Goal: Transaction & Acquisition: Purchase product/service

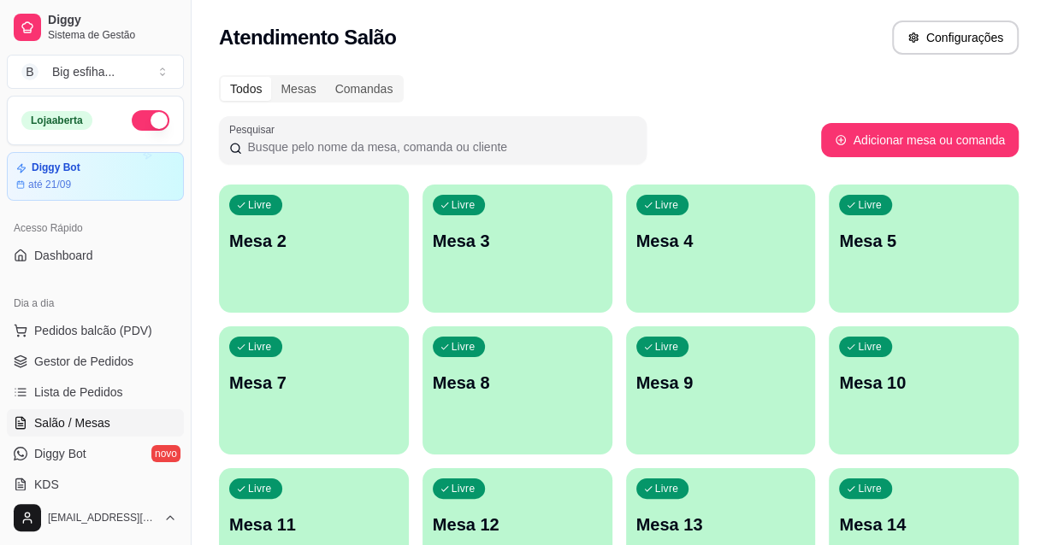
click at [378, 257] on div "Livre Mesa 2" at bounding box center [314, 239] width 190 height 108
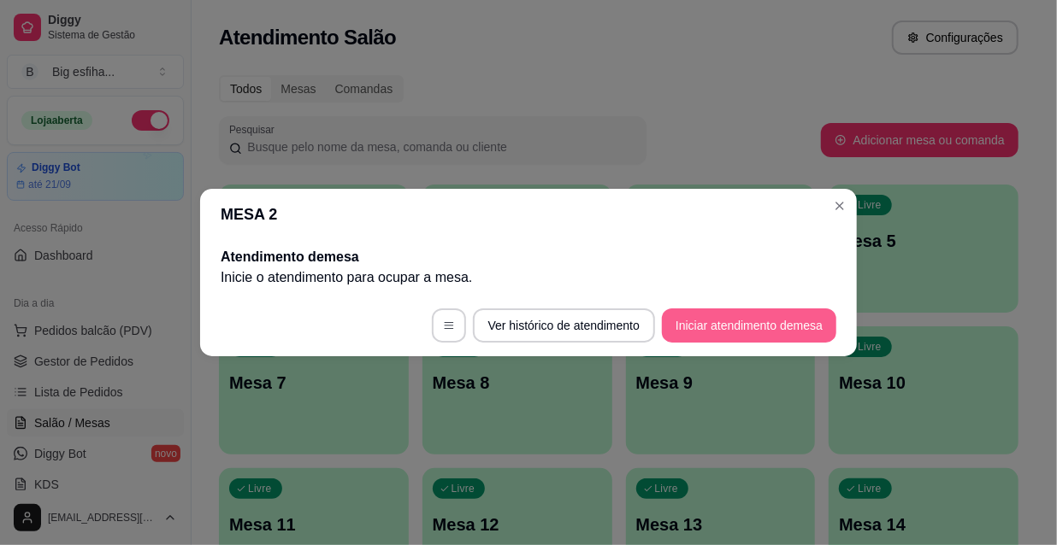
click at [783, 330] on button "Iniciar atendimento de mesa" at bounding box center [749, 326] width 174 height 34
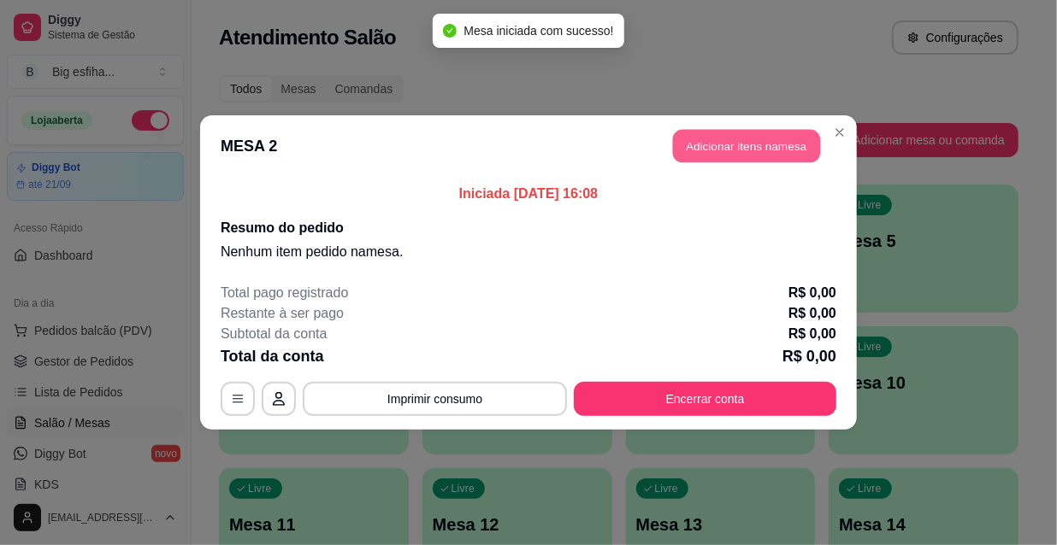
click at [718, 150] on button "Adicionar itens na mesa" at bounding box center [746, 146] width 147 height 33
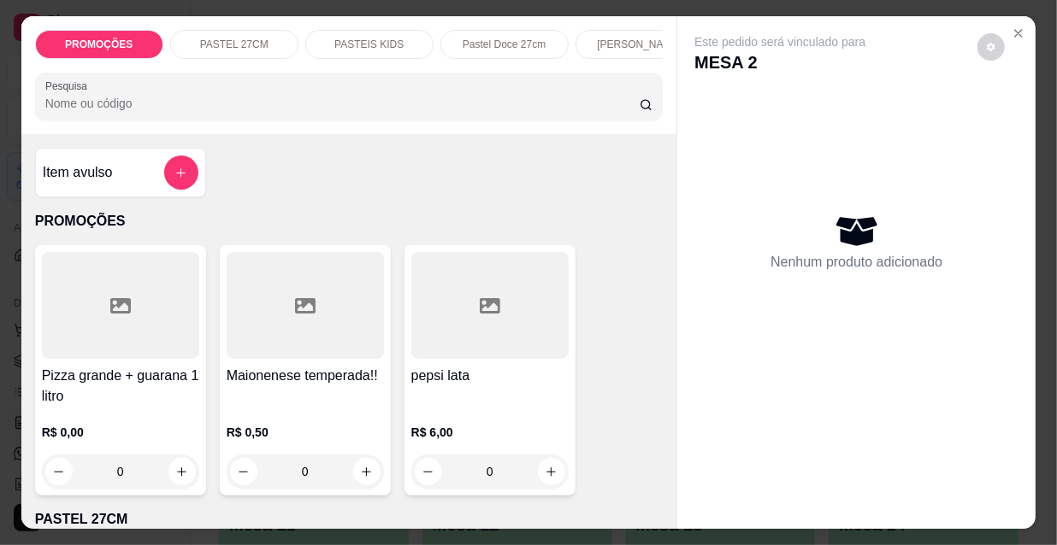
click at [83, 109] on input "Pesquisa" at bounding box center [342, 103] width 594 height 17
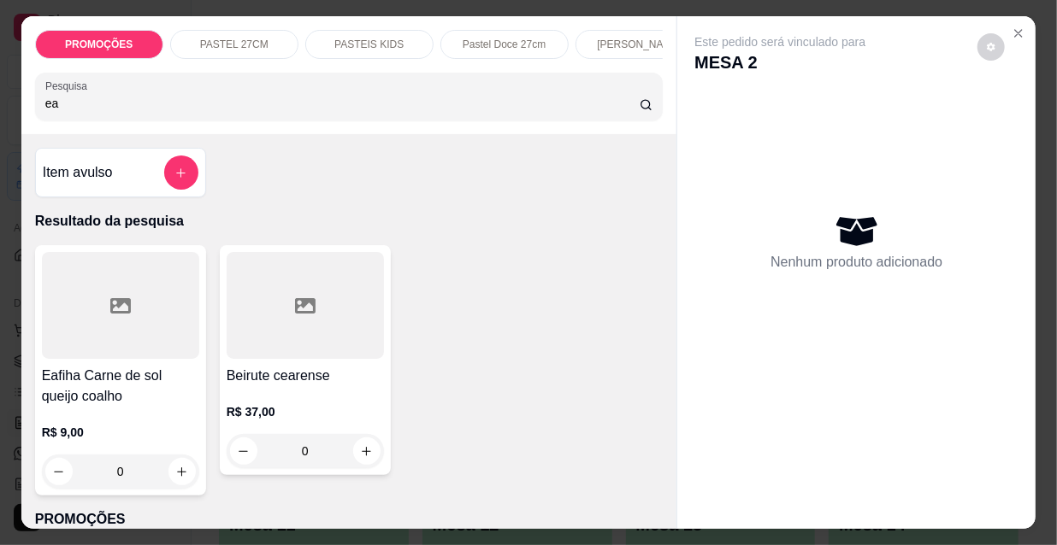
type input "ea"
click at [80, 341] on div at bounding box center [120, 305] width 157 height 107
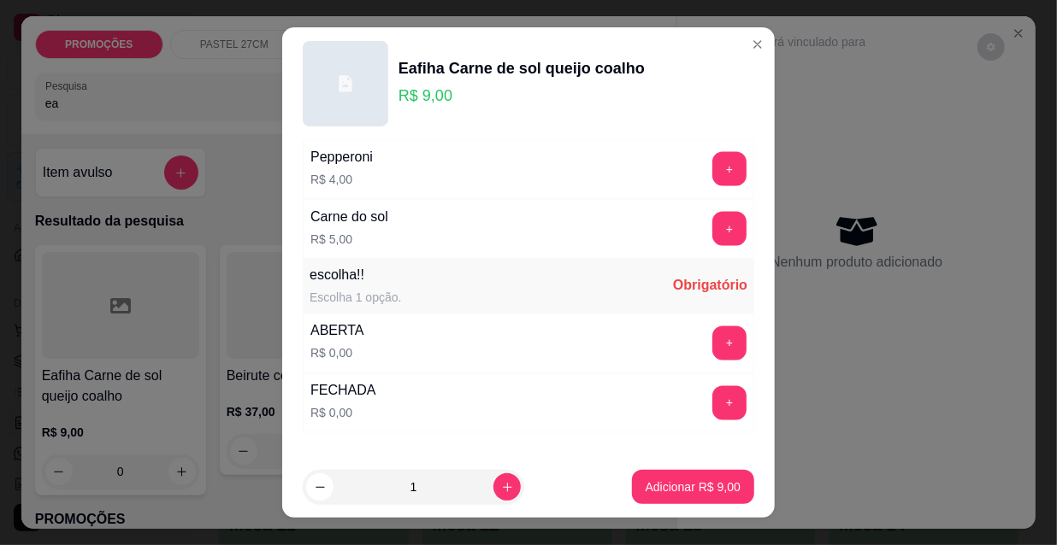
scroll to position [1420, 0]
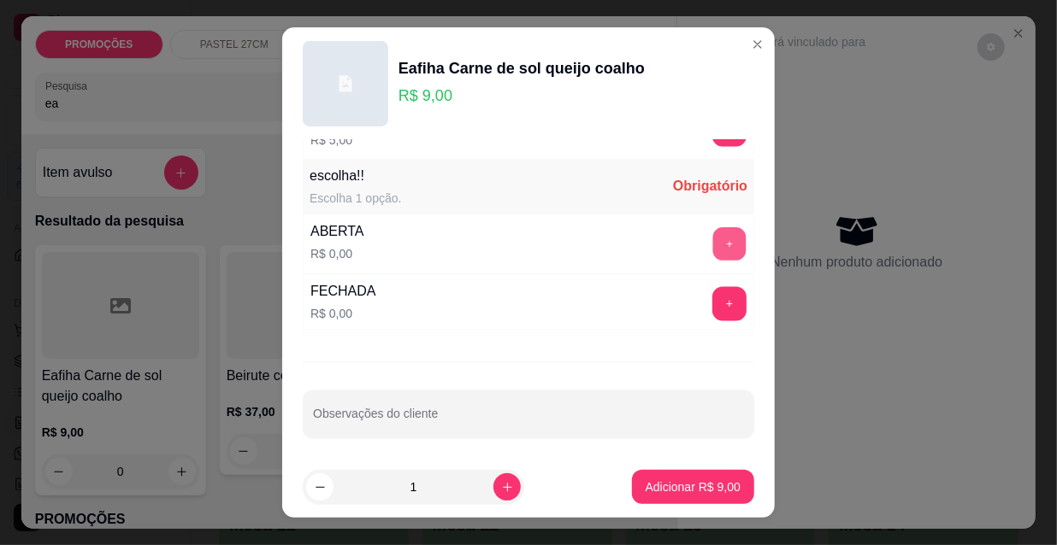
click at [713, 239] on button "+" at bounding box center [729, 244] width 33 height 33
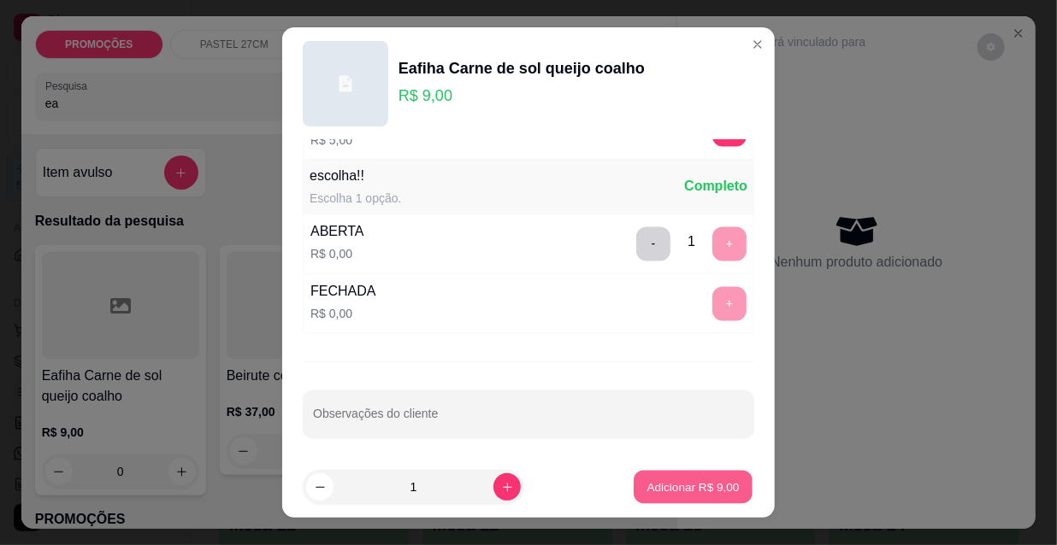
click at [675, 488] on p "Adicionar R$ 9,00" at bounding box center [692, 487] width 92 height 16
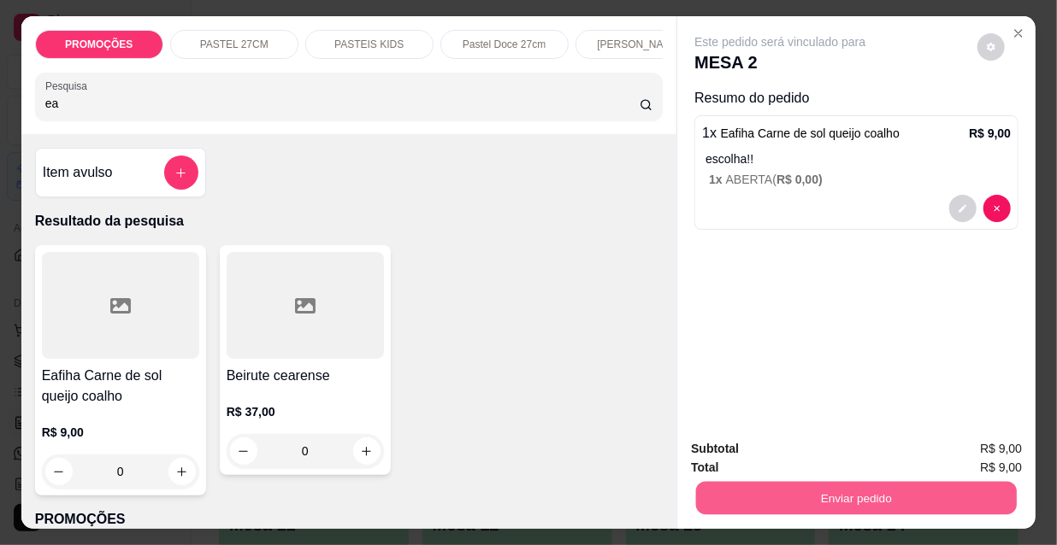
click at [802, 493] on button "Enviar pedido" at bounding box center [856, 497] width 321 height 33
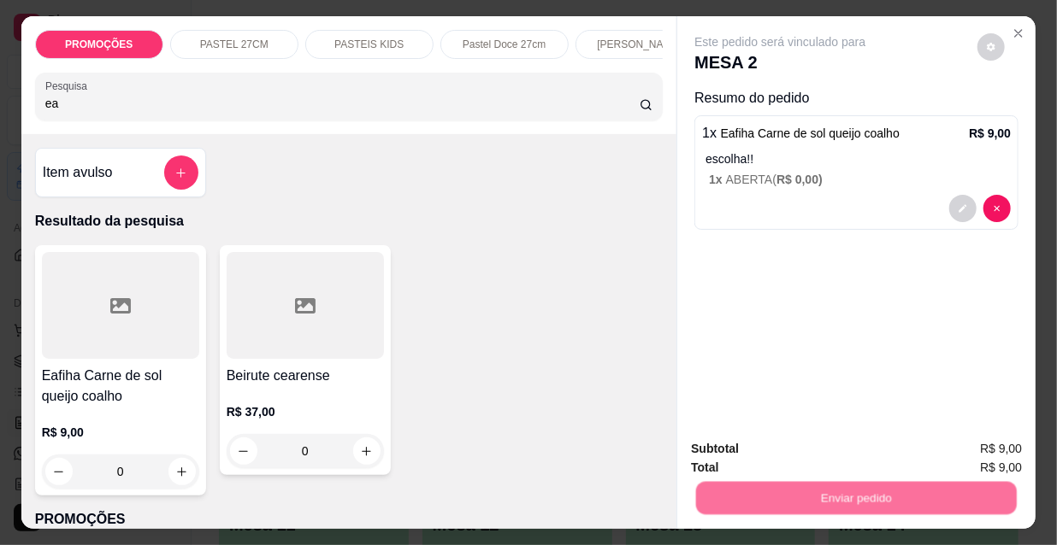
click at [803, 452] on button "Não registrar e enviar pedido" at bounding box center [801, 450] width 178 height 32
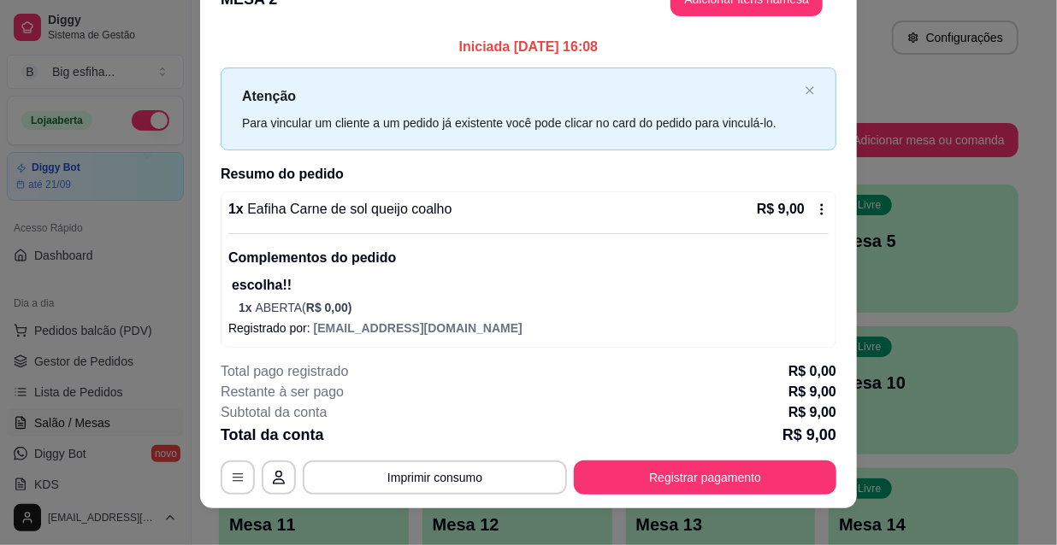
scroll to position [51, 0]
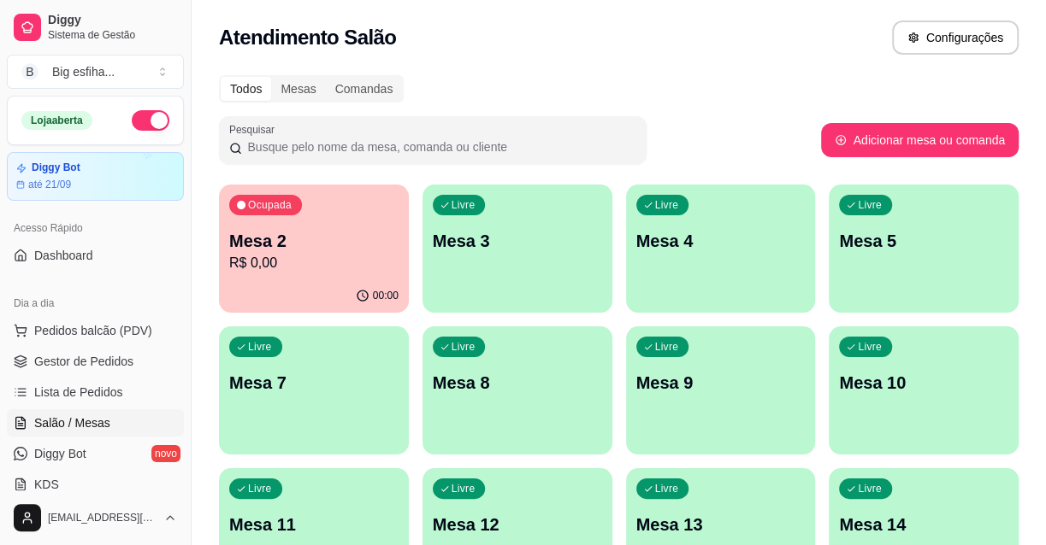
click at [491, 234] on p "Mesa 3" at bounding box center [517, 241] width 169 height 24
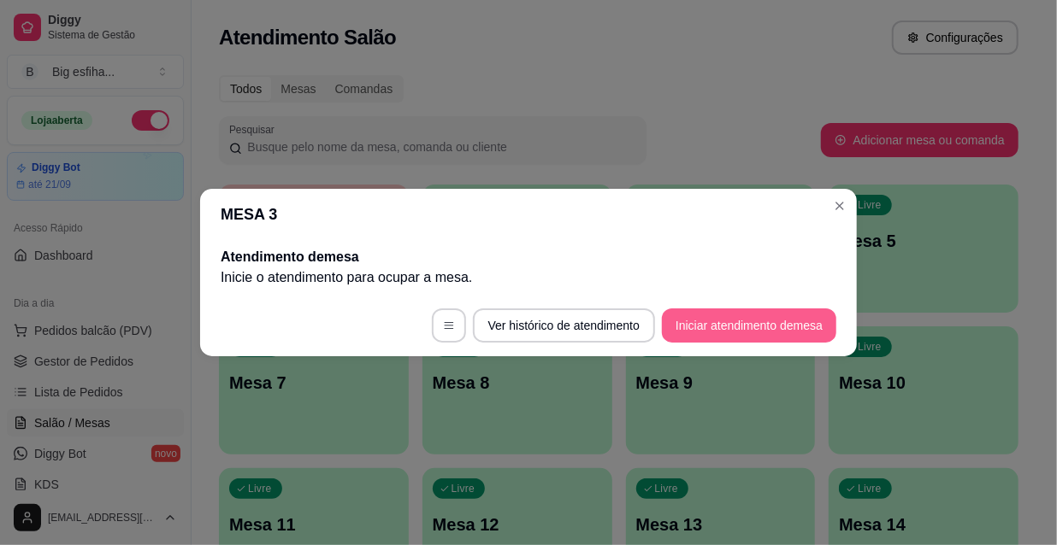
click at [758, 321] on button "Iniciar atendimento de mesa" at bounding box center [749, 326] width 174 height 34
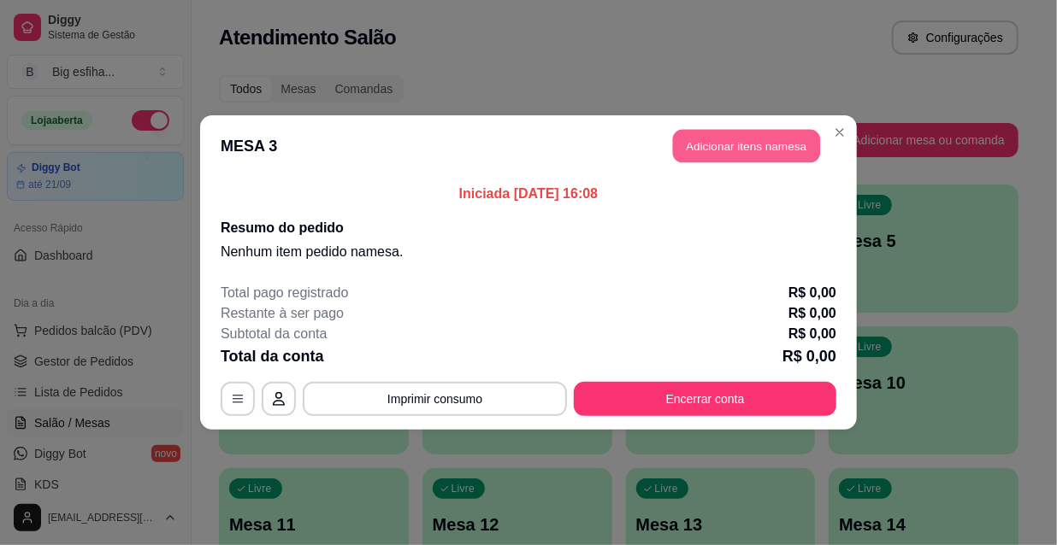
click at [718, 156] on button "Adicionar itens na mesa" at bounding box center [746, 146] width 147 height 33
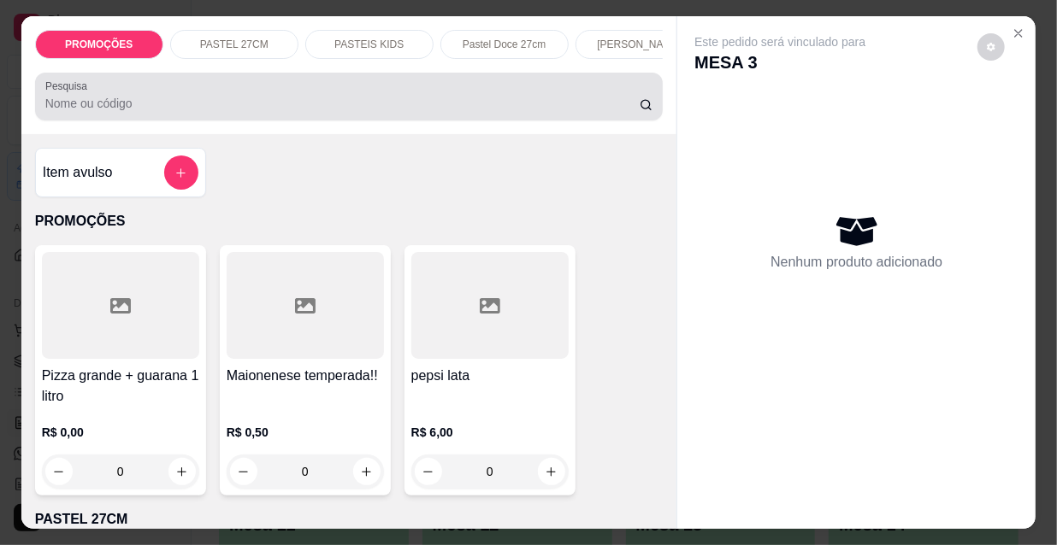
click at [120, 104] on input "Pesquisa" at bounding box center [342, 103] width 594 height 17
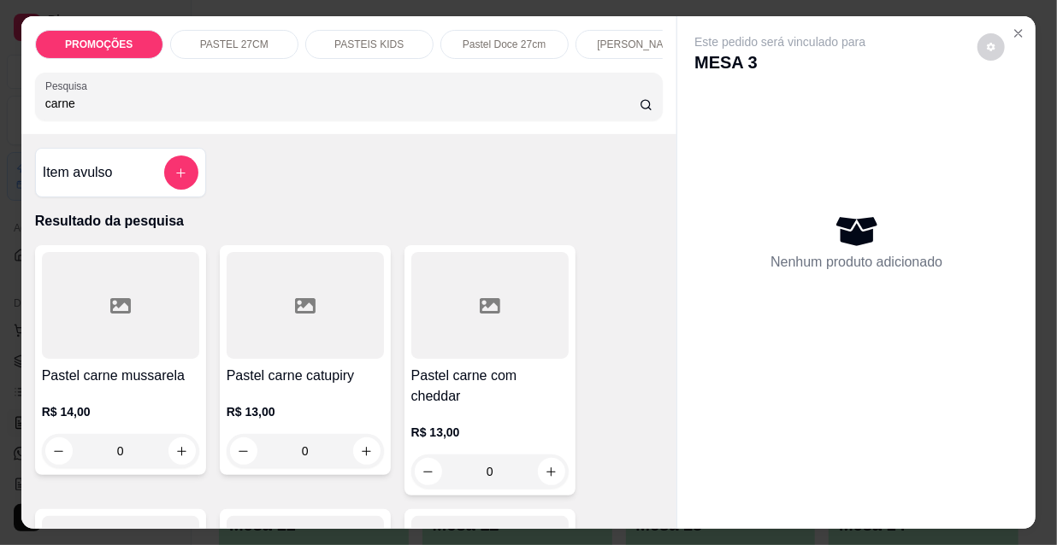
type input "carne"
click at [134, 300] on div at bounding box center [120, 305] width 157 height 107
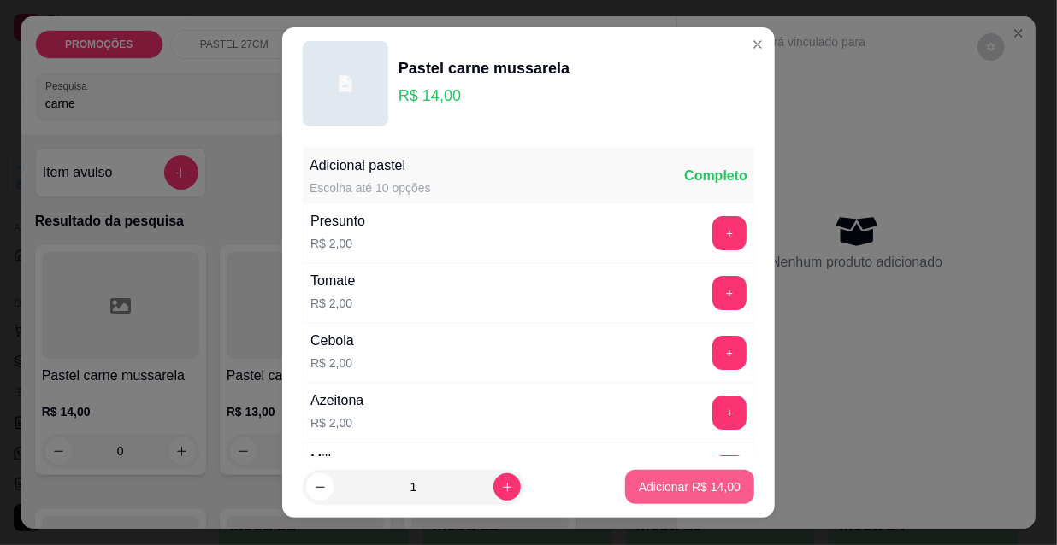
click at [701, 489] on p "Adicionar R$ 14,00" at bounding box center [690, 487] width 102 height 17
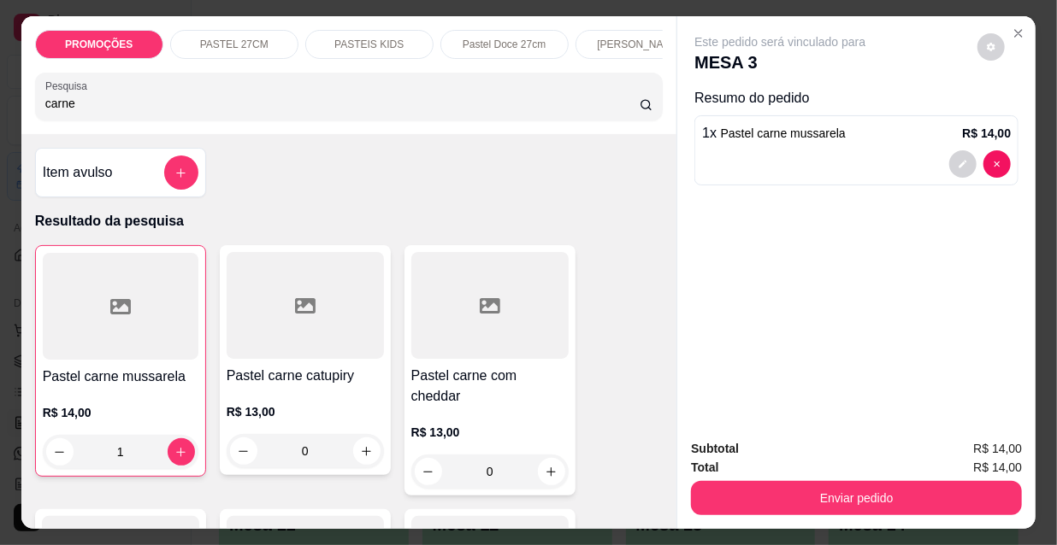
type input "1"
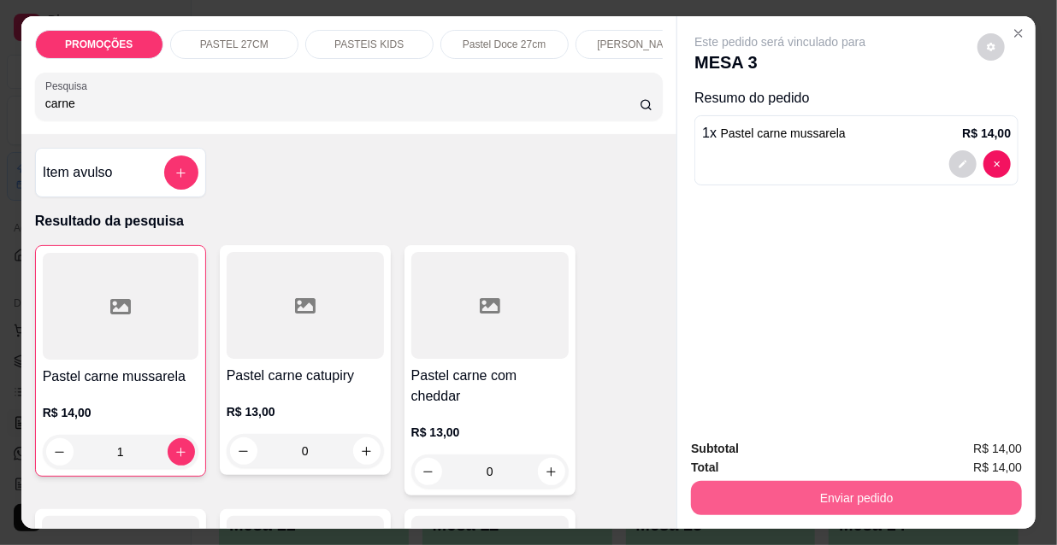
click at [804, 491] on button "Enviar pedido" at bounding box center [856, 498] width 331 height 34
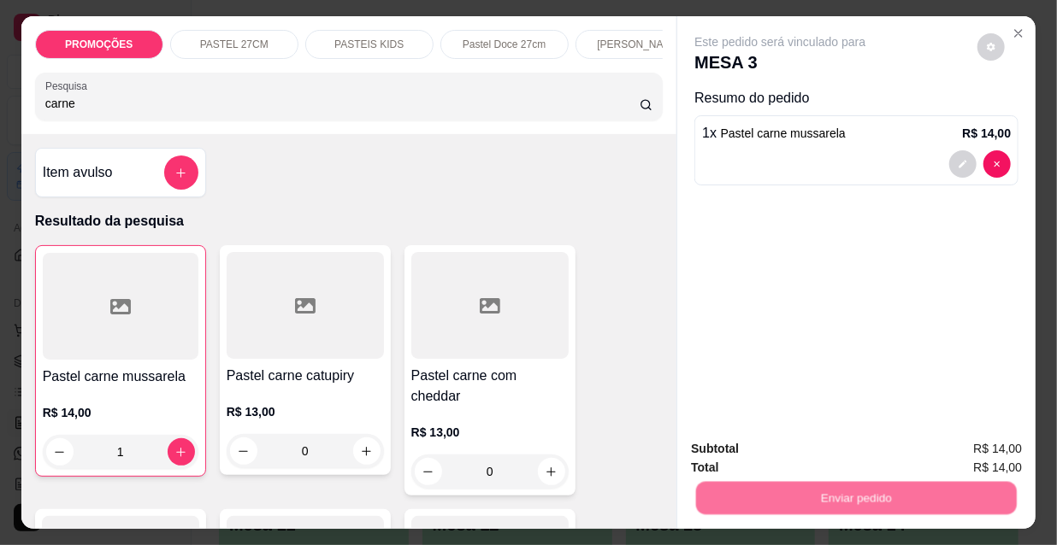
click at [786, 454] on button "Não registrar e enviar pedido" at bounding box center [801, 450] width 178 height 32
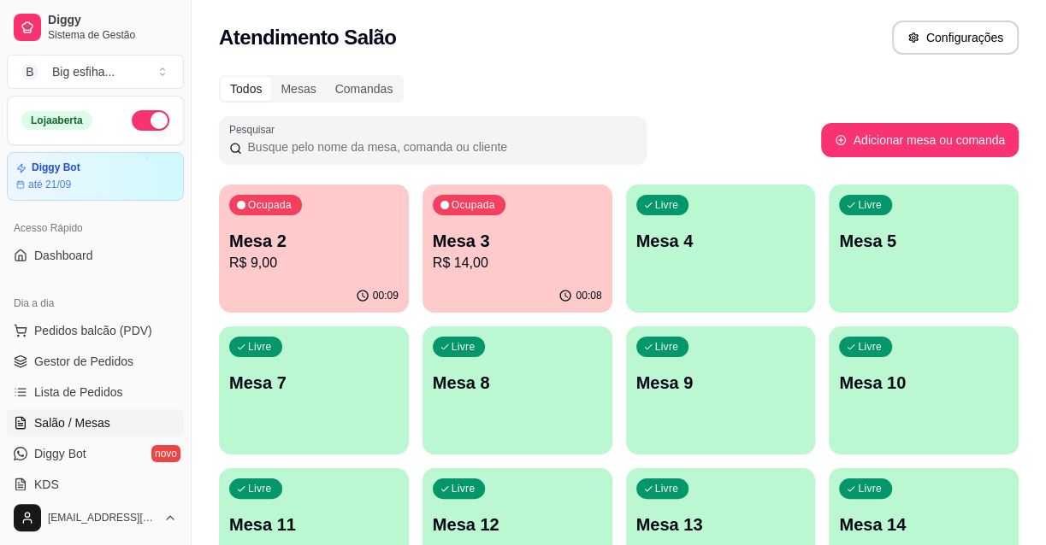
click at [701, 234] on p "Mesa 4" at bounding box center [720, 241] width 169 height 24
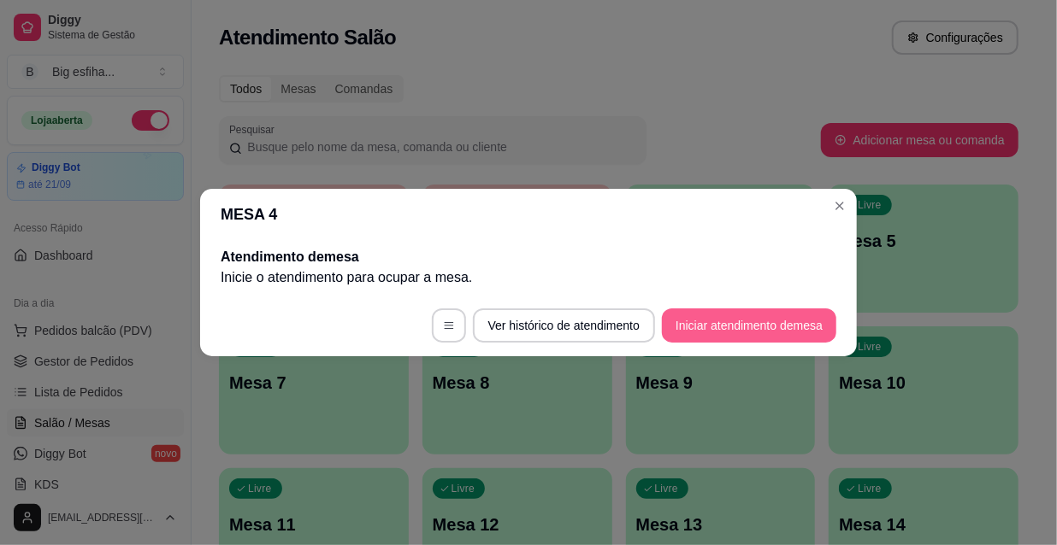
click at [751, 309] on button "Iniciar atendimento de mesa" at bounding box center [749, 326] width 174 height 34
click at [725, 316] on button "Iniciar atendimento de mesa" at bounding box center [749, 326] width 174 height 34
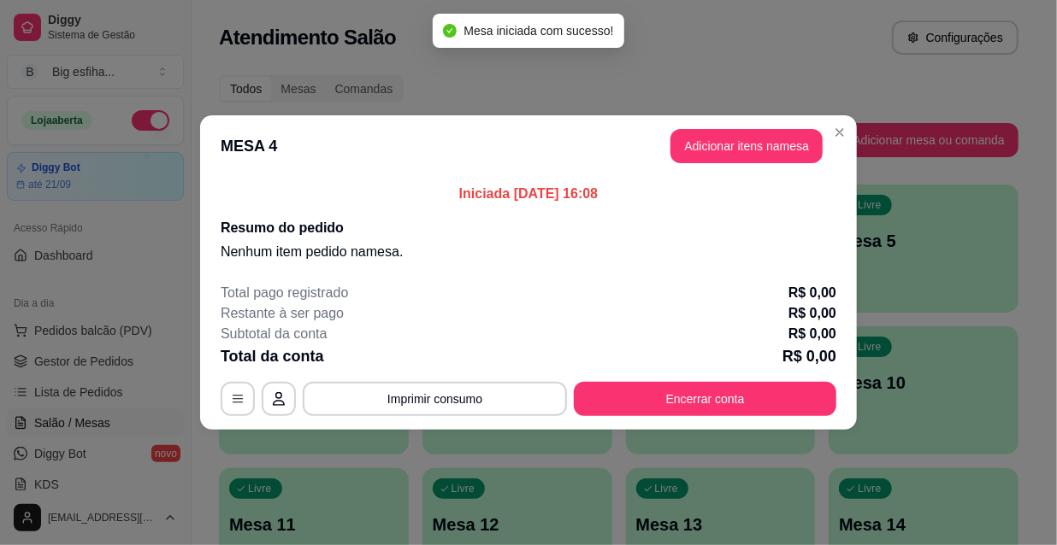
click at [750, 128] on header "MESA 4 Adicionar itens na mesa" at bounding box center [528, 146] width 657 height 62
click at [755, 143] on button "Adicionar itens na mesa" at bounding box center [746, 146] width 152 height 34
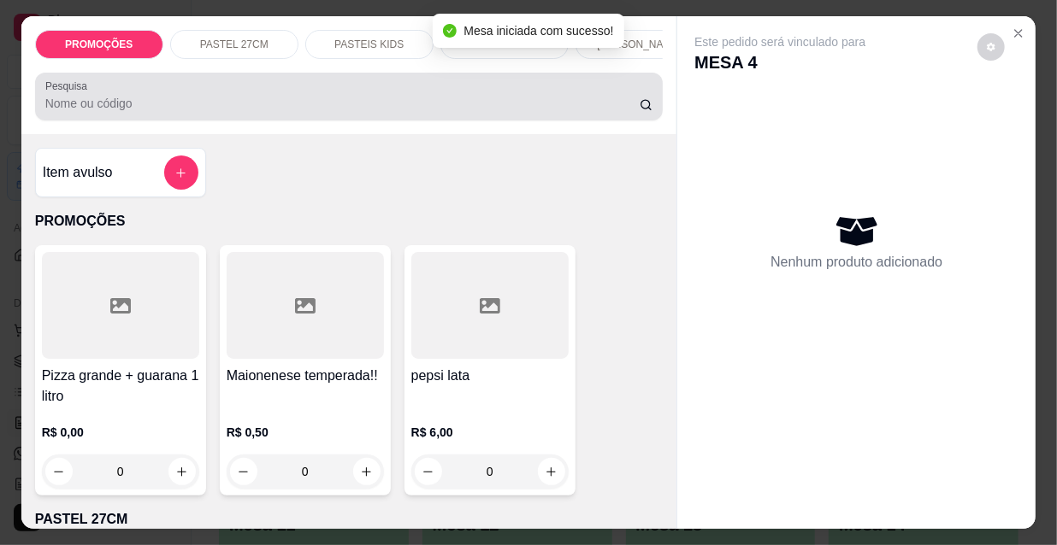
click at [115, 107] on input "Pesquisa" at bounding box center [342, 103] width 594 height 17
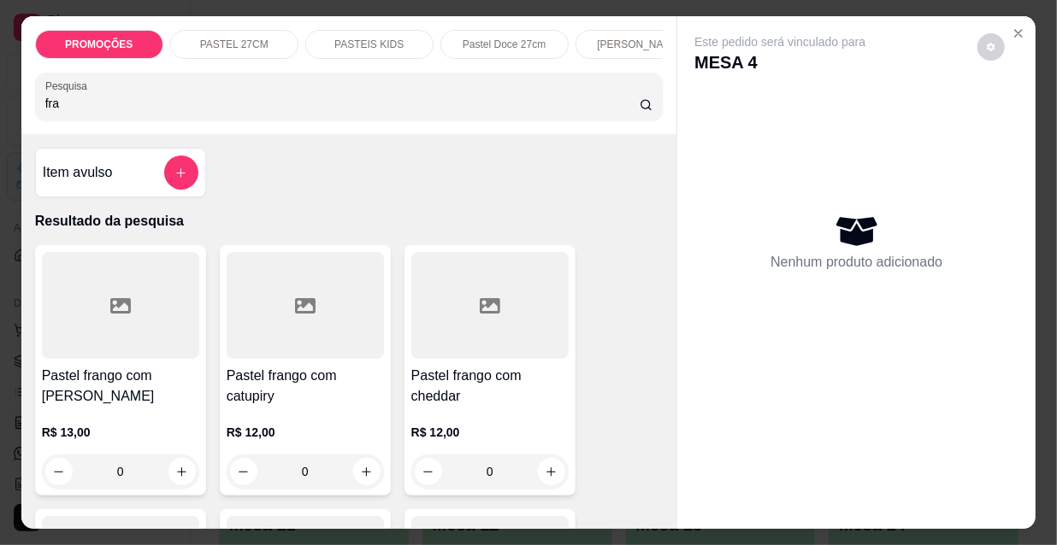
type input "fra"
click at [115, 359] on div at bounding box center [120, 305] width 157 height 107
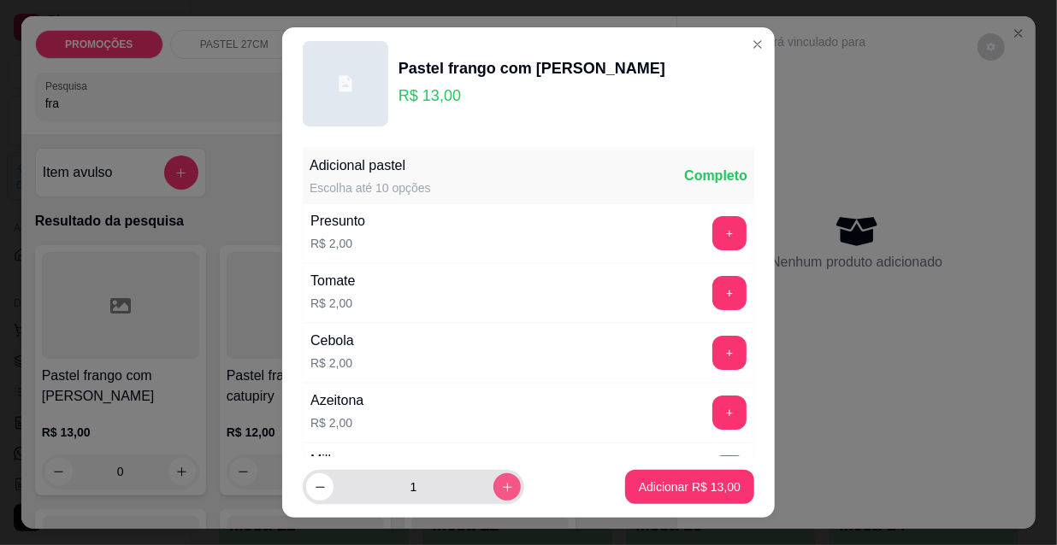
click at [501, 490] on icon "increase-product-quantity" at bounding box center [507, 487] width 13 height 13
type input "2"
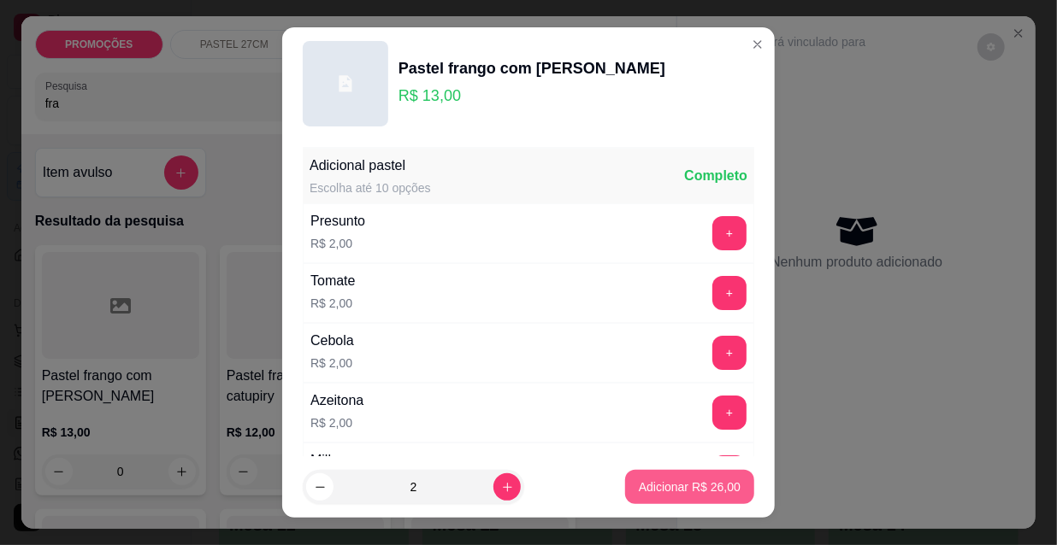
click at [669, 492] on p "Adicionar R$ 26,00" at bounding box center [690, 487] width 102 height 17
type input "2"
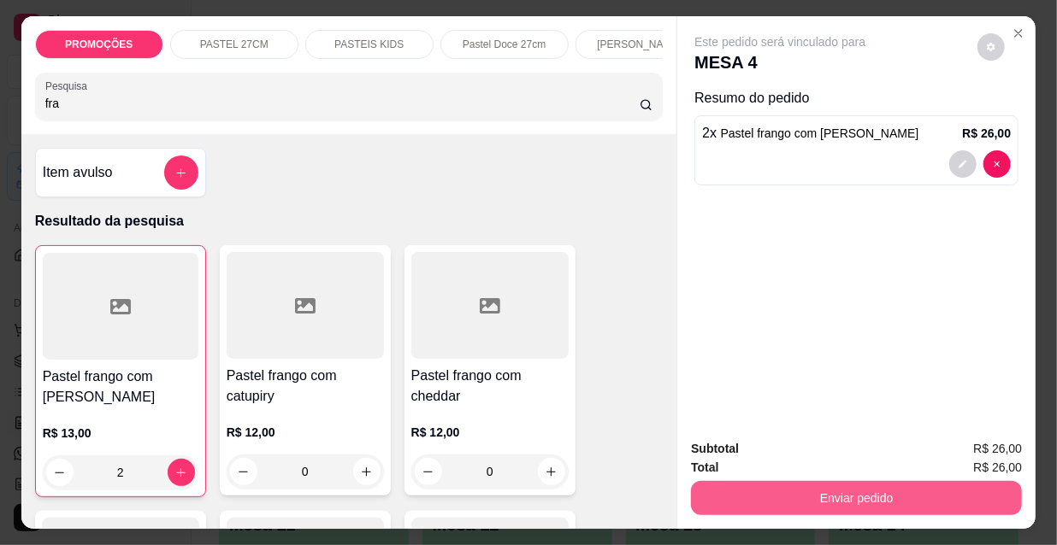
click at [800, 492] on button "Enviar pedido" at bounding box center [856, 498] width 331 height 34
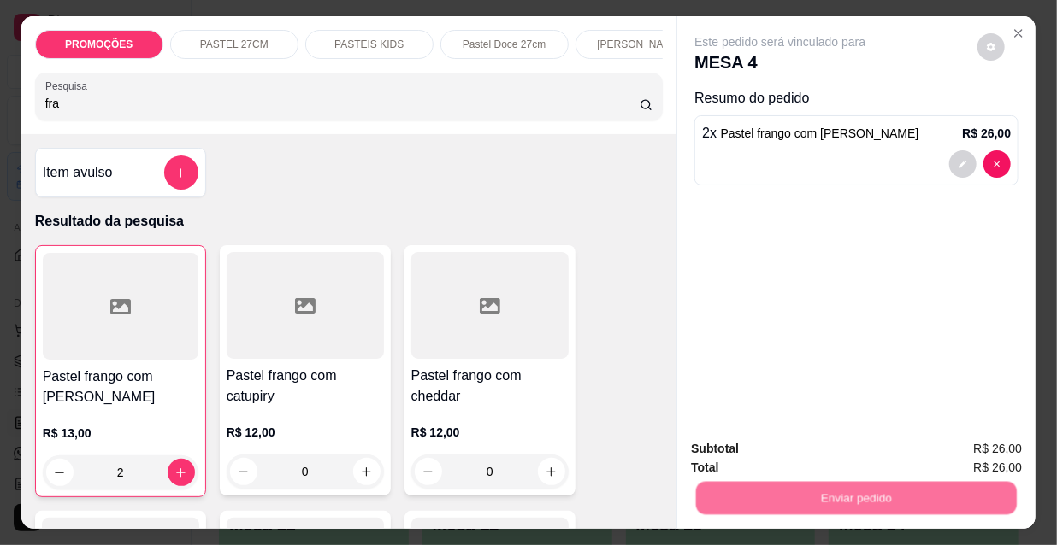
click at [764, 458] on button "Não registrar e enviar pedido" at bounding box center [801, 450] width 178 height 32
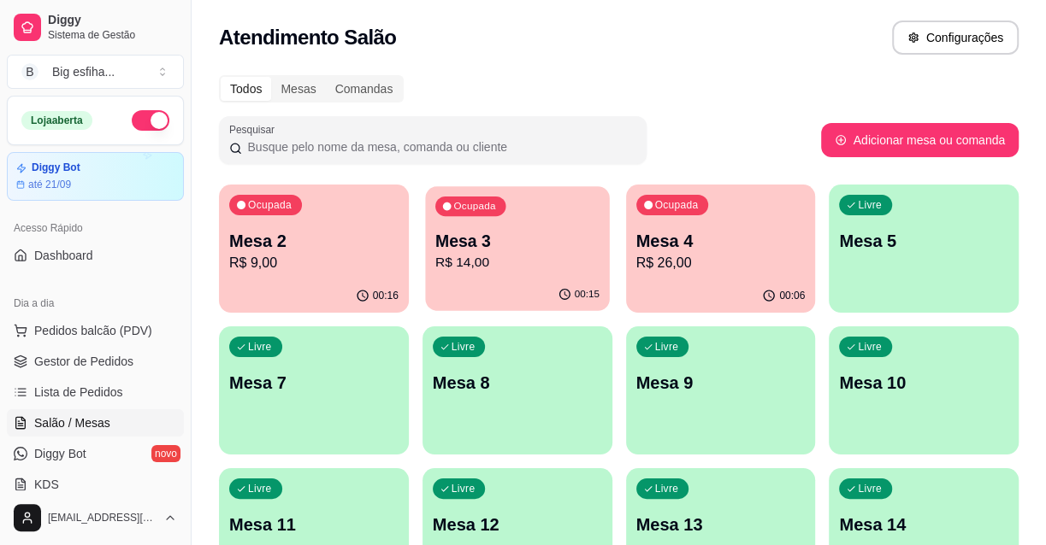
click at [491, 256] on p "R$ 14,00" at bounding box center [517, 263] width 164 height 20
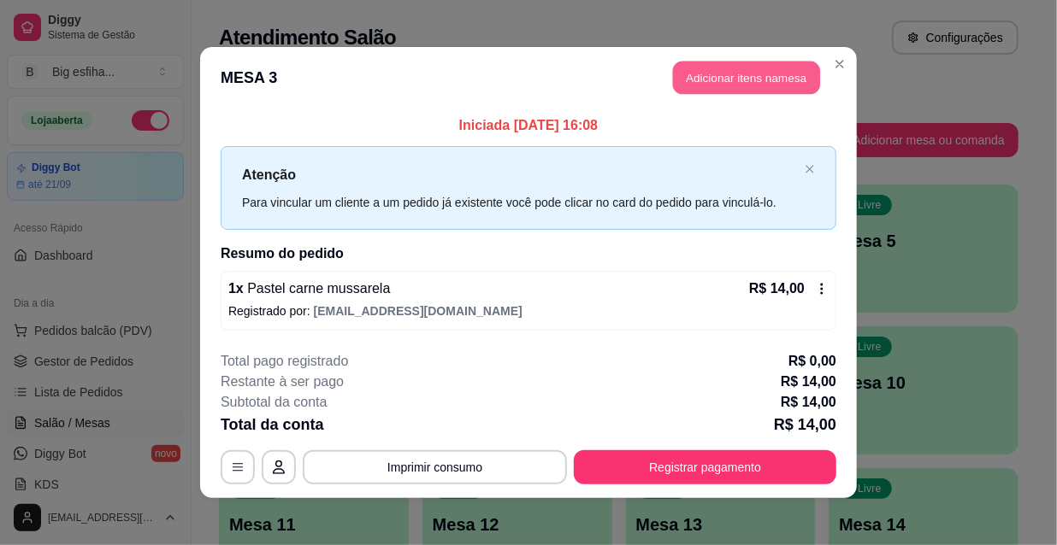
click at [748, 79] on button "Adicionar itens na mesa" at bounding box center [746, 78] width 147 height 33
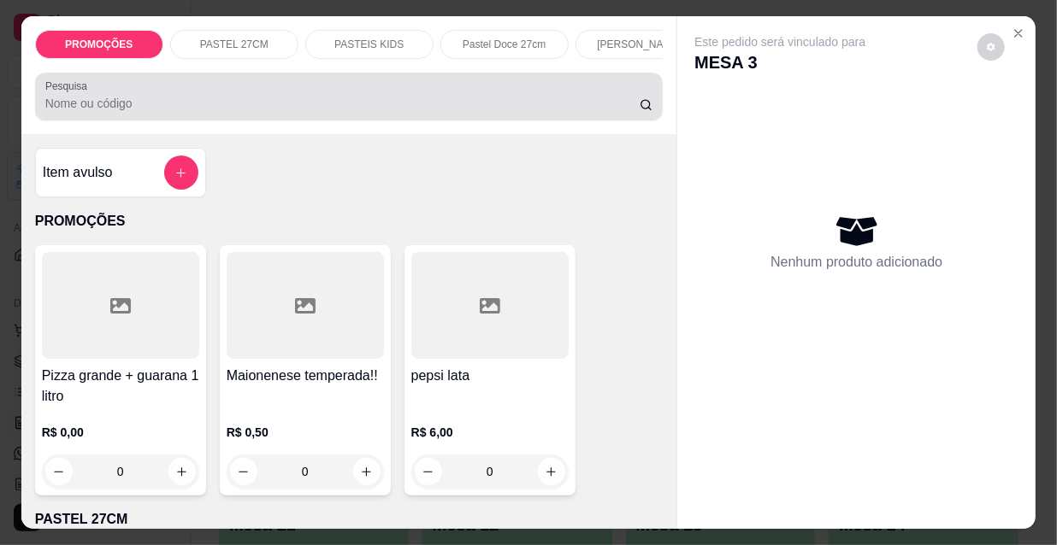
click at [457, 121] on div "Pesquisa" at bounding box center [349, 97] width 628 height 48
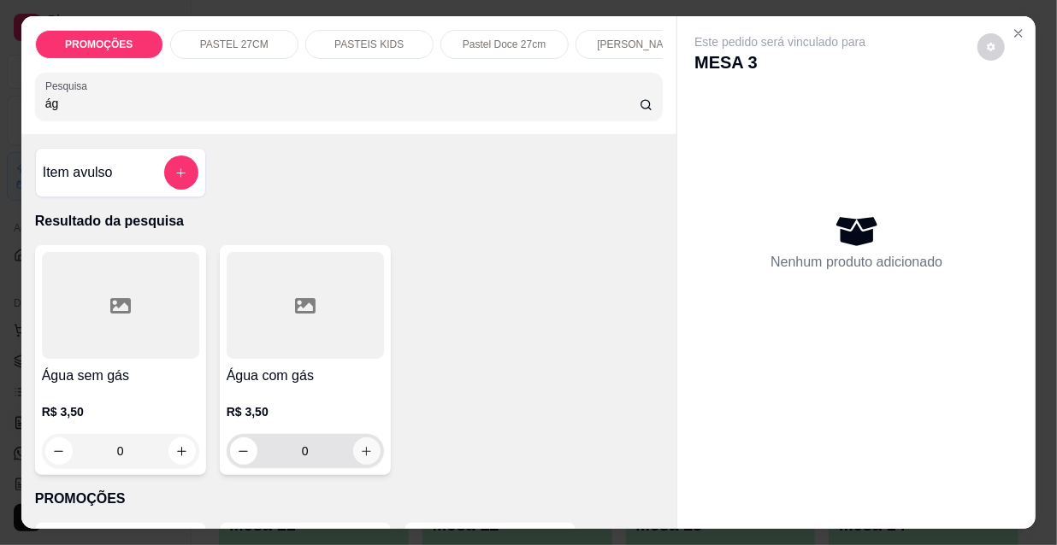
type input "ág"
click at [367, 460] on button "increase-product-quantity" at bounding box center [366, 451] width 27 height 27
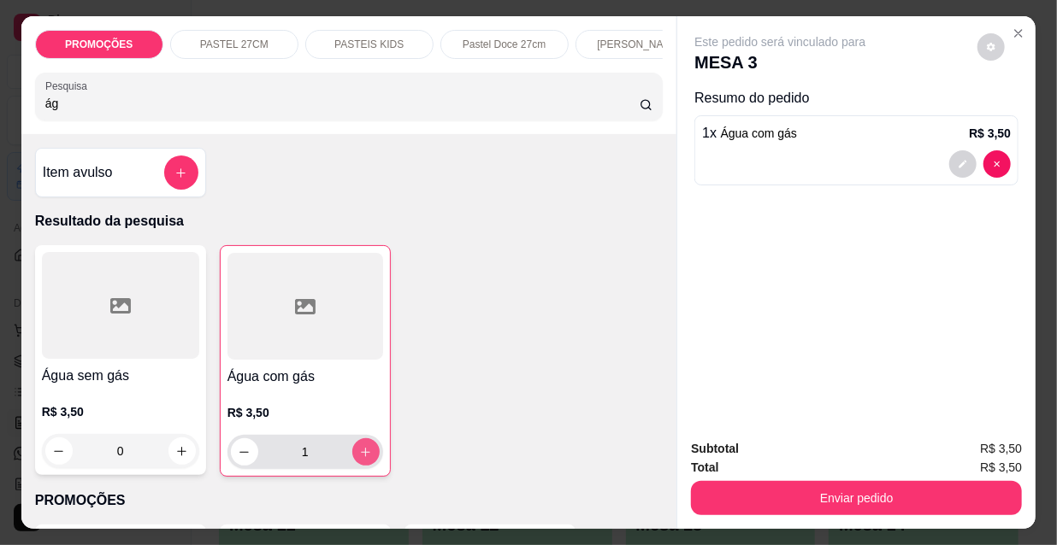
type input "1"
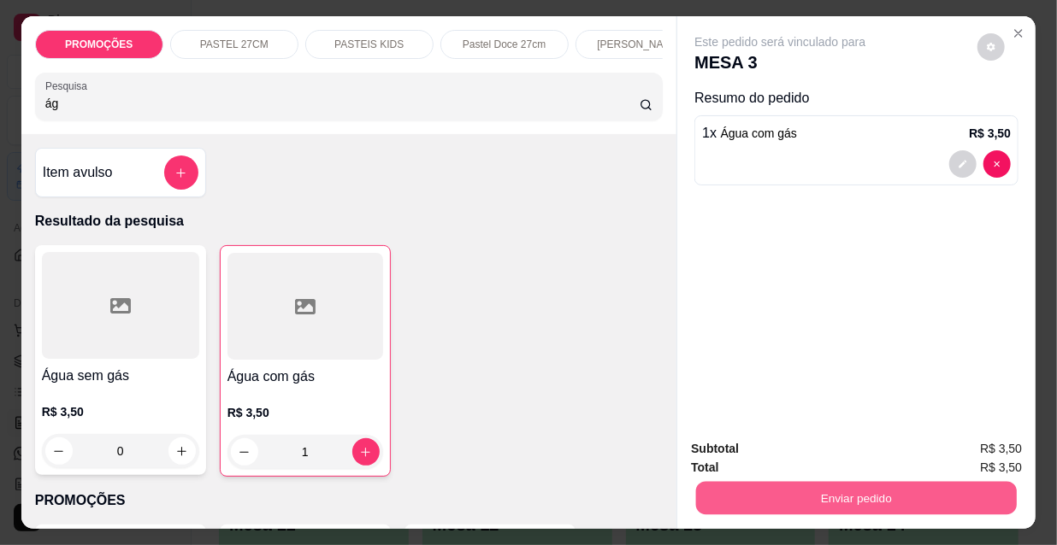
click at [719, 503] on button "Enviar pedido" at bounding box center [856, 497] width 321 height 33
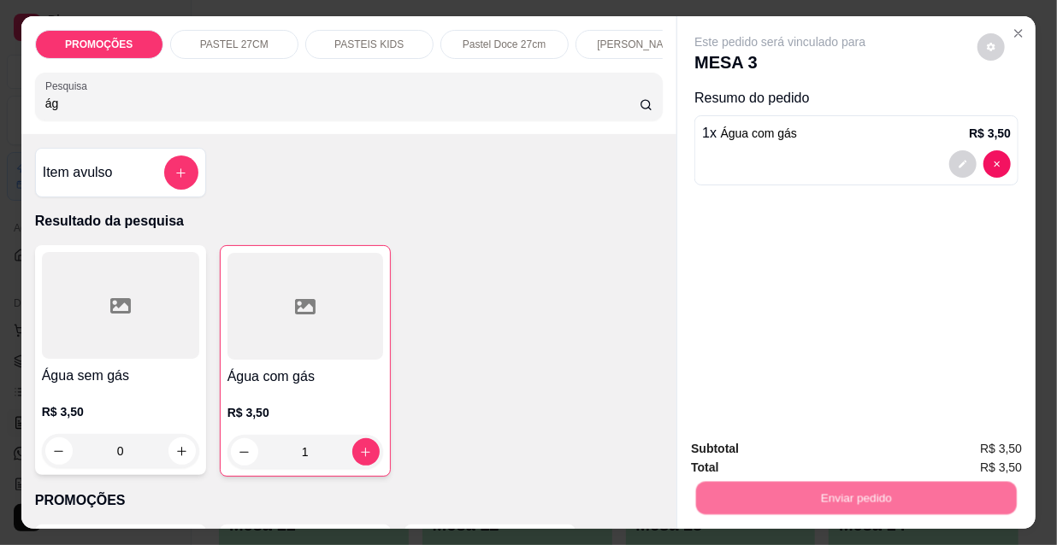
click at [751, 444] on button "Não registrar e enviar pedido" at bounding box center [801, 450] width 178 height 32
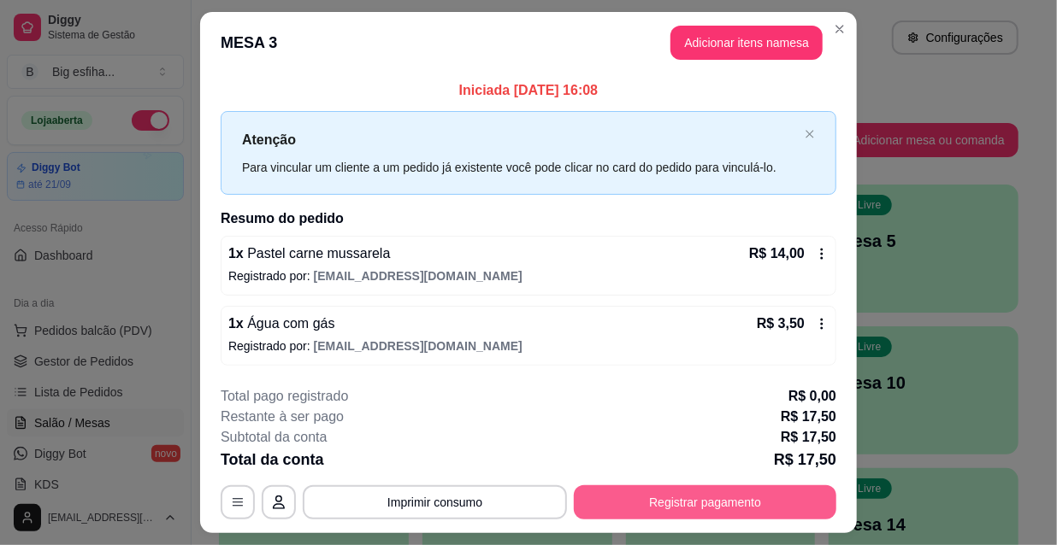
click at [739, 500] on button "Registrar pagamento" at bounding box center [705, 503] width 262 height 34
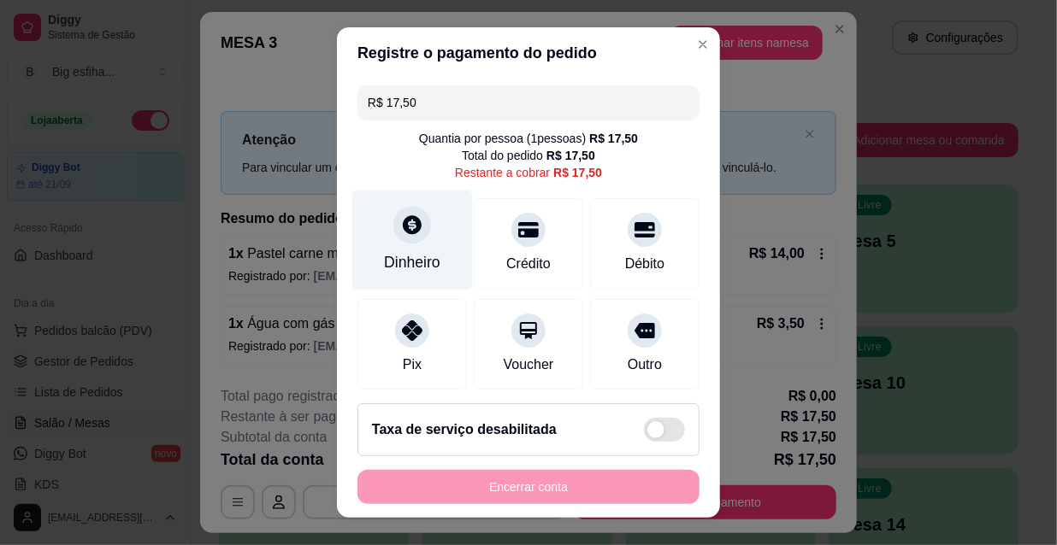
click at [410, 243] on div "Dinheiro" at bounding box center [412, 241] width 121 height 100
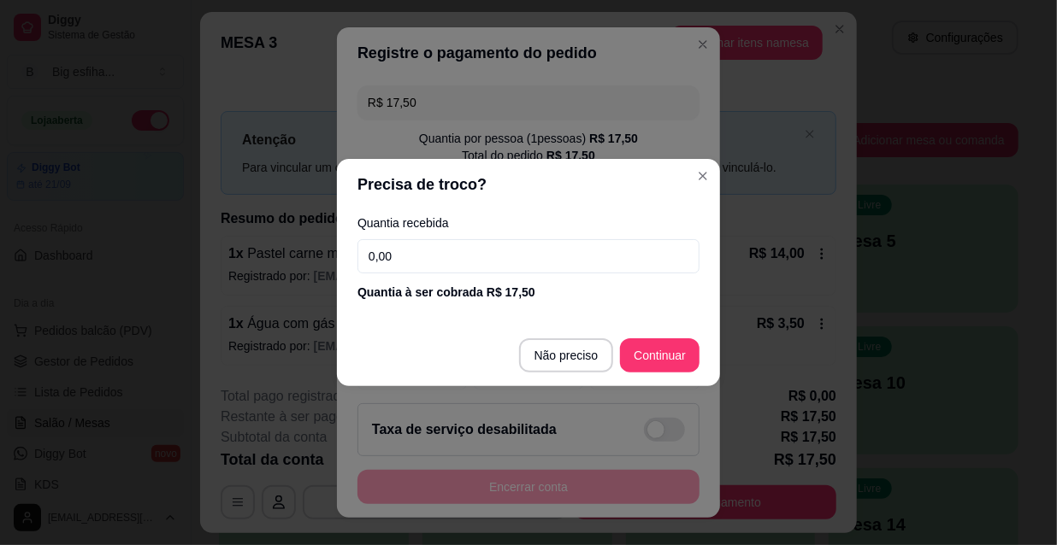
click at [418, 261] on input "0,00" at bounding box center [528, 256] width 342 height 34
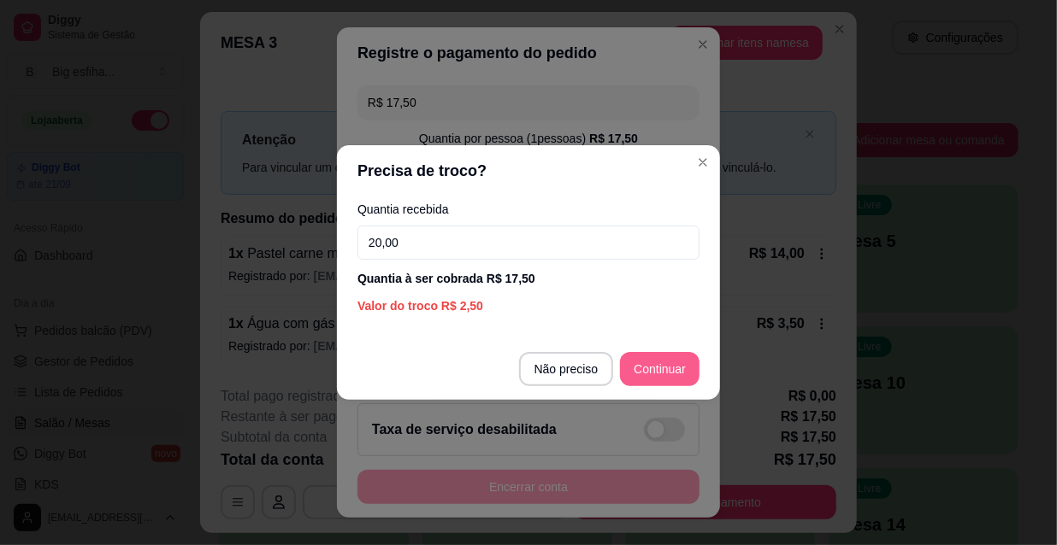
type input "20,00"
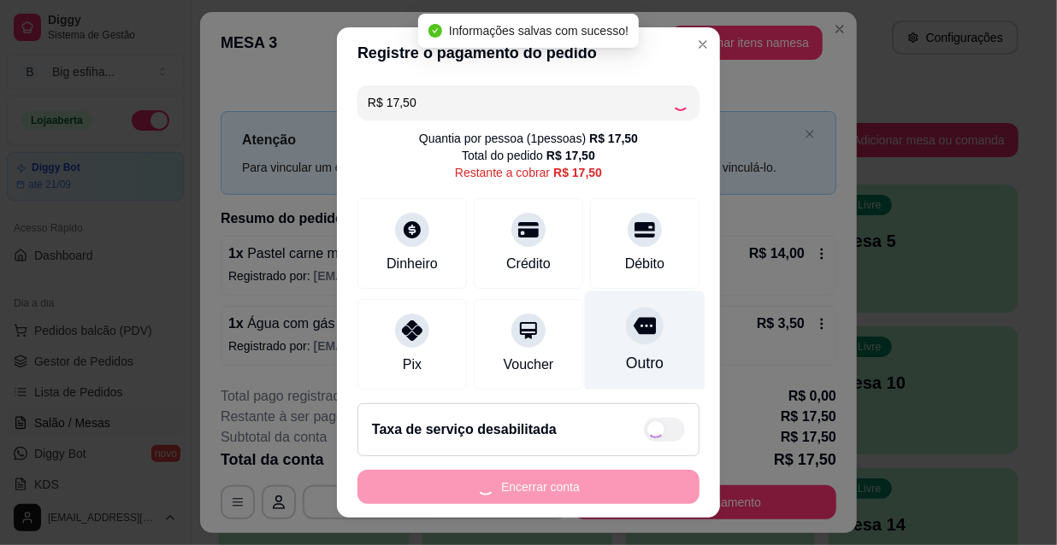
type input "R$ 0,00"
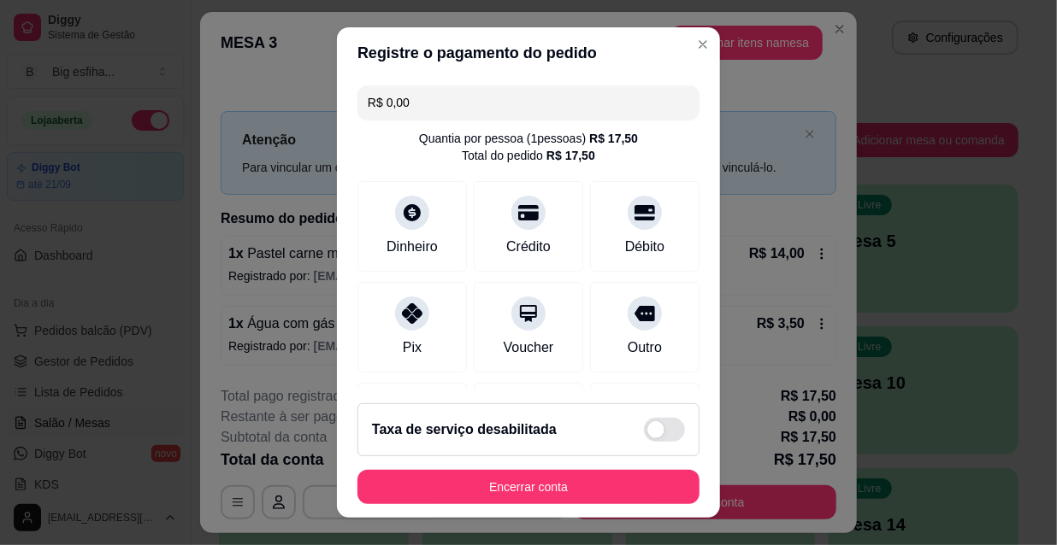
scroll to position [198, 0]
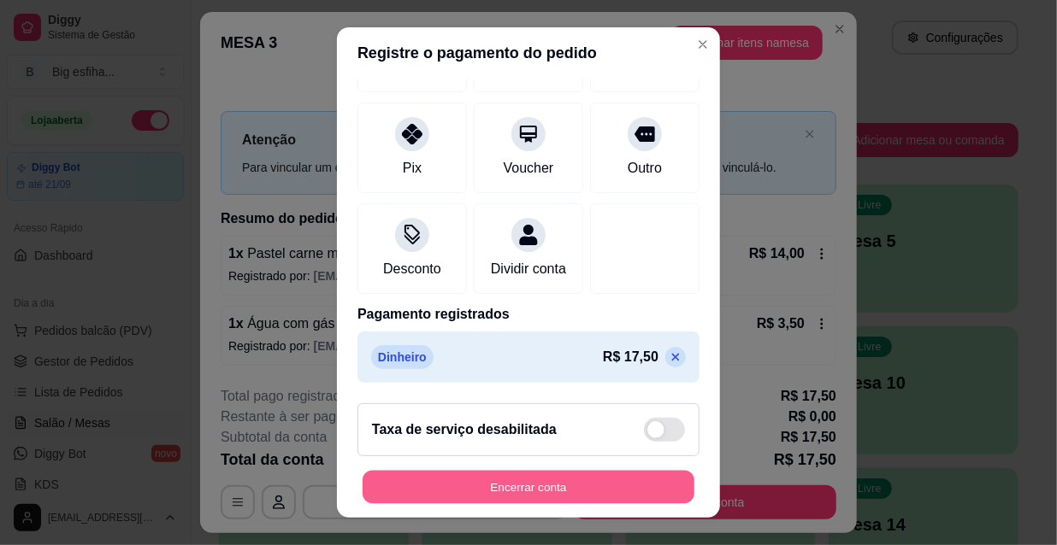
click at [551, 495] on button "Encerrar conta" at bounding box center [528, 487] width 332 height 33
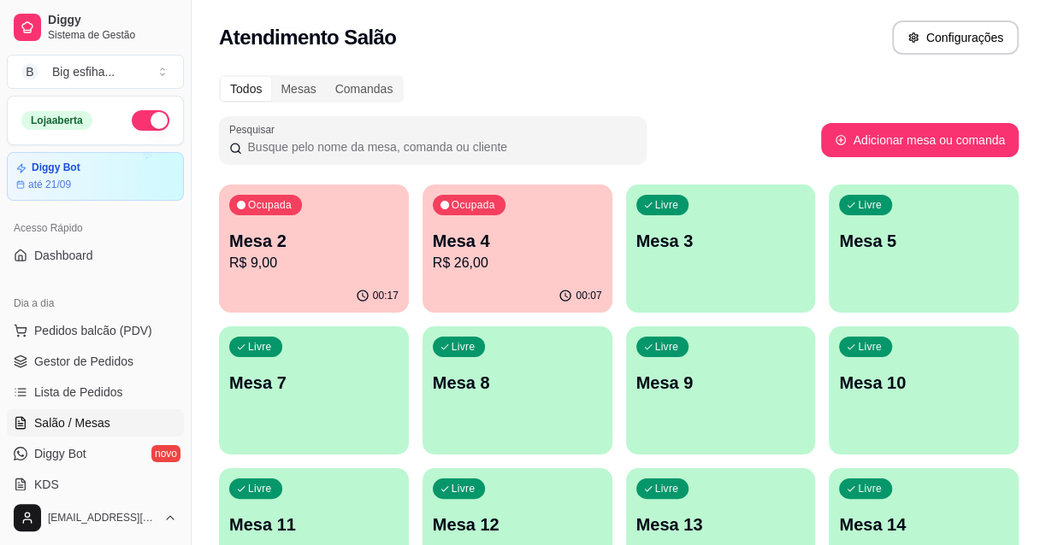
click at [521, 282] on div "00:07" at bounding box center [517, 296] width 190 height 33
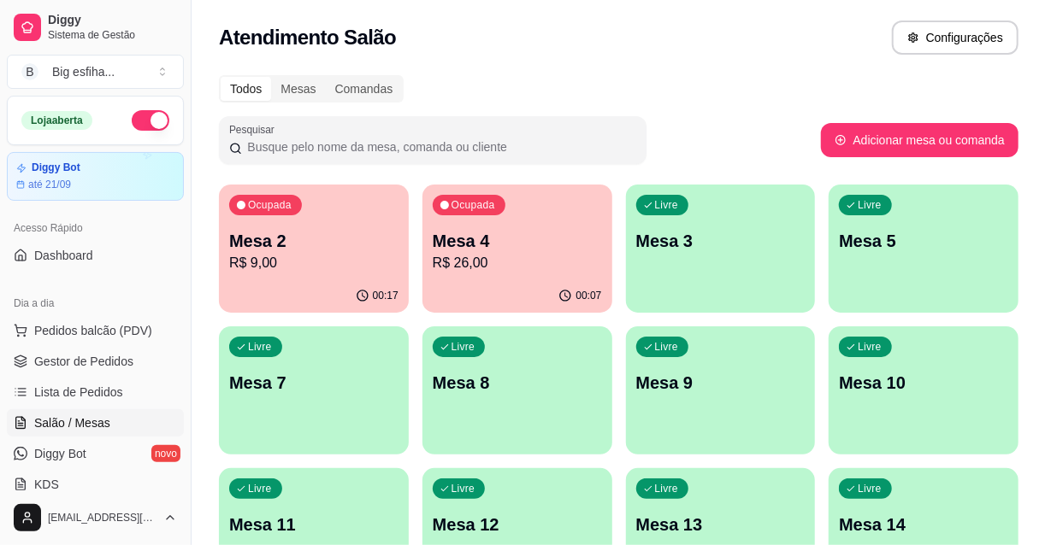
scroll to position [7, 0]
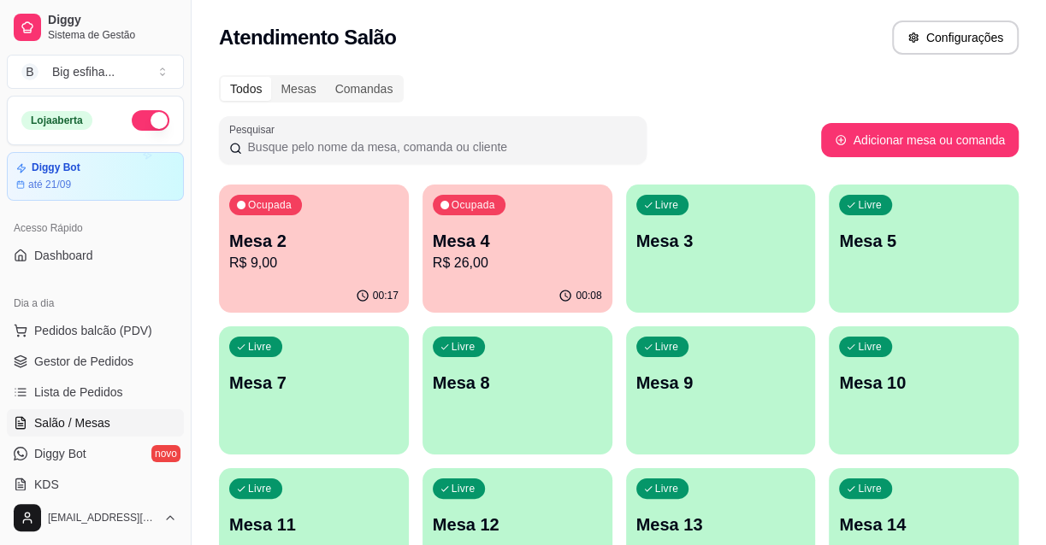
click at [735, 243] on p "Mesa 3" at bounding box center [720, 241] width 169 height 24
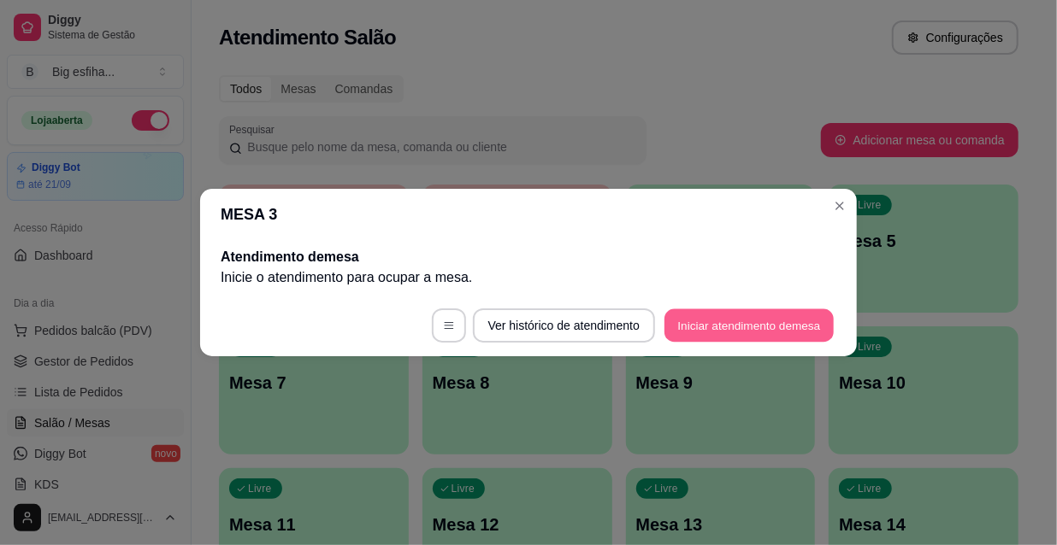
click at [718, 322] on button "Iniciar atendimento de mesa" at bounding box center [748, 325] width 169 height 33
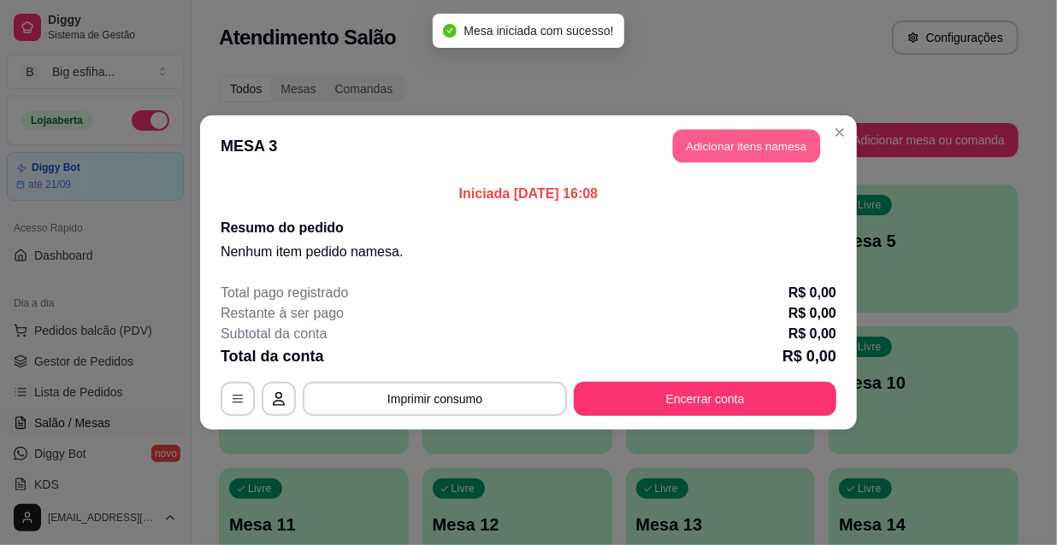
click at [704, 154] on button "Adicionar itens na mesa" at bounding box center [746, 146] width 147 height 33
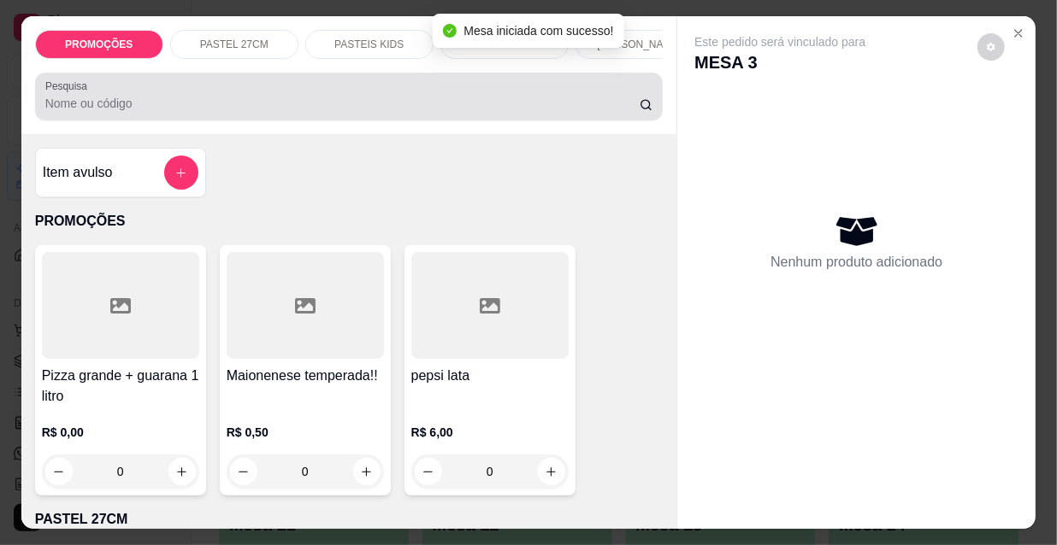
click at [162, 120] on div "Pesquisa" at bounding box center [349, 97] width 628 height 48
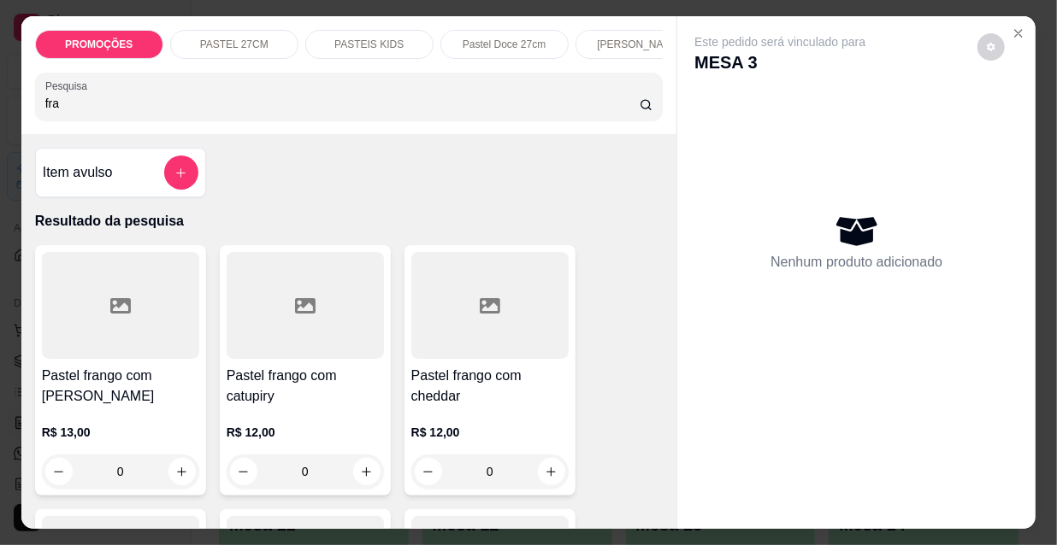
type input "fra"
click at [109, 343] on div at bounding box center [120, 305] width 157 height 107
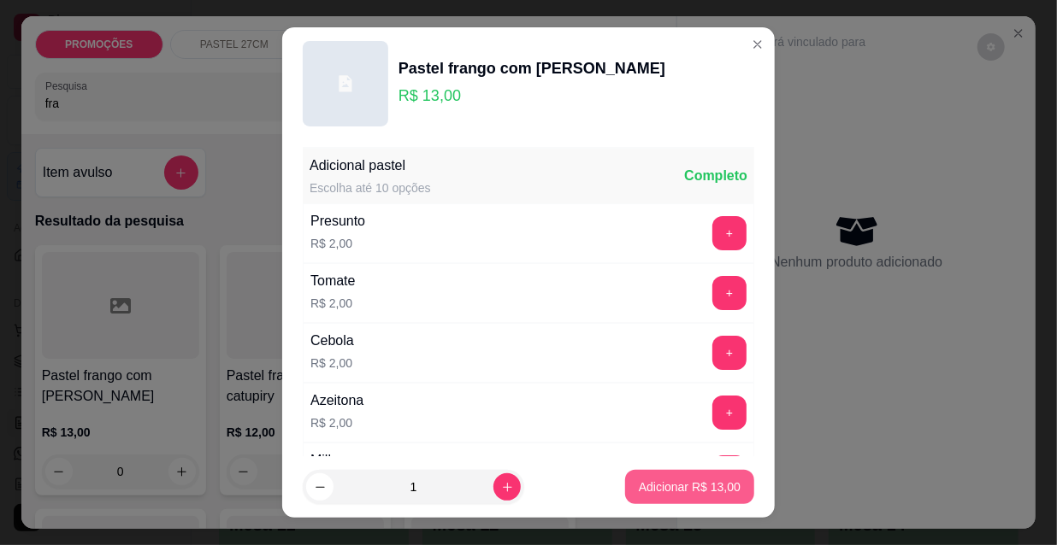
click at [671, 487] on p "Adicionar R$ 13,00" at bounding box center [690, 487] width 102 height 17
type input "1"
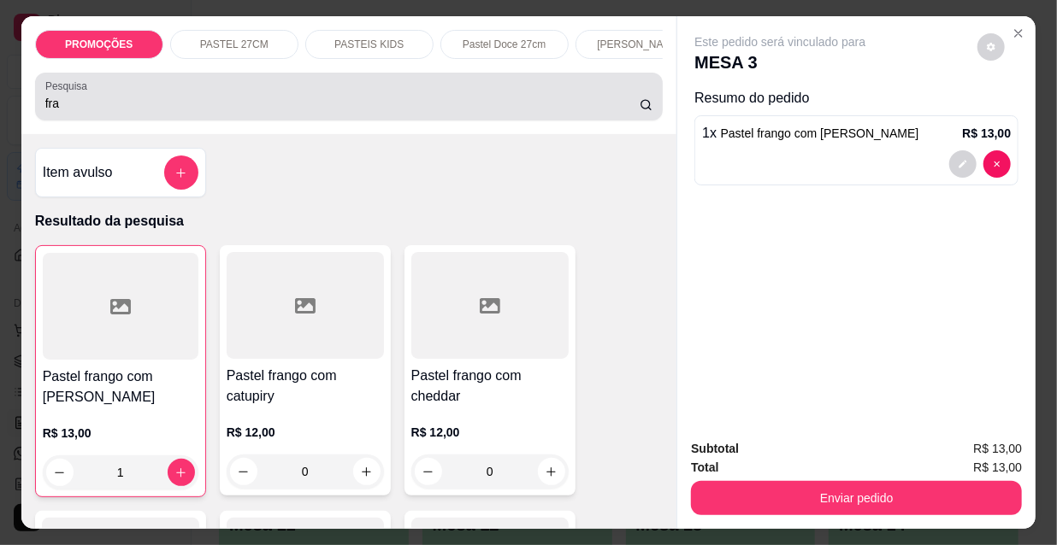
click at [110, 102] on input "fra" at bounding box center [342, 103] width 594 height 17
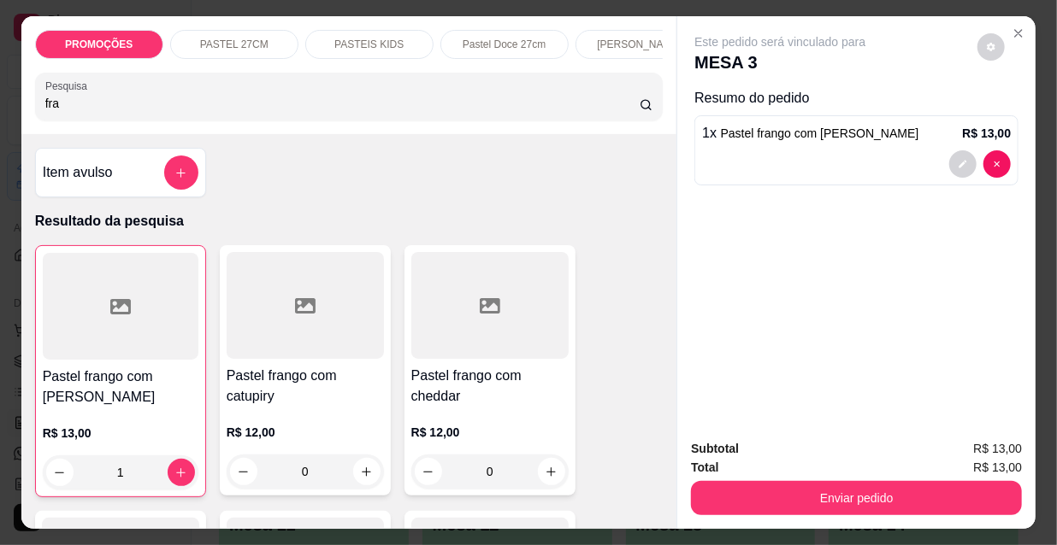
click at [110, 102] on input "fra" at bounding box center [342, 103] width 594 height 17
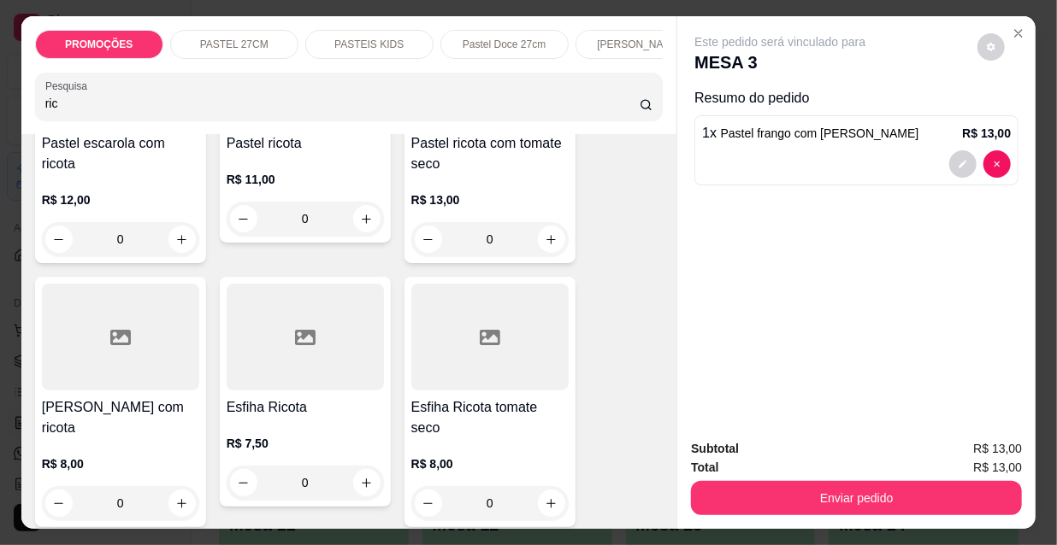
scroll to position [310, 0]
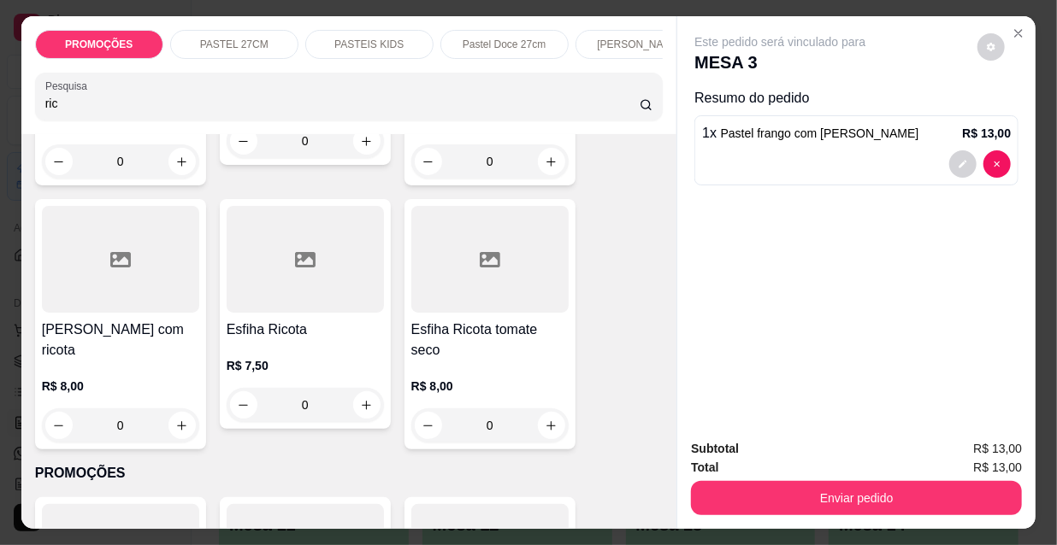
type input "ric"
click at [319, 304] on div at bounding box center [305, 259] width 157 height 107
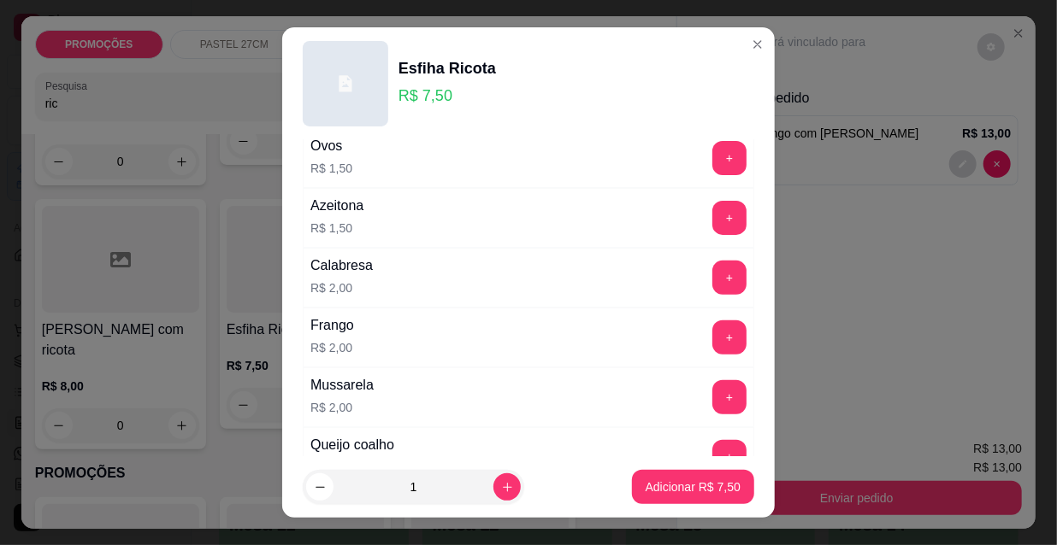
scroll to position [177, 0]
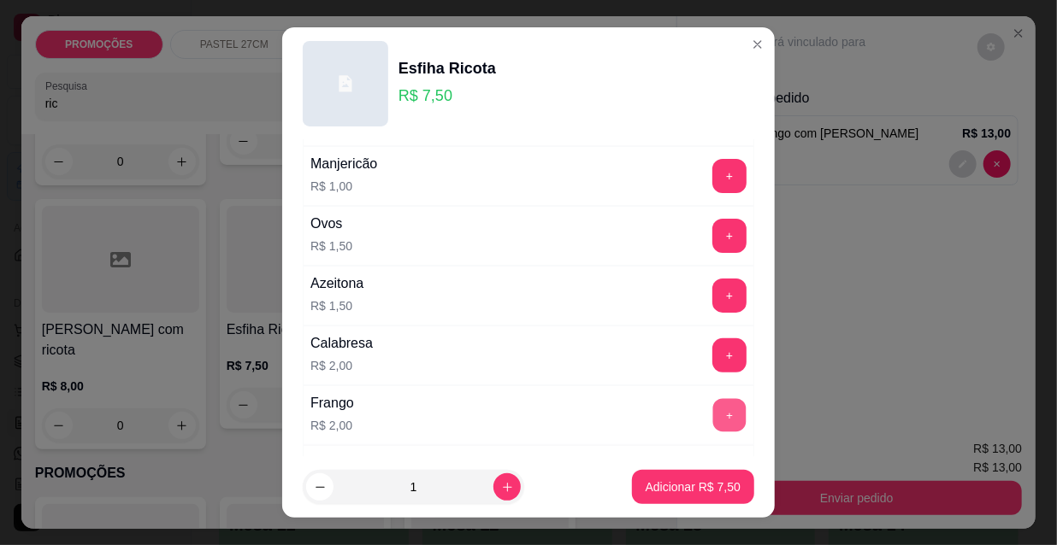
click at [713, 411] on button "+" at bounding box center [729, 415] width 33 height 33
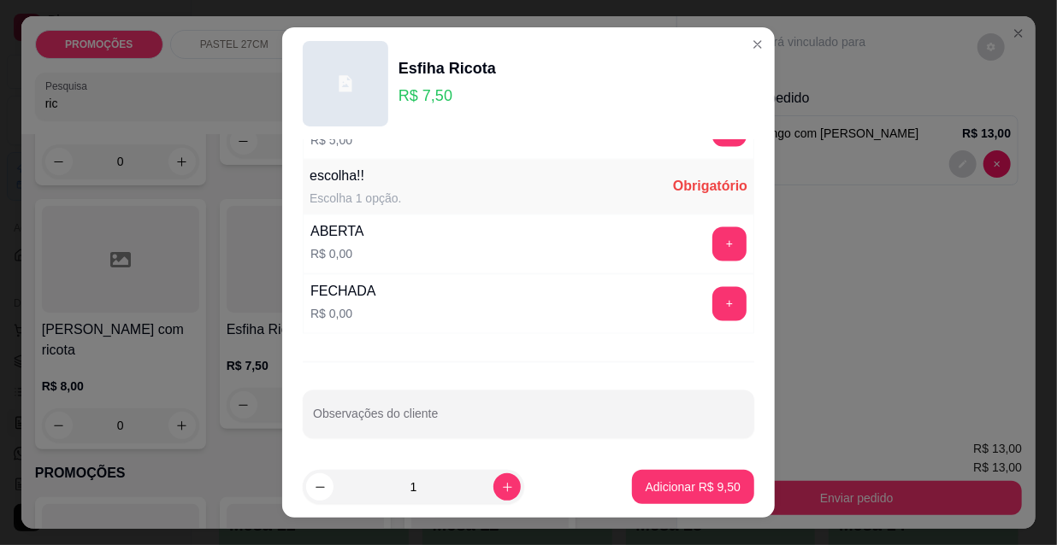
scroll to position [27, 0]
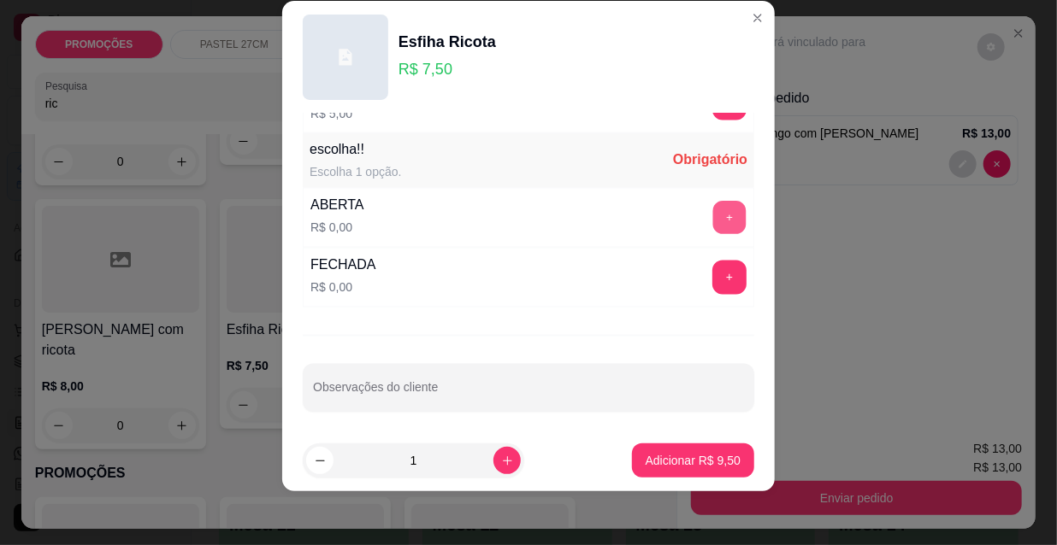
click at [713, 215] on button "+" at bounding box center [729, 218] width 33 height 33
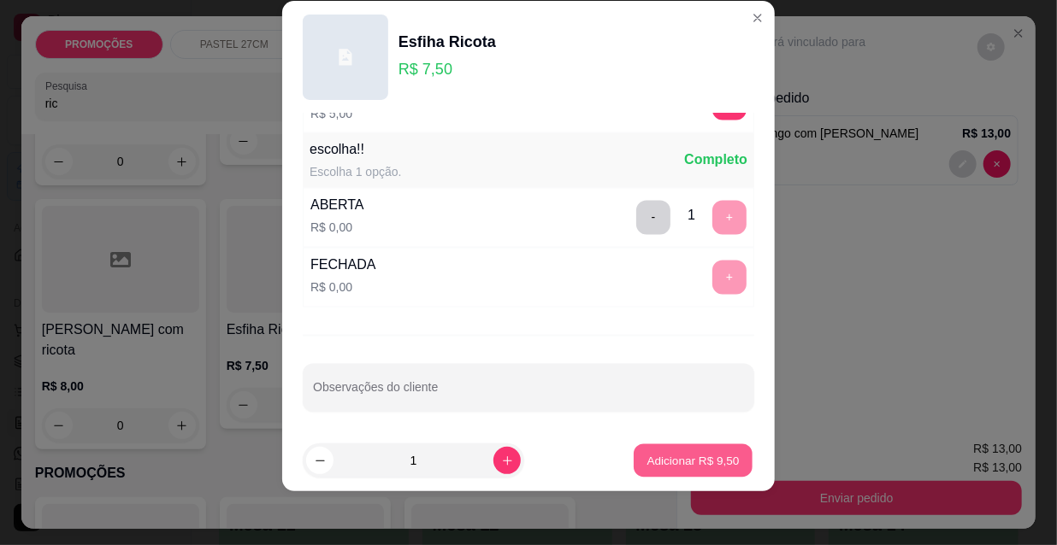
click at [717, 457] on p "Adicionar R$ 9,50" at bounding box center [692, 460] width 92 height 16
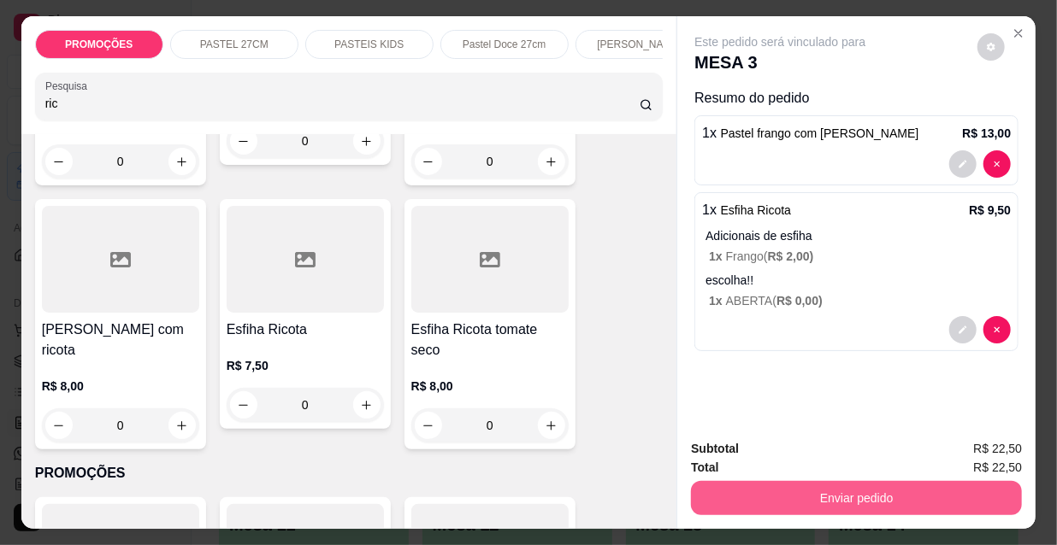
click at [721, 499] on button "Enviar pedido" at bounding box center [856, 498] width 331 height 34
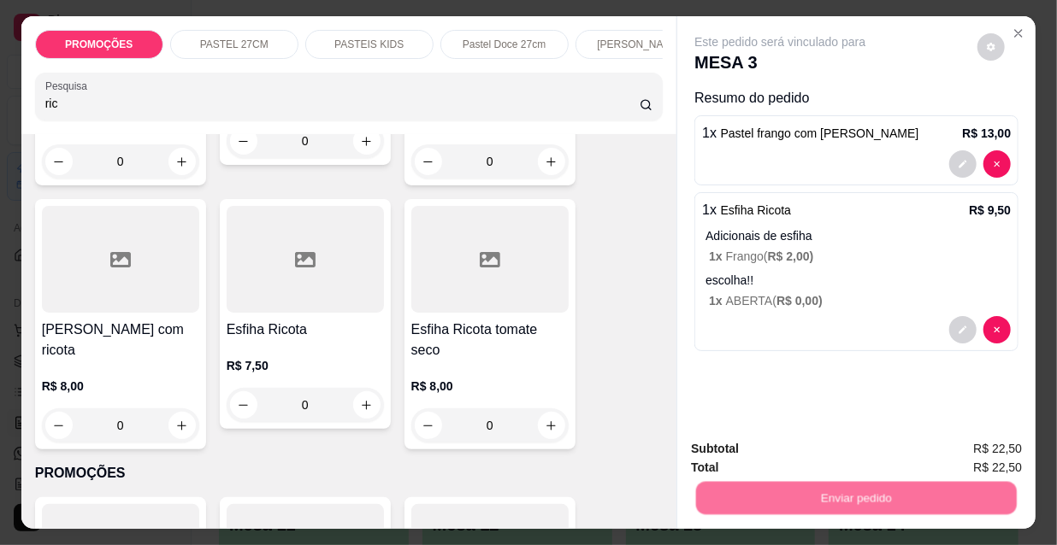
click at [769, 441] on button "Não registrar e enviar pedido" at bounding box center [801, 450] width 178 height 32
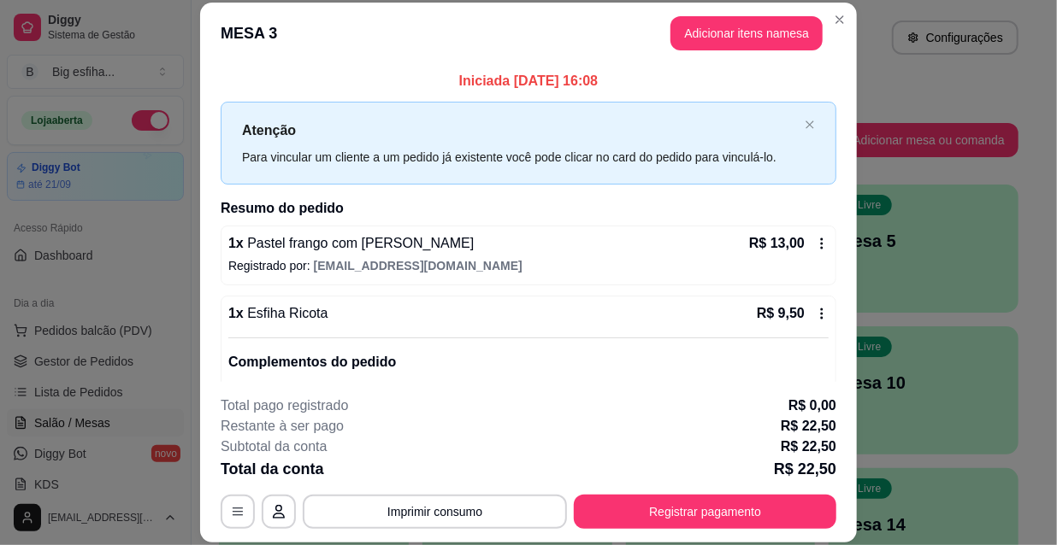
scroll to position [124, 0]
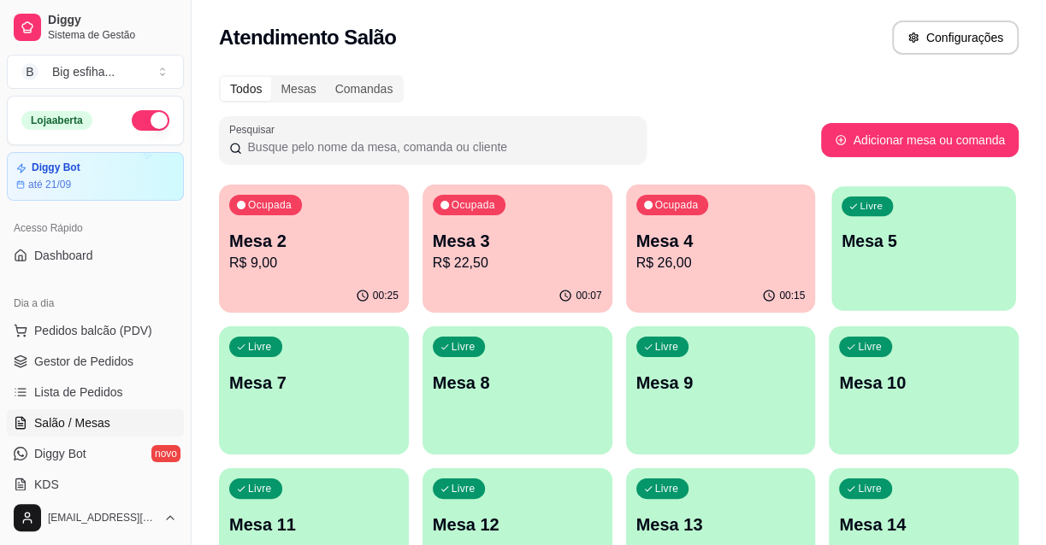
click at [899, 268] on div "Livre Mesa 5" at bounding box center [924, 238] width 184 height 104
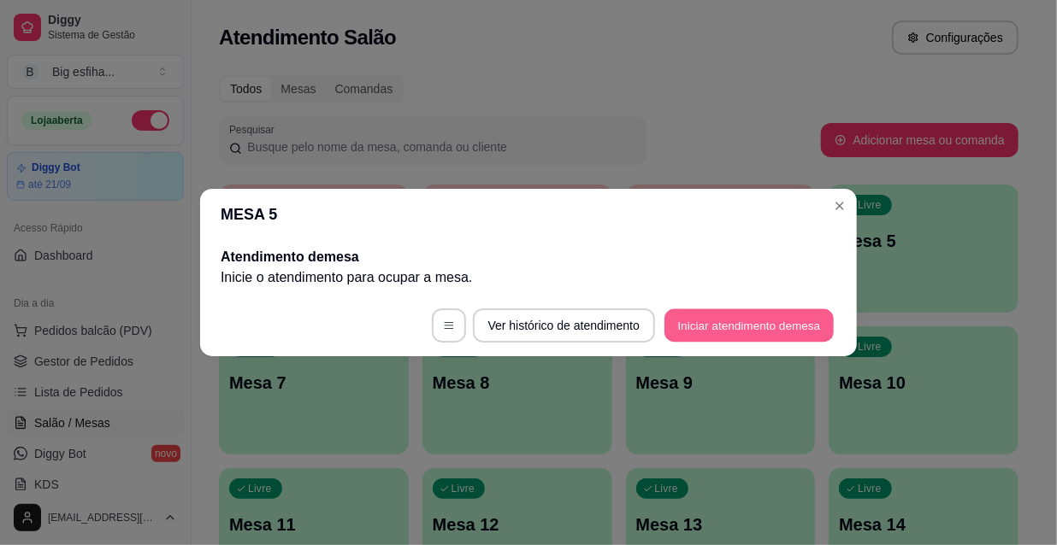
click at [758, 322] on button "Iniciar atendimento de mesa" at bounding box center [748, 325] width 169 height 33
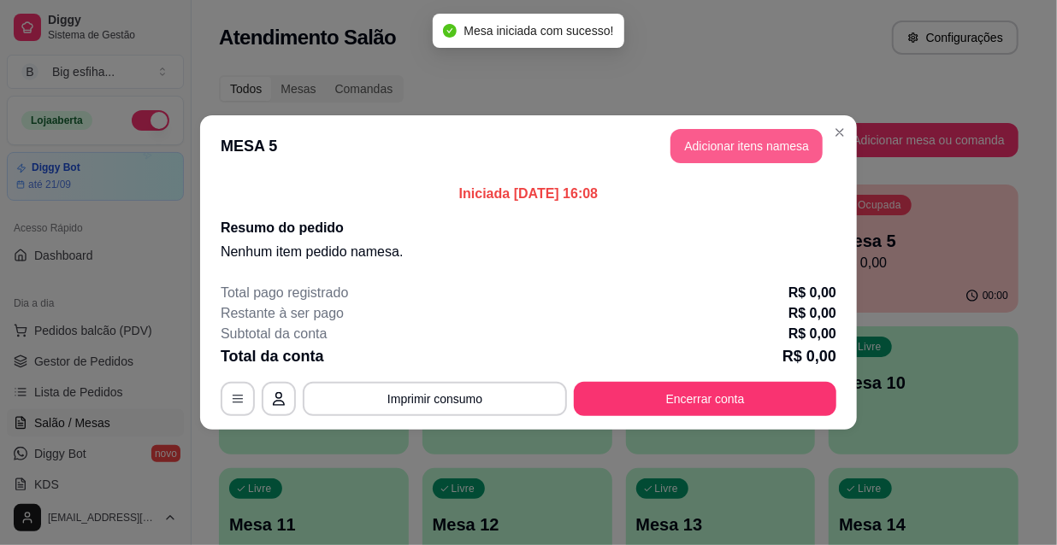
click at [743, 138] on button "Adicionar itens na mesa" at bounding box center [746, 146] width 152 height 34
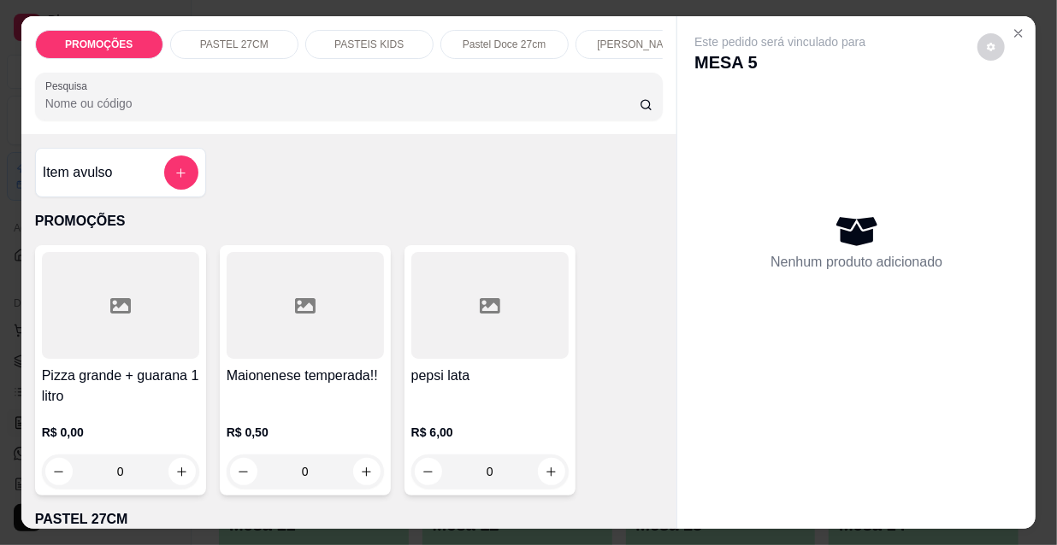
click at [617, 43] on p "[PERSON_NAME]" at bounding box center [639, 45] width 85 height 14
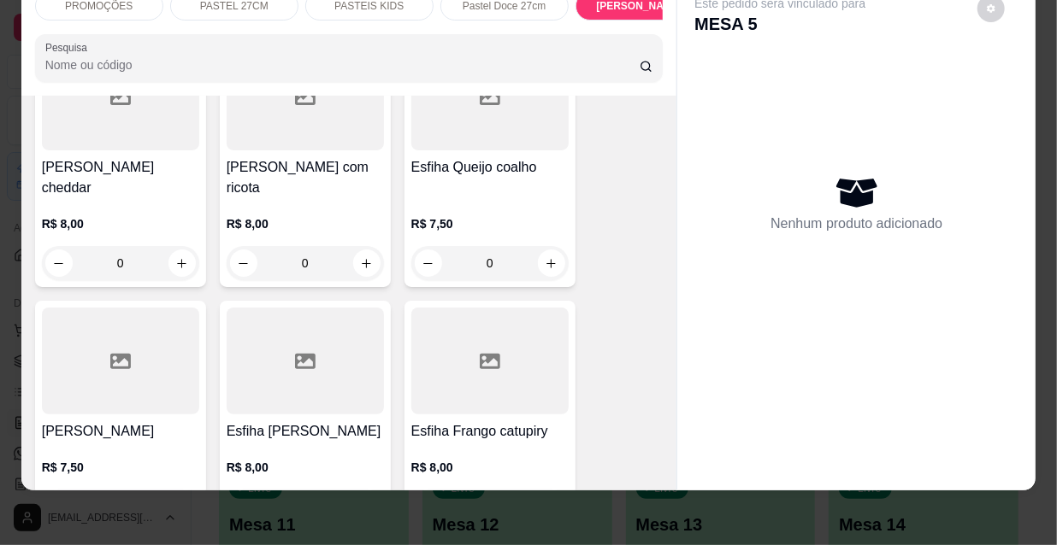
scroll to position [10425, 0]
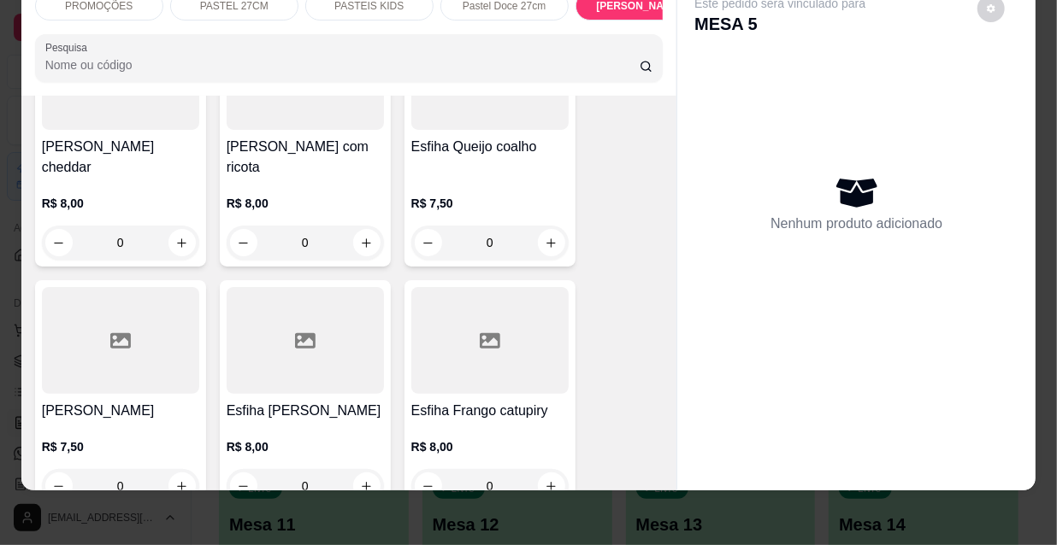
click at [50, 421] on div "R$ 7,50 0" at bounding box center [120, 462] width 157 height 82
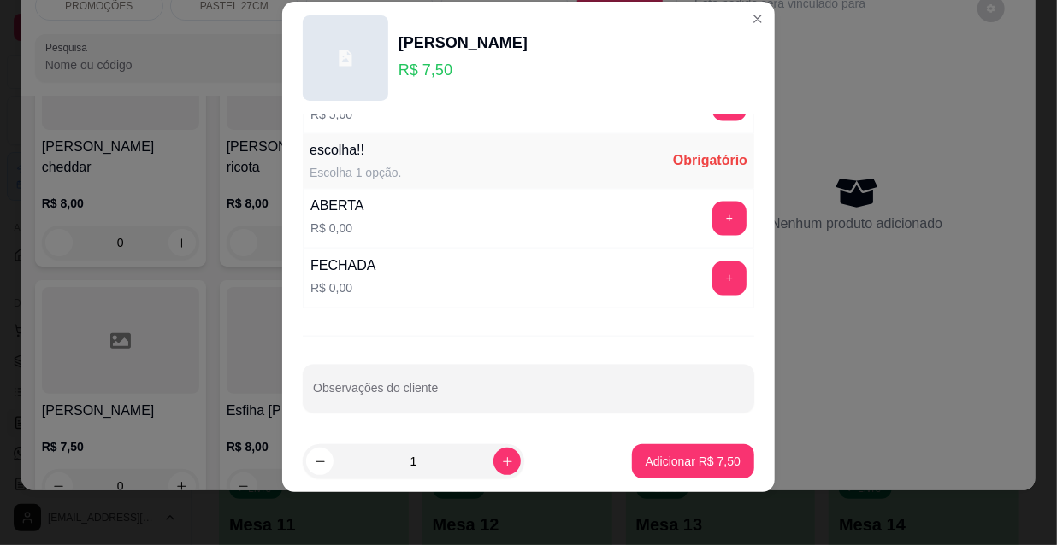
scroll to position [27, 0]
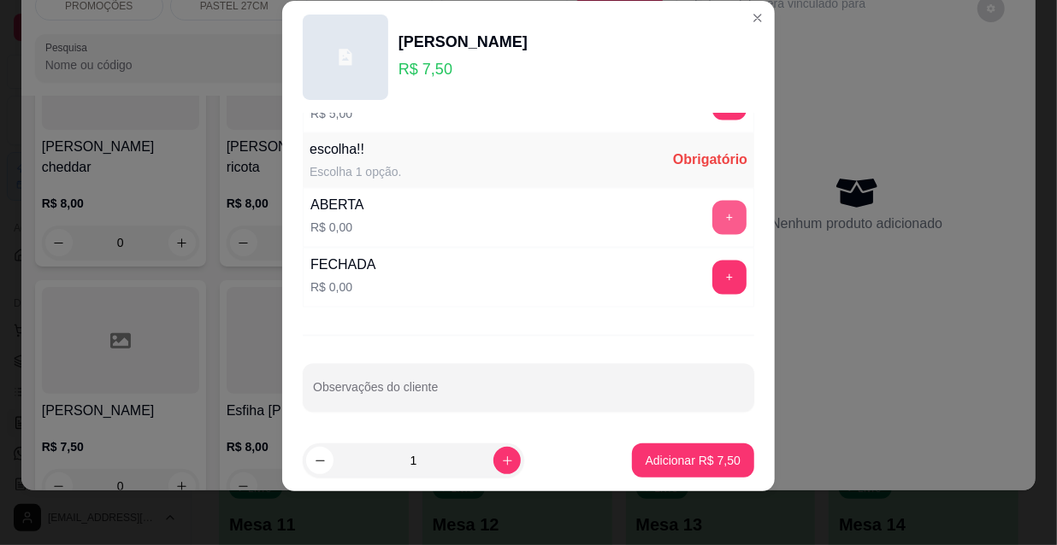
click at [712, 220] on button "+" at bounding box center [729, 218] width 34 height 34
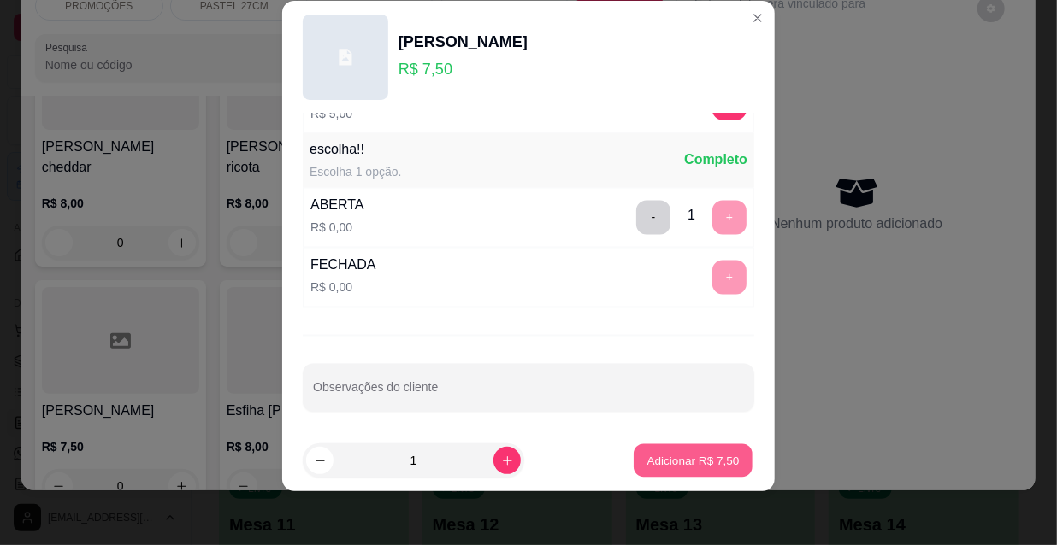
click at [692, 465] on p "Adicionar R$ 7,50" at bounding box center [692, 460] width 92 height 16
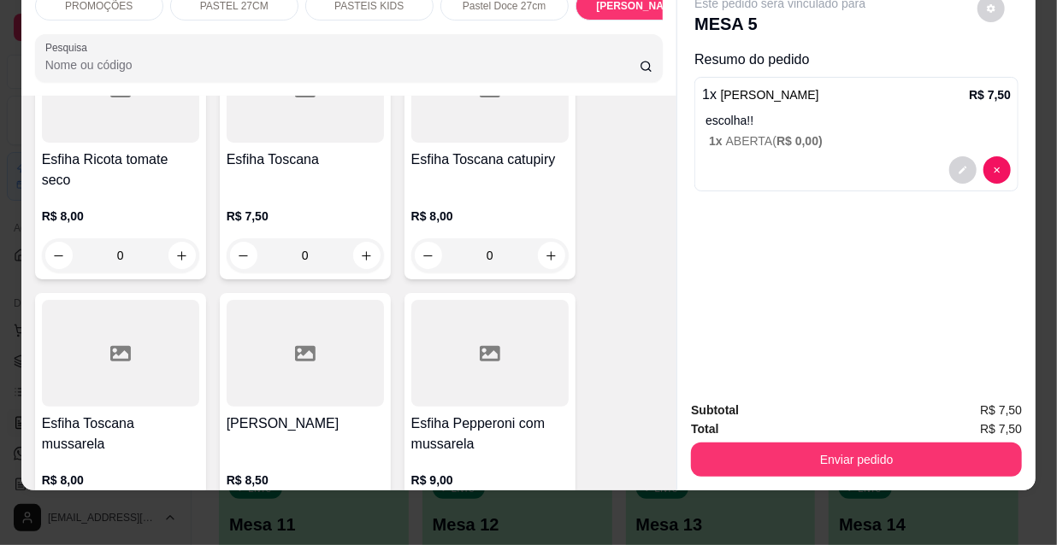
scroll to position [11202, 0]
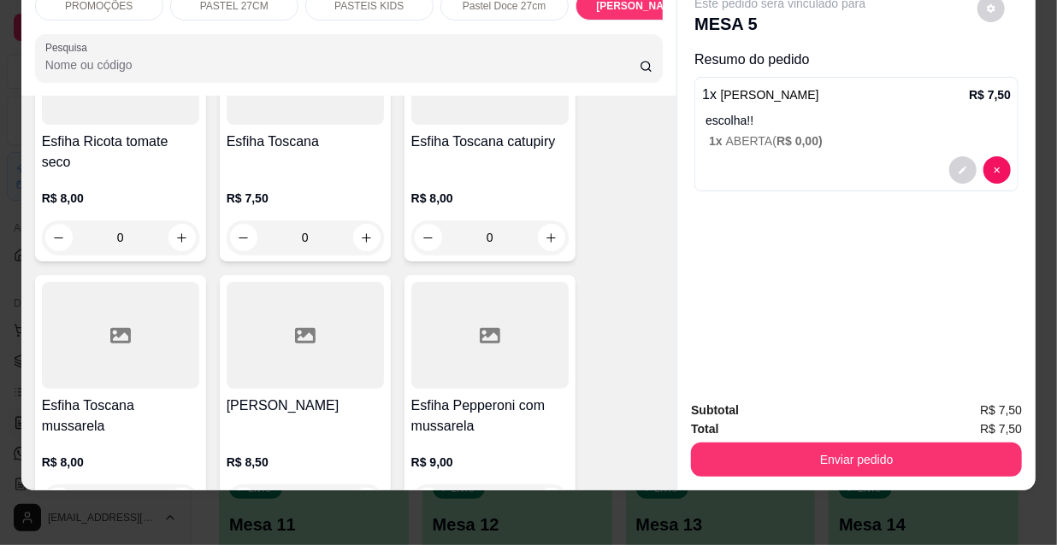
click at [351, 282] on div at bounding box center [305, 335] width 157 height 107
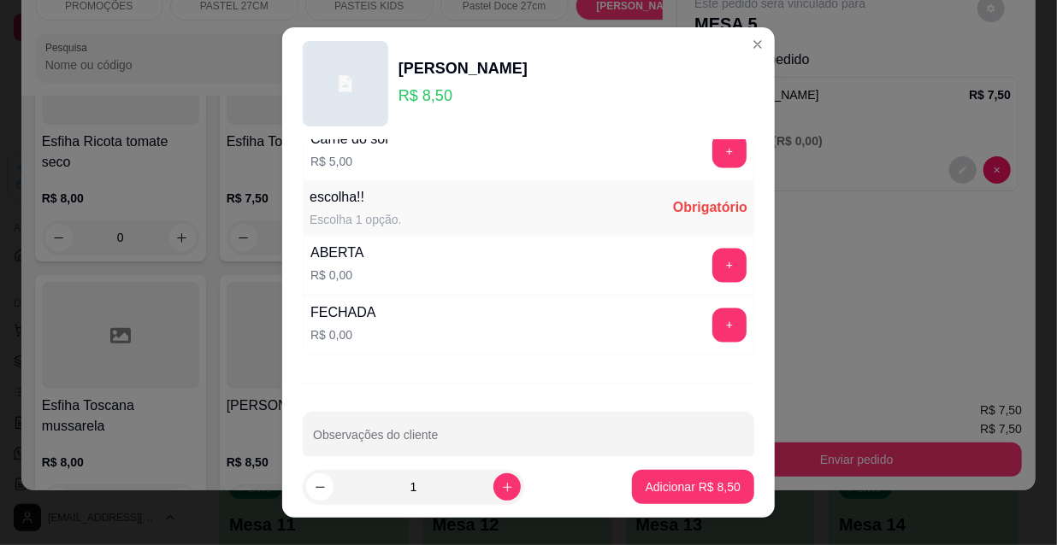
scroll to position [1420, 0]
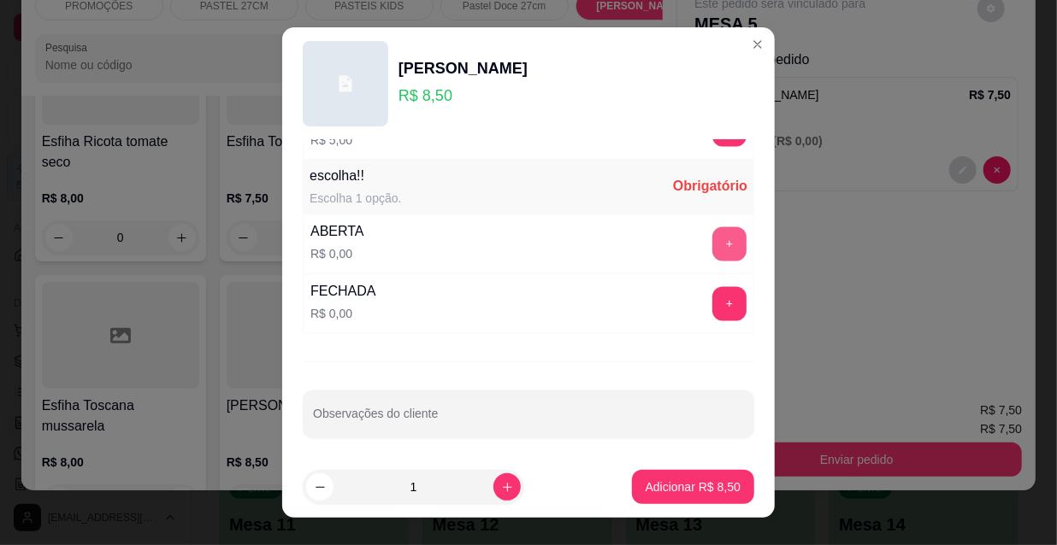
click at [712, 244] on button "+" at bounding box center [729, 244] width 34 height 34
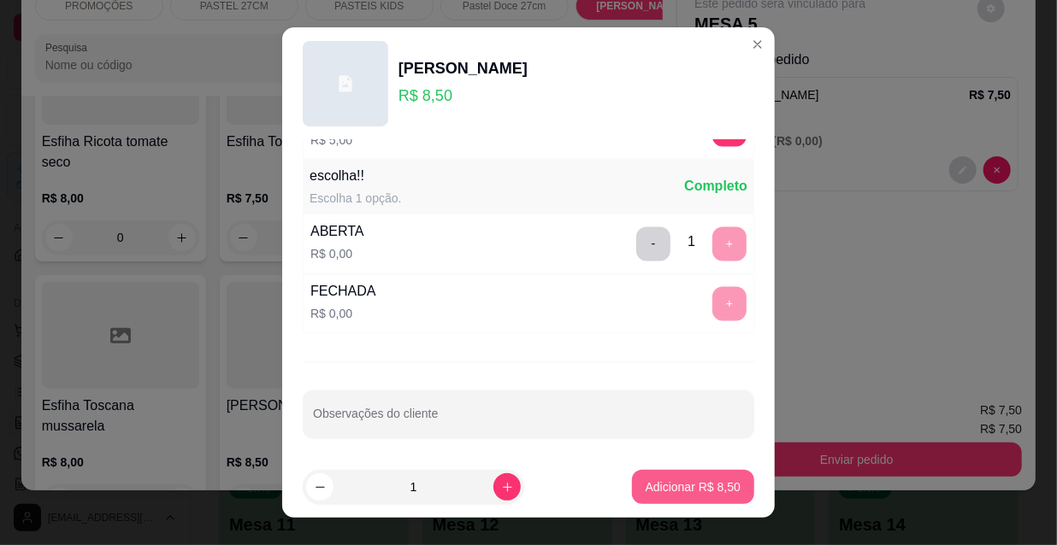
click at [716, 492] on p "Adicionar R$ 8,50" at bounding box center [692, 487] width 95 height 17
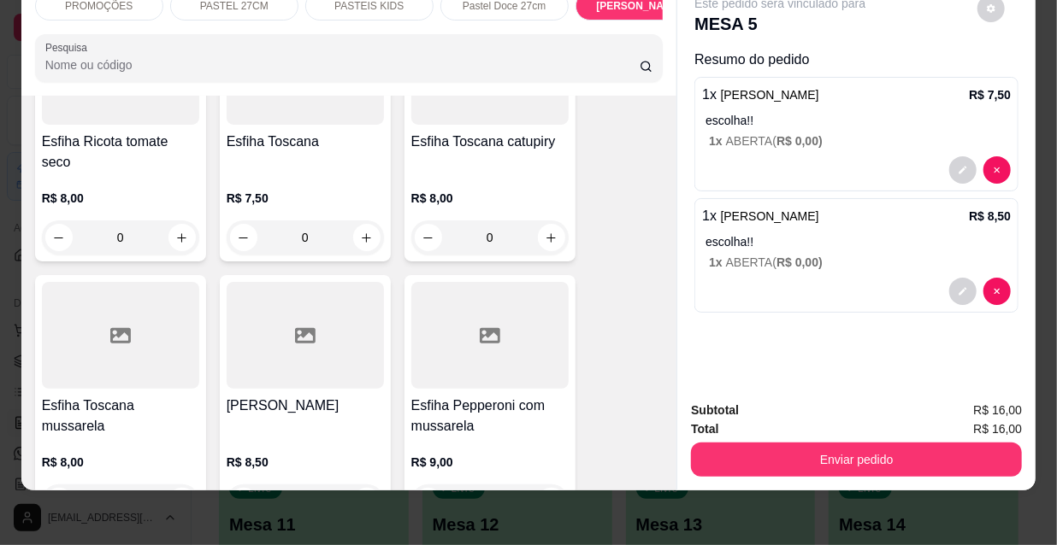
click at [771, 443] on button "Enviar pedido" at bounding box center [856, 460] width 331 height 34
click at [806, 443] on button "Enviar pedido" at bounding box center [856, 460] width 331 height 34
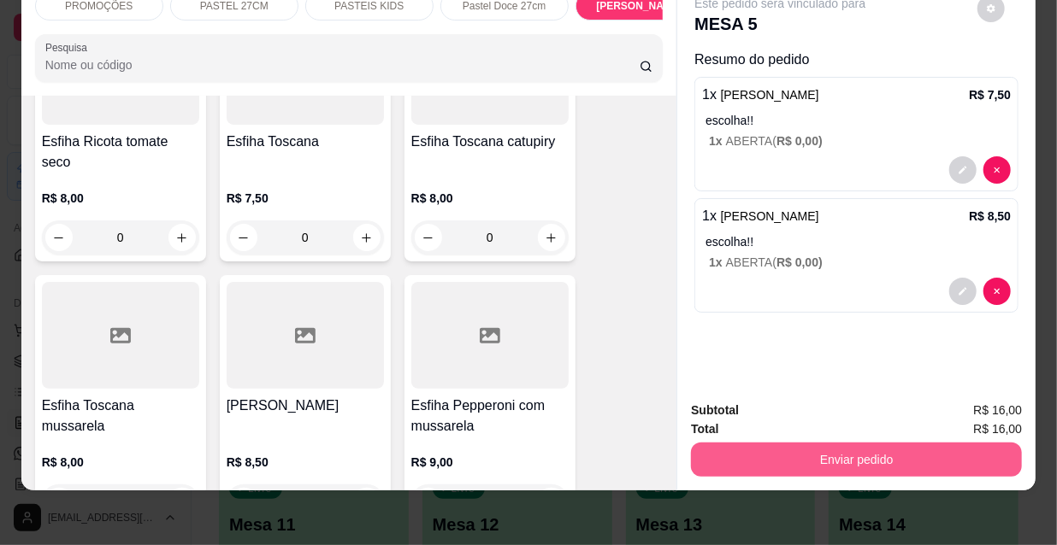
click at [826, 457] on button "Enviar pedido" at bounding box center [856, 460] width 331 height 34
click at [812, 415] on button "Não registrar e enviar pedido" at bounding box center [801, 407] width 178 height 32
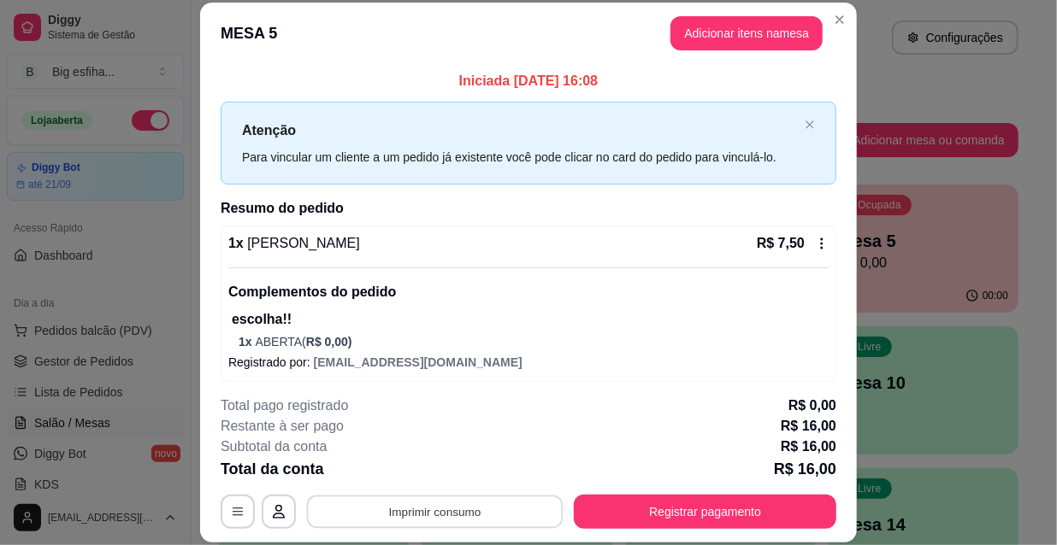
click at [524, 509] on button "Imprimir consumo" at bounding box center [435, 511] width 256 height 33
click at [439, 478] on button "IMPRESSORA" at bounding box center [434, 472] width 120 height 27
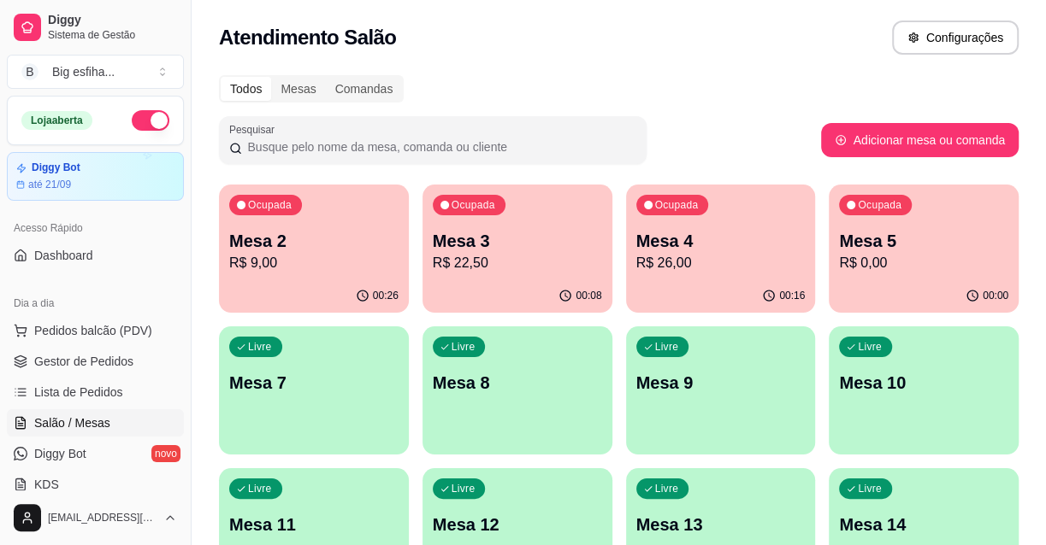
click at [291, 341] on div "Livre Mesa 7" at bounding box center [314, 381] width 190 height 108
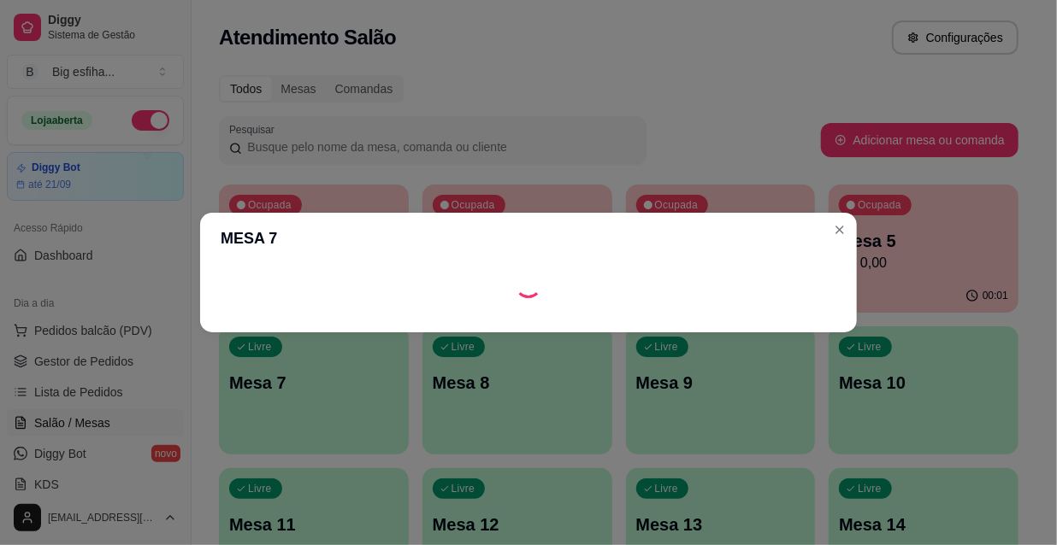
click at [722, 319] on footer at bounding box center [528, 318] width 657 height 27
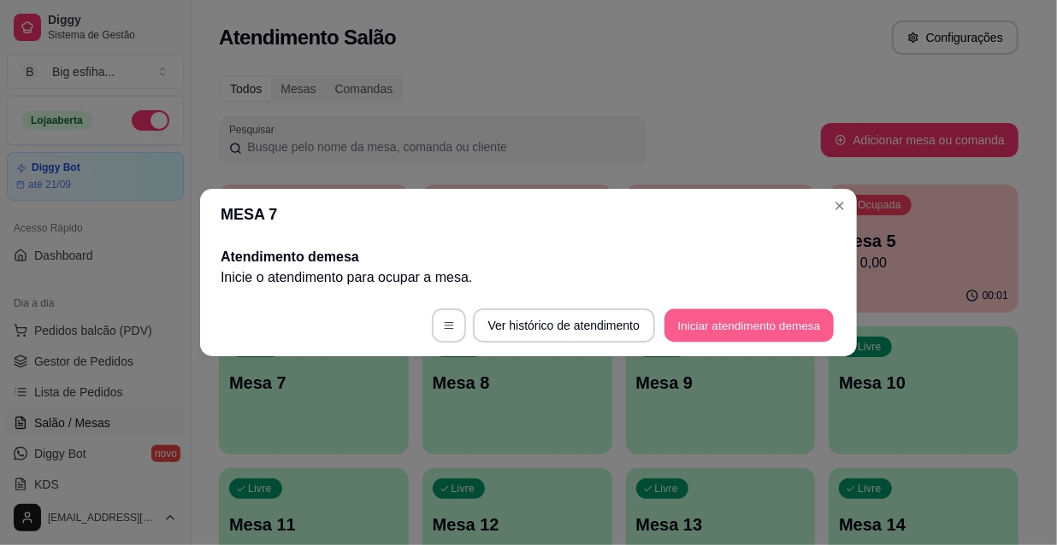
click at [749, 315] on button "Iniciar atendimento de mesa" at bounding box center [748, 325] width 169 height 33
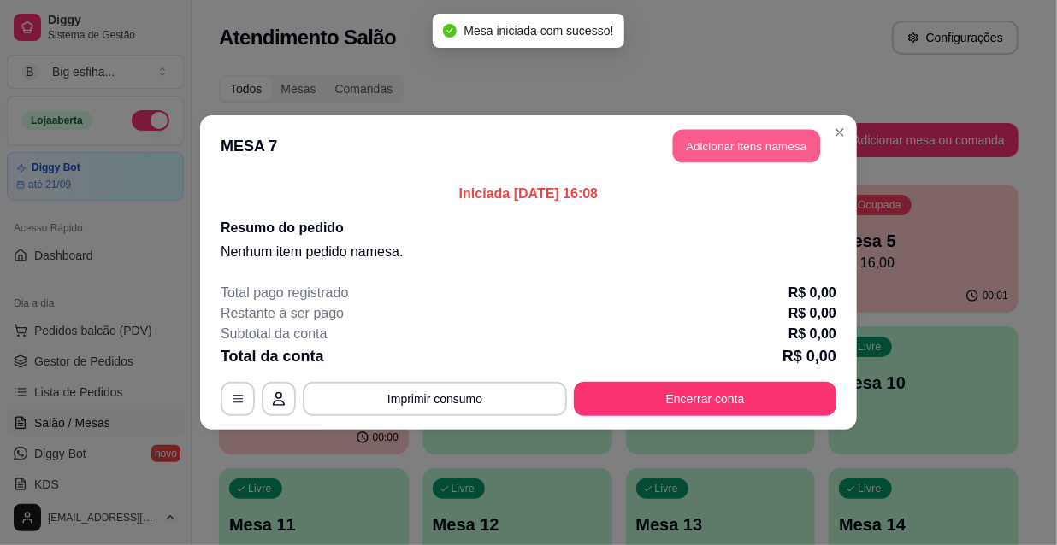
click at [710, 130] on button "Adicionar itens na mesa" at bounding box center [746, 146] width 147 height 33
click at [713, 154] on button "Adicionar itens na mesa" at bounding box center [746, 146] width 152 height 34
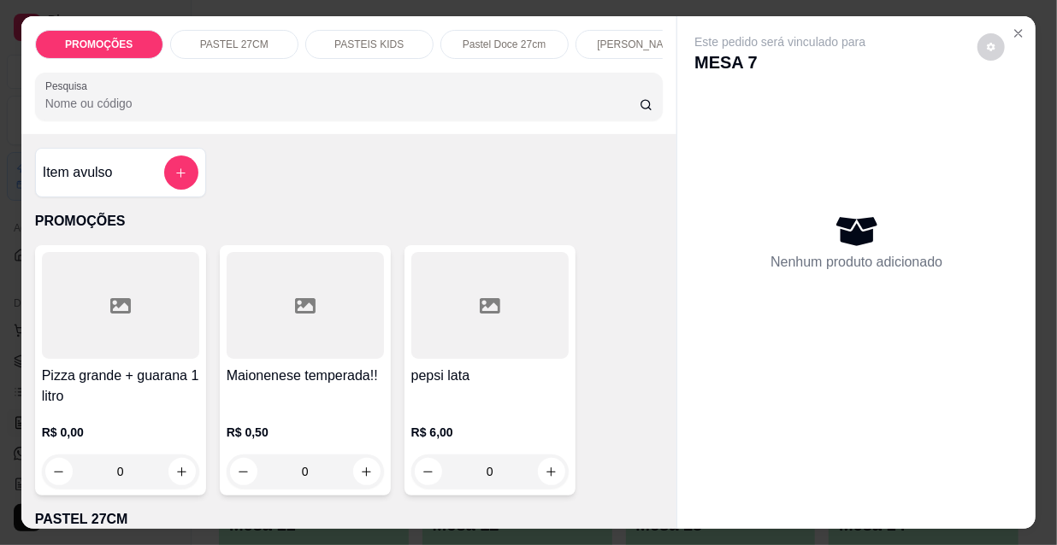
click at [627, 38] on p "[PERSON_NAME]" at bounding box center [639, 45] width 85 height 14
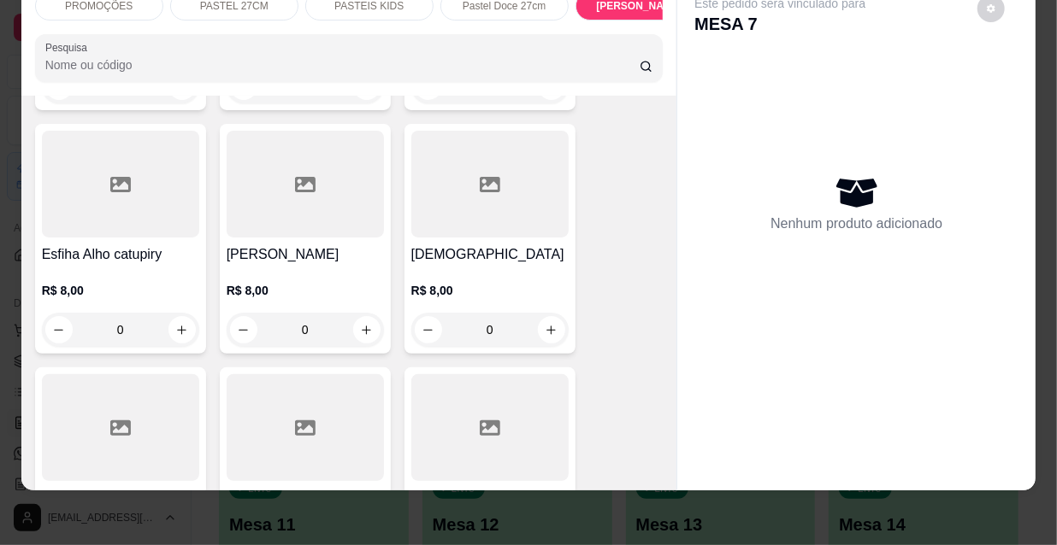
scroll to position [8327, 0]
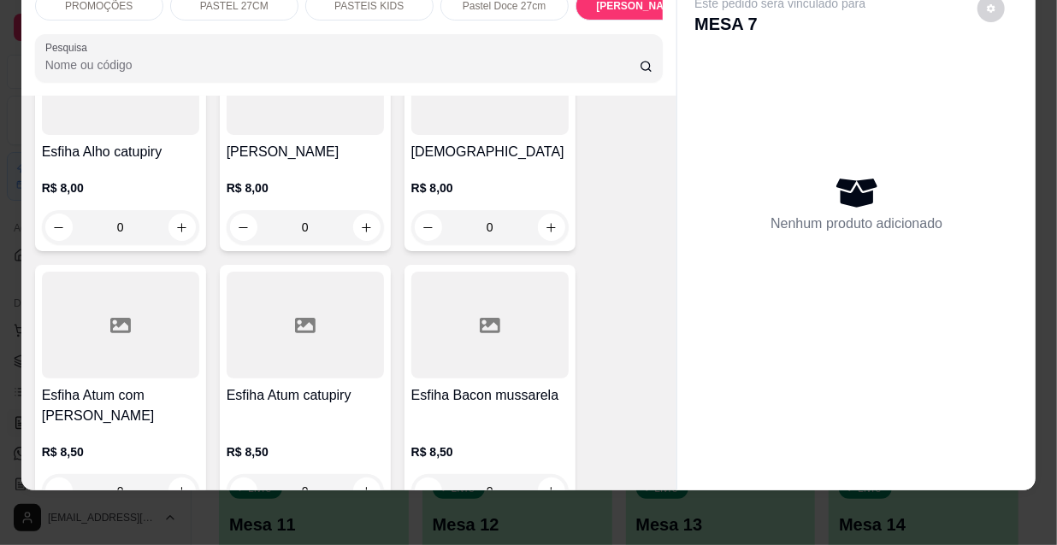
click at [445, 283] on div at bounding box center [489, 325] width 157 height 107
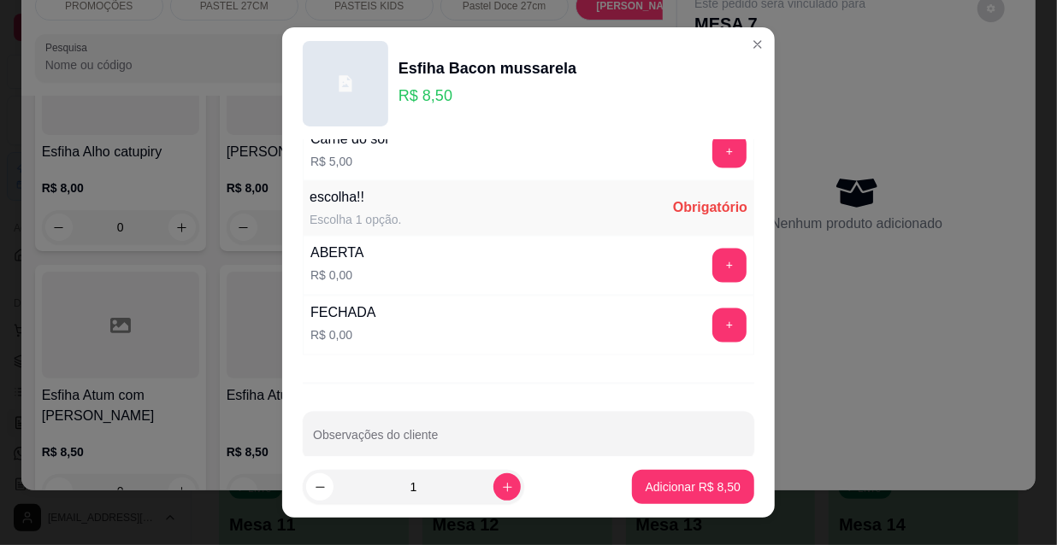
scroll to position [1420, 0]
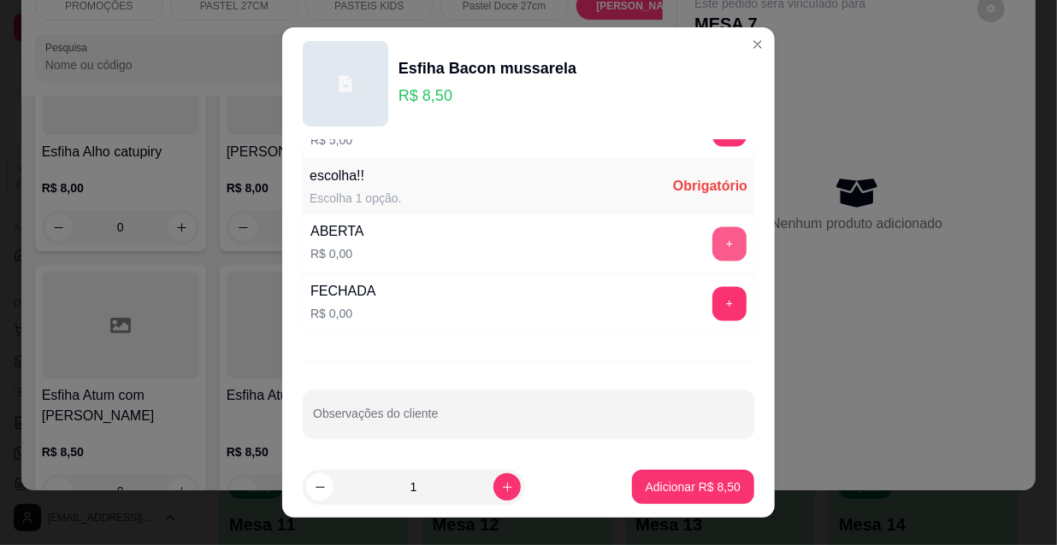
click at [712, 244] on button "+" at bounding box center [729, 244] width 34 height 34
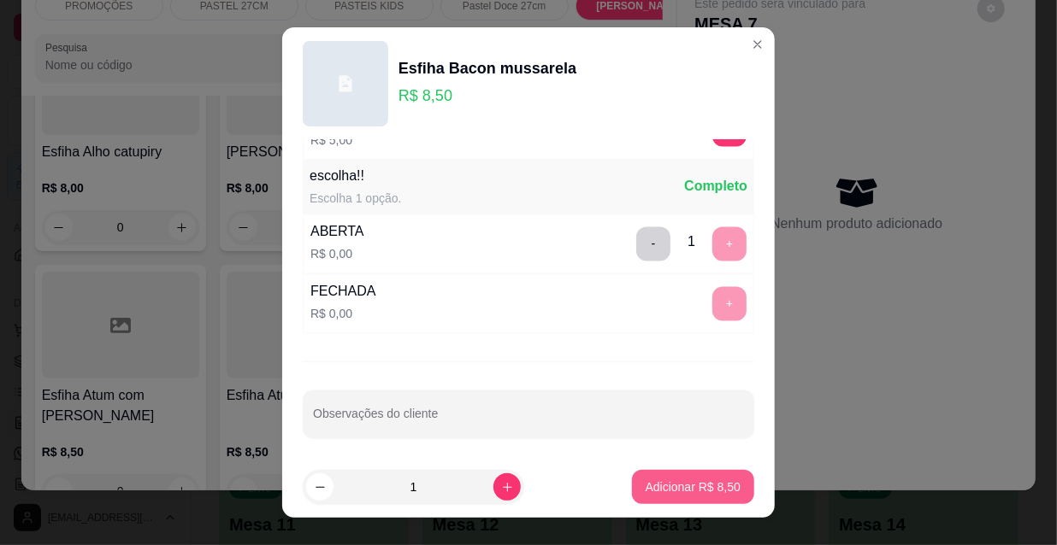
click at [685, 492] on p "Adicionar R$ 8,50" at bounding box center [692, 487] width 95 height 17
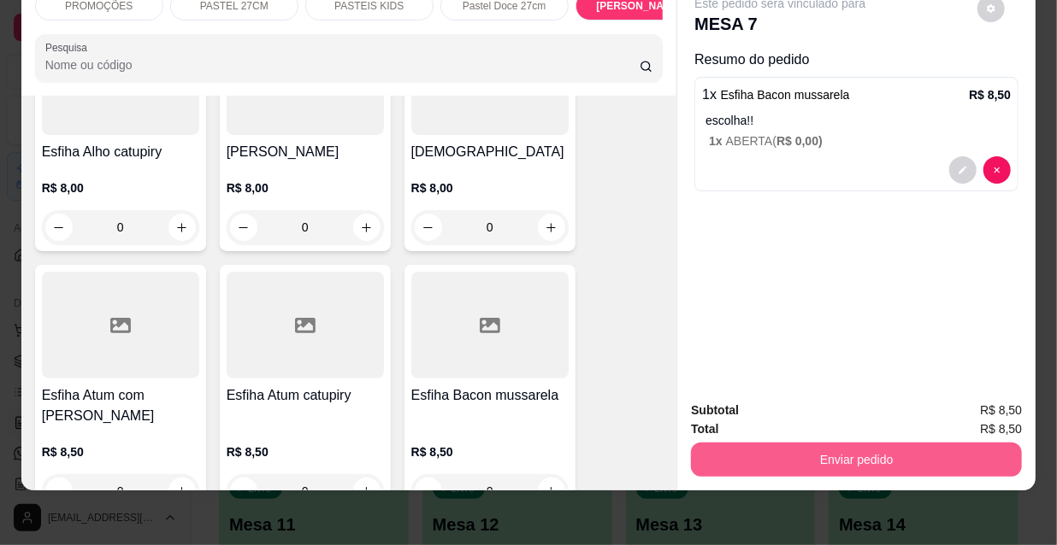
click at [737, 443] on button "Enviar pedido" at bounding box center [856, 460] width 331 height 34
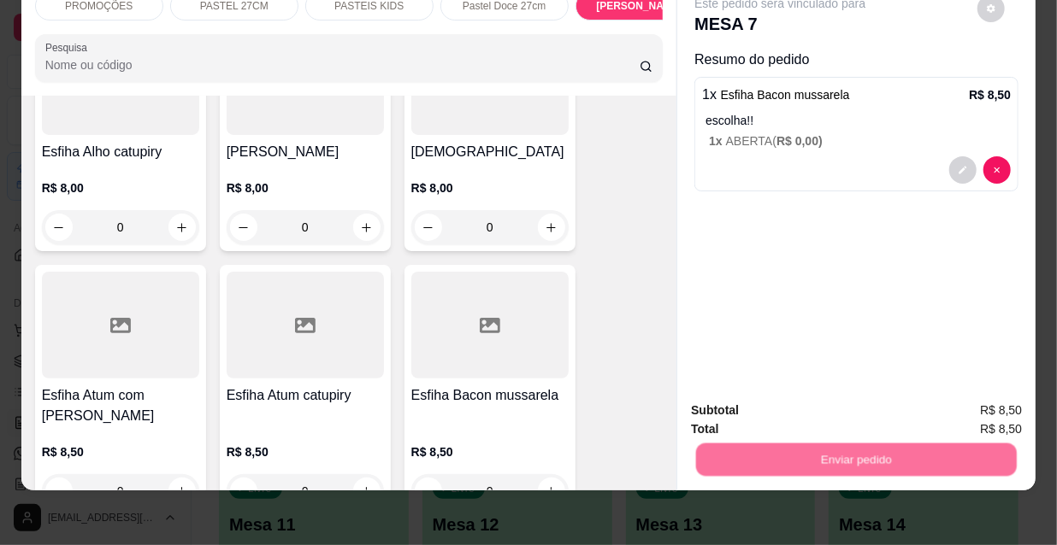
click at [744, 409] on button "Não registrar e enviar pedido" at bounding box center [801, 406] width 173 height 32
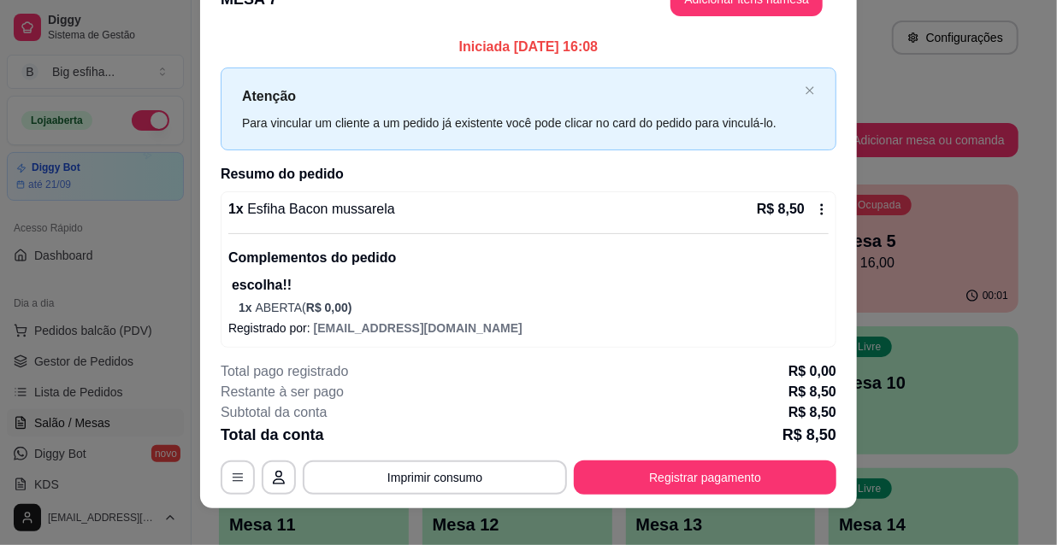
scroll to position [51, 0]
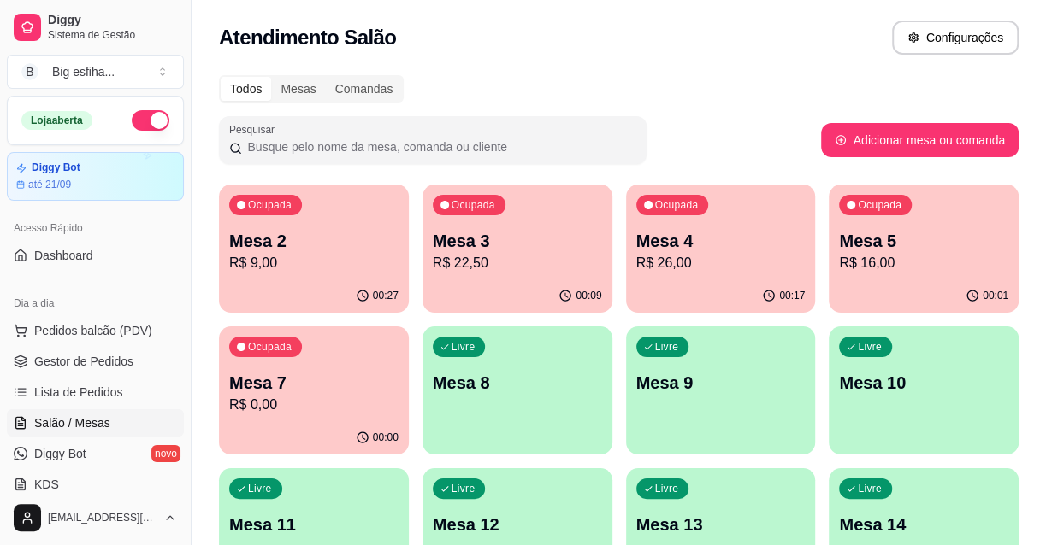
click at [292, 302] on div "00:27" at bounding box center [314, 296] width 190 height 33
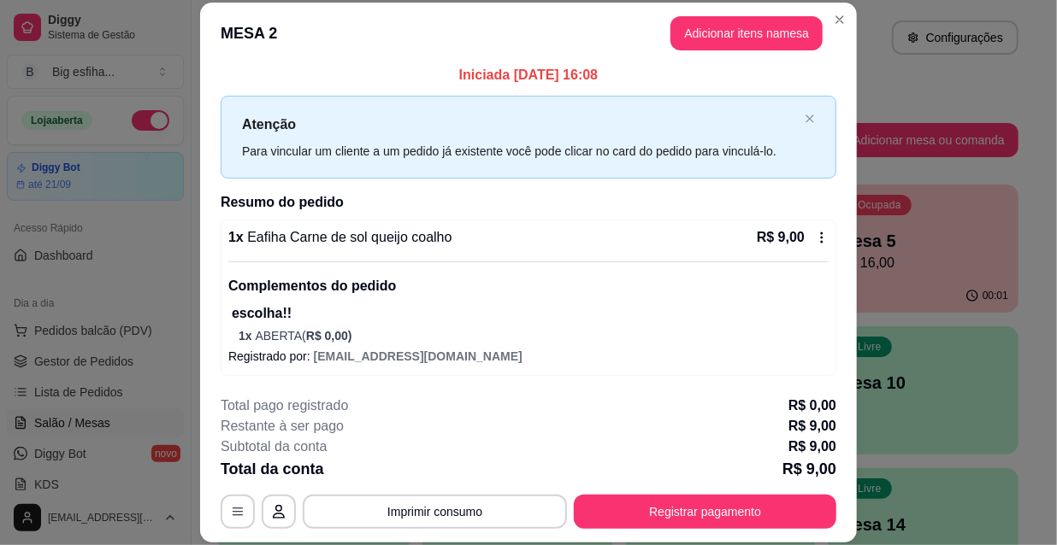
scroll to position [34, 0]
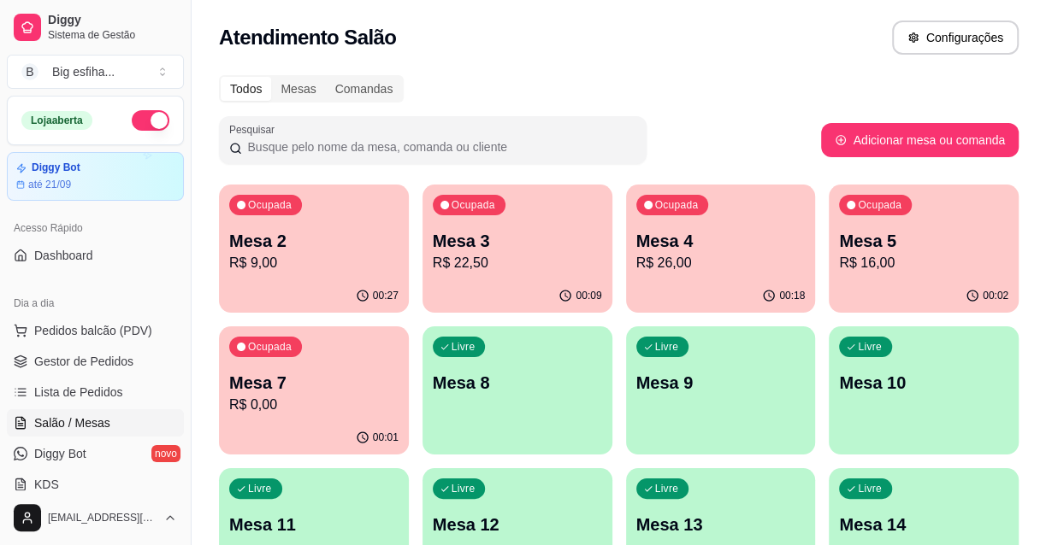
click at [133, 401] on link "Lista de Pedidos" at bounding box center [95, 392] width 177 height 27
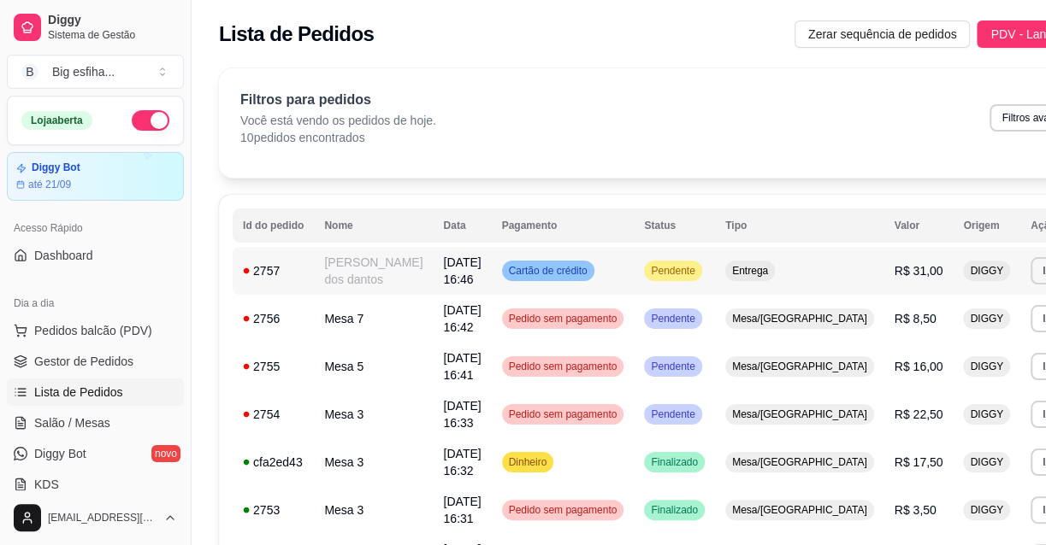
click at [590, 289] on td "Cartão de crédito" at bounding box center [563, 271] width 143 height 48
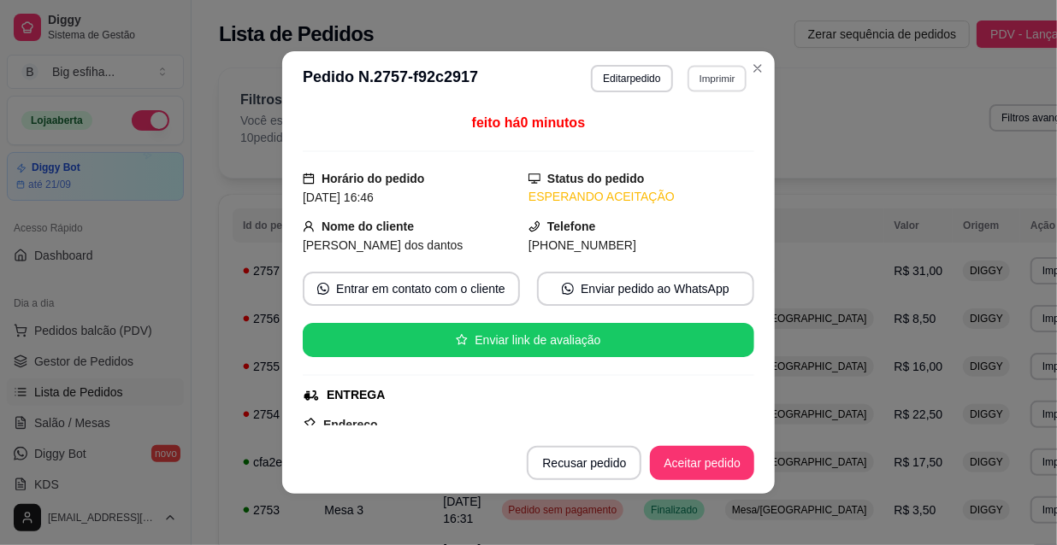
click at [727, 85] on button "Imprimir" at bounding box center [716, 78] width 59 height 27
click at [700, 133] on button "IMPRESSORA" at bounding box center [682, 138] width 120 height 27
click at [685, 455] on button "Aceitar pedido" at bounding box center [701, 463] width 101 height 33
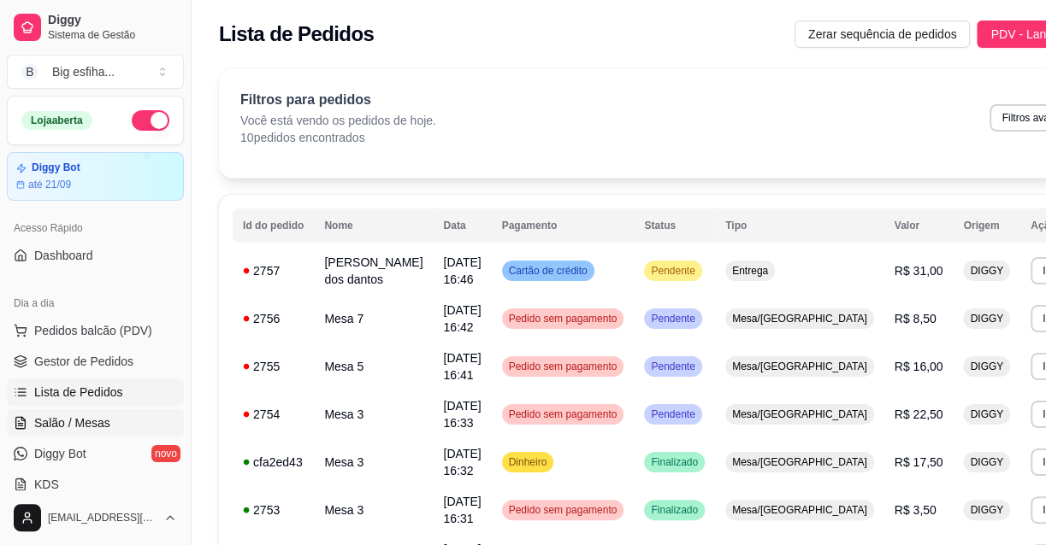
click at [102, 411] on link "Salão / Mesas" at bounding box center [95, 422] width 177 height 27
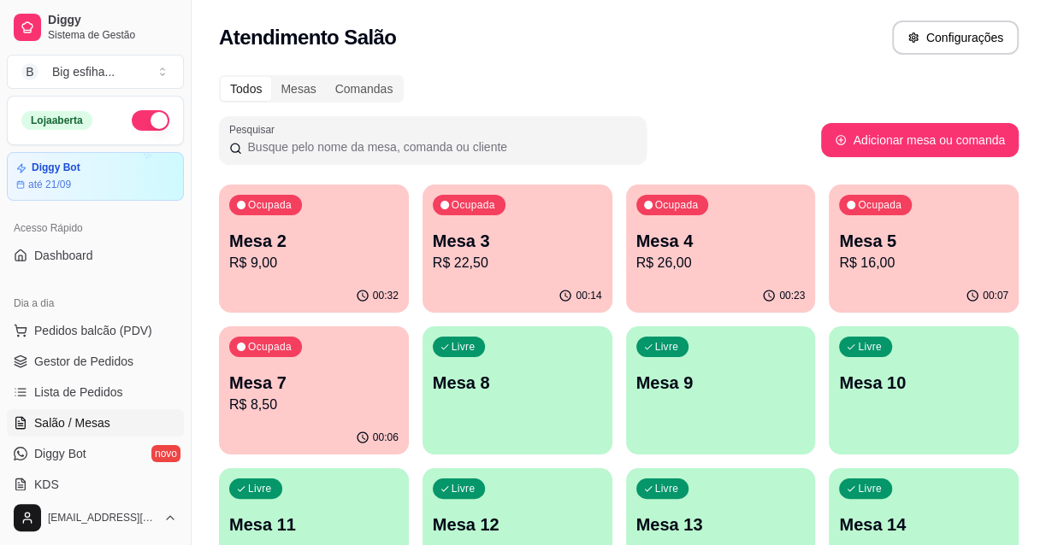
click at [539, 265] on p "R$ 22,50" at bounding box center [517, 263] width 169 height 21
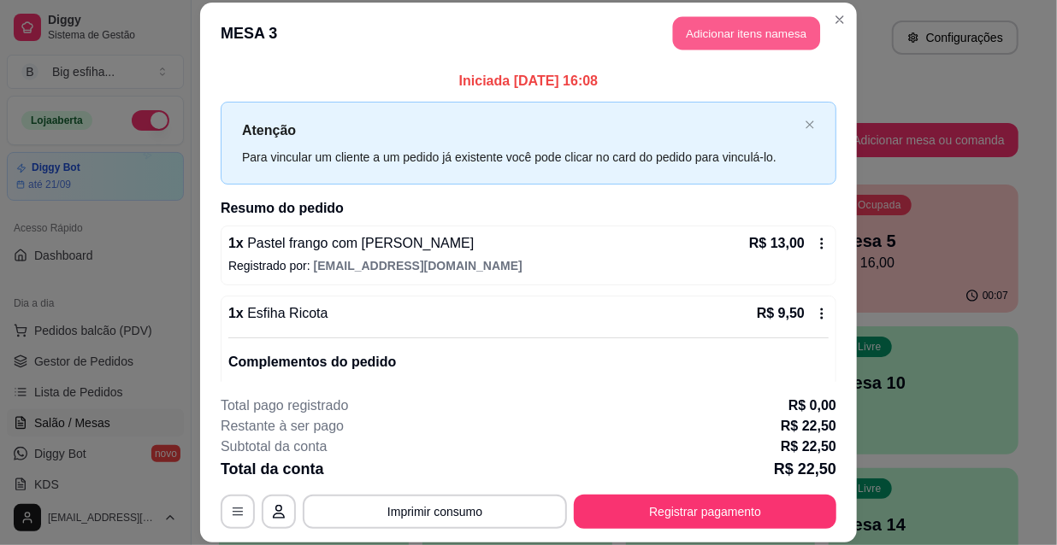
click at [741, 34] on button "Adicionar itens na mesa" at bounding box center [746, 33] width 147 height 33
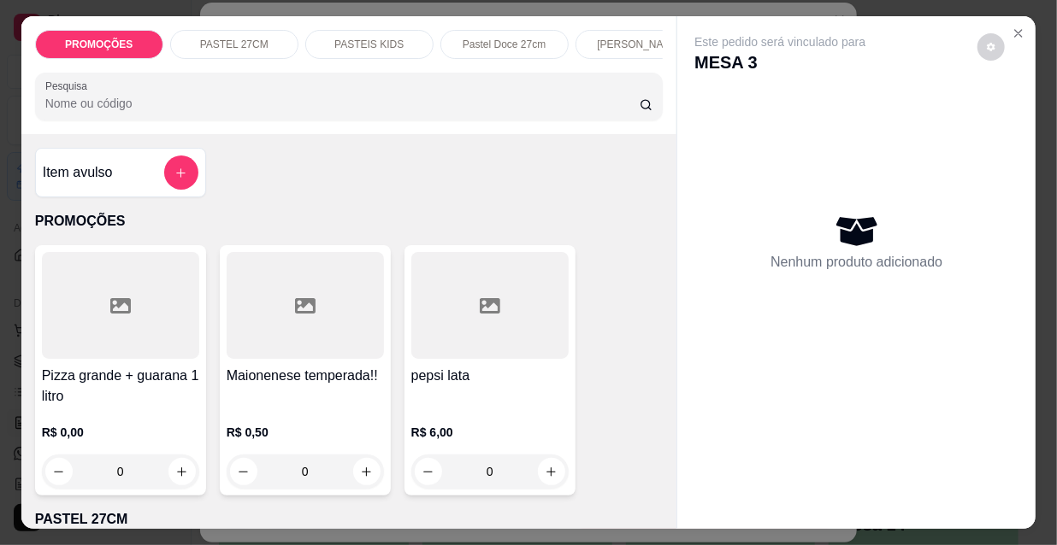
scroll to position [0, 985]
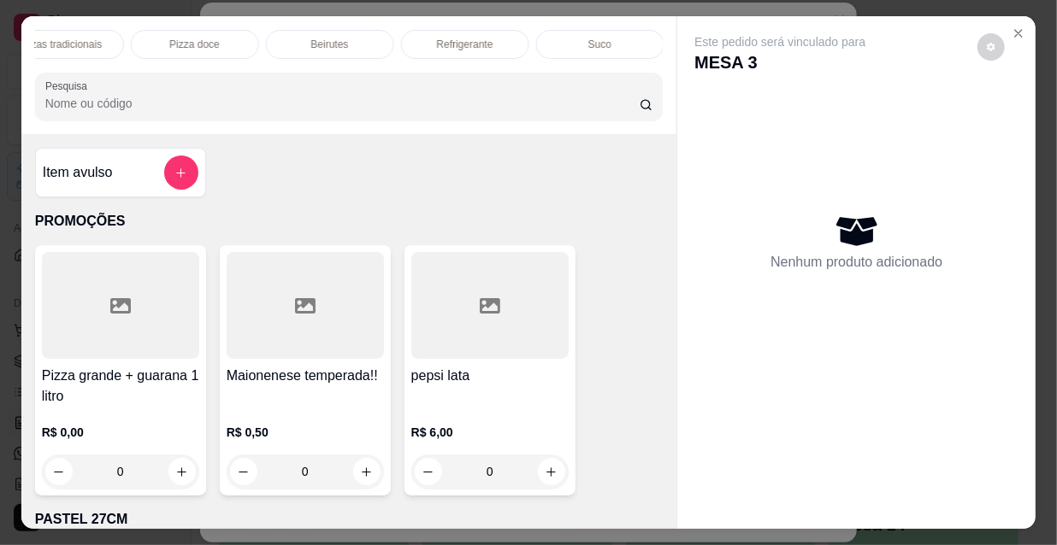
click at [445, 41] on p "Refrigerante" at bounding box center [465, 45] width 56 height 14
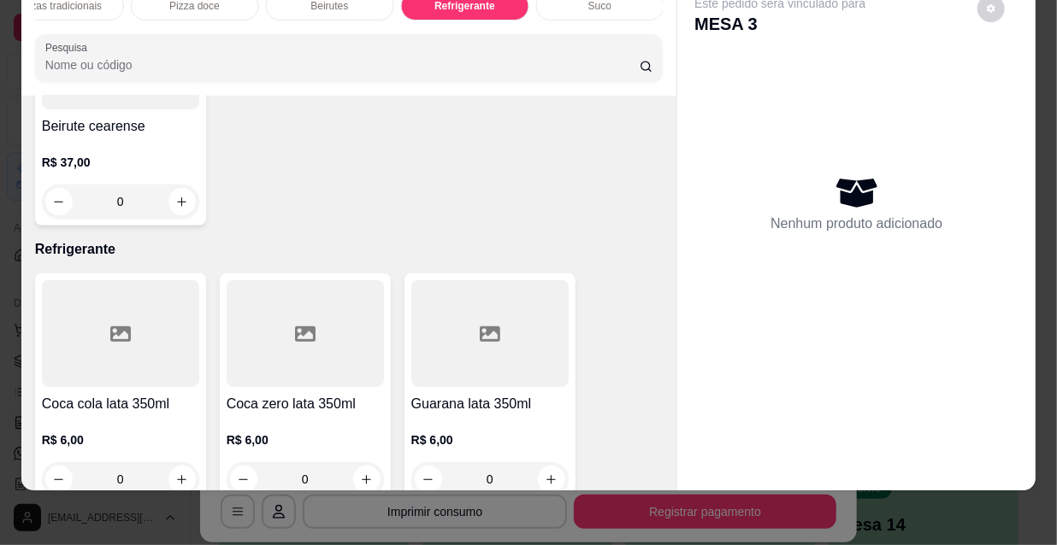
scroll to position [14900, 0]
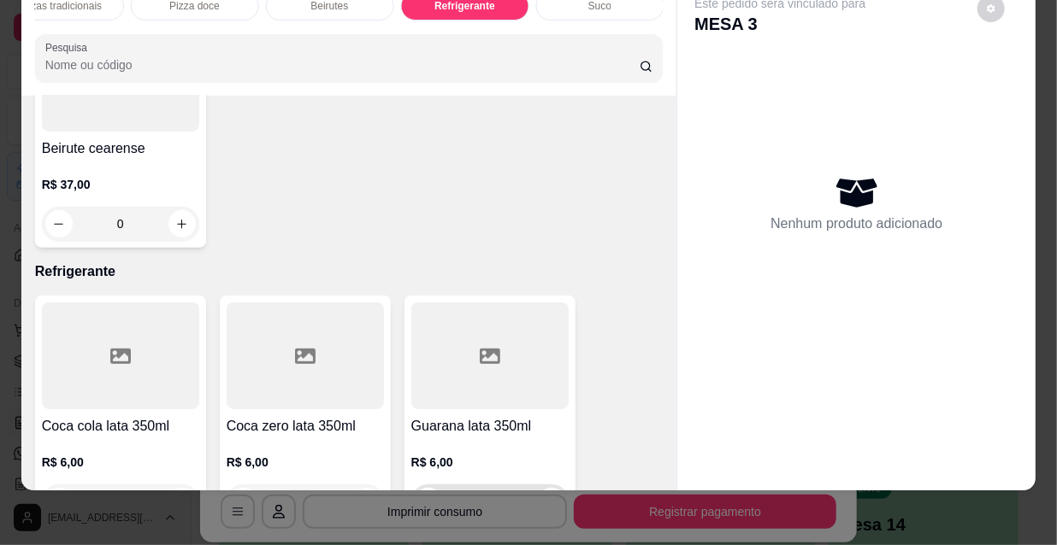
click at [546, 498] on icon "increase-product-quantity" at bounding box center [550, 502] width 9 height 9
type input "1"
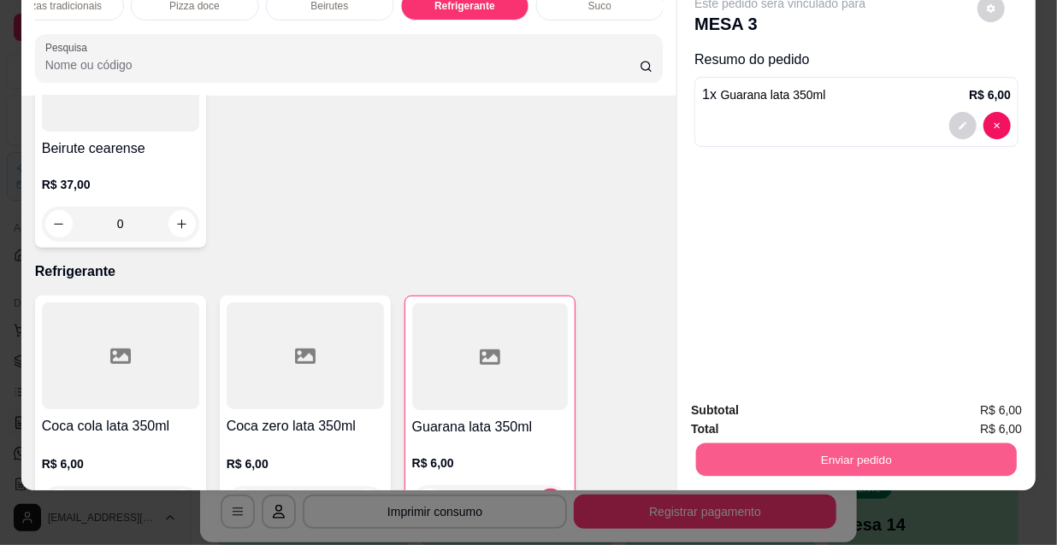
click at [773, 463] on button "Enviar pedido" at bounding box center [856, 459] width 321 height 33
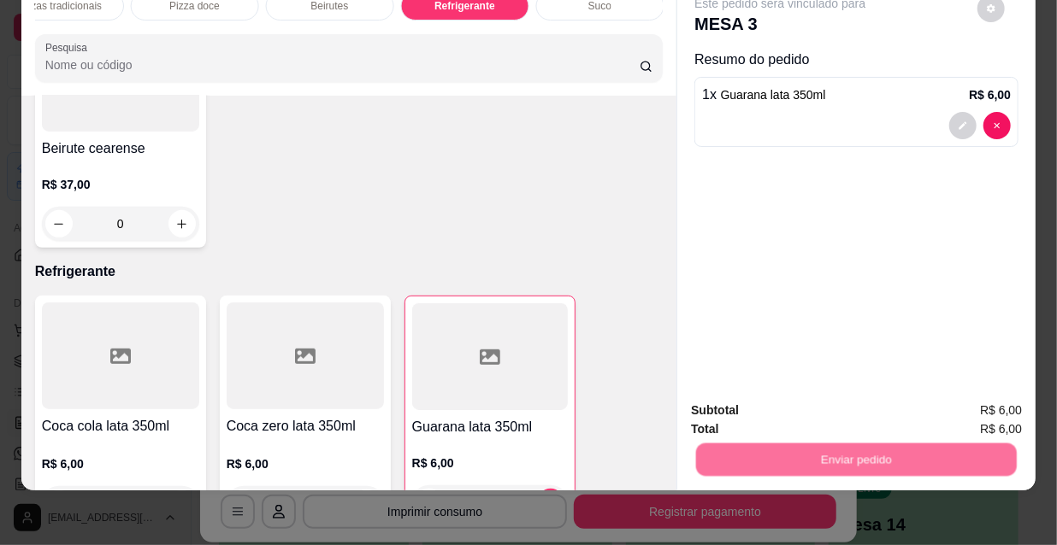
click at [769, 403] on button "Não registrar e enviar pedido" at bounding box center [801, 406] width 178 height 32
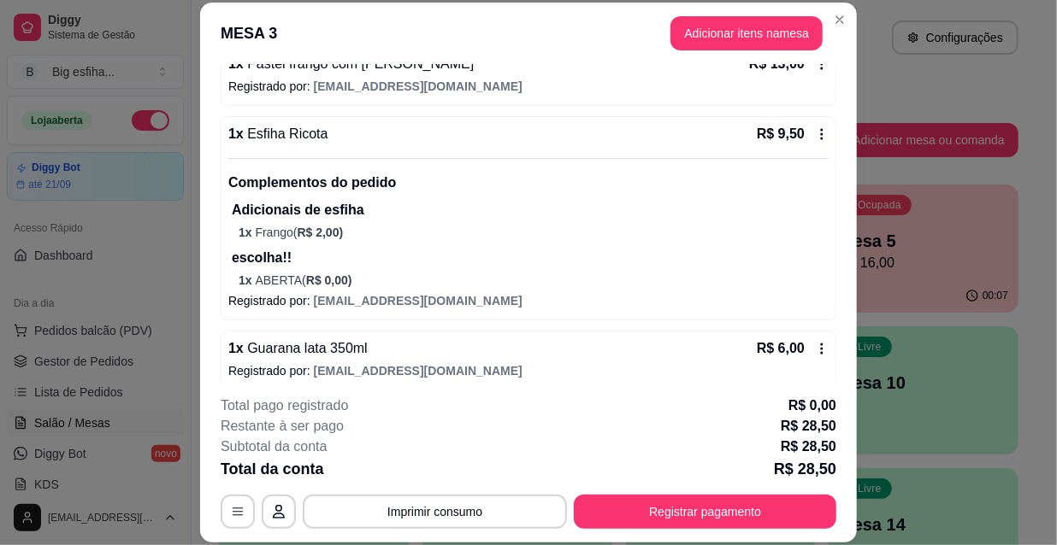
scroll to position [194, 0]
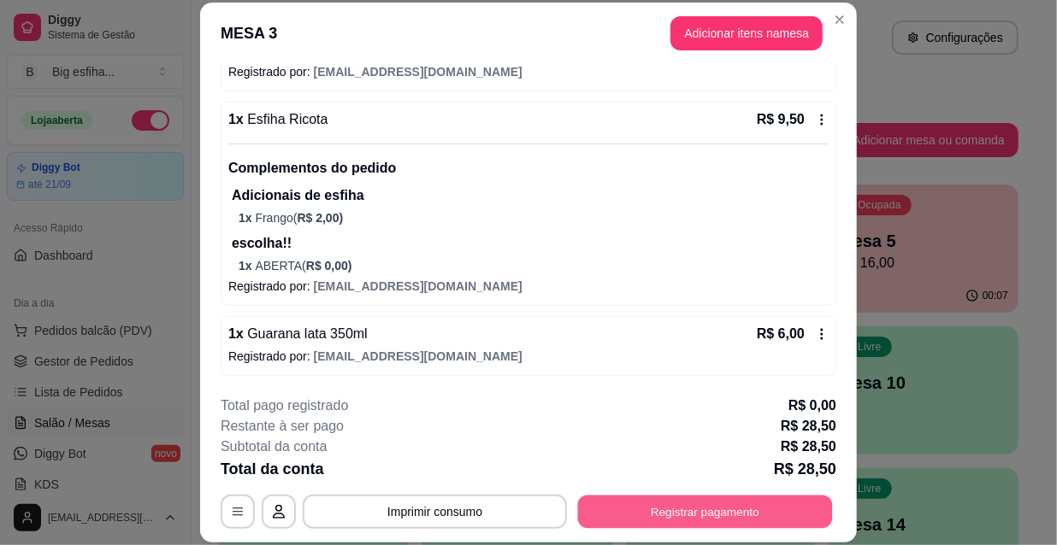
click at [696, 511] on button "Registrar pagamento" at bounding box center [705, 511] width 255 height 33
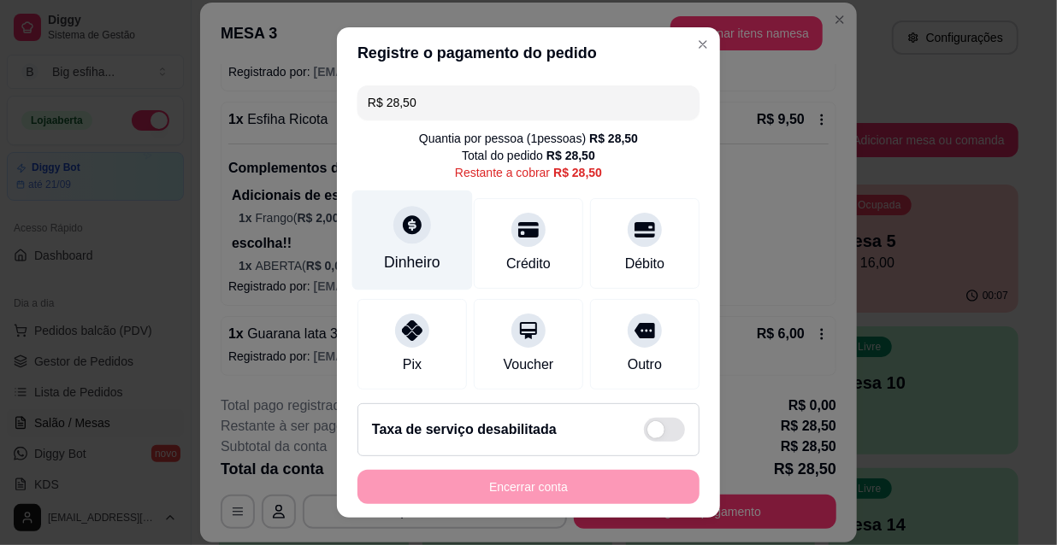
click at [402, 253] on div "Dinheiro" at bounding box center [412, 262] width 56 height 22
click at [446, 268] on input "0,00" at bounding box center [528, 256] width 342 height 34
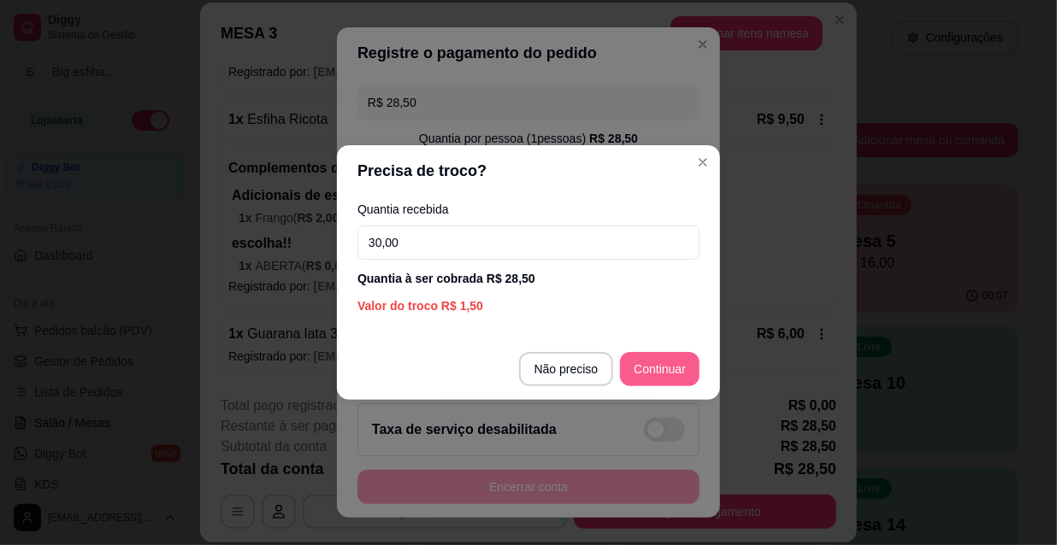
type input "30,00"
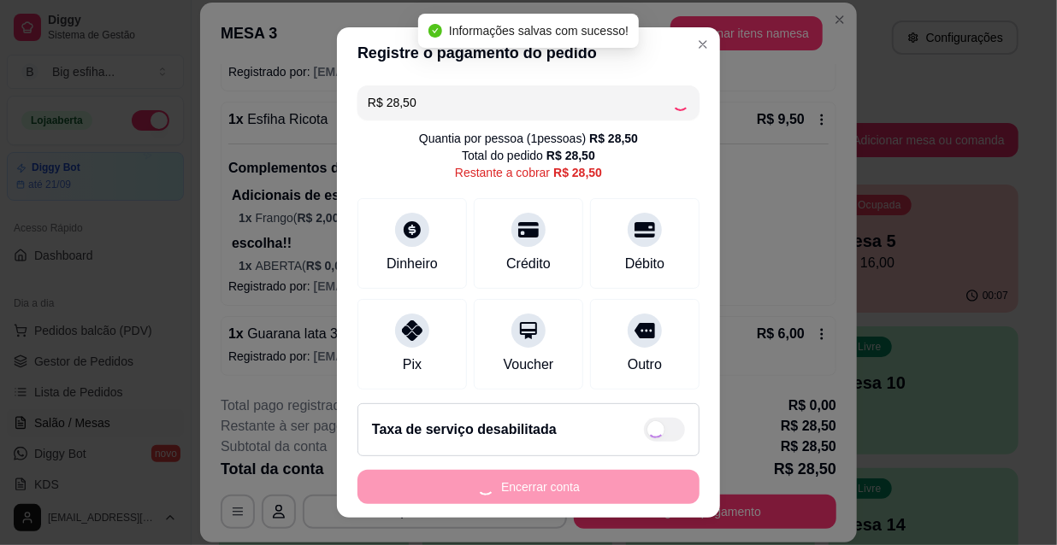
type input "R$ 0,00"
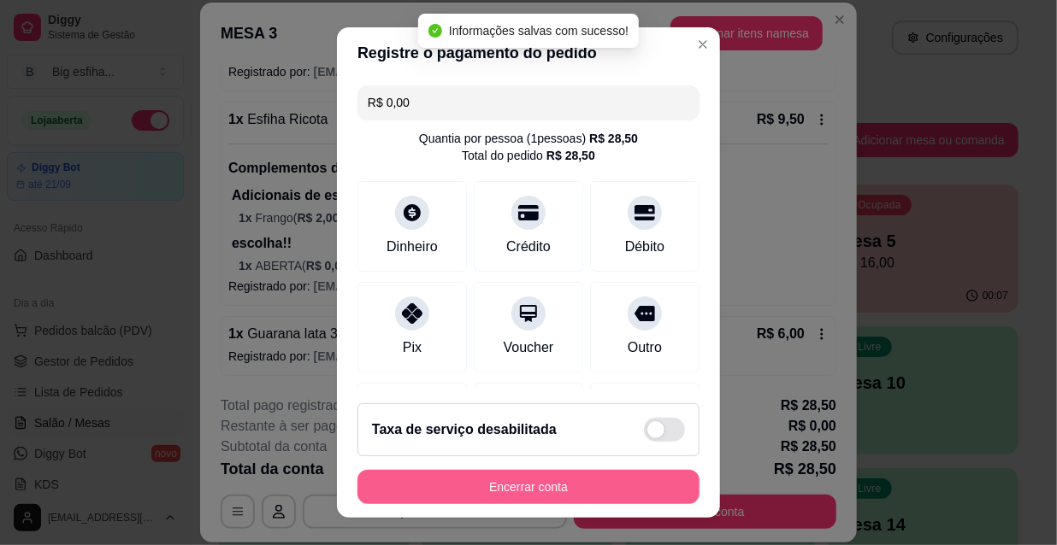
click at [572, 488] on button "Encerrar conta" at bounding box center [528, 487] width 342 height 34
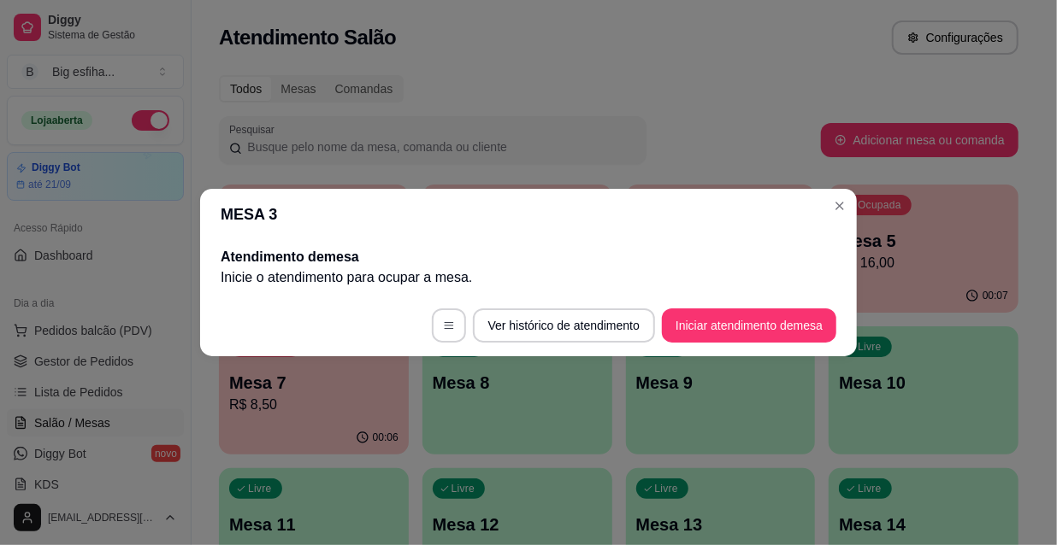
scroll to position [0, 0]
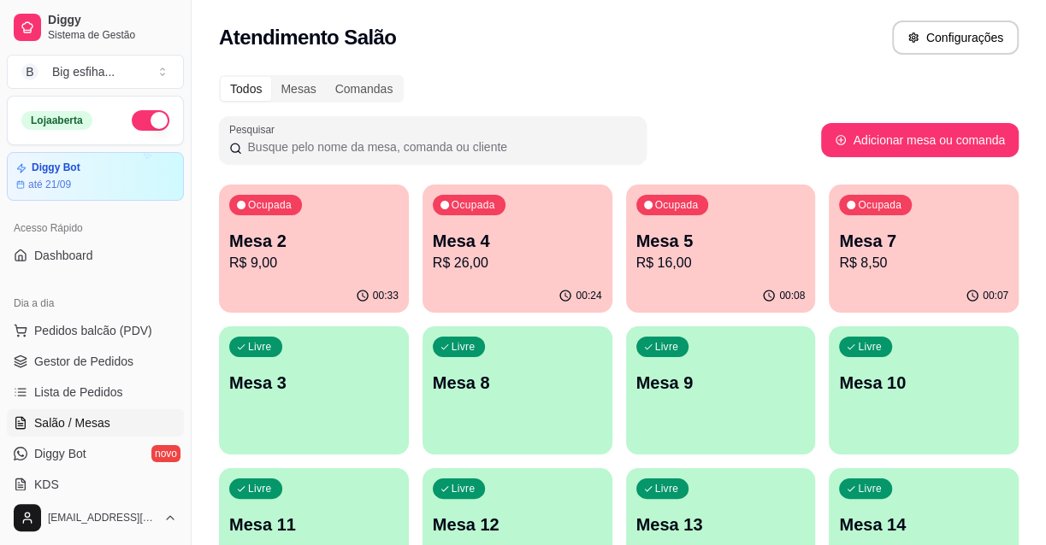
click at [475, 229] on p "Mesa 4" at bounding box center [517, 241] width 169 height 24
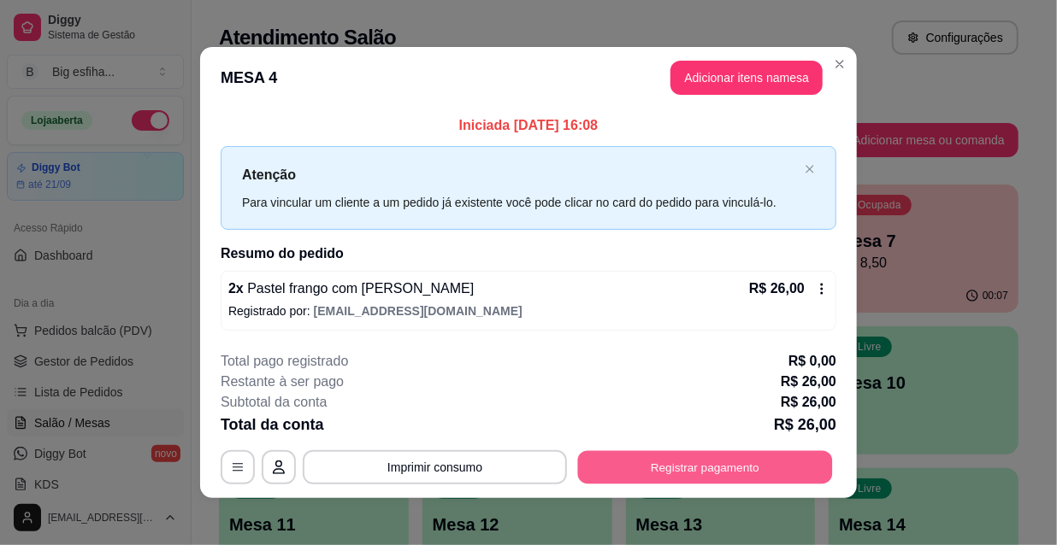
click at [657, 468] on button "Registrar pagamento" at bounding box center [705, 467] width 255 height 33
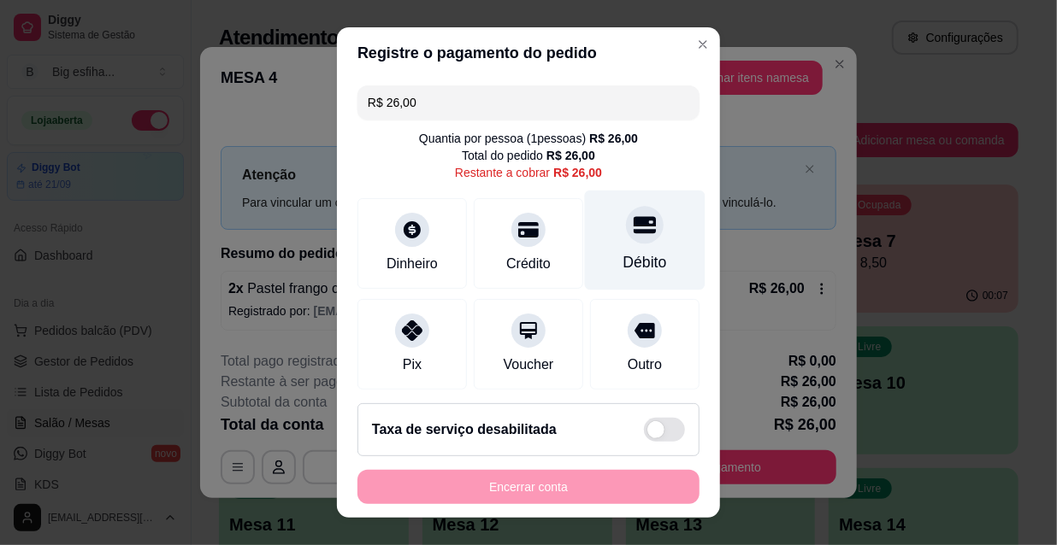
click at [633, 215] on icon at bounding box center [644, 225] width 22 height 22
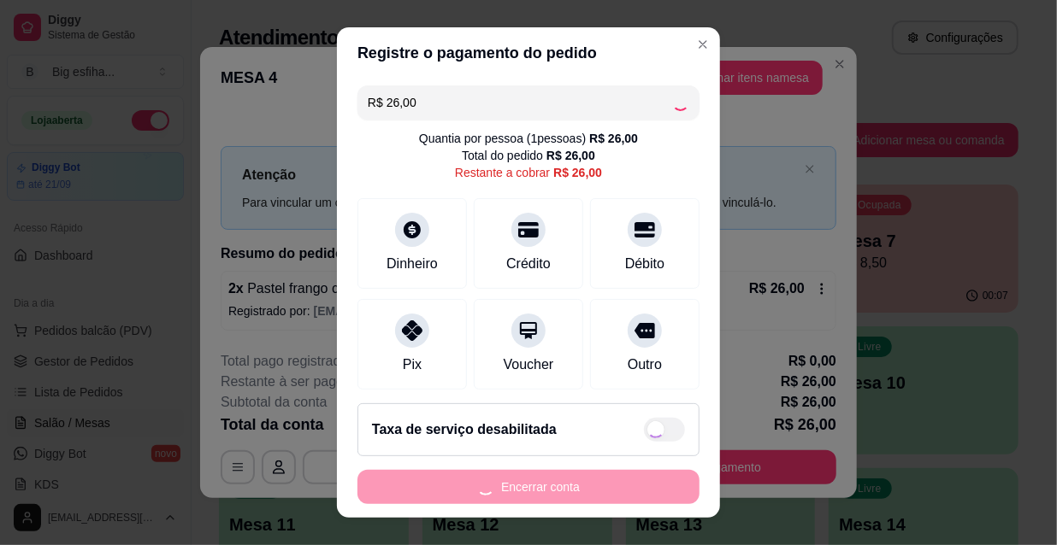
click at [594, 487] on div "Encerrar conta" at bounding box center [528, 487] width 342 height 34
type input "R$ 0,00"
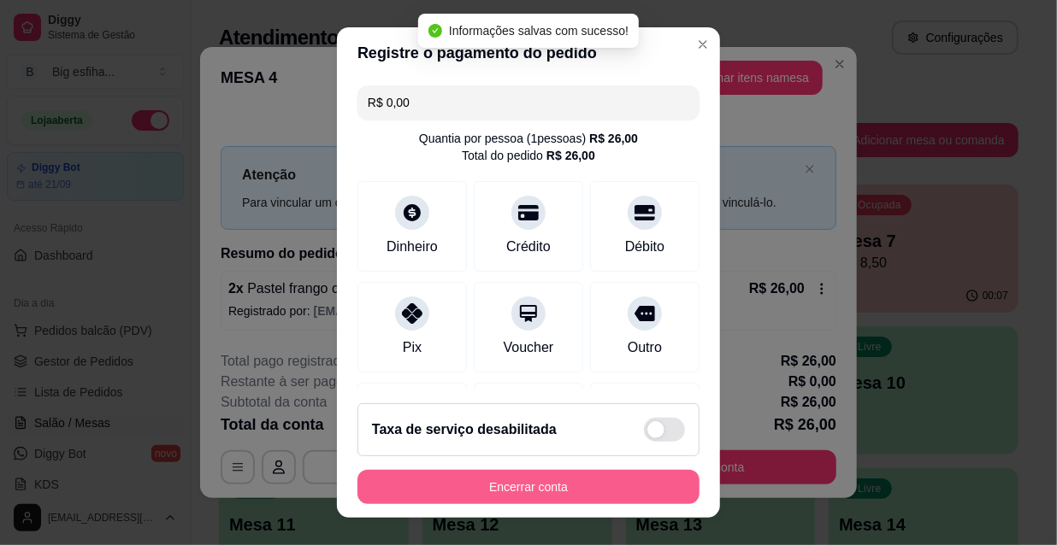
click at [594, 487] on button "Encerrar conta" at bounding box center [528, 487] width 342 height 34
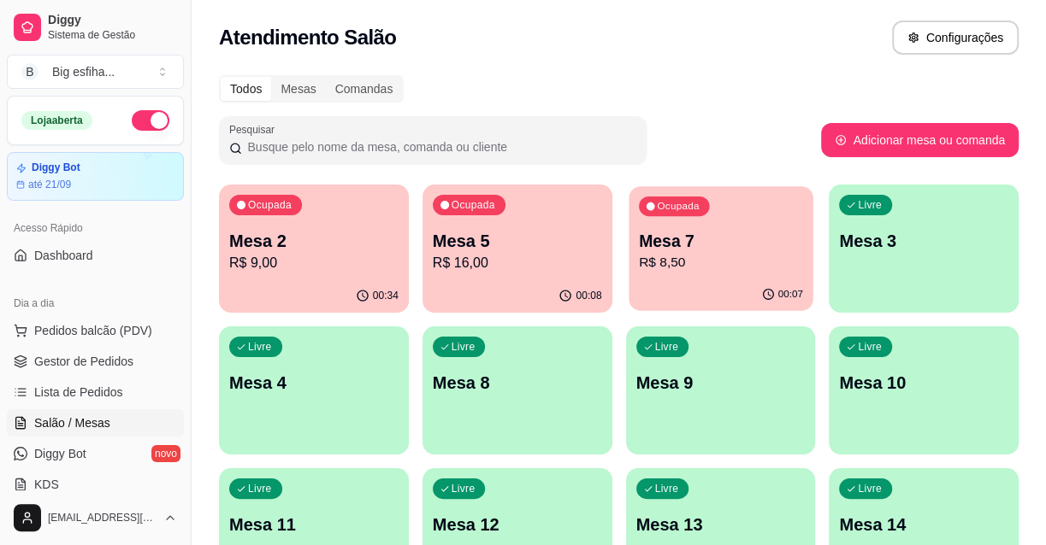
click at [695, 254] on p "R$ 8,50" at bounding box center [720, 263] width 164 height 20
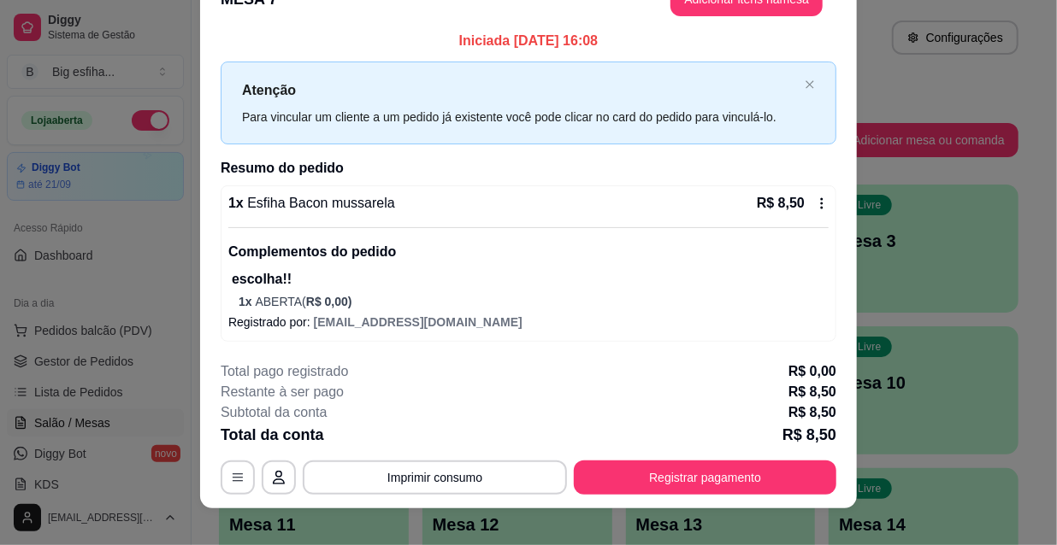
scroll to position [51, 0]
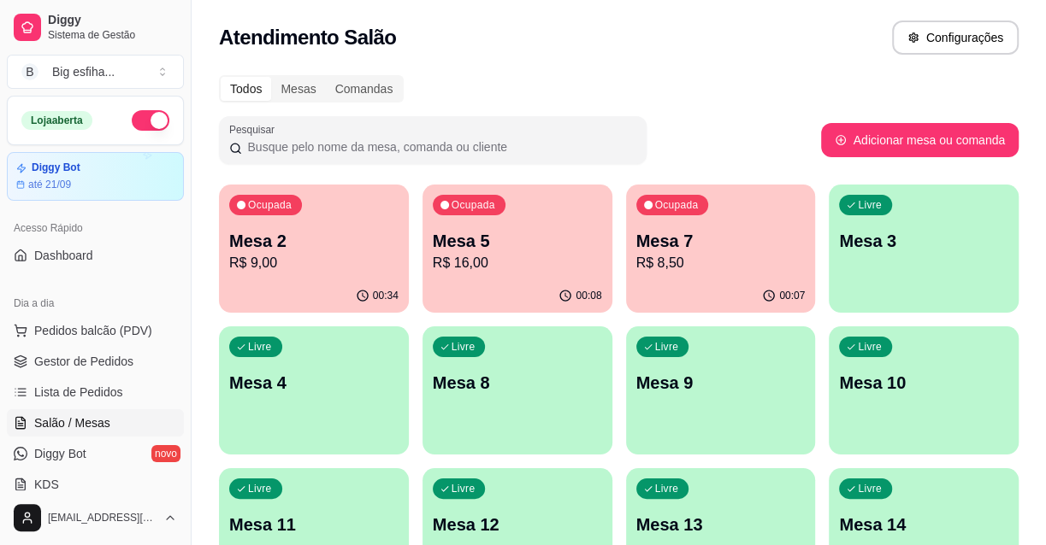
click at [507, 264] on p "R$ 16,00" at bounding box center [517, 263] width 169 height 21
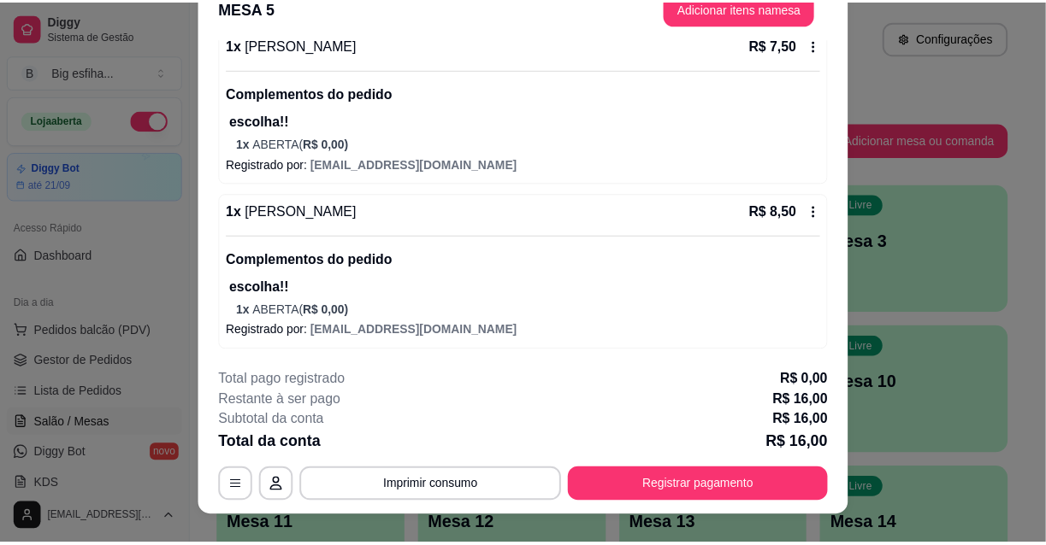
scroll to position [0, 0]
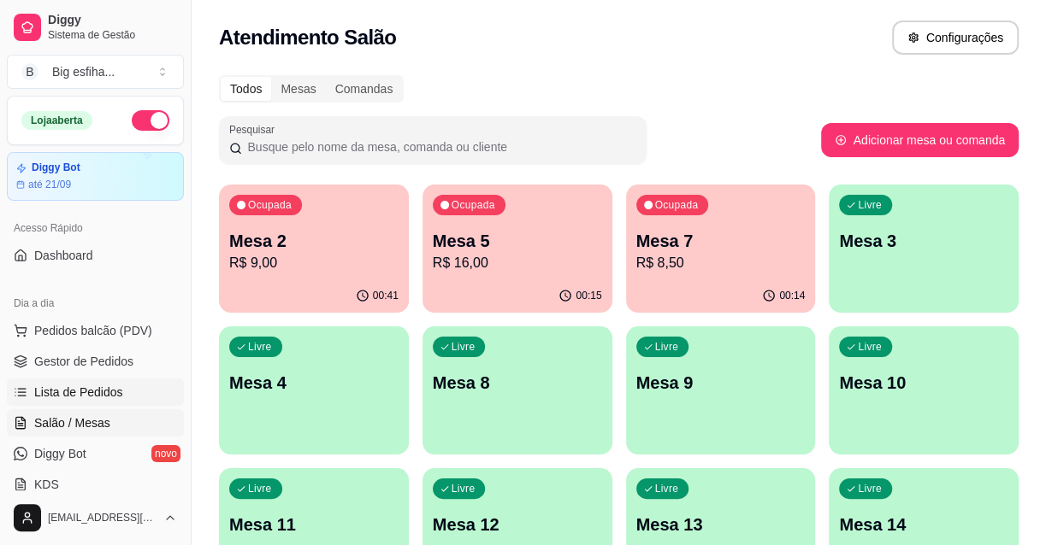
click at [112, 392] on span "Lista de Pedidos" at bounding box center [78, 392] width 89 height 17
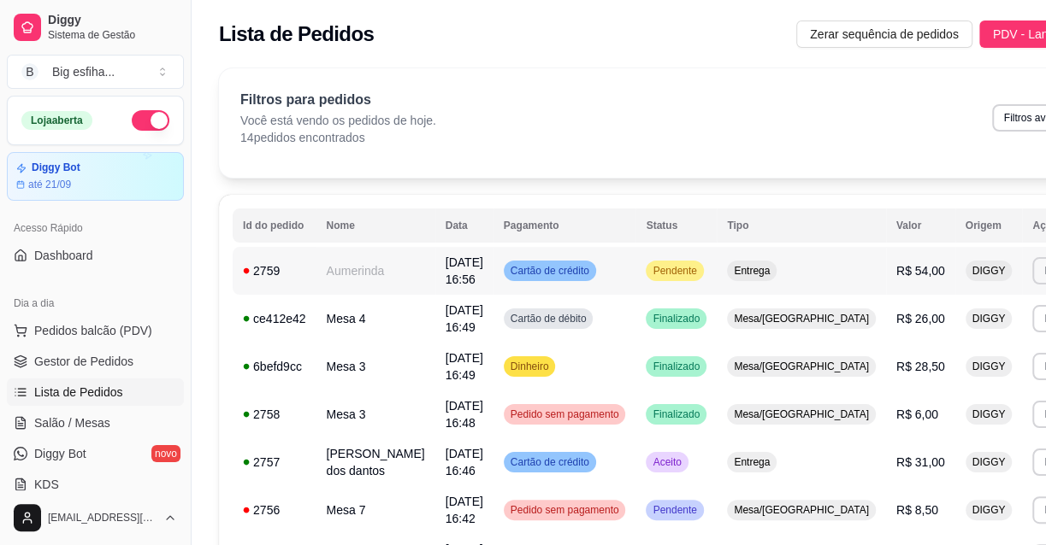
click at [458, 272] on td "[DATE] 16:56" at bounding box center [464, 271] width 58 height 48
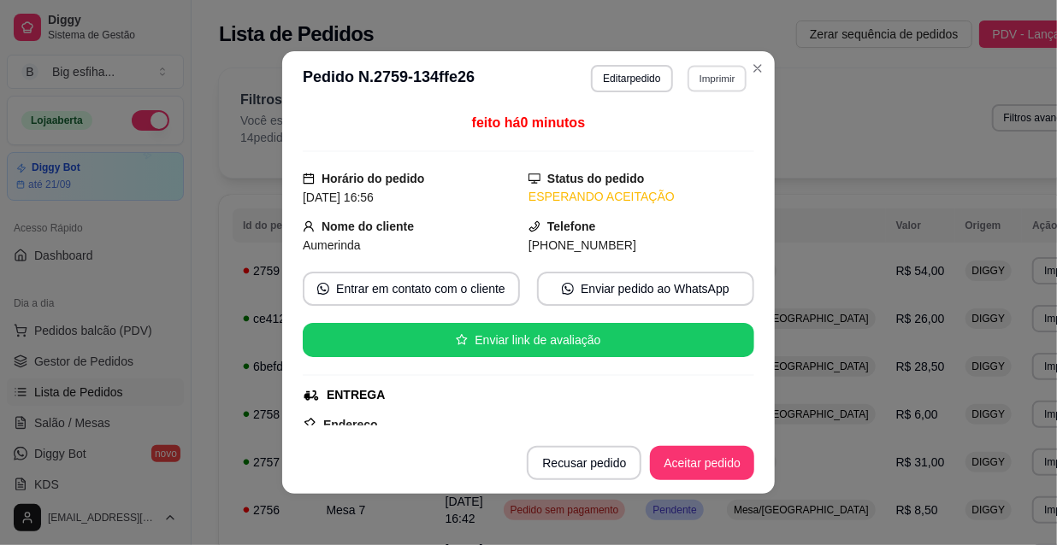
click at [695, 86] on button "Imprimir" at bounding box center [716, 78] width 59 height 27
click at [700, 134] on button "IMPRESSORA" at bounding box center [681, 138] width 124 height 27
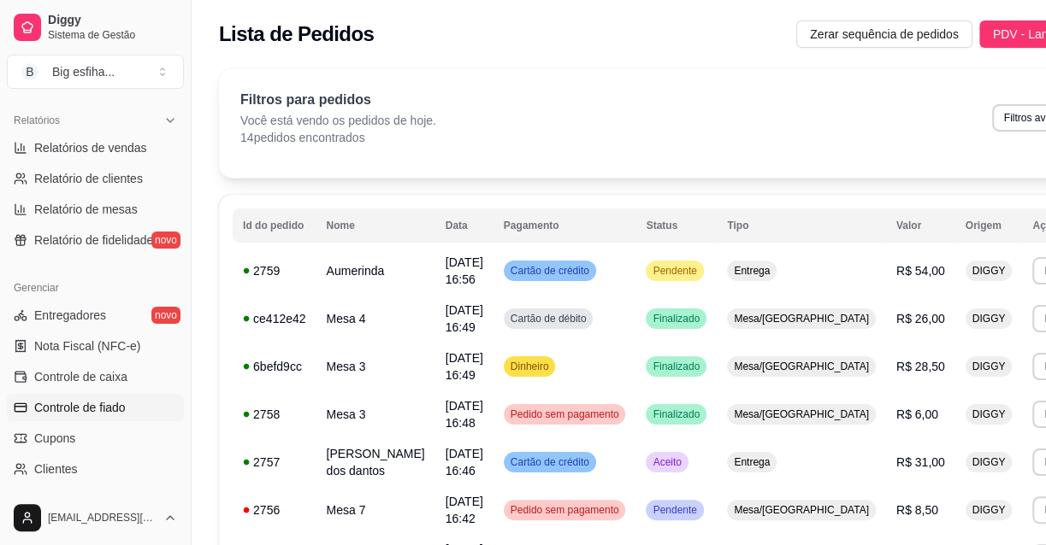
scroll to position [544, 0]
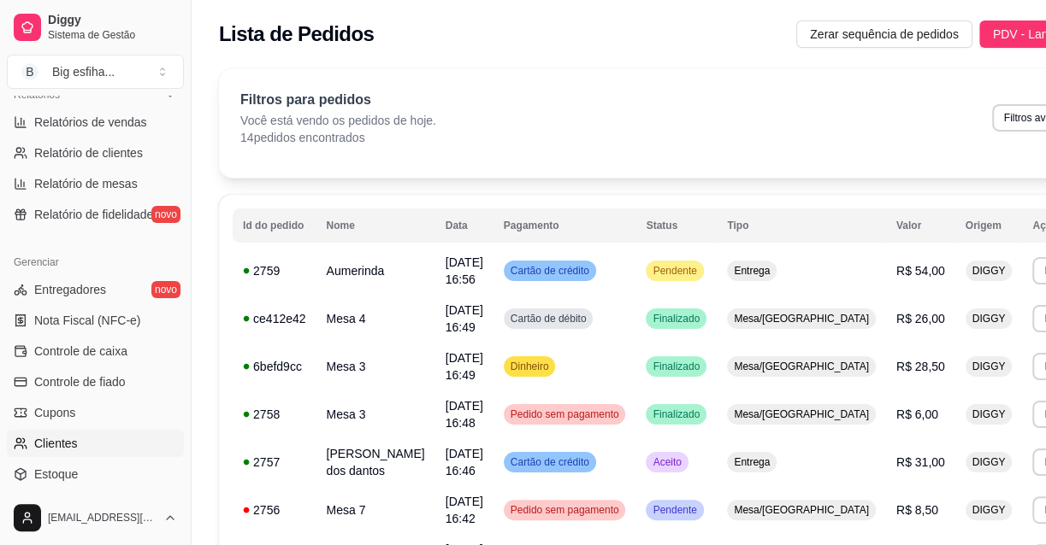
click at [53, 448] on span "Clientes" at bounding box center [56, 443] width 44 height 17
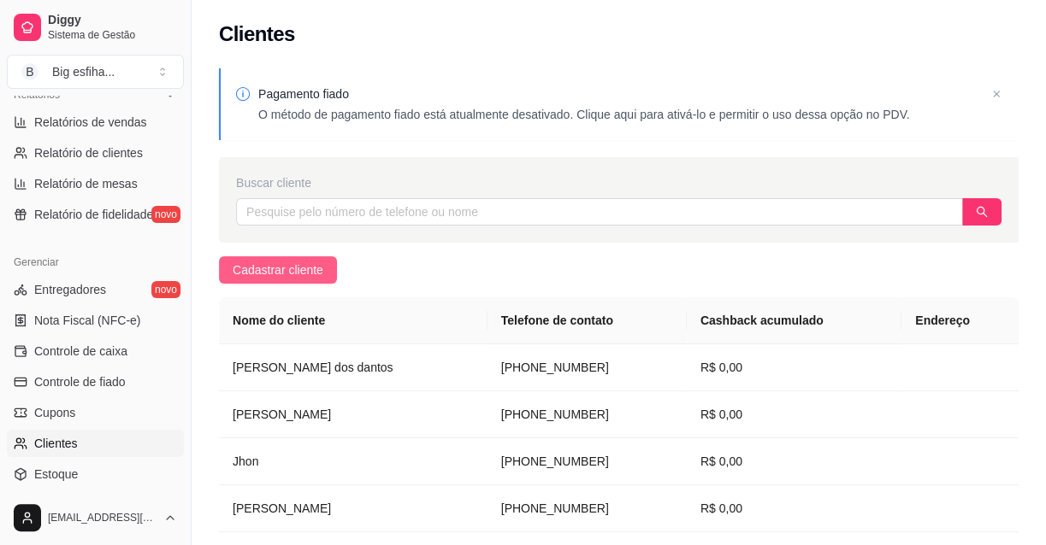
click at [301, 273] on span "Cadastrar cliente" at bounding box center [278, 270] width 91 height 19
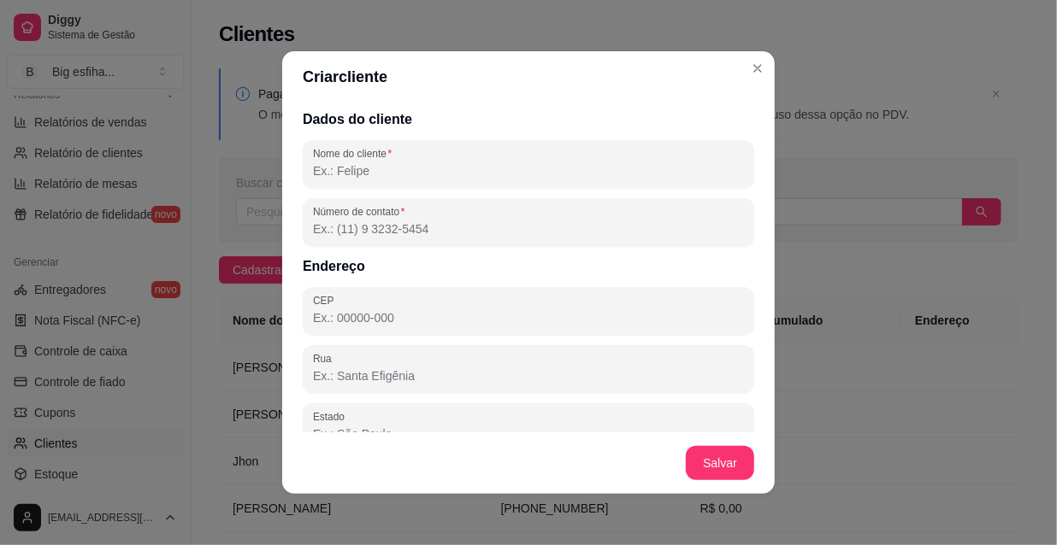
click at [415, 167] on input "Nome do cliente" at bounding box center [528, 170] width 431 height 17
type input "[PERSON_NAME]"
drag, startPoint x: 329, startPoint y: 160, endPoint x: 265, endPoint y: 162, distance: 64.2
click at [266, 162] on div "Criar cliente Dados do cliente Nome do cliente maria ju Número de contato Ender…" at bounding box center [528, 272] width 1057 height 545
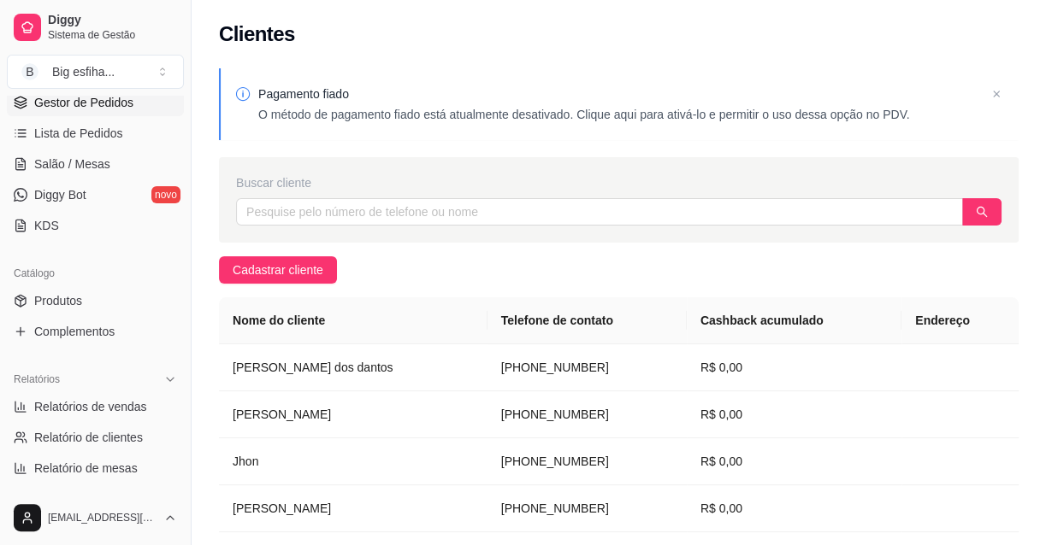
scroll to position [155, 0]
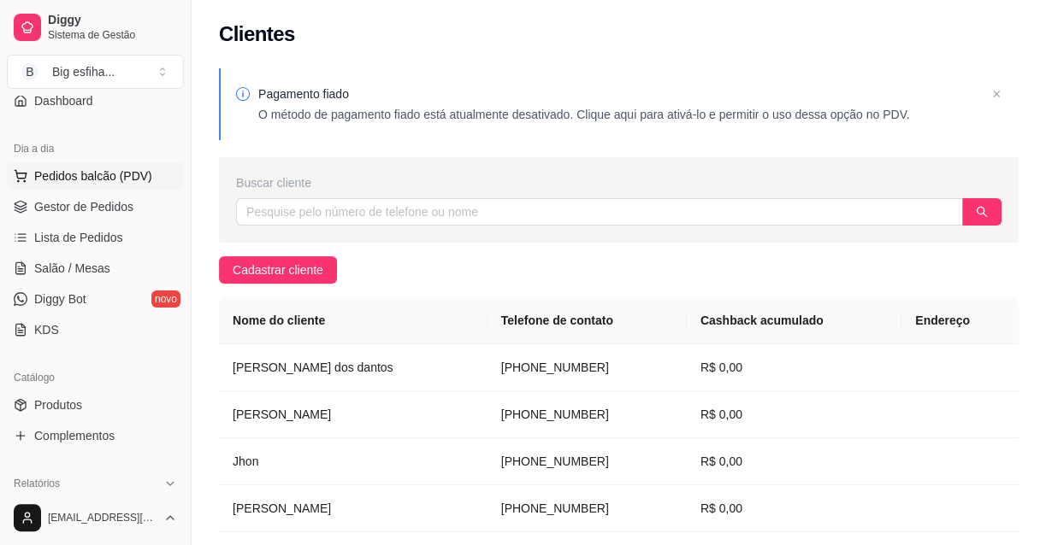
click at [116, 184] on button "Pedidos balcão (PDV)" at bounding box center [95, 175] width 177 height 27
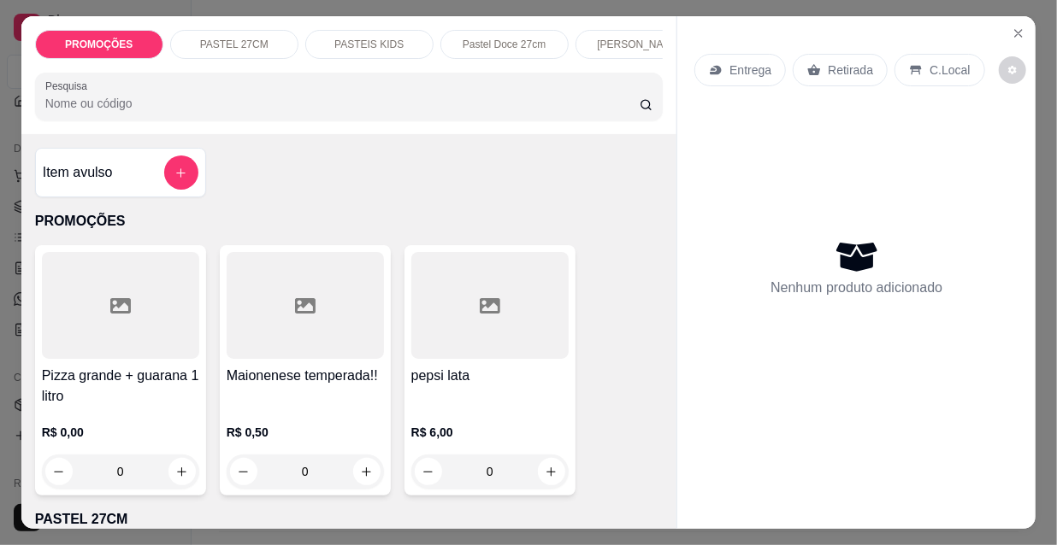
click at [730, 62] on p "Entrega" at bounding box center [750, 70] width 42 height 17
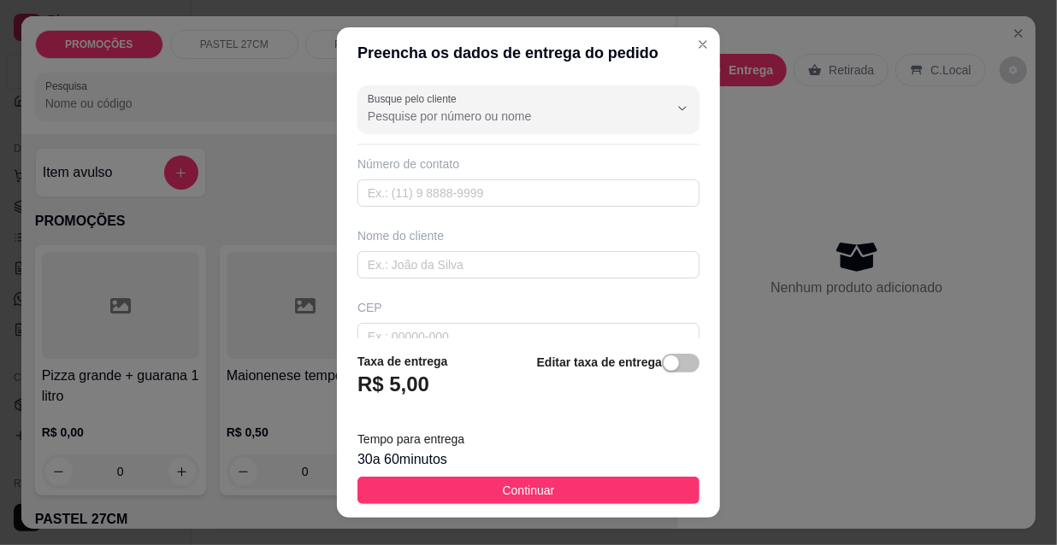
click at [552, 120] on input "Busque pelo cliente" at bounding box center [505, 116] width 274 height 17
type input "m"
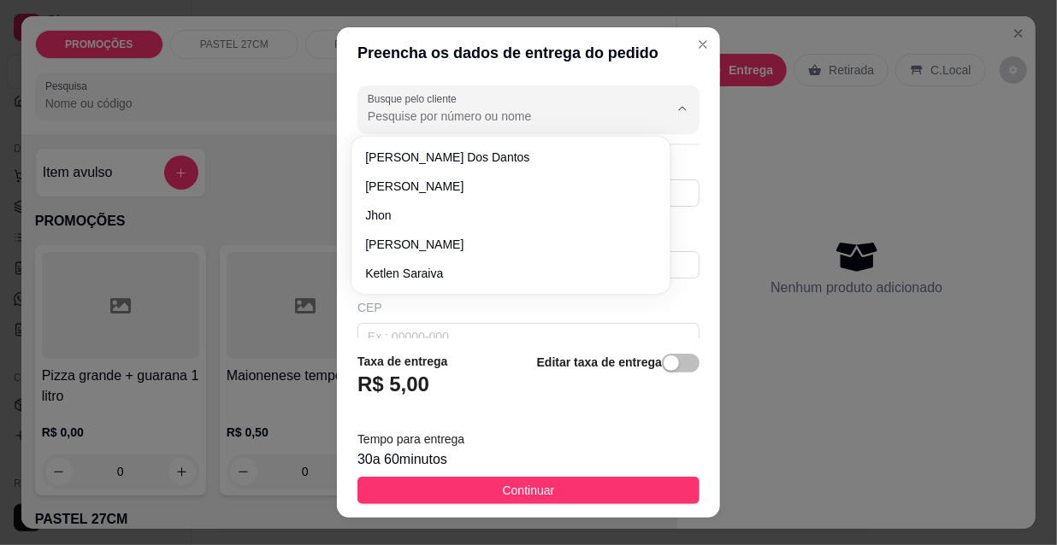
click at [905, 77] on div "Preencha os dados de entrega do pedido Busque pelo cliente Número de contato No…" at bounding box center [528, 272] width 1057 height 545
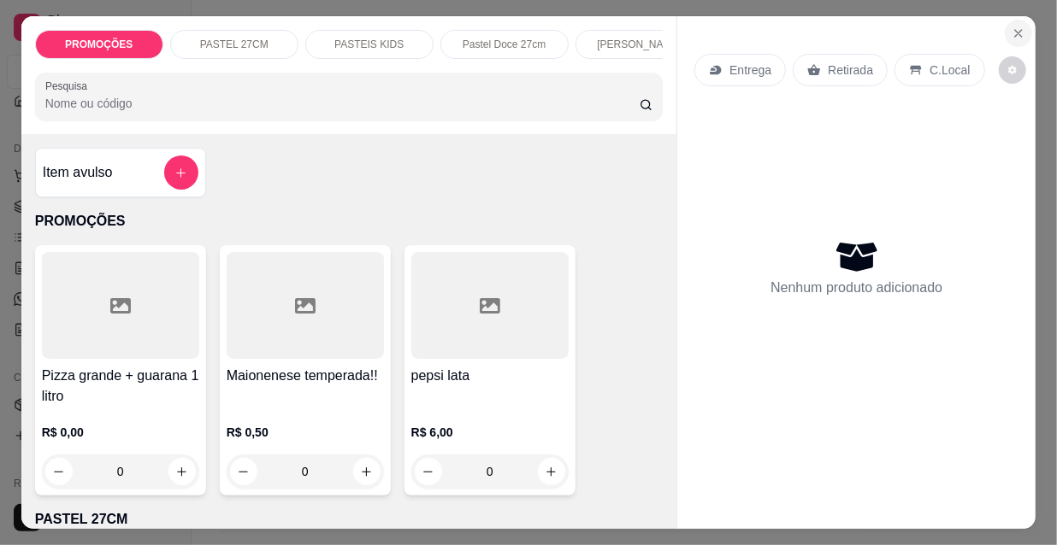
click at [1018, 28] on icon "Close" at bounding box center [1018, 34] width 14 height 14
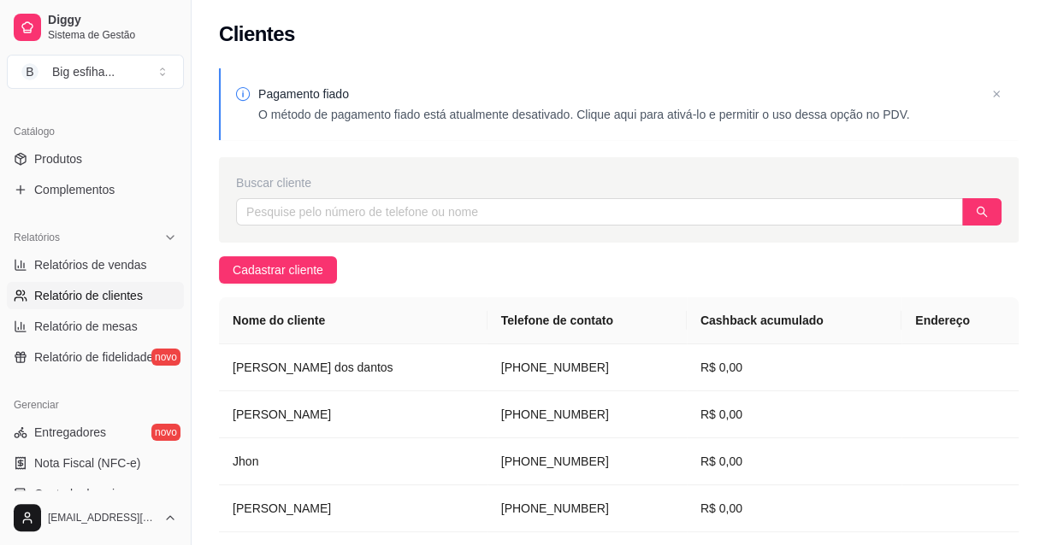
scroll to position [466, 0]
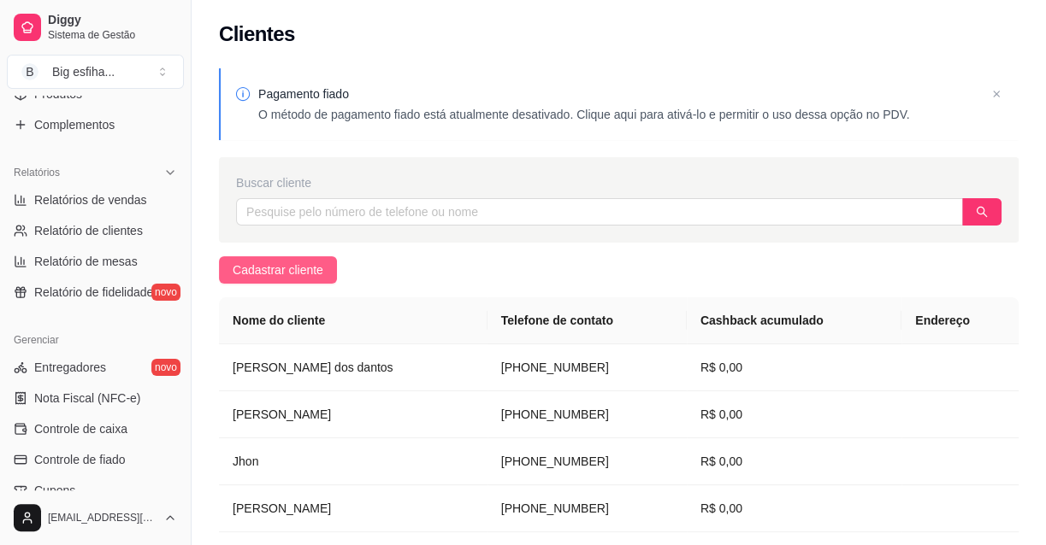
click at [316, 274] on span "Cadastrar cliente" at bounding box center [278, 270] width 91 height 19
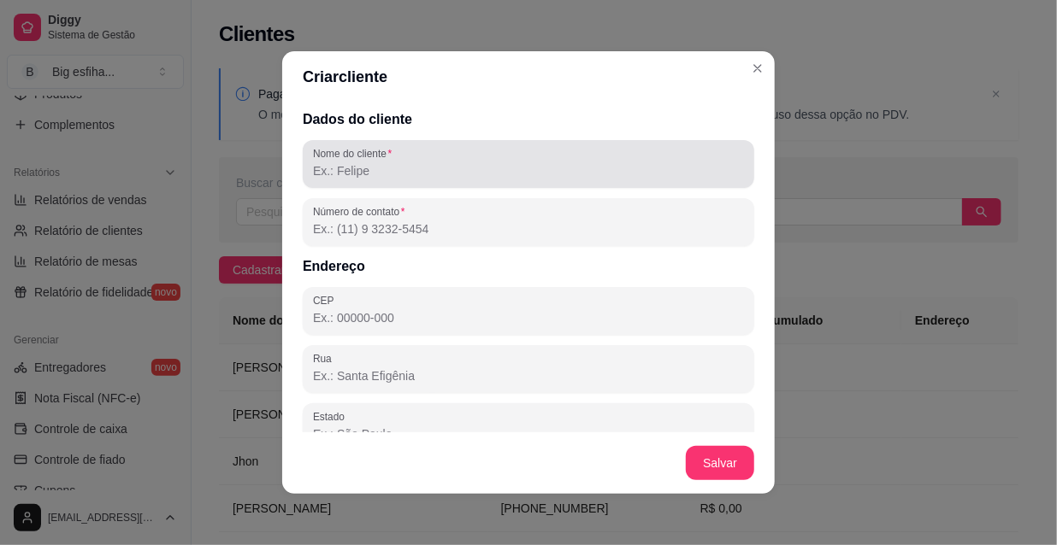
click at [395, 166] on input "Nome do cliente" at bounding box center [528, 170] width 431 height 17
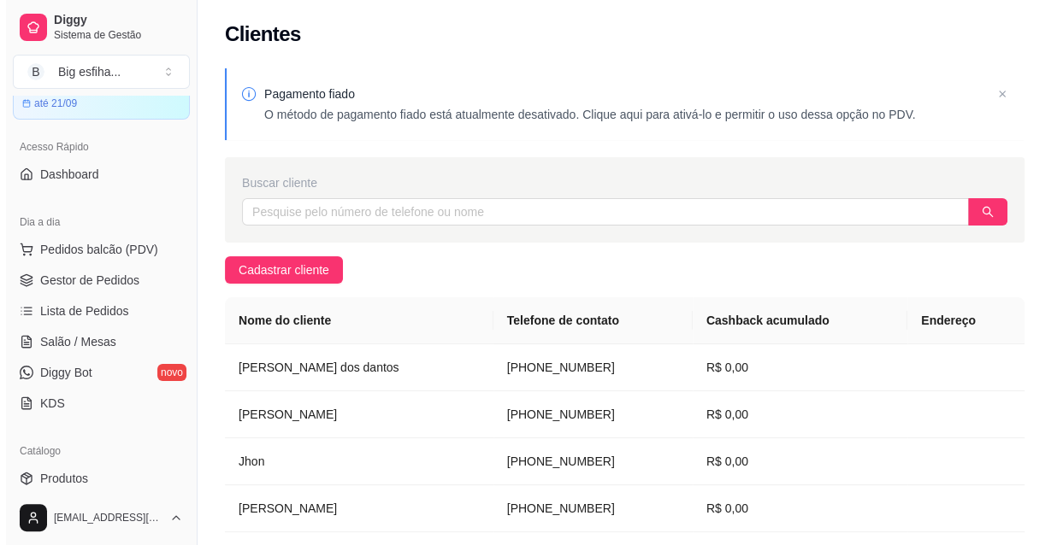
scroll to position [0, 0]
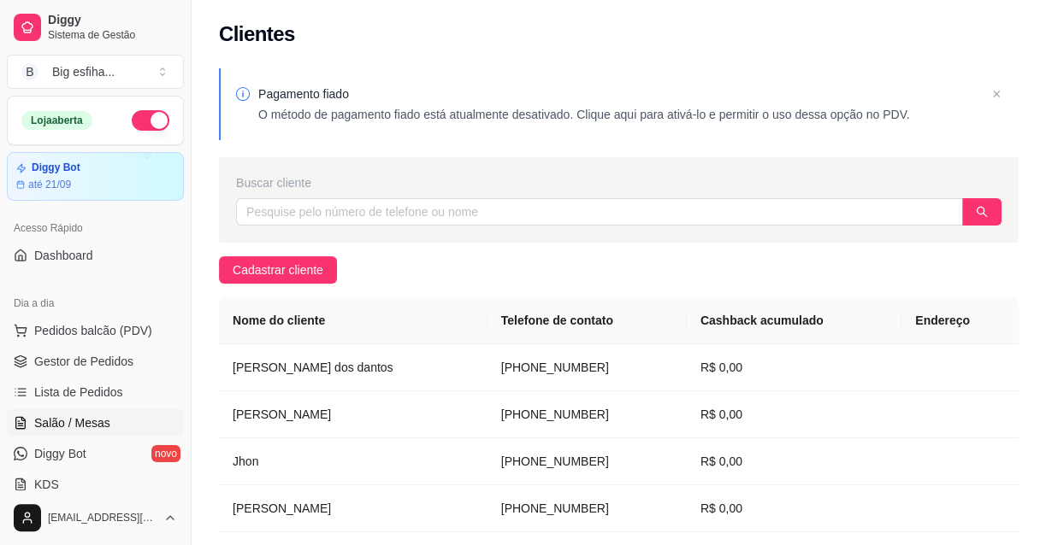
click at [116, 418] on link "Salão / Mesas" at bounding box center [95, 422] width 177 height 27
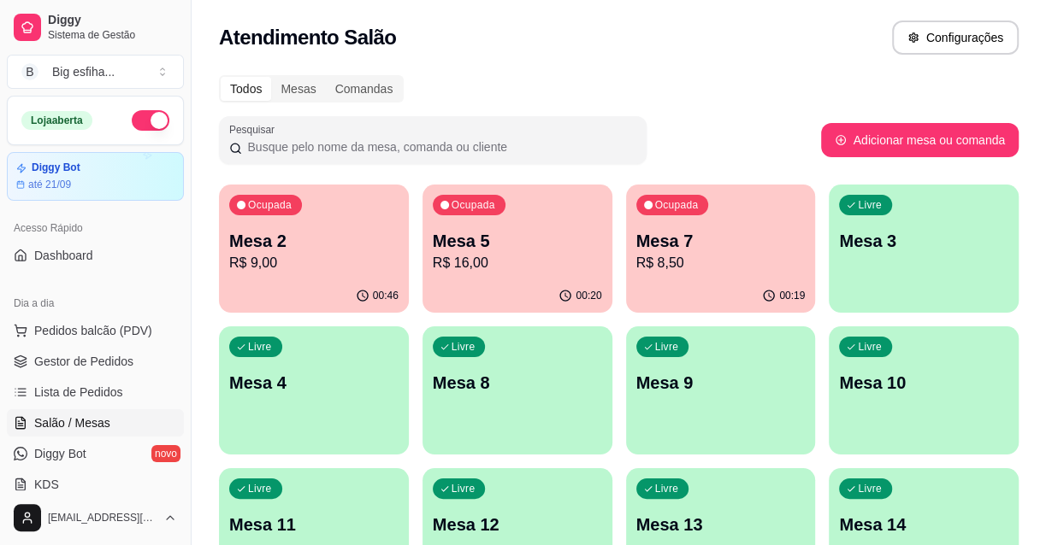
click at [486, 242] on p "Mesa 5" at bounding box center [517, 241] width 169 height 24
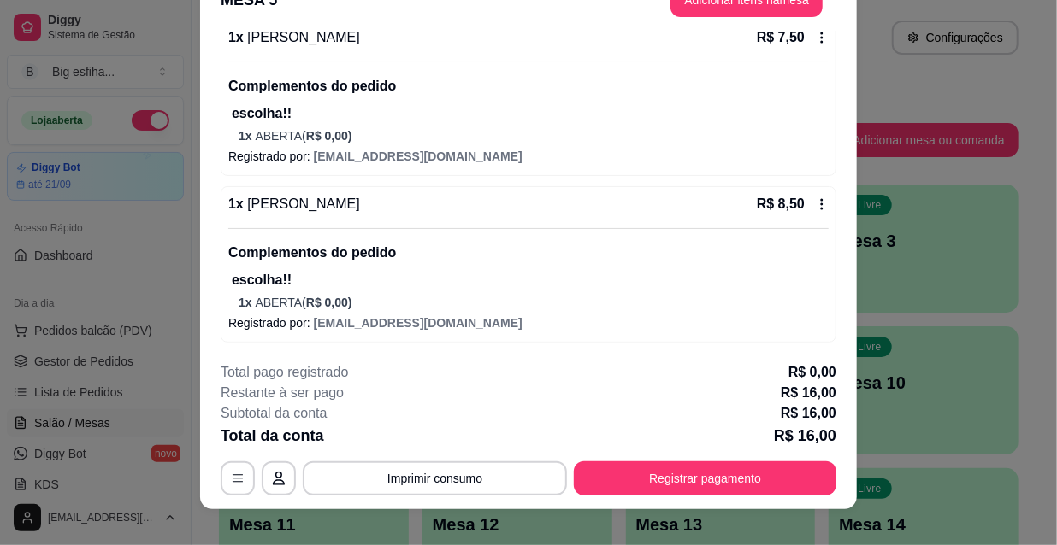
scroll to position [51, 0]
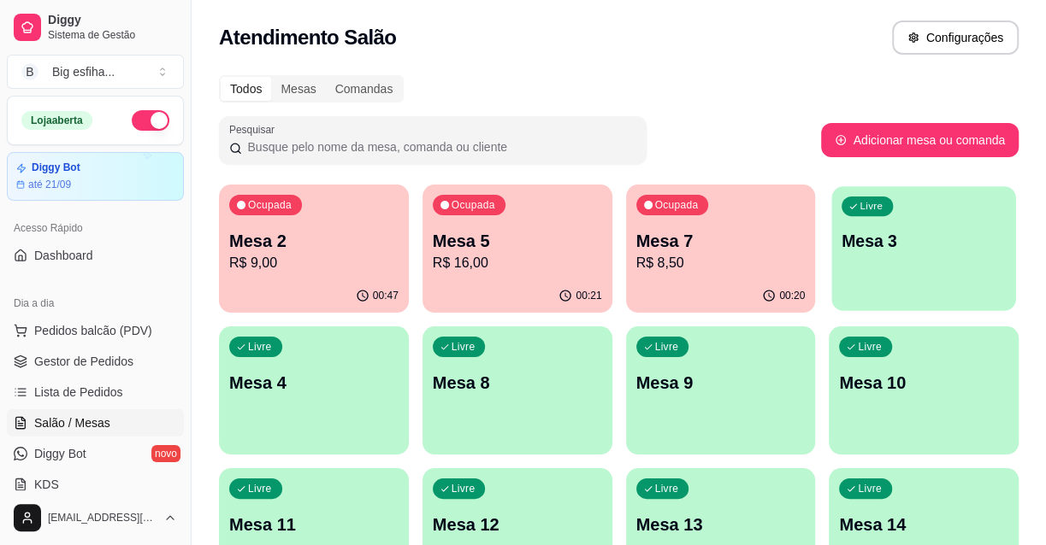
click at [879, 264] on div "Livre Mesa 3" at bounding box center [924, 238] width 184 height 104
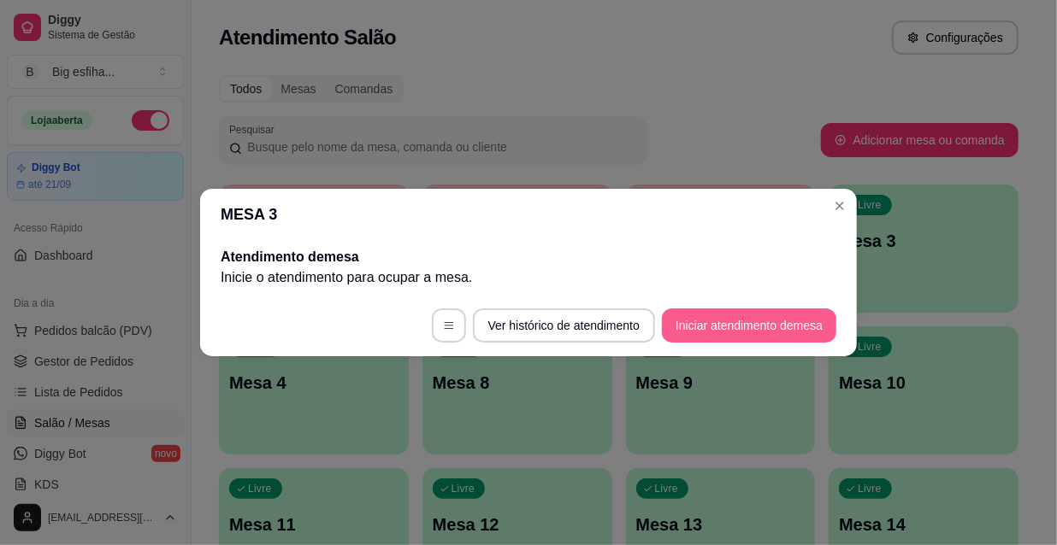
click at [706, 318] on button "Iniciar atendimento de mesa" at bounding box center [749, 326] width 174 height 34
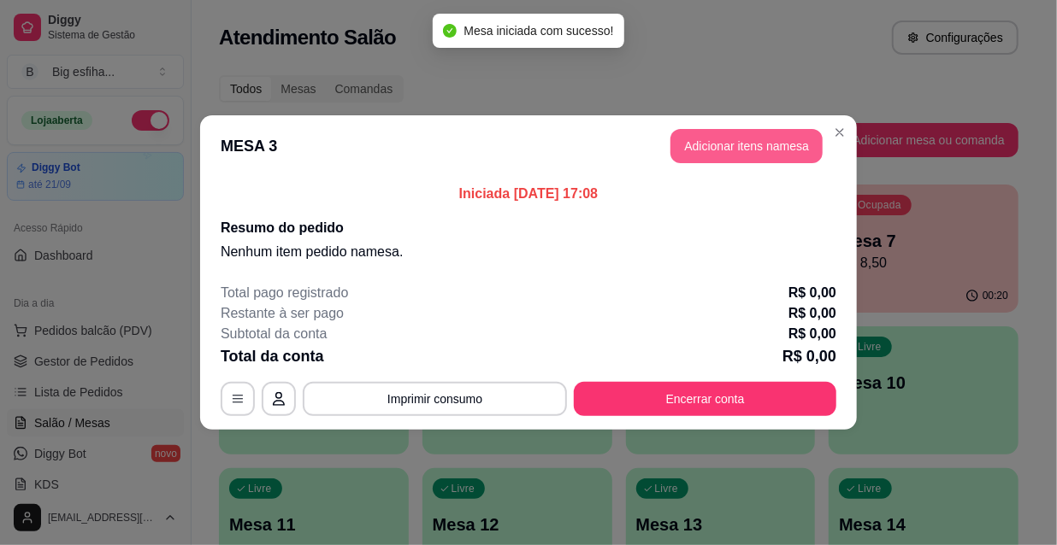
click at [704, 149] on button "Adicionar itens na mesa" at bounding box center [746, 146] width 152 height 34
click at [440, 90] on div at bounding box center [349, 97] width 608 height 34
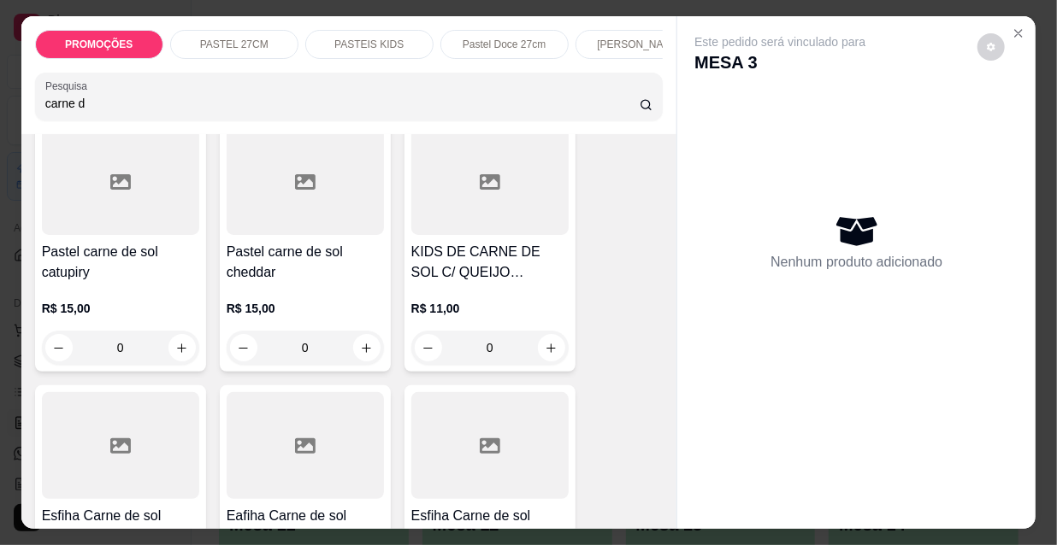
scroll to position [622, 0]
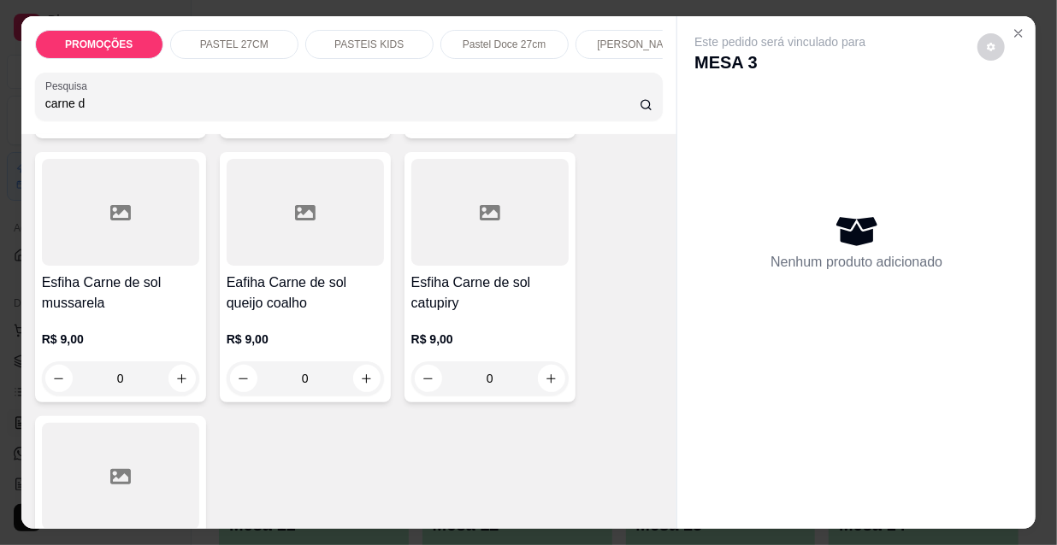
type input "carne d"
click at [83, 249] on div at bounding box center [120, 212] width 157 height 107
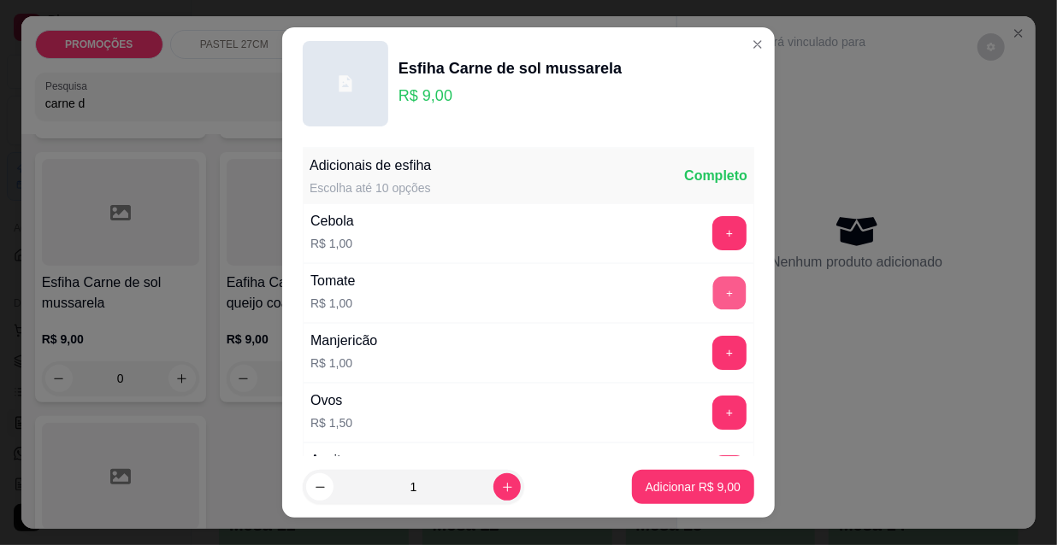
click at [713, 291] on button "+" at bounding box center [729, 293] width 33 height 33
click at [712, 358] on button "+" at bounding box center [729, 353] width 34 height 34
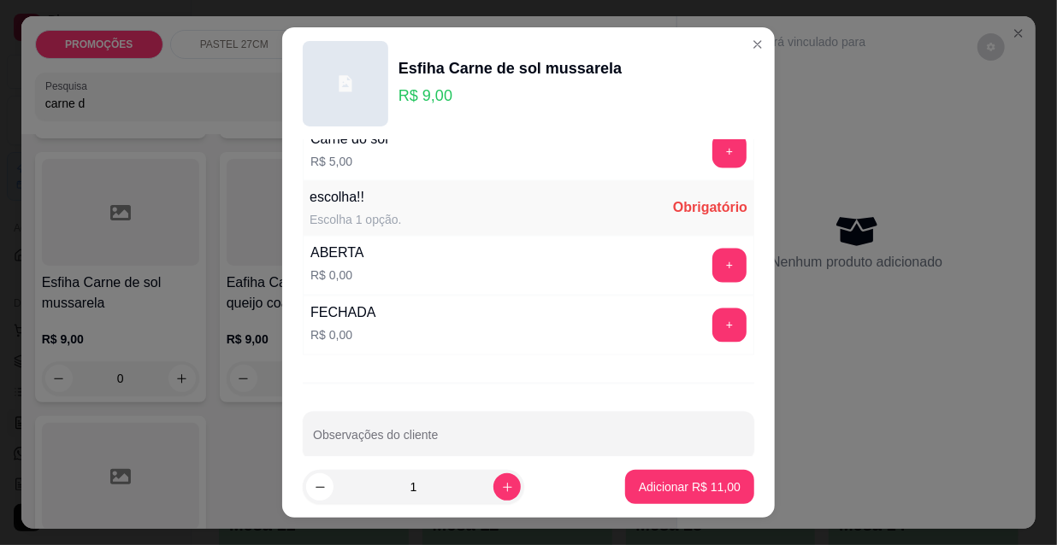
scroll to position [1420, 0]
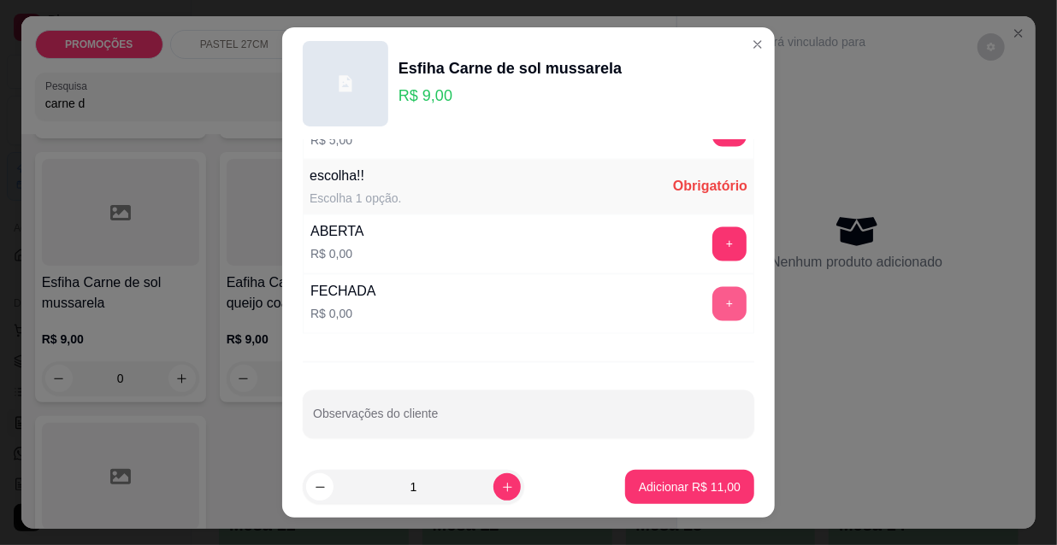
click at [712, 314] on button "+" at bounding box center [729, 304] width 34 height 34
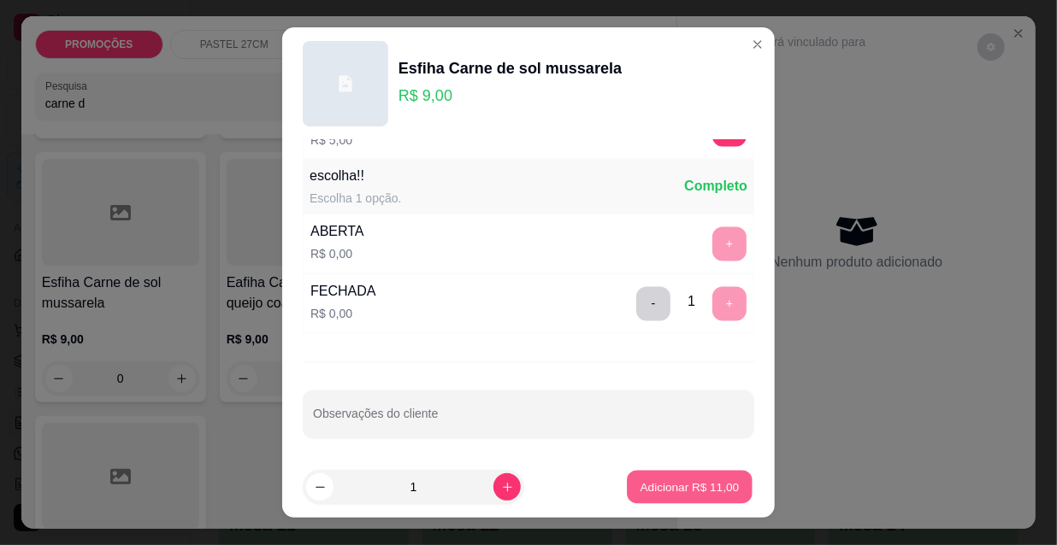
click at [654, 486] on p "Adicionar R$ 11,00" at bounding box center [689, 487] width 99 height 16
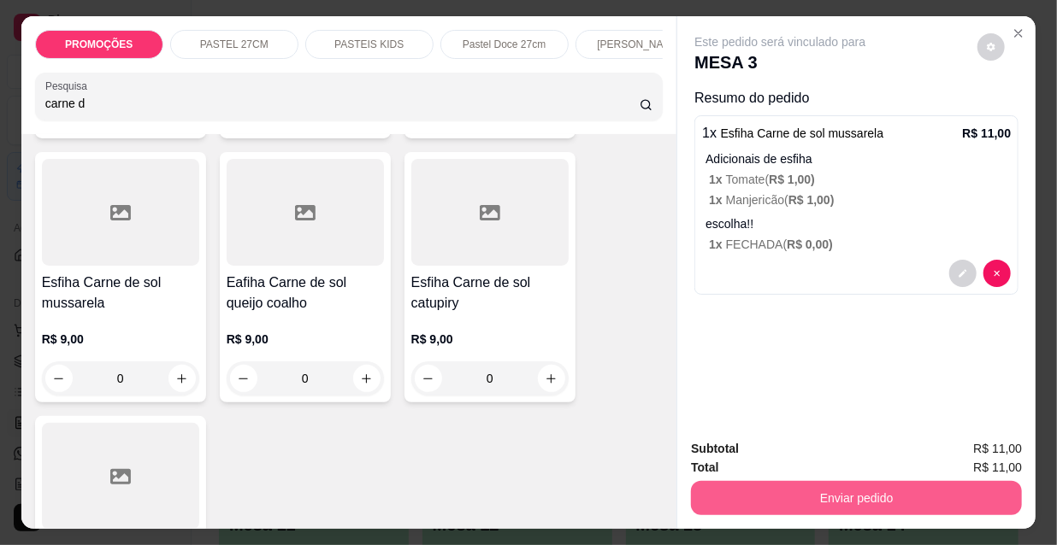
click at [709, 495] on button "Enviar pedido" at bounding box center [856, 498] width 331 height 34
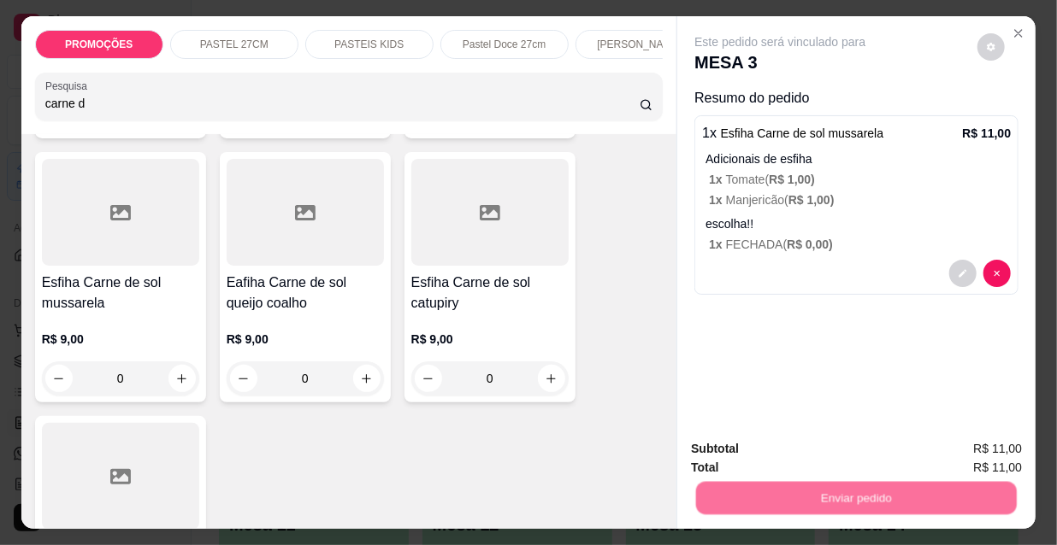
click at [735, 452] on button "Não registrar e enviar pedido" at bounding box center [801, 450] width 173 height 32
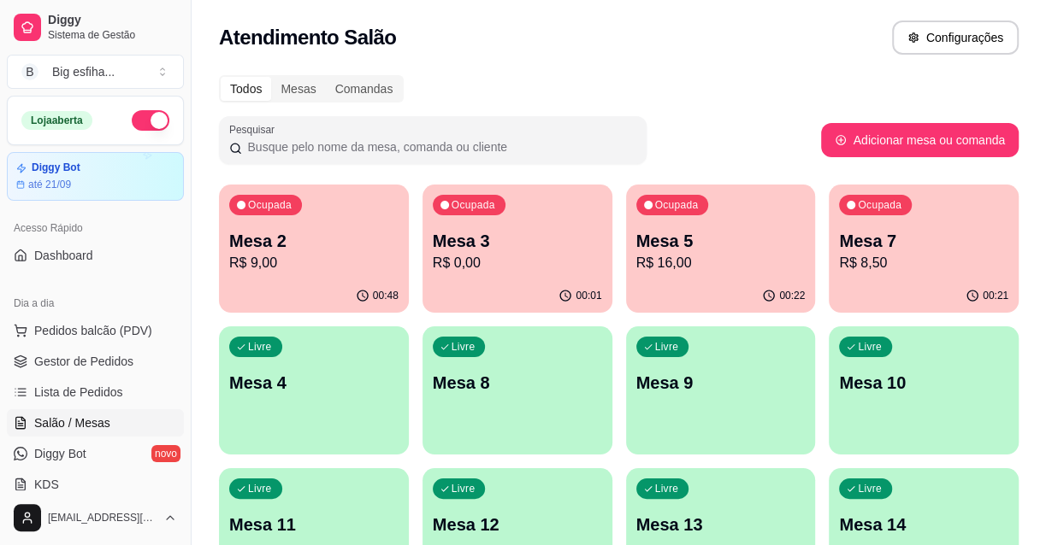
click at [669, 222] on div "Ocupada Mesa 5 R$ 16,00" at bounding box center [721, 232] width 190 height 95
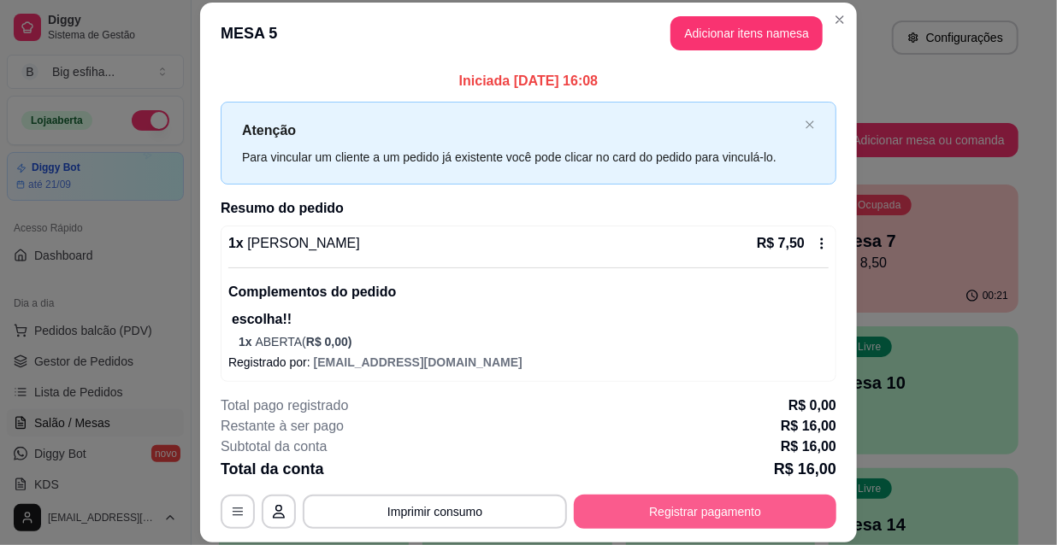
click at [629, 497] on button "Registrar pagamento" at bounding box center [705, 512] width 262 height 34
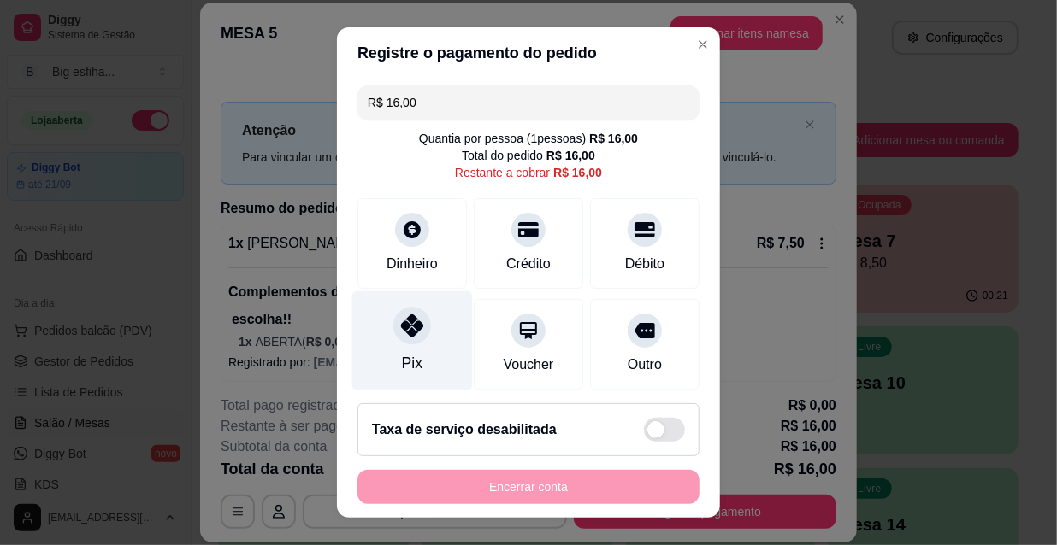
click at [403, 321] on icon at bounding box center [412, 326] width 22 height 22
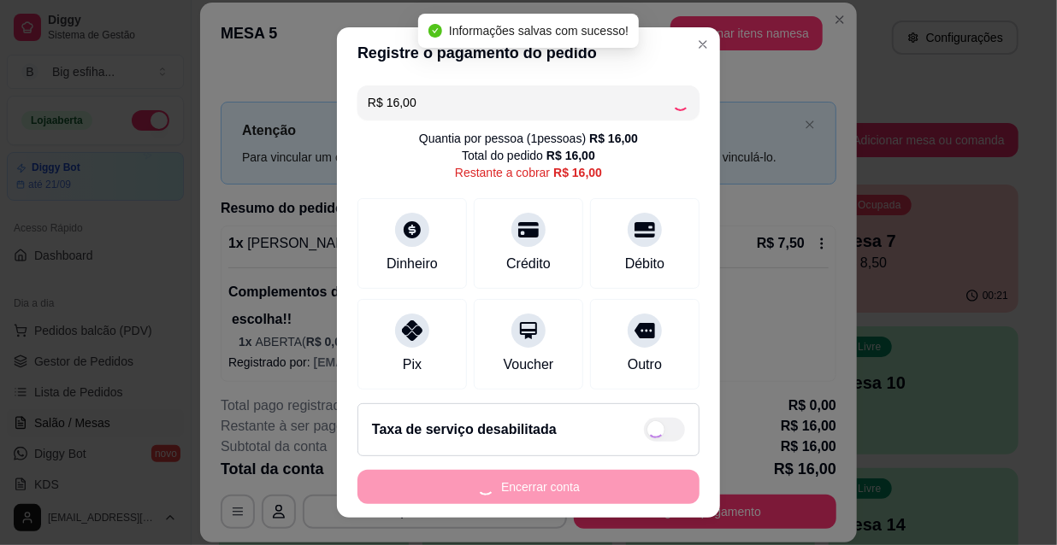
type input "R$ 0,00"
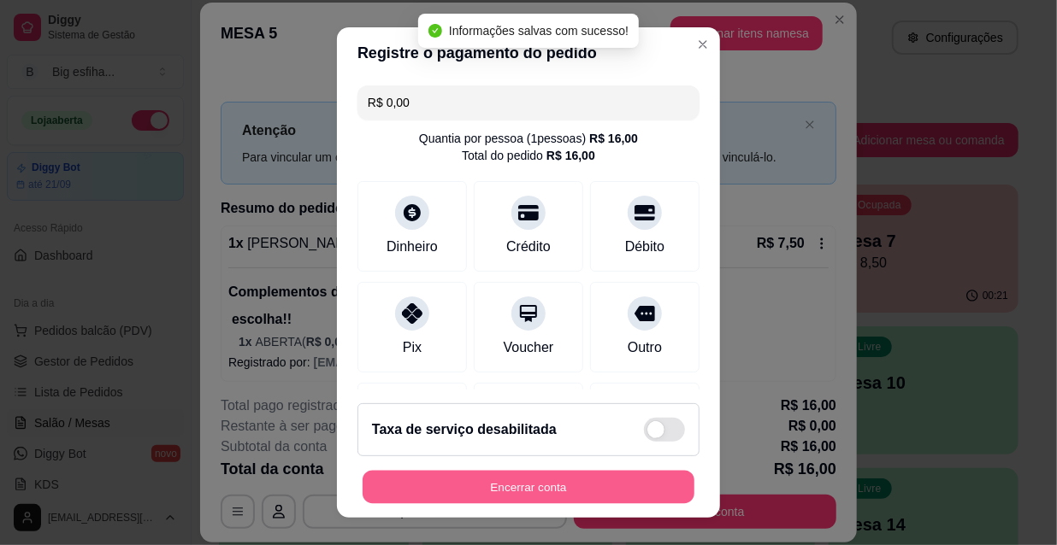
click at [543, 498] on button "Encerrar conta" at bounding box center [528, 487] width 332 height 33
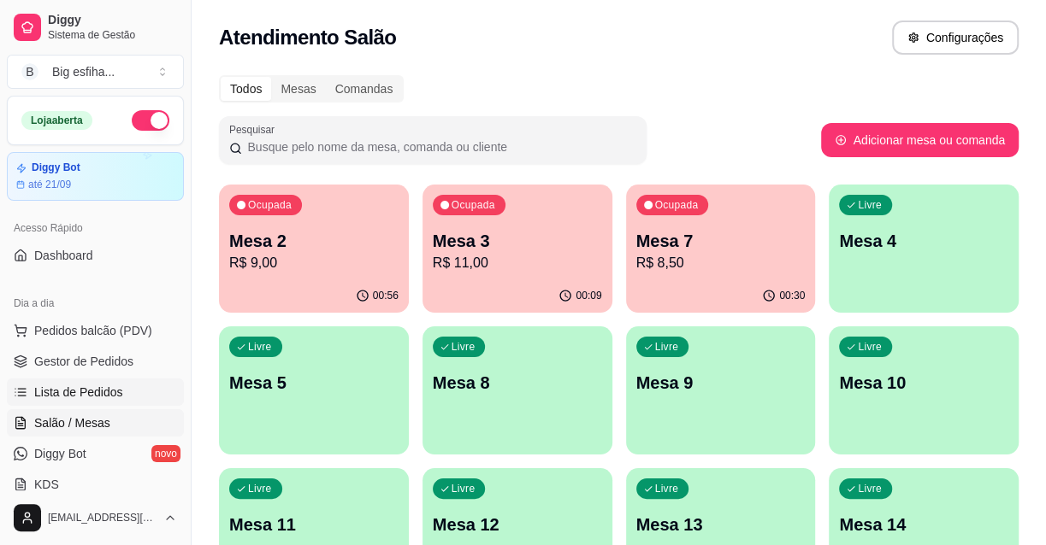
click at [69, 399] on span "Lista de Pedidos" at bounding box center [78, 392] width 89 height 17
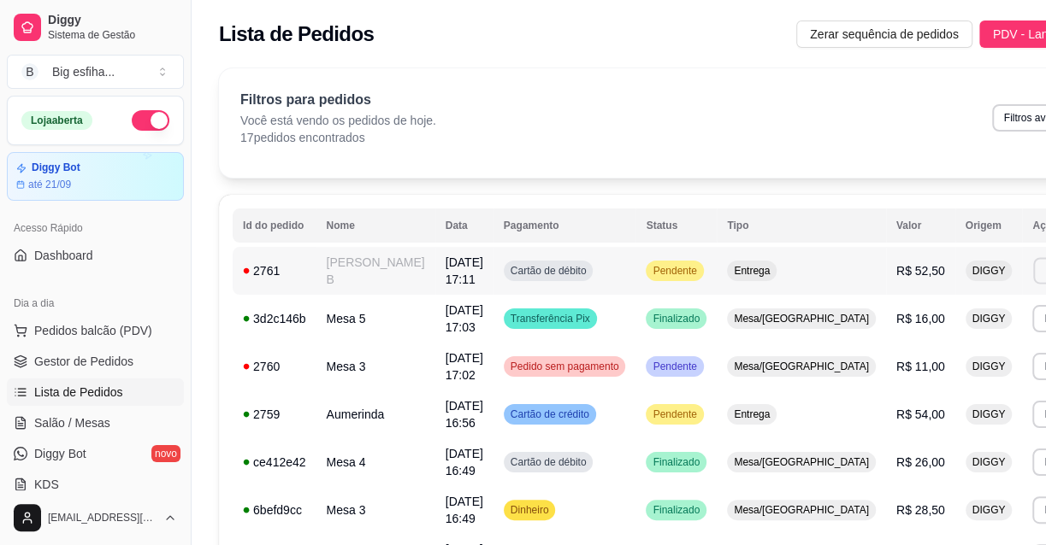
click at [1033, 273] on button "Imprimir" at bounding box center [1062, 270] width 59 height 27
click at [909, 325] on button "IMPRESSORA" at bounding box center [947, 323] width 99 height 22
click at [54, 427] on span "Salão / Mesas" at bounding box center [72, 423] width 76 height 17
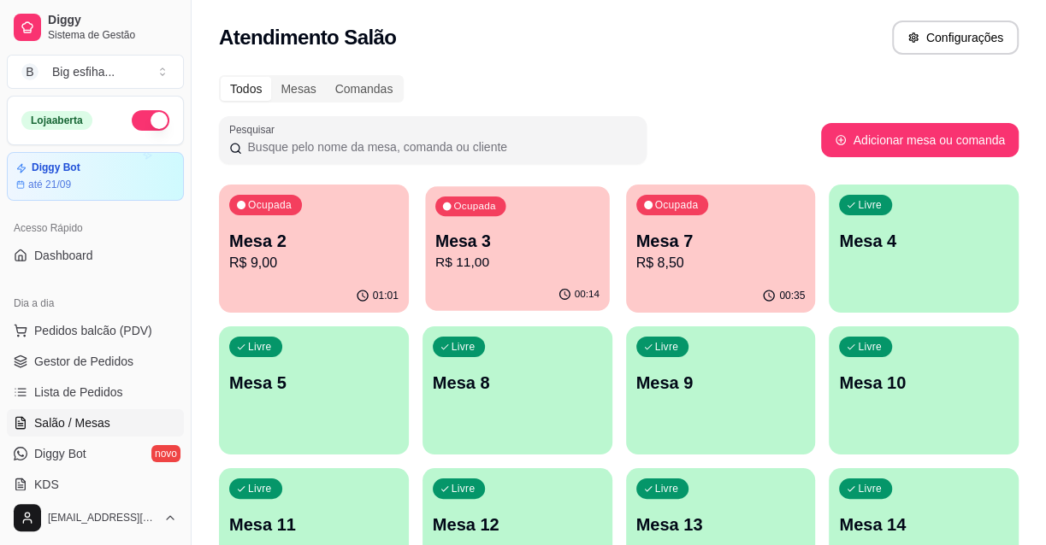
click at [531, 260] on p "R$ 11,00" at bounding box center [517, 263] width 164 height 20
click at [763, 298] on icon "button" at bounding box center [769, 296] width 14 height 14
click at [873, 233] on p "Mesa 4" at bounding box center [923, 241] width 169 height 24
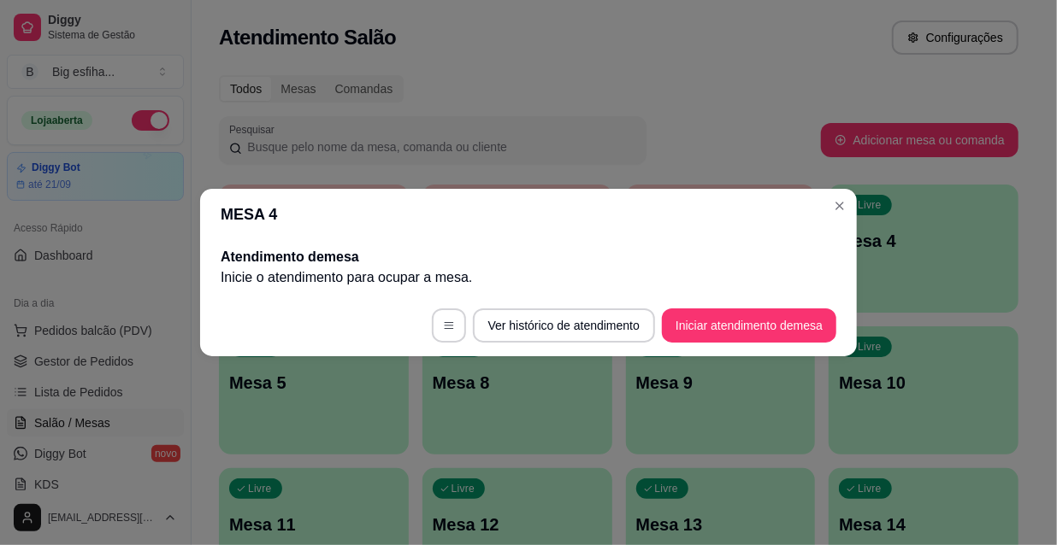
click at [732, 315] on button "Iniciar atendimento de mesa" at bounding box center [749, 326] width 174 height 34
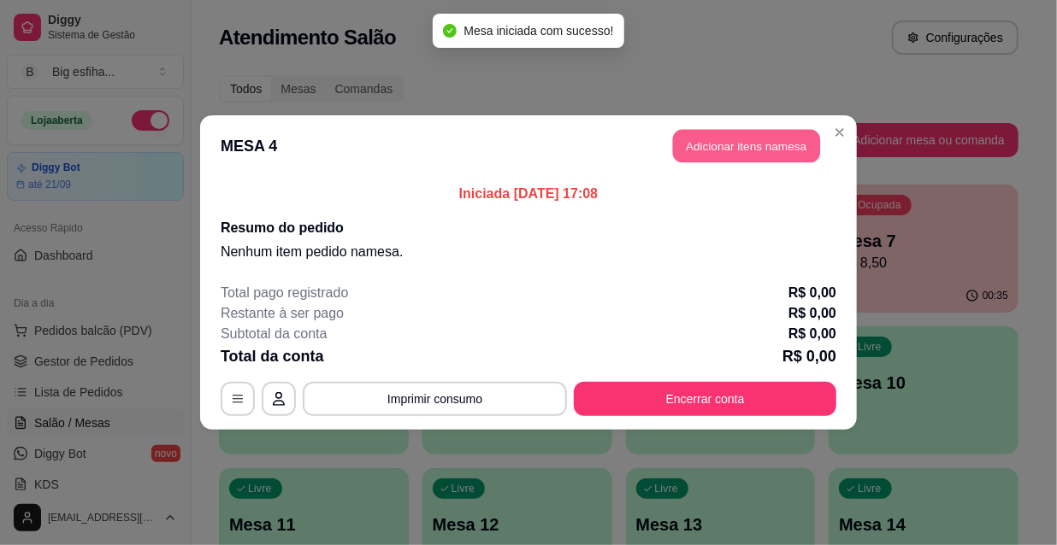
click at [727, 152] on button "Adicionar itens na mesa" at bounding box center [746, 146] width 147 height 33
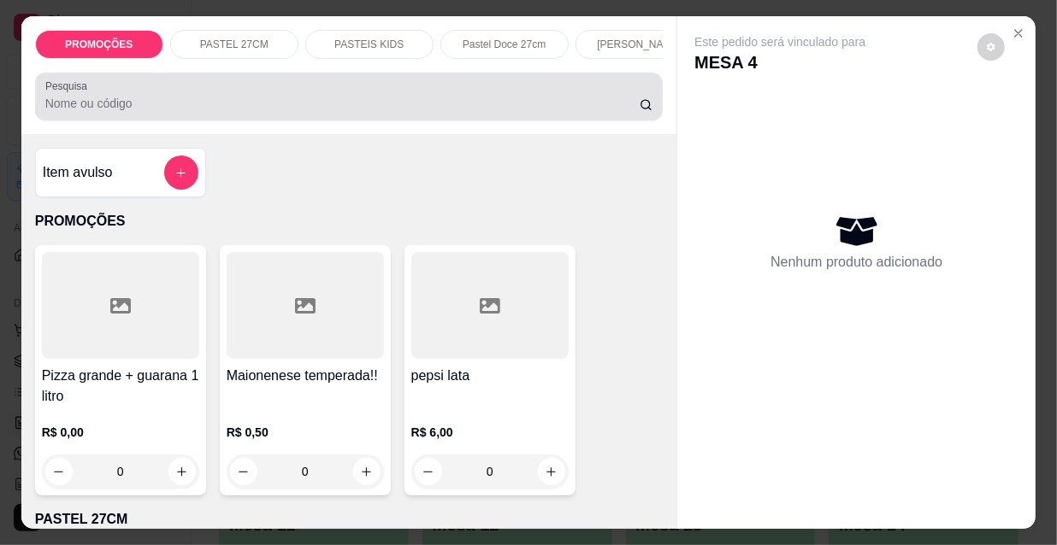
click at [392, 106] on input "Pesquisa" at bounding box center [342, 103] width 594 height 17
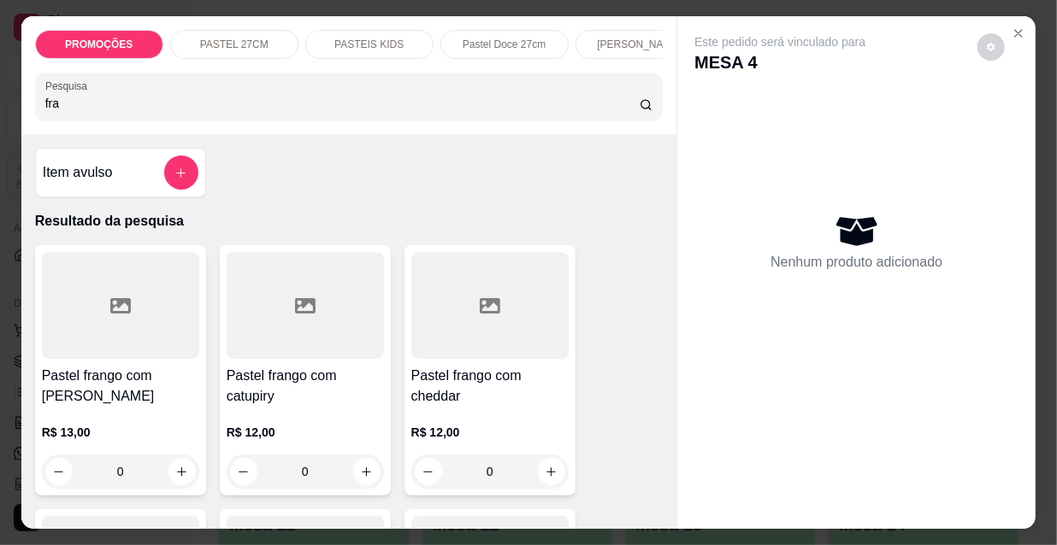
type input "fra"
click at [103, 333] on div at bounding box center [120, 305] width 157 height 107
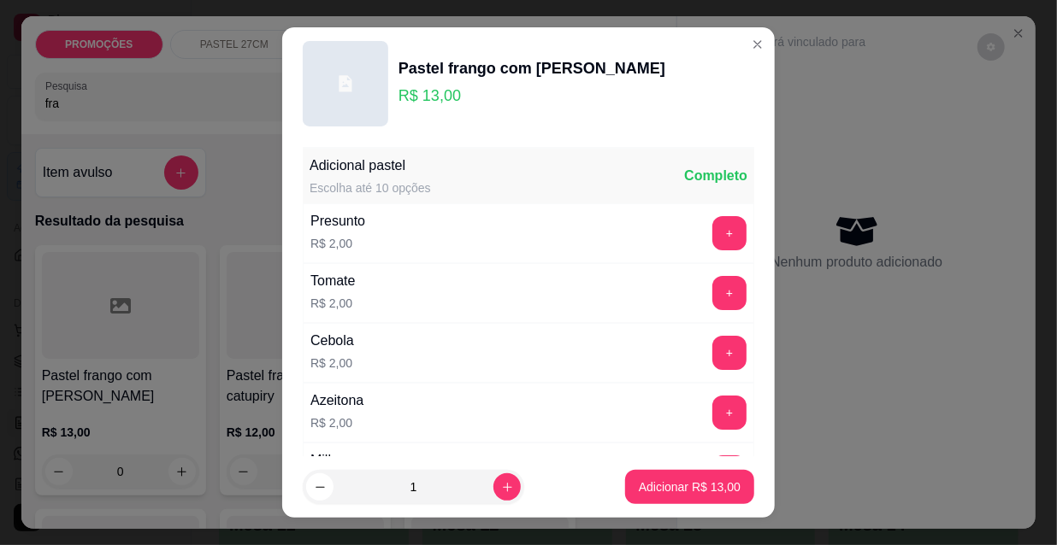
scroll to position [77, 0]
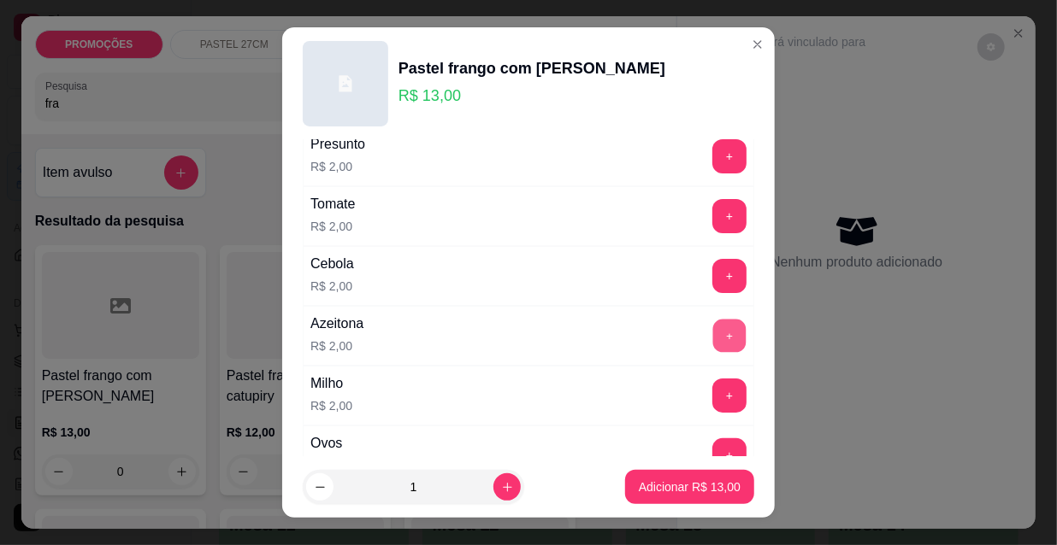
click at [713, 339] on button "+" at bounding box center [729, 336] width 33 height 33
click at [713, 381] on button "+" at bounding box center [729, 396] width 33 height 33
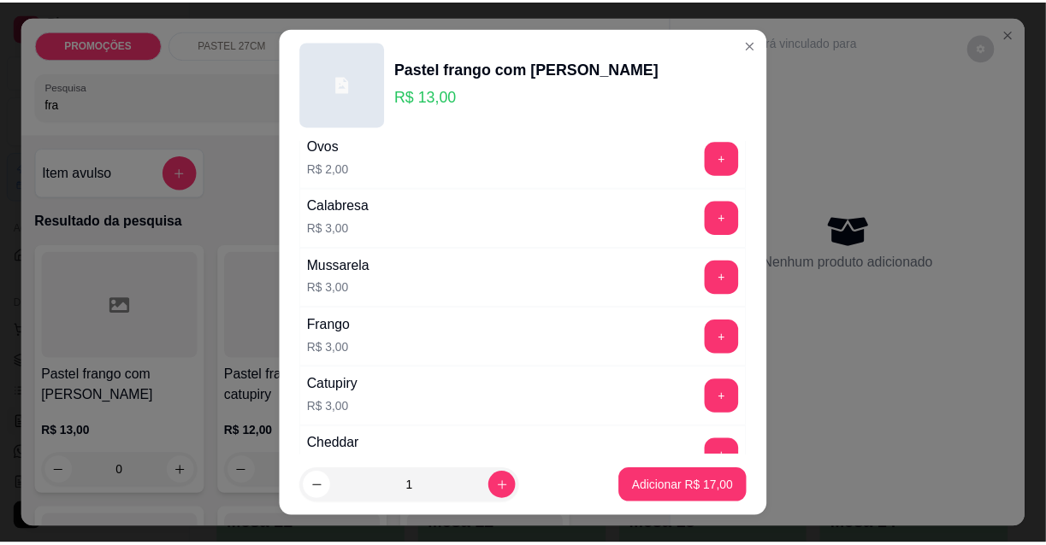
scroll to position [388, 0]
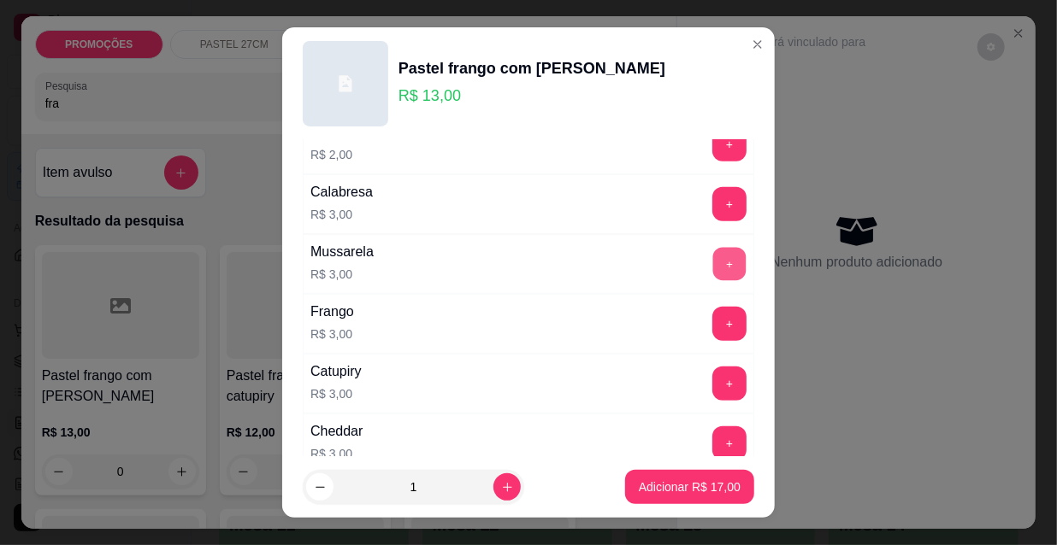
click at [713, 260] on button "+" at bounding box center [729, 264] width 33 height 33
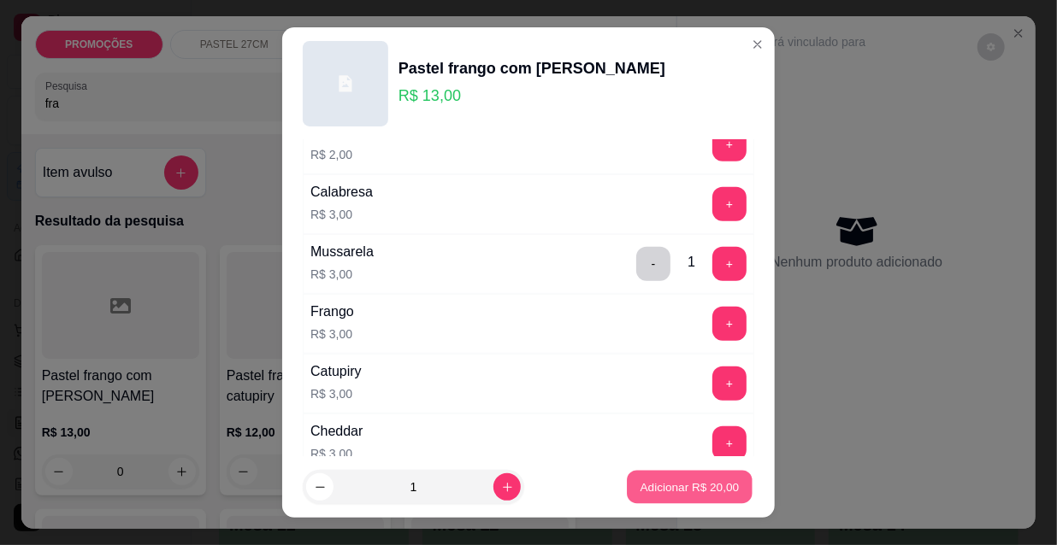
click at [675, 480] on p "Adicionar R$ 20,00" at bounding box center [689, 487] width 99 height 16
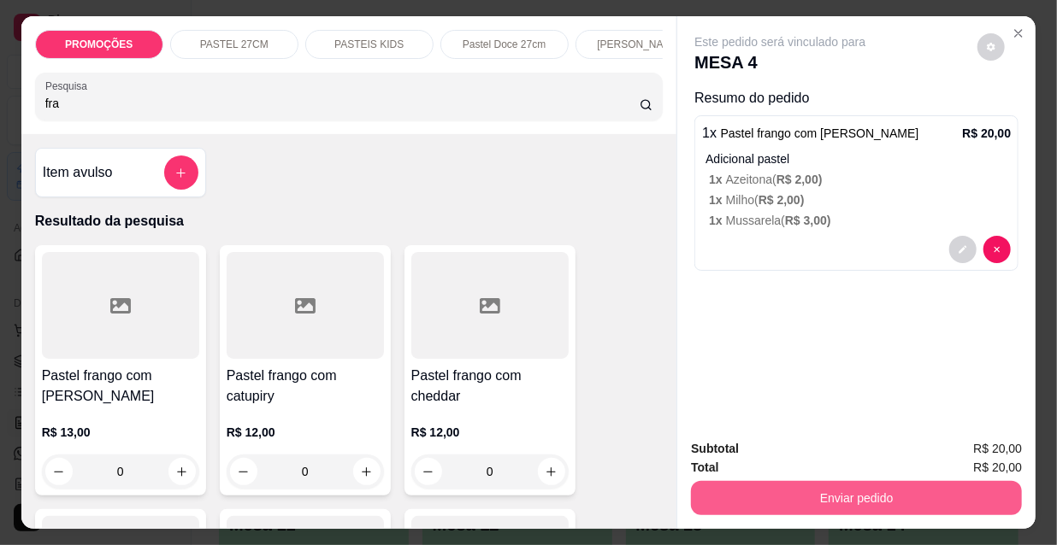
click at [772, 482] on button "Enviar pedido" at bounding box center [856, 498] width 331 height 34
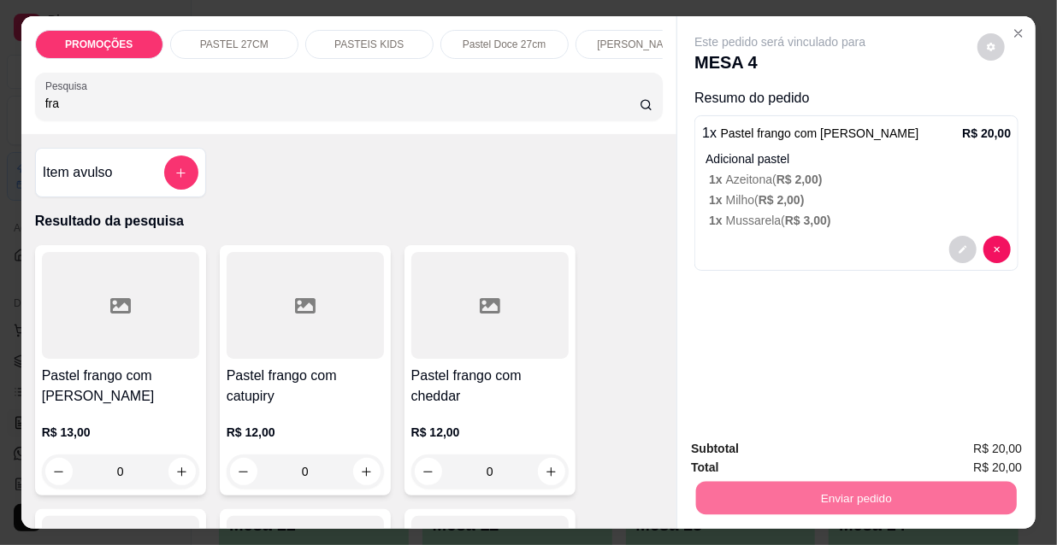
click at [787, 445] on button "Não registrar e enviar pedido" at bounding box center [801, 450] width 173 height 32
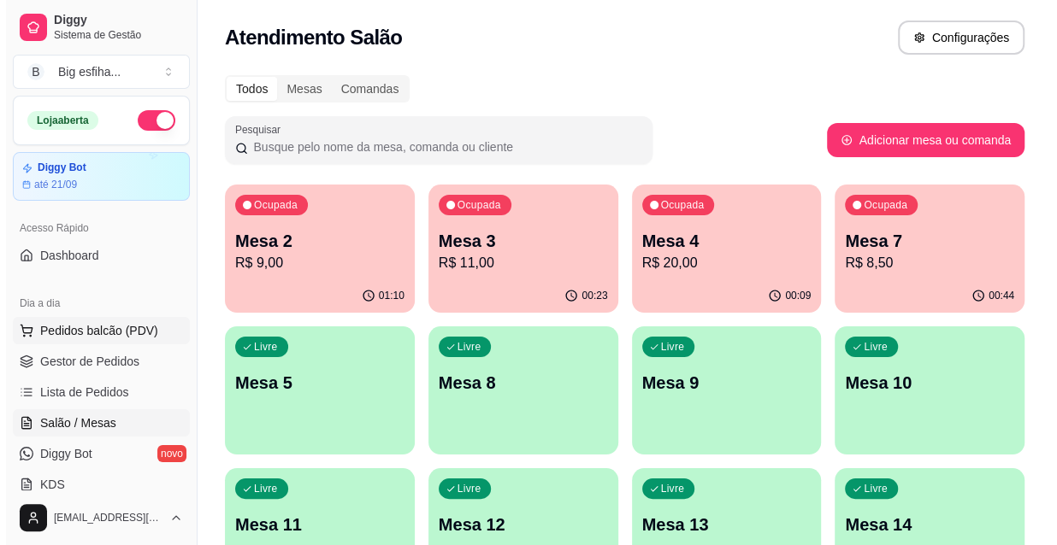
scroll to position [77, 0]
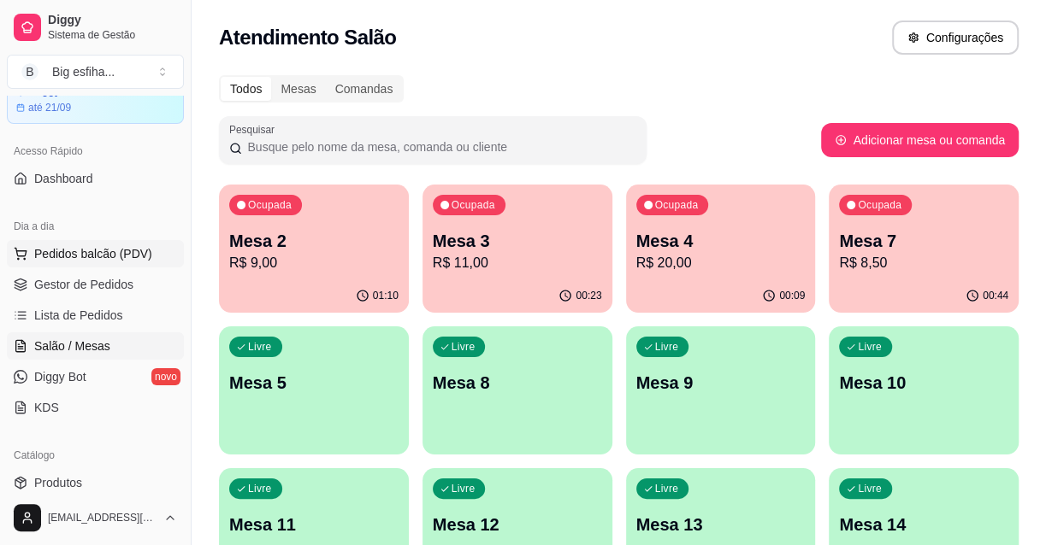
click at [97, 241] on button "Pedidos balcão (PDV)" at bounding box center [95, 253] width 177 height 27
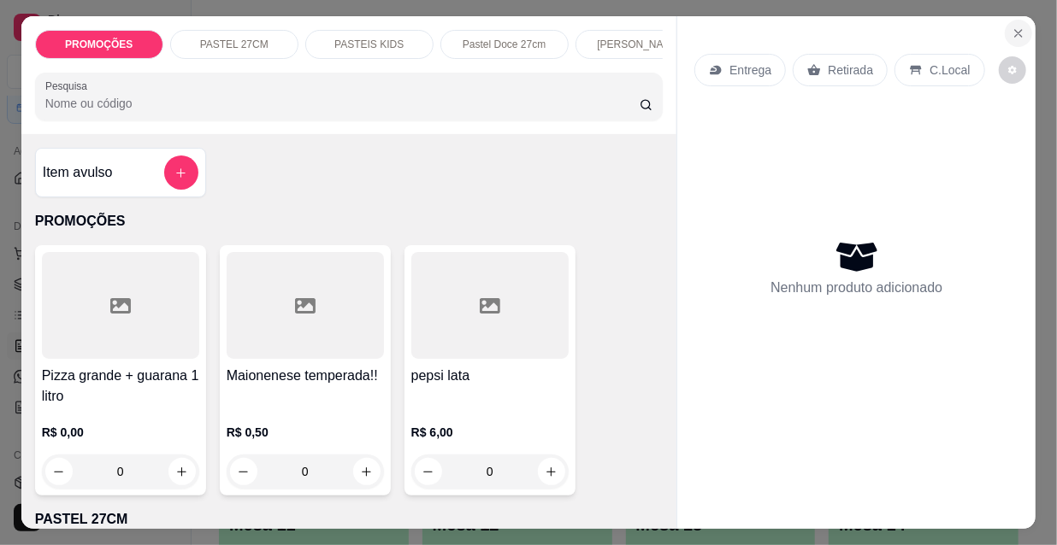
click at [1016, 28] on icon "Close" at bounding box center [1018, 34] width 14 height 14
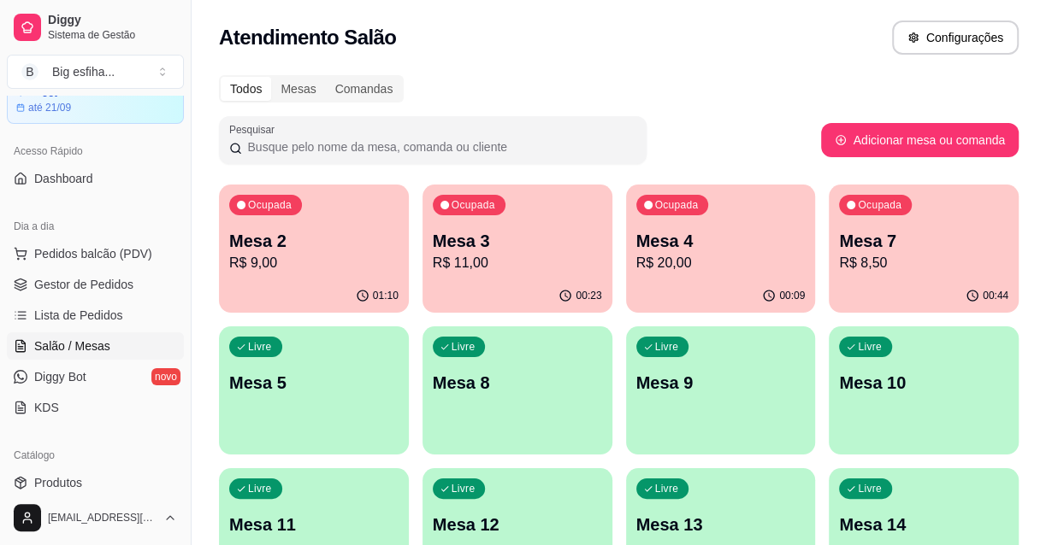
click at [327, 367] on div "Livre Mesa 5" at bounding box center [314, 381] width 190 height 108
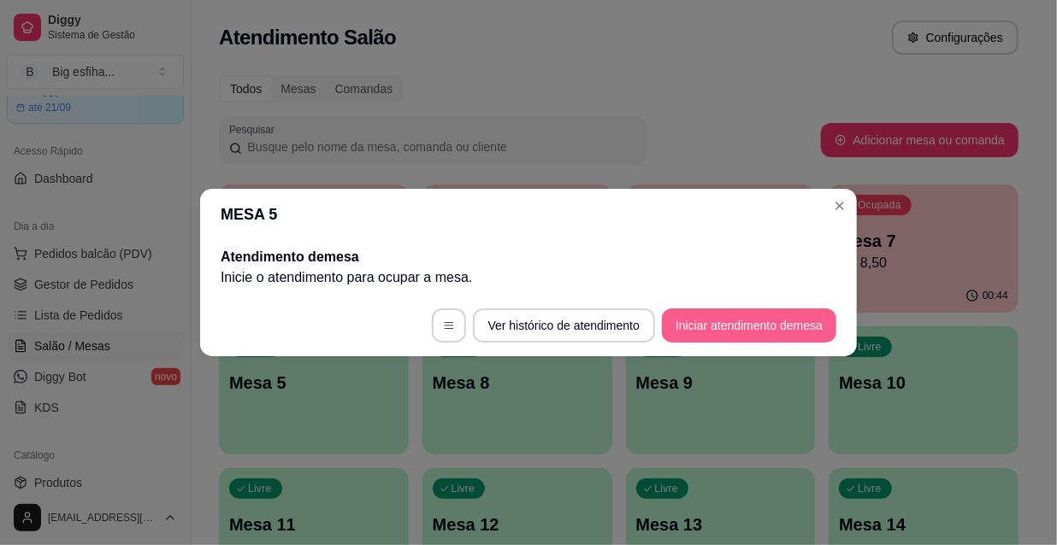
click at [763, 326] on button "Iniciar atendimento de mesa" at bounding box center [749, 326] width 174 height 34
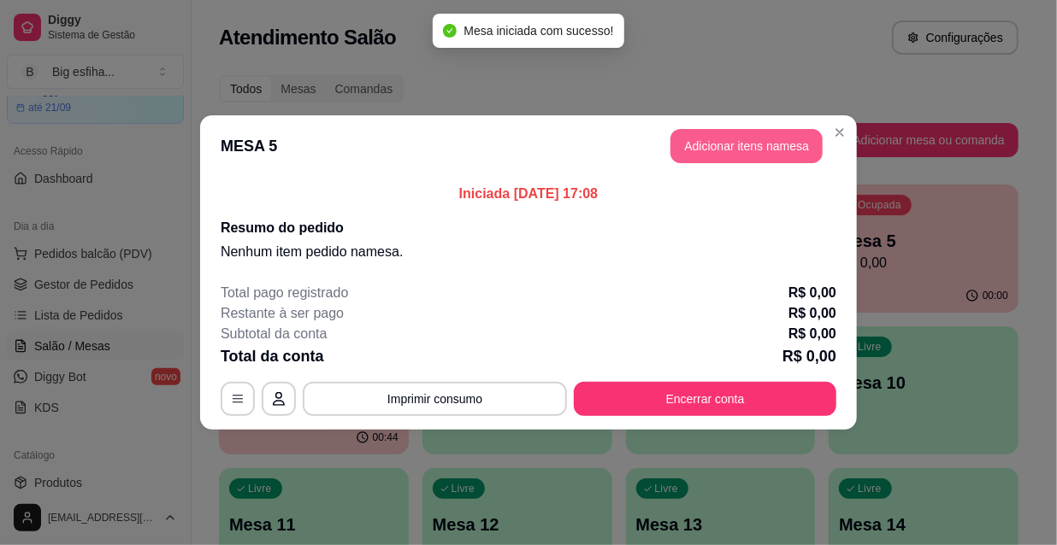
click at [759, 157] on button "Adicionar itens na mesa" at bounding box center [746, 146] width 152 height 34
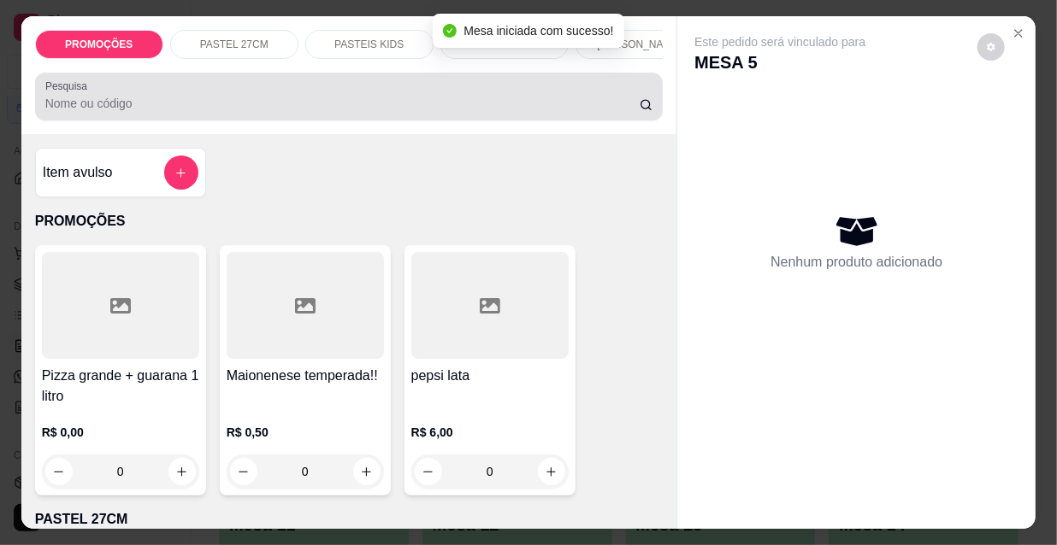
click at [498, 108] on input "Pesquisa" at bounding box center [342, 103] width 594 height 17
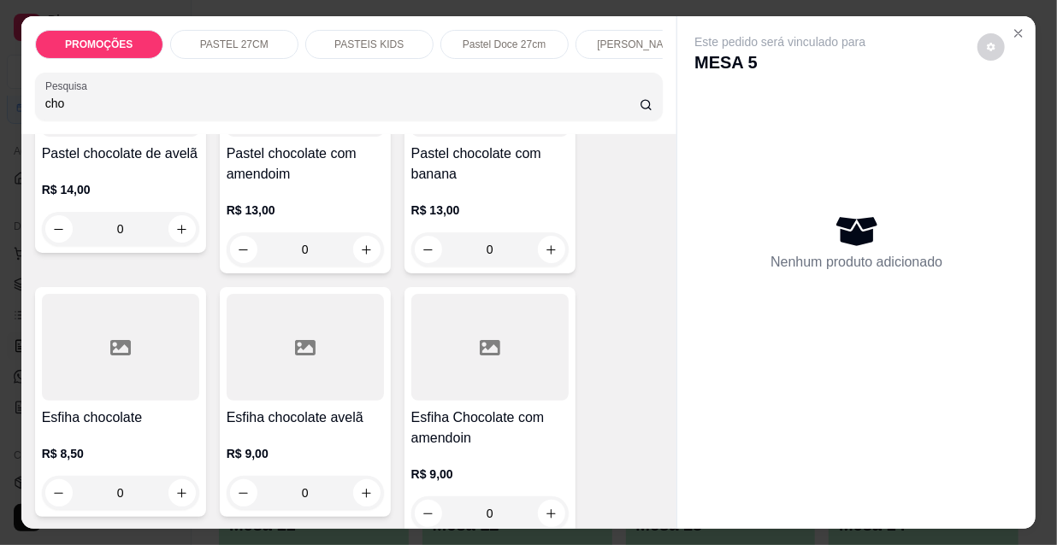
scroll to position [544, 0]
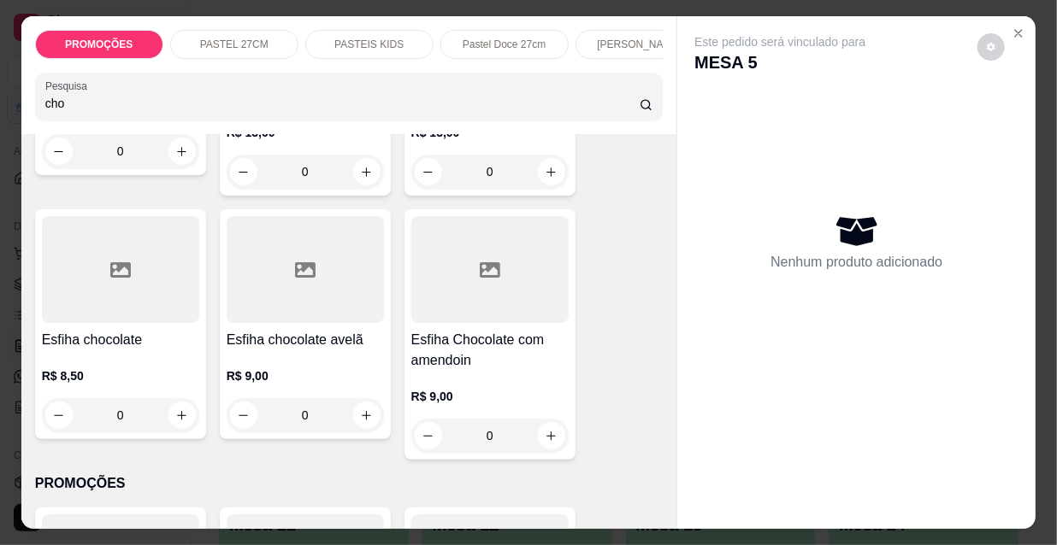
type input "cho"
click at [58, 317] on div at bounding box center [120, 269] width 157 height 107
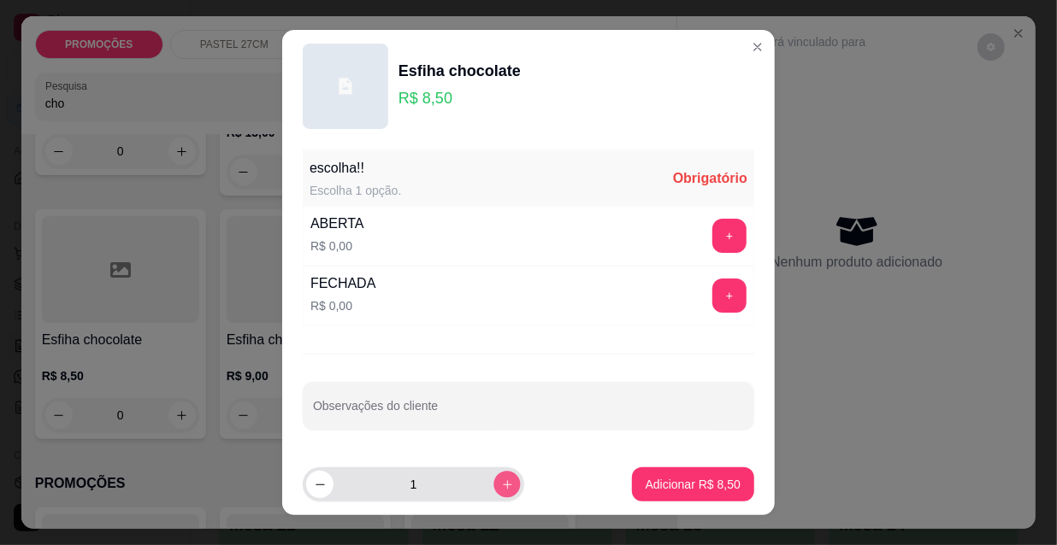
click at [493, 494] on button "increase-product-quantity" at bounding box center [506, 484] width 27 height 27
type input "2"
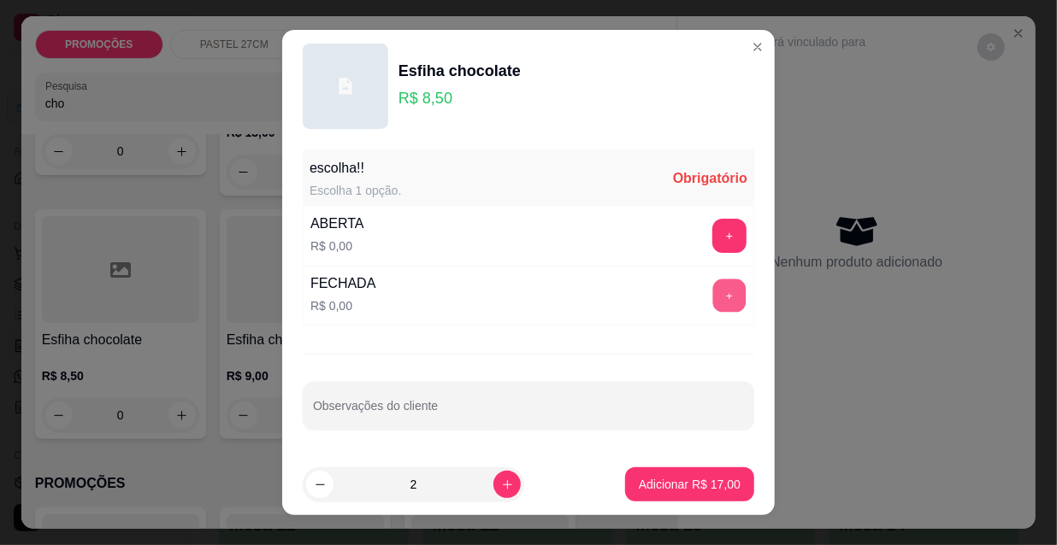
click at [718, 295] on button "+" at bounding box center [729, 296] width 33 height 33
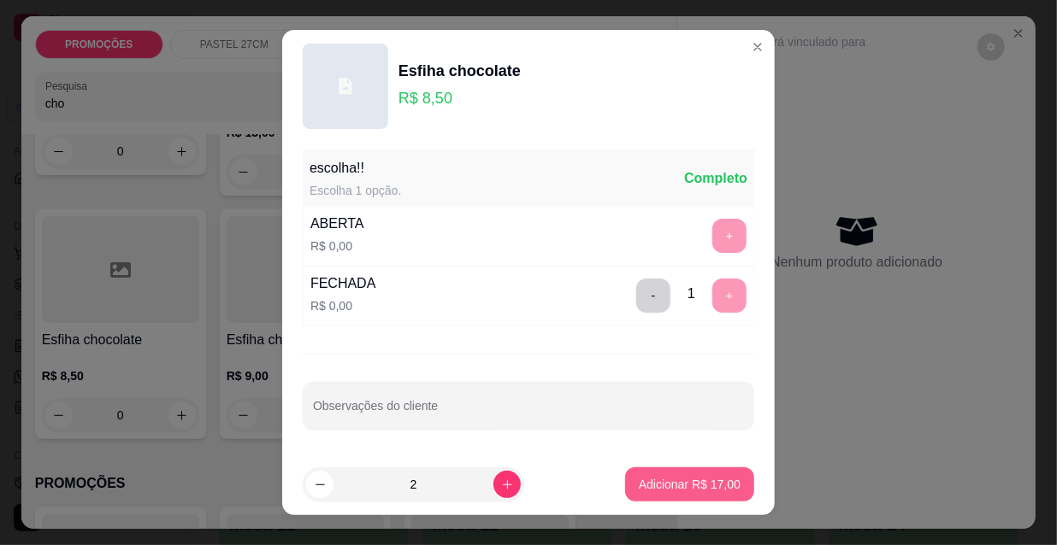
click at [662, 488] on p "Adicionar R$ 17,00" at bounding box center [690, 484] width 102 height 17
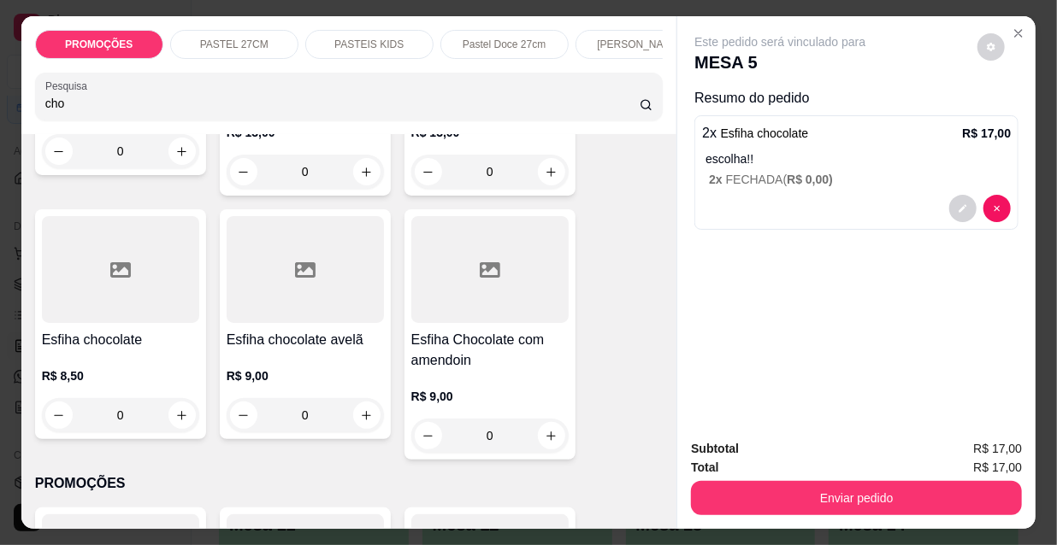
drag, startPoint x: 71, startPoint y: 114, endPoint x: 0, endPoint y: 114, distance: 71.0
click at [0, 114] on div "PROMOÇÕES PASTEL 27CM PASTEIS KIDS Pastel Doce 27cm Esfihas Salgadas Esfihas do…" at bounding box center [528, 272] width 1057 height 545
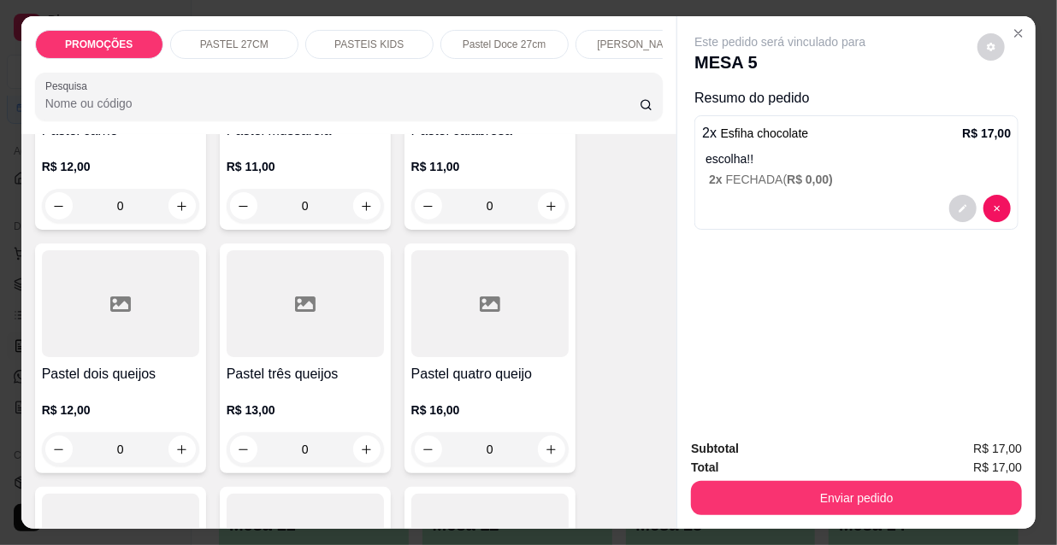
scroll to position [0, 0]
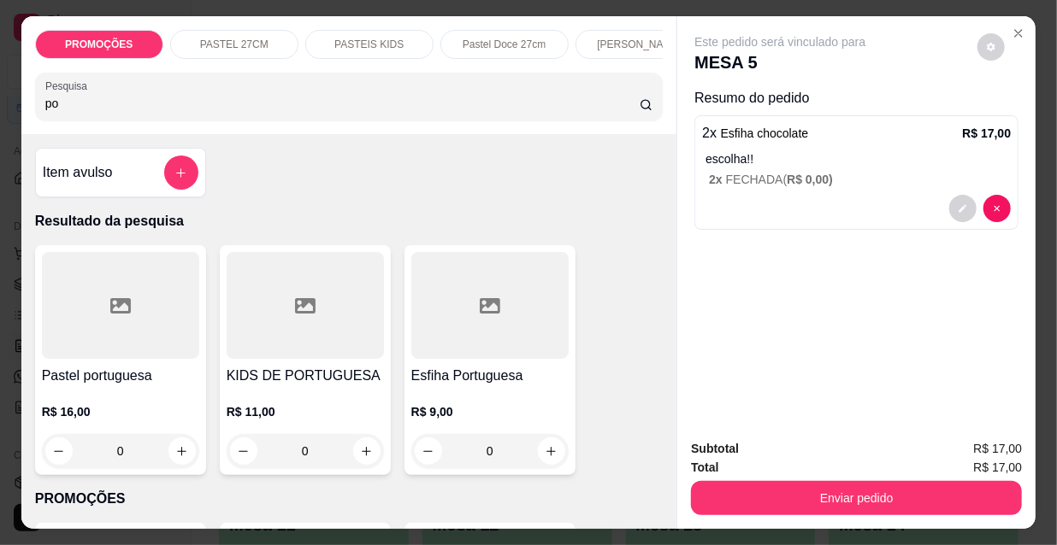
type input "po"
click at [479, 332] on div at bounding box center [489, 305] width 157 height 107
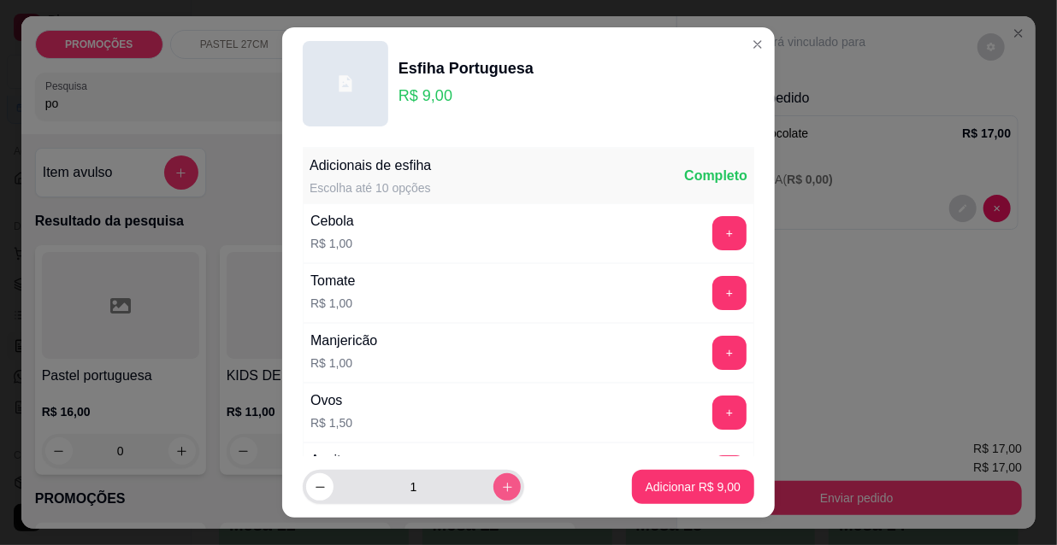
click at [503, 490] on icon "increase-product-quantity" at bounding box center [507, 487] width 9 height 9
type input "2"
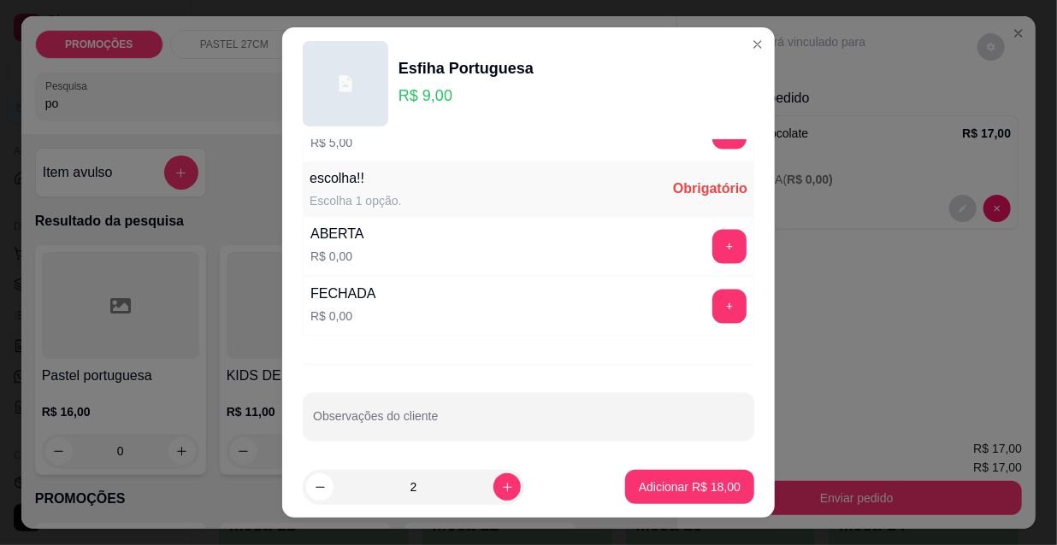
scroll to position [1420, 0]
click at [712, 236] on button "+" at bounding box center [729, 244] width 34 height 34
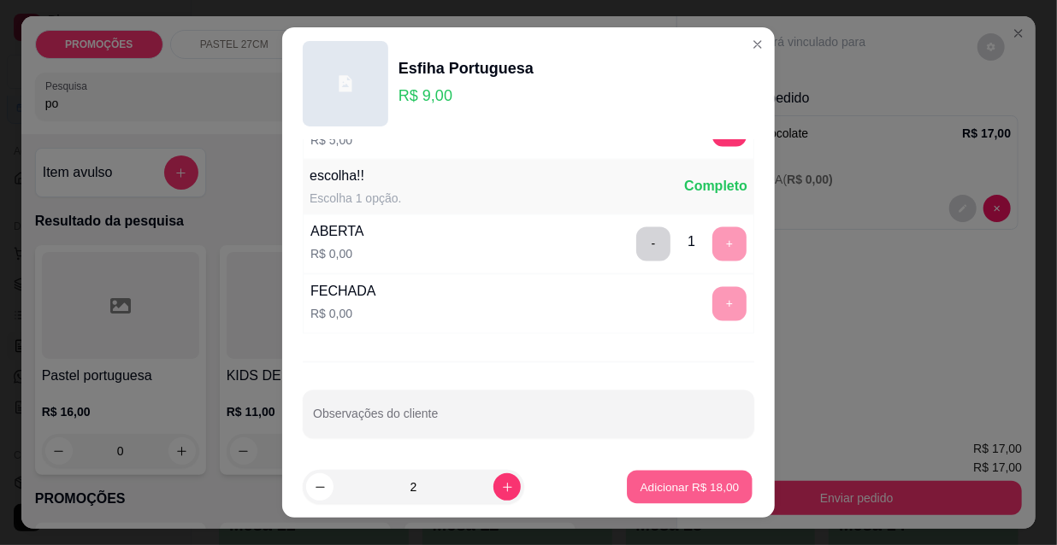
click at [649, 484] on p "Adicionar R$ 18,00" at bounding box center [689, 487] width 99 height 16
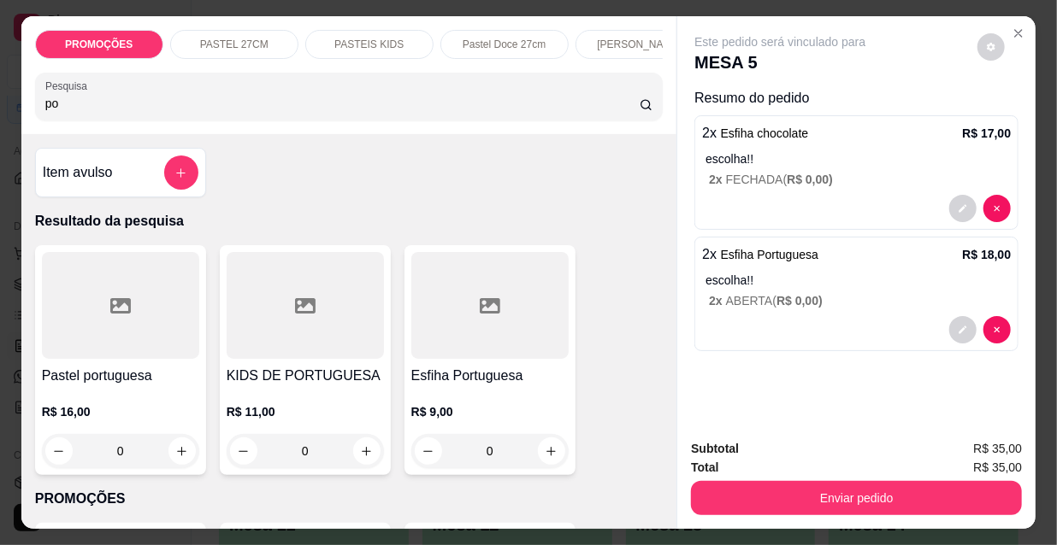
drag, startPoint x: 68, startPoint y: 102, endPoint x: 0, endPoint y: 125, distance: 72.2
click at [0, 125] on div "PROMOÇÕES PASTEL 27CM PASTEIS KIDS Pastel Doce 27cm Esfihas Salgadas Esfihas do…" at bounding box center [528, 272] width 1057 height 545
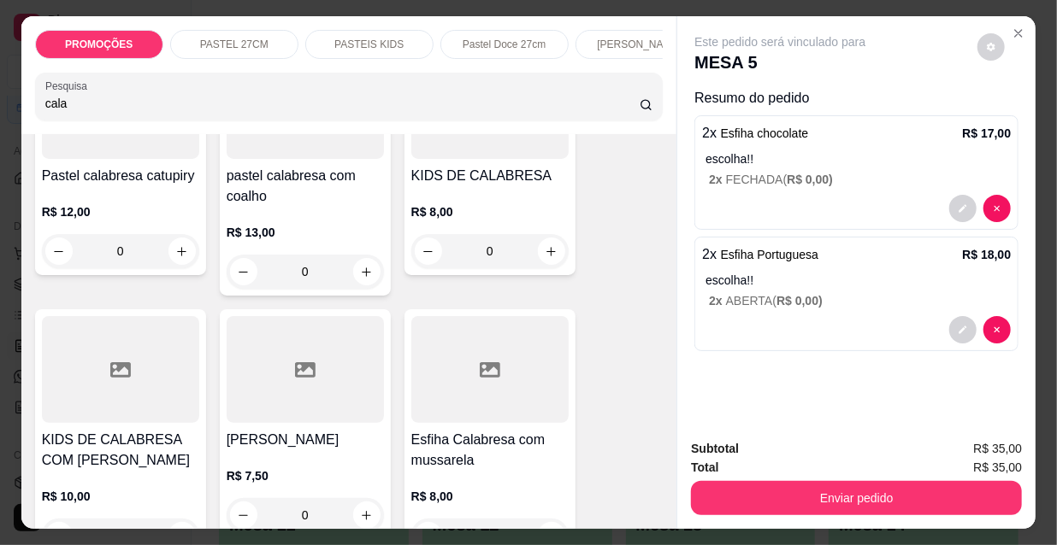
scroll to position [544, 0]
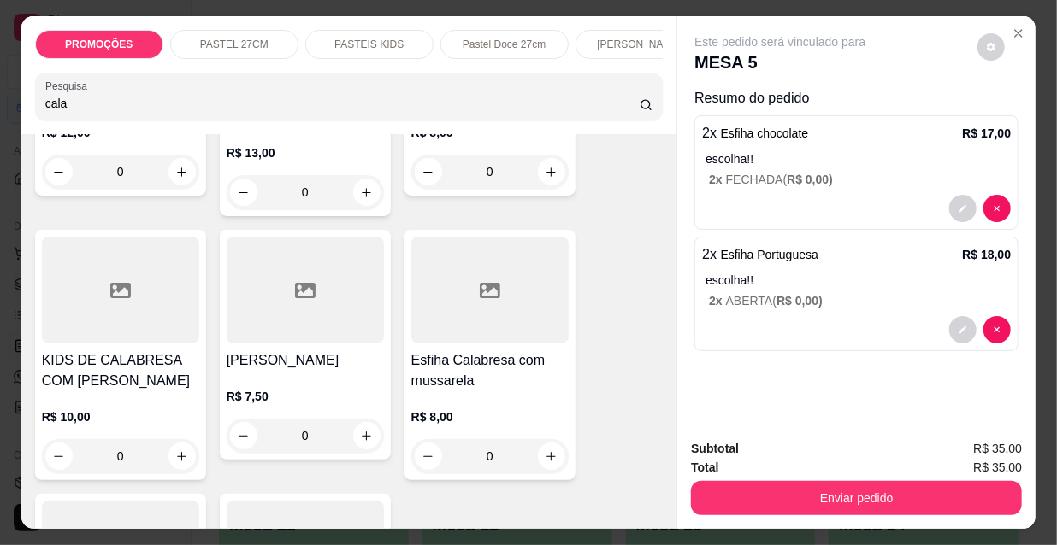
type input "cala"
click at [470, 303] on div at bounding box center [489, 290] width 157 height 107
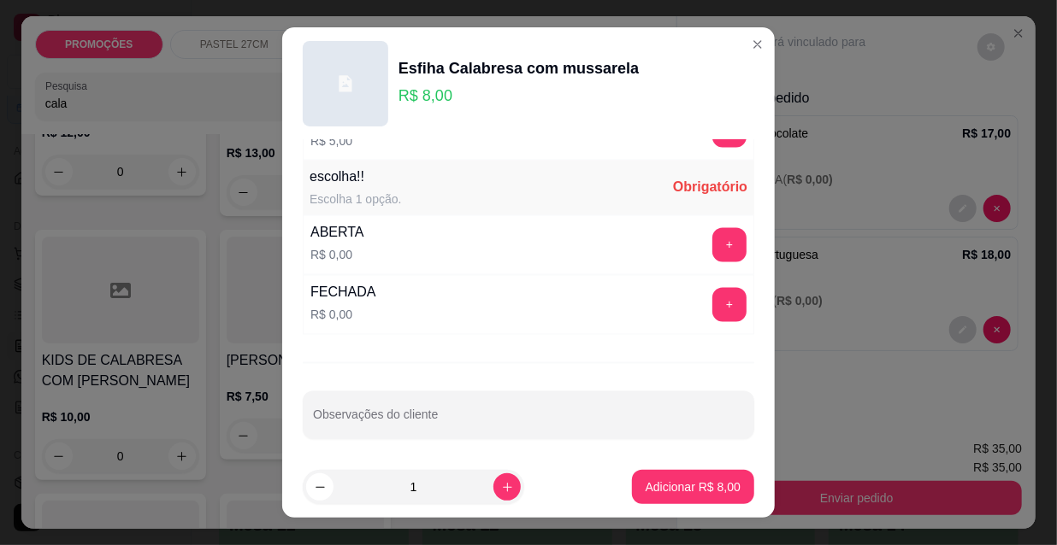
scroll to position [1420, 0]
click at [713, 308] on button "+" at bounding box center [729, 304] width 33 height 33
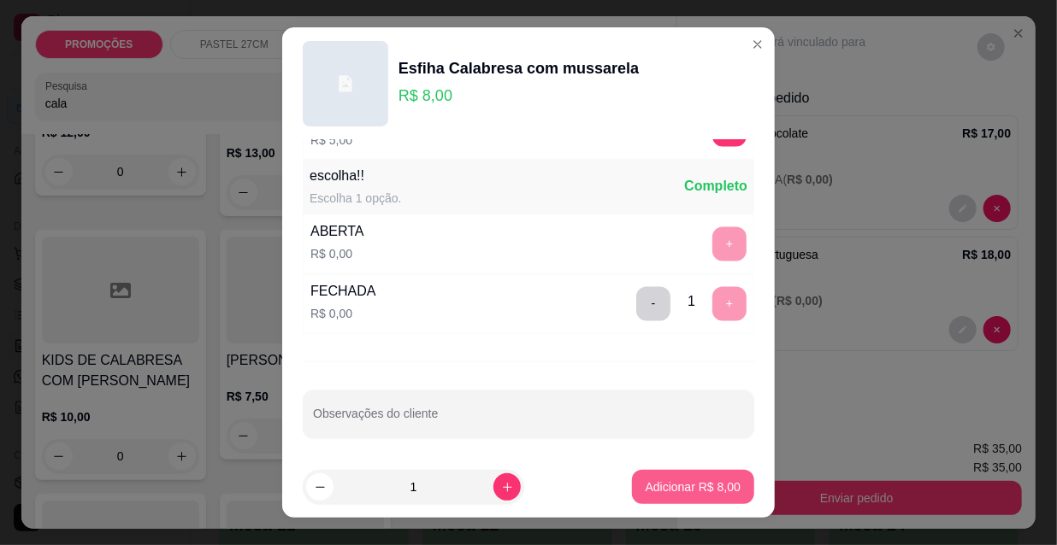
click at [673, 485] on p "Adicionar R$ 8,00" at bounding box center [692, 487] width 95 height 17
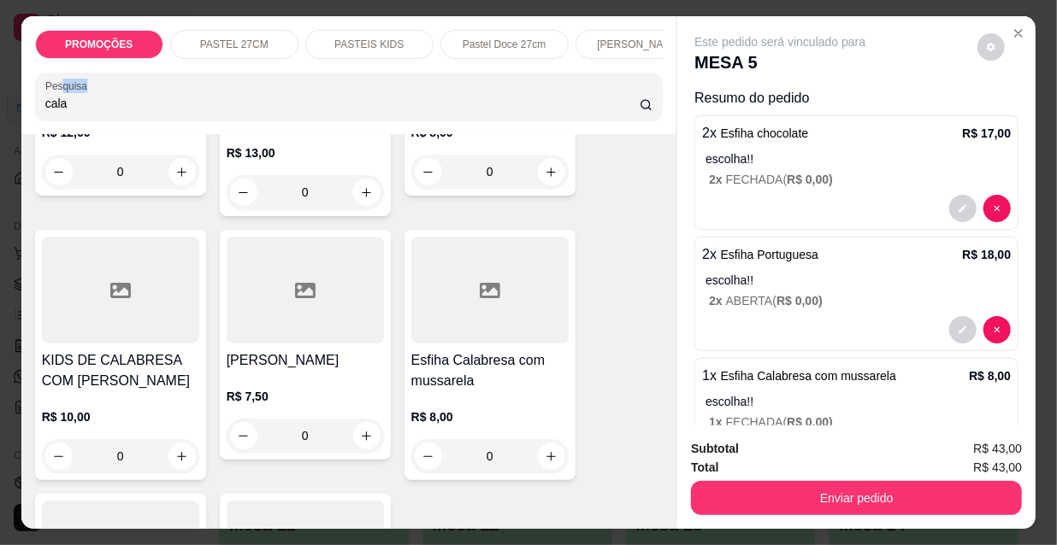
drag, startPoint x: 0, startPoint y: 111, endPoint x: 34, endPoint y: 109, distance: 34.2
click at [10, 111] on div "PROMOÇÕES PASTEL 27CM PASTEIS KIDS Pastel Doce 27cm Esfihas Salgadas Esfihas do…" at bounding box center [528, 272] width 1057 height 545
drag, startPoint x: 76, startPoint y: 105, endPoint x: 0, endPoint y: 110, distance: 76.3
click at [0, 110] on div "PROMOÇÕES PASTEL 27CM PASTEIS KIDS Pastel Doce 27cm Esfihas Salgadas Esfihas do…" at bounding box center [528, 272] width 1057 height 545
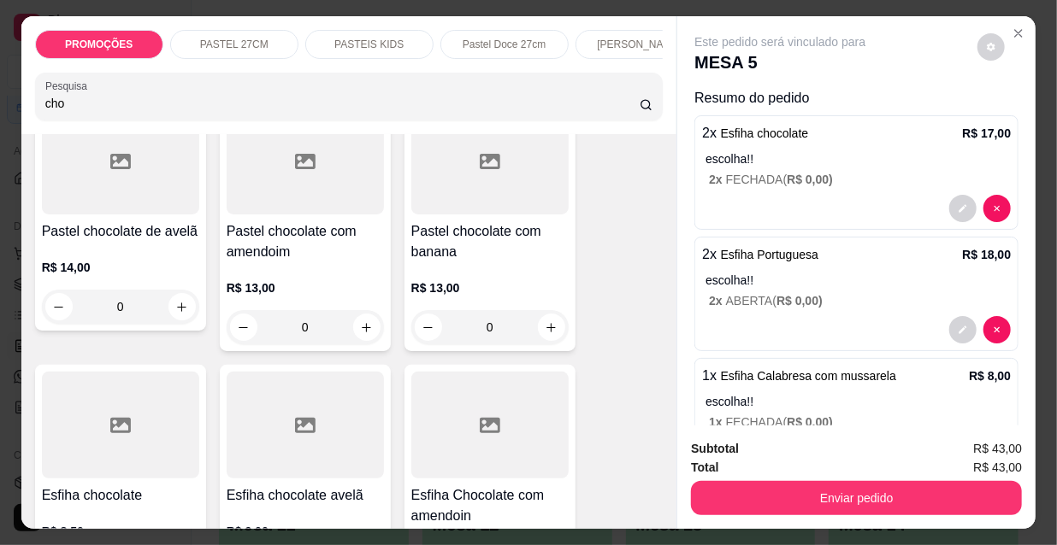
scroll to position [466, 0]
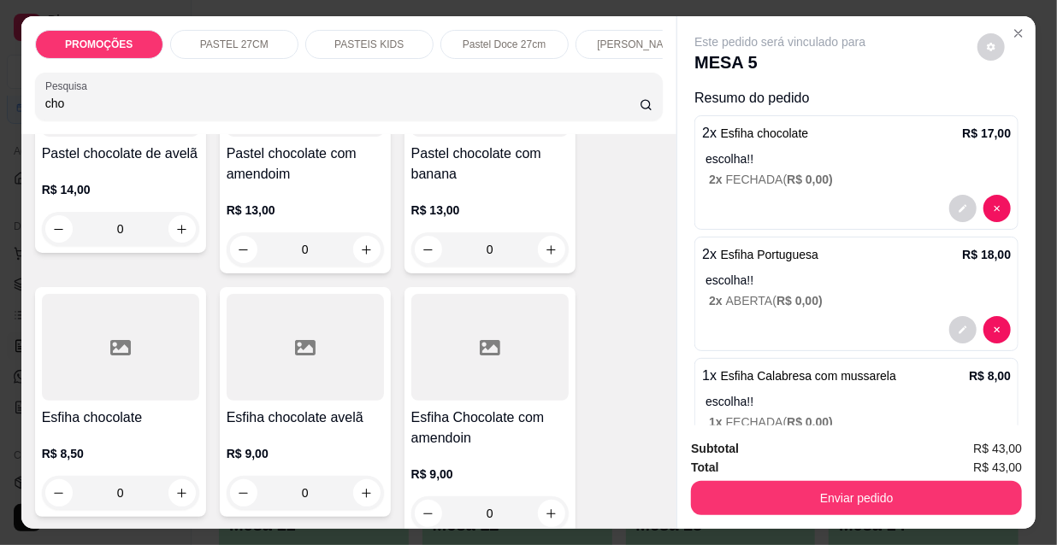
type input "cho"
click at [116, 377] on div at bounding box center [120, 347] width 157 height 107
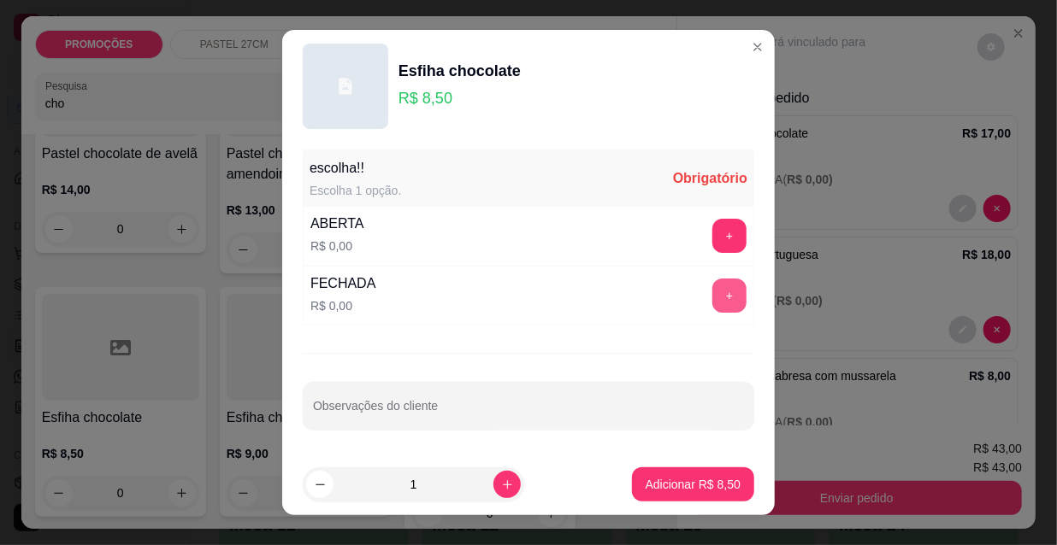
click at [718, 291] on button "+" at bounding box center [729, 296] width 34 height 34
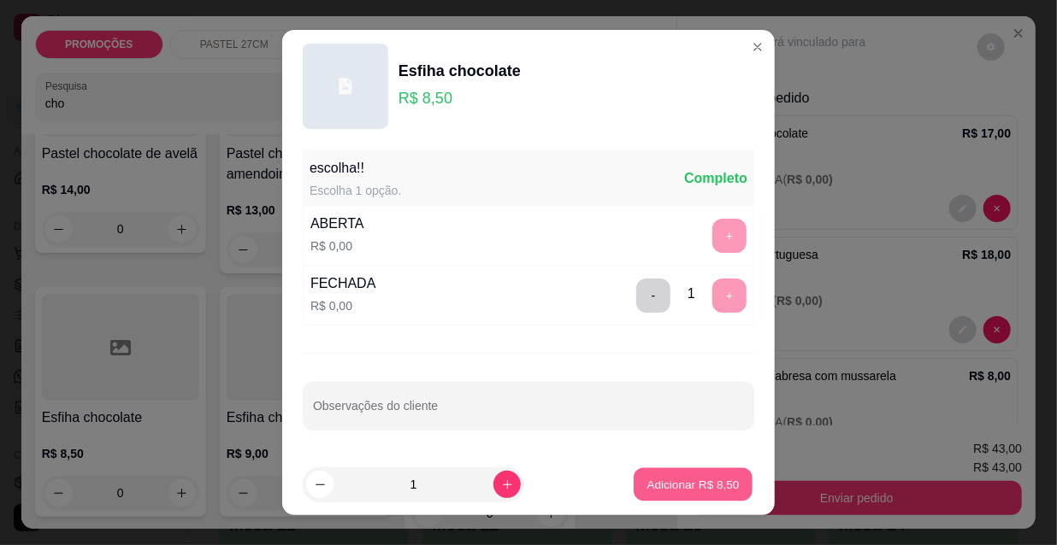
click at [691, 480] on p "Adicionar R$ 8,50" at bounding box center [692, 484] width 92 height 16
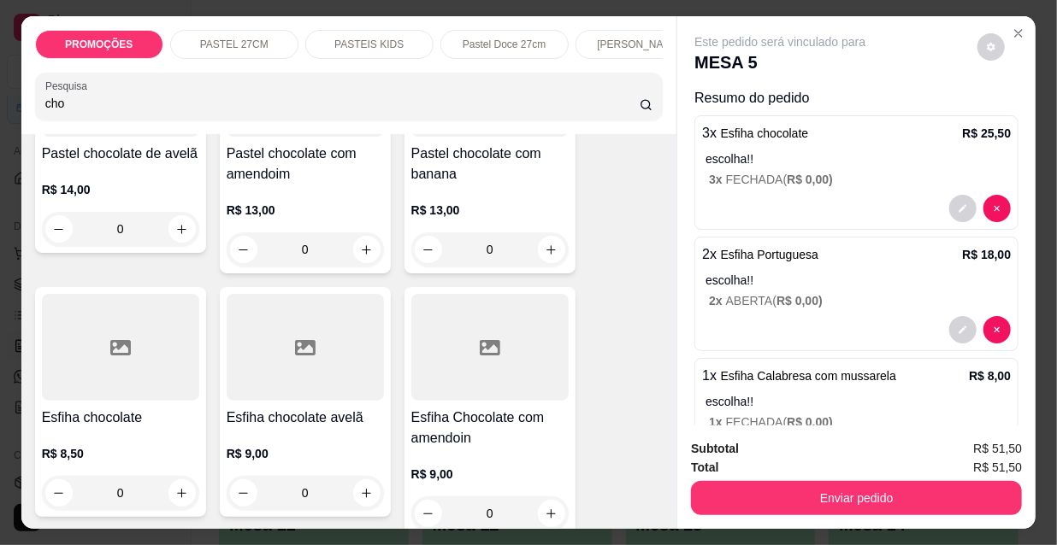
scroll to position [69, 0]
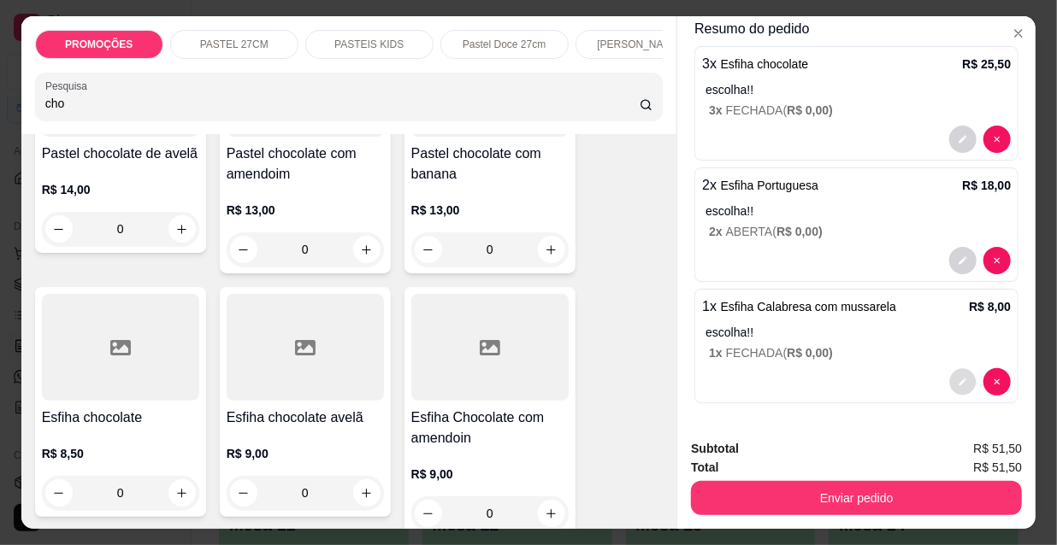
click at [957, 377] on icon "decrease-product-quantity" at bounding box center [962, 382] width 10 height 10
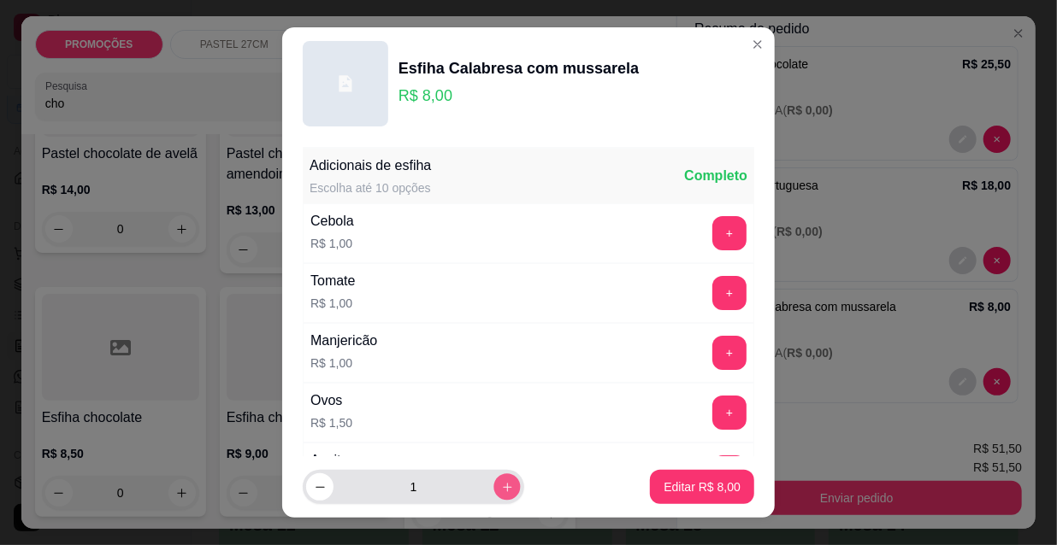
click at [503, 489] on icon "increase-product-quantity" at bounding box center [507, 487] width 9 height 9
type input "2"
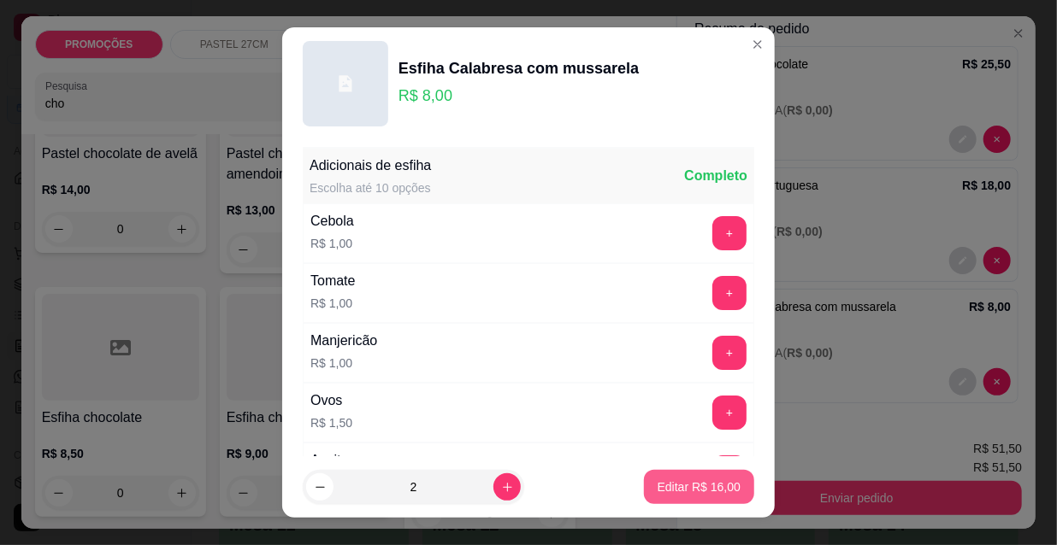
click at [677, 484] on p "Editar R$ 16,00" at bounding box center [698, 487] width 83 height 17
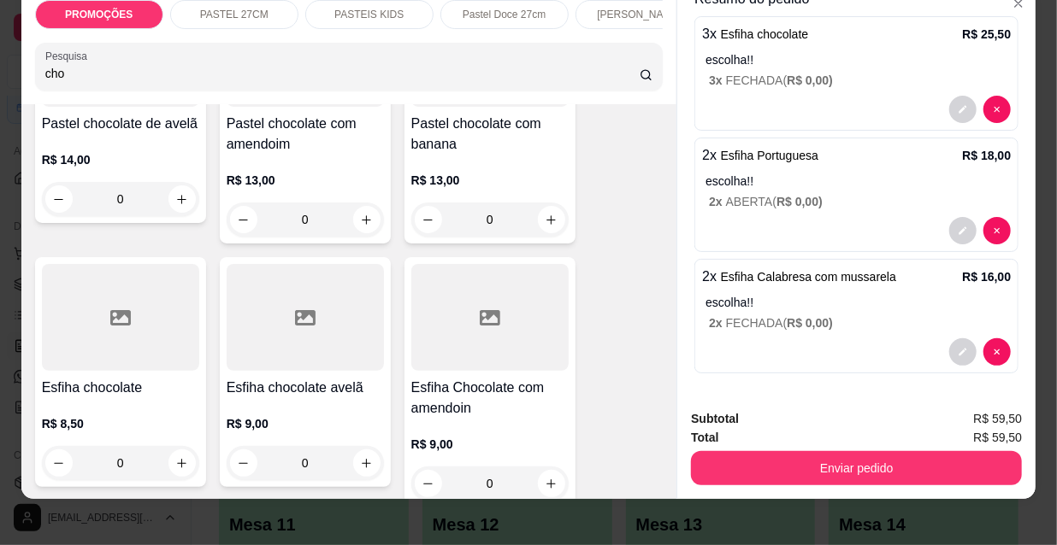
scroll to position [44, 0]
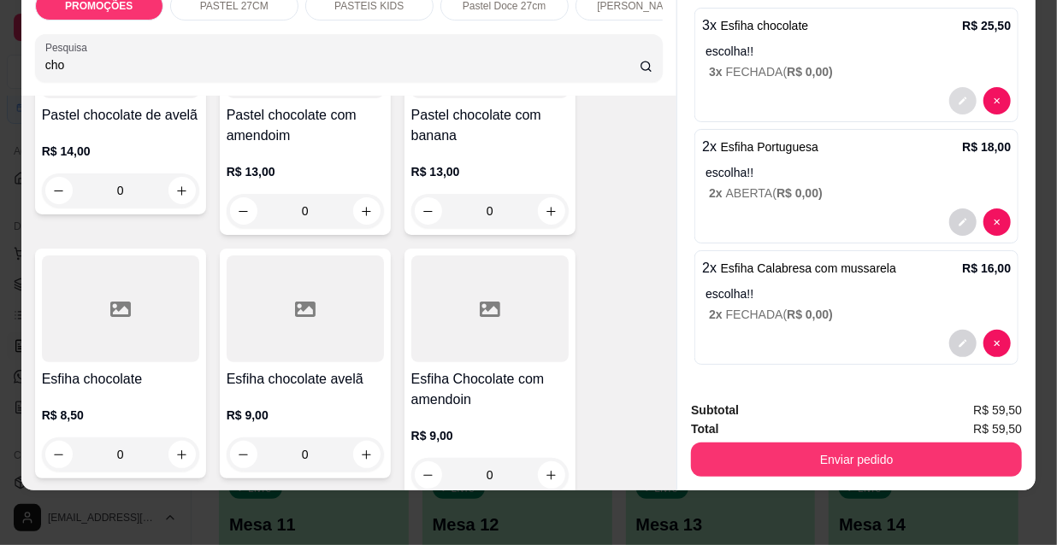
click at [952, 87] on button "decrease-product-quantity" at bounding box center [962, 100] width 27 height 27
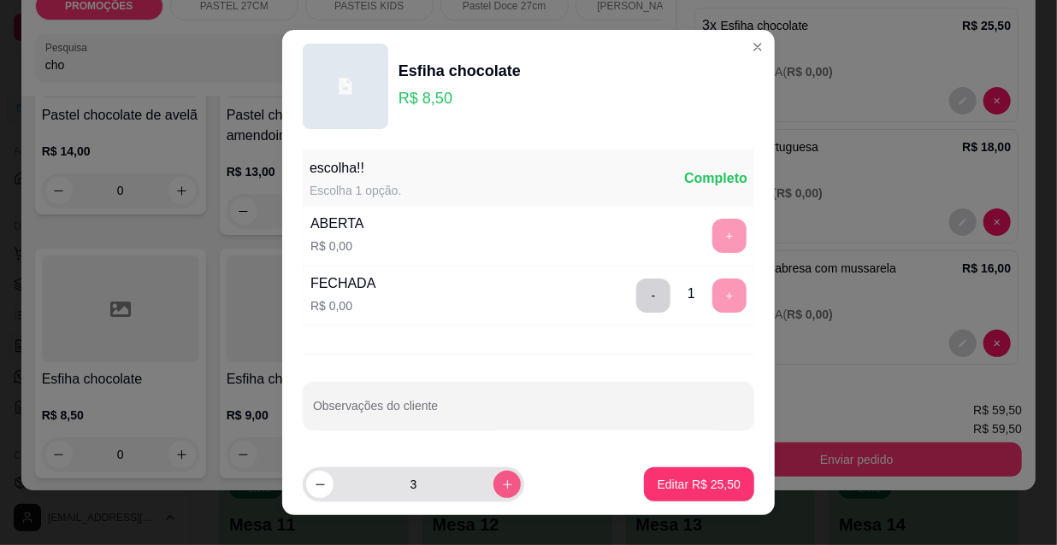
click at [493, 492] on button "increase-product-quantity" at bounding box center [506, 484] width 27 height 27
type input "4"
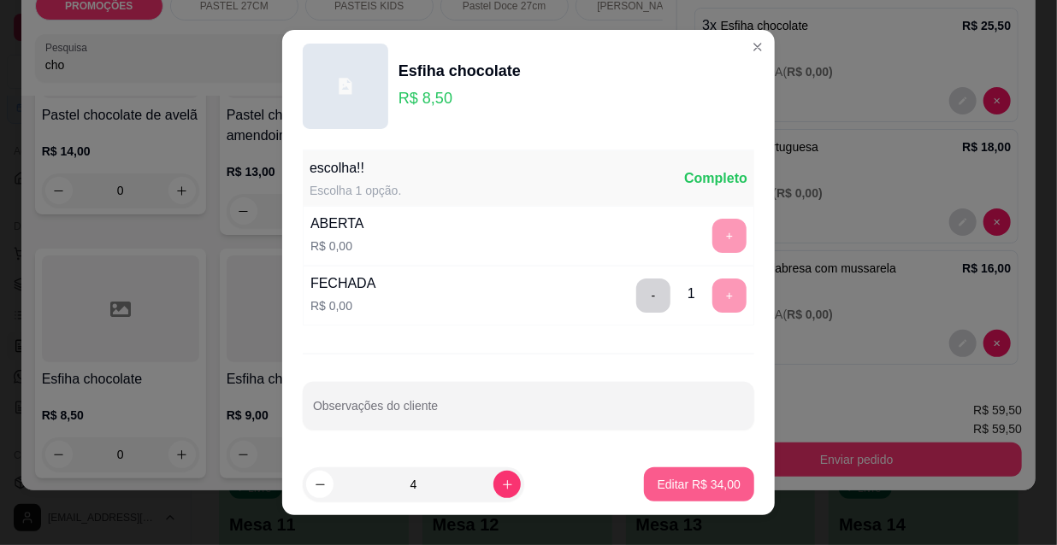
click at [682, 489] on p "Editar R$ 34,00" at bounding box center [698, 484] width 83 height 17
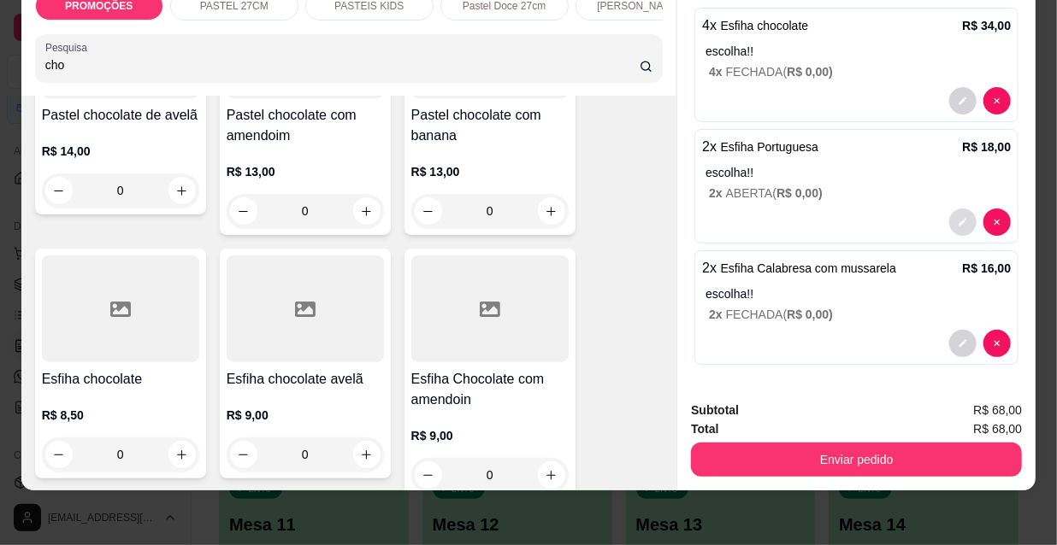
click at [949, 209] on button "decrease-product-quantity" at bounding box center [962, 222] width 27 height 27
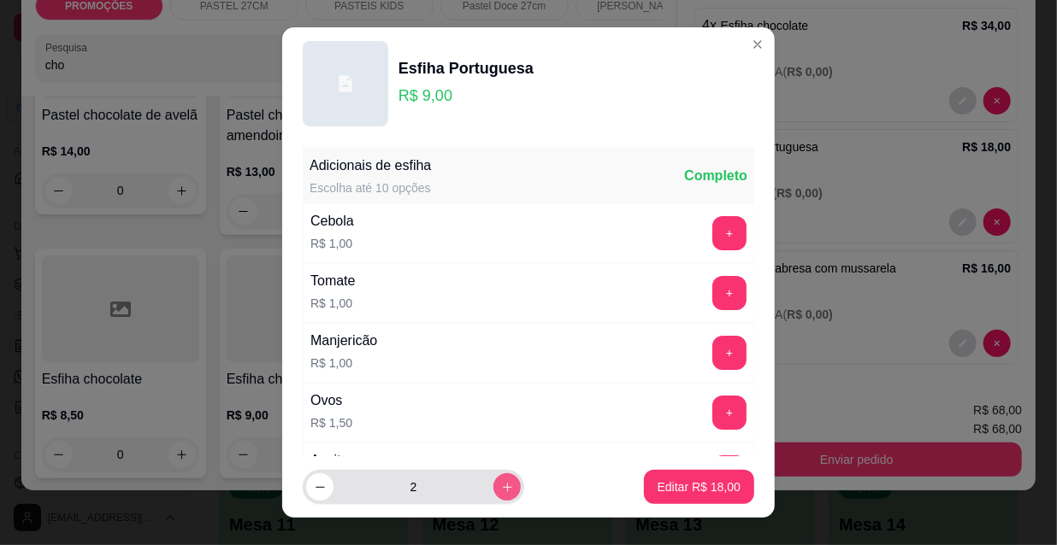
click at [503, 490] on icon "increase-product-quantity" at bounding box center [507, 487] width 9 height 9
type input "3"
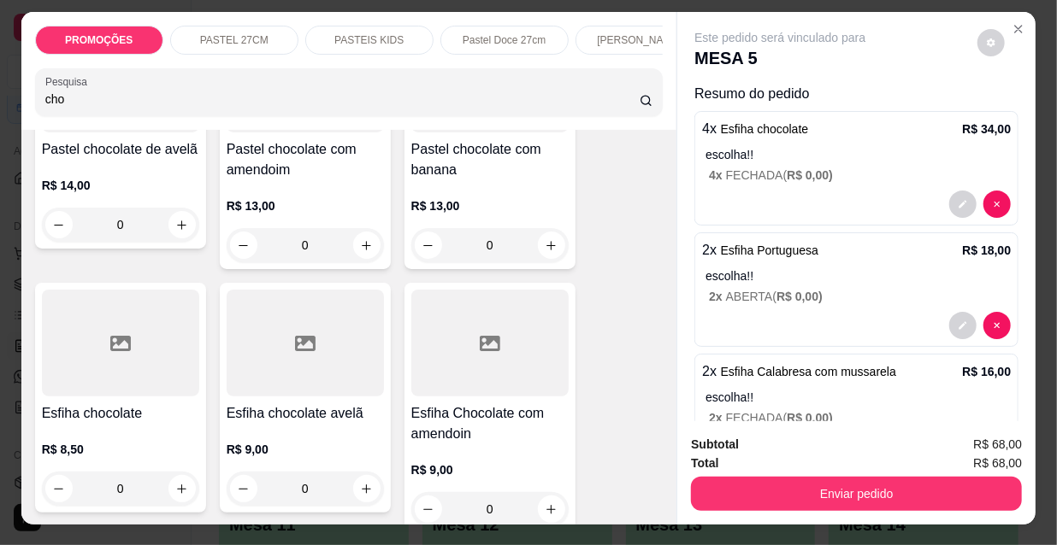
scroll to position [0, 0]
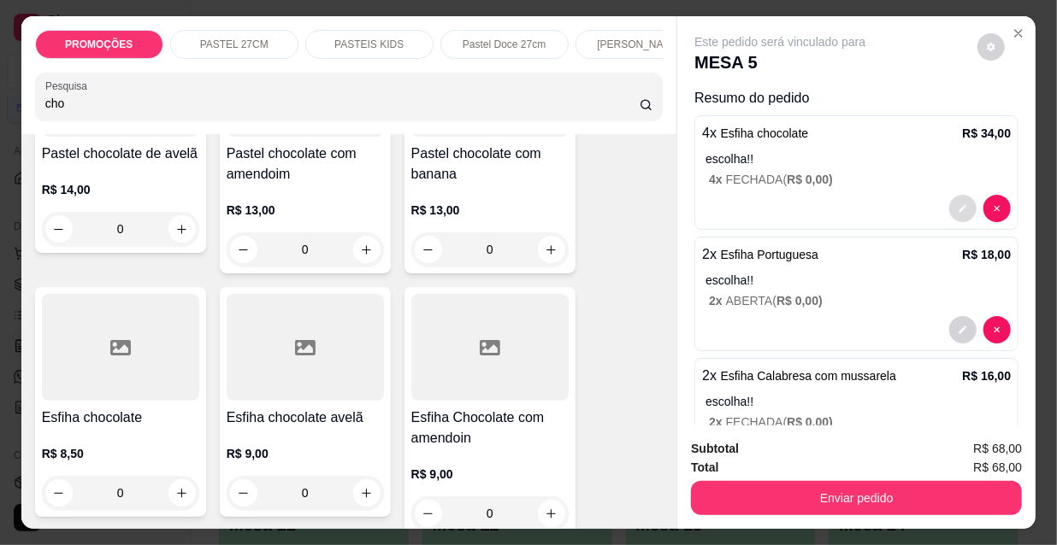
click at [949, 203] on button "decrease-product-quantity" at bounding box center [962, 208] width 27 height 27
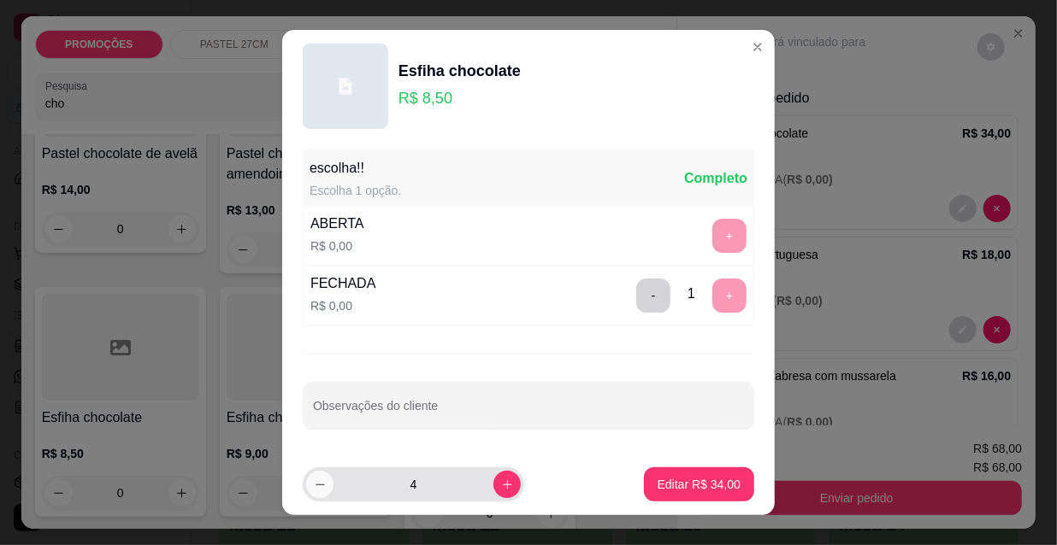
click at [306, 487] on button "decrease-product-quantity" at bounding box center [319, 484] width 27 height 27
click at [314, 486] on icon "decrease-product-quantity" at bounding box center [320, 485] width 13 height 13
type input "2"
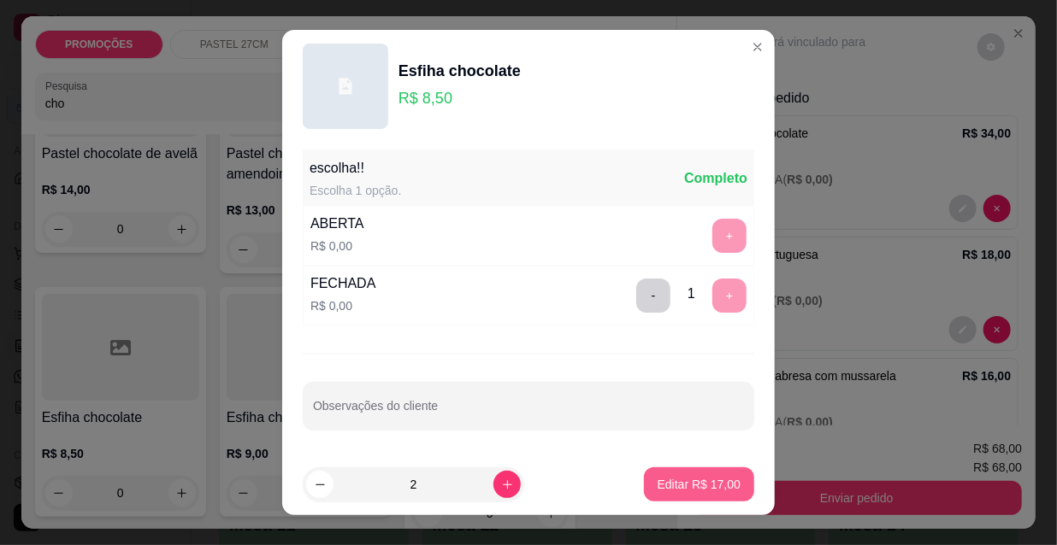
click at [681, 483] on p "Editar R$ 17,00" at bounding box center [698, 484] width 83 height 17
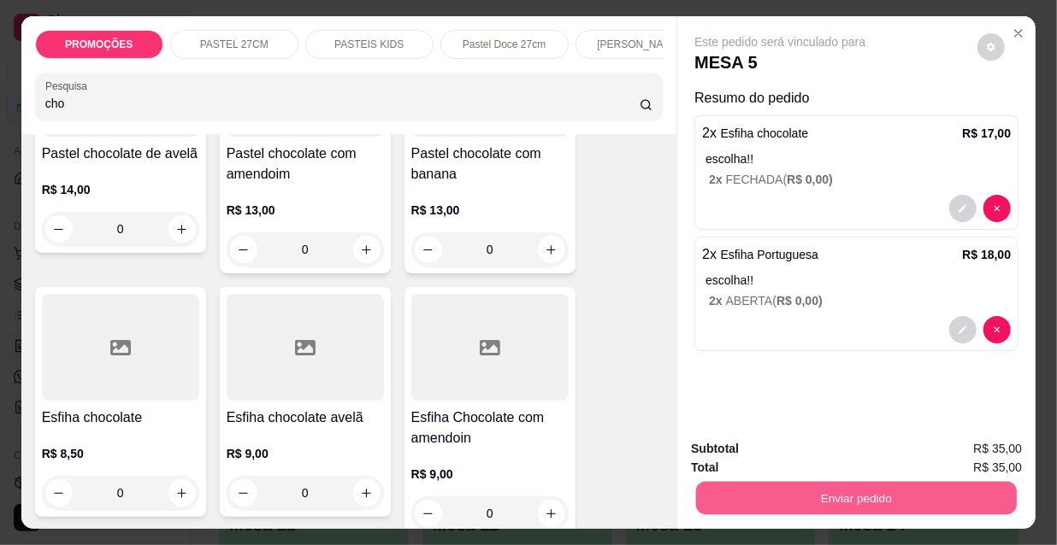
click at [808, 495] on button "Enviar pedido" at bounding box center [856, 497] width 321 height 33
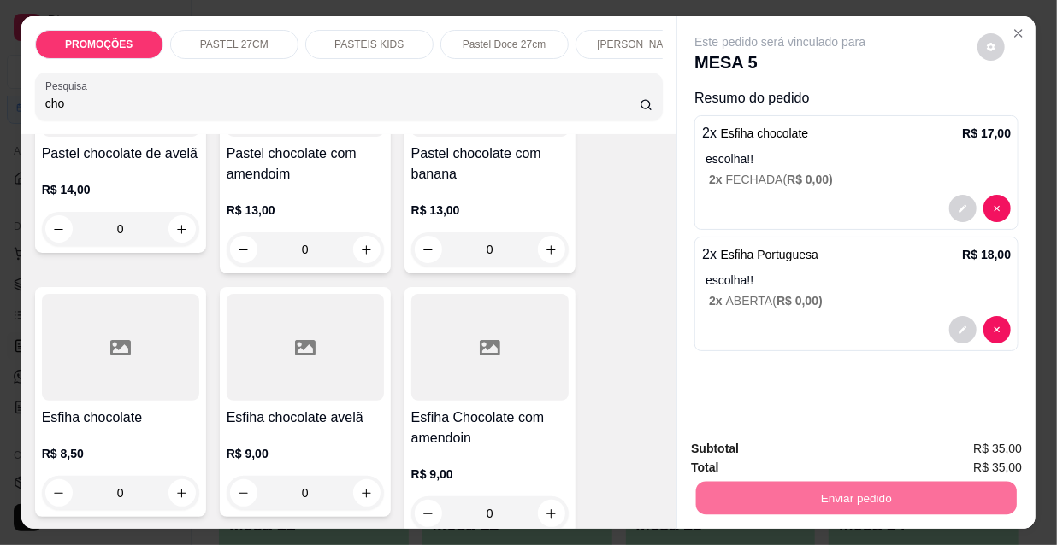
click at [793, 446] on button "Não registrar e enviar pedido" at bounding box center [801, 450] width 173 height 32
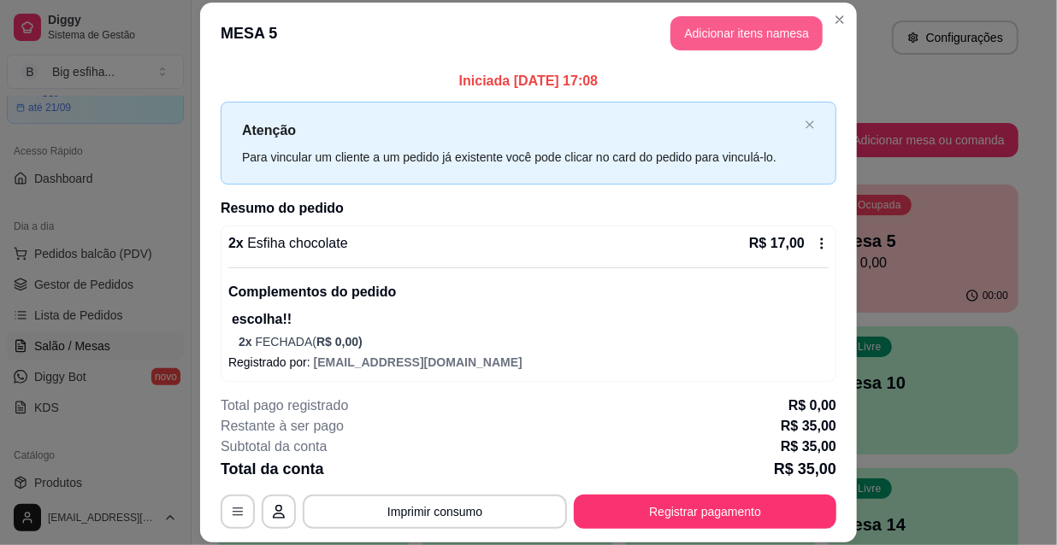
click at [725, 33] on button "Adicionar itens na mesa" at bounding box center [746, 33] width 152 height 34
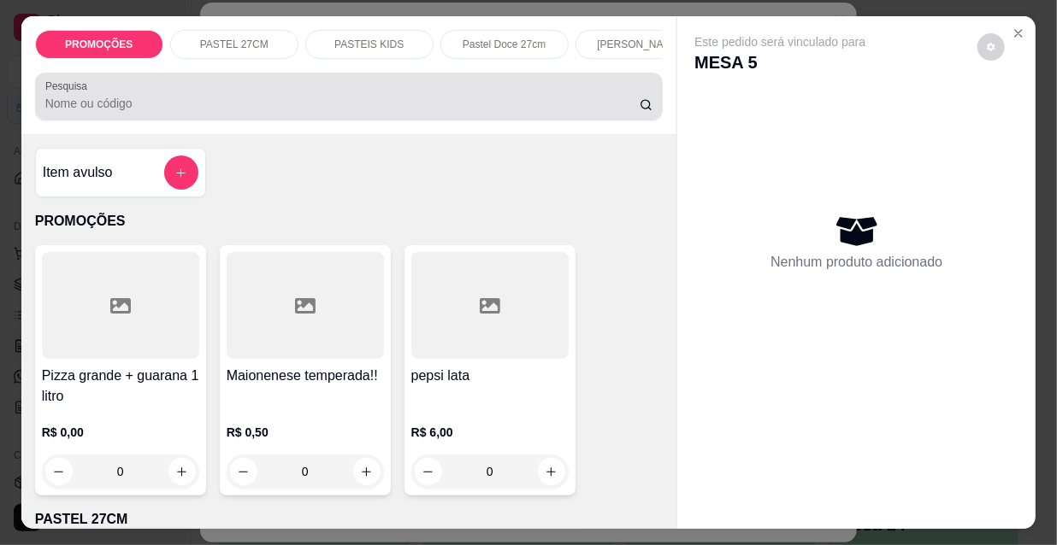
click at [437, 108] on input "Pesquisa" at bounding box center [342, 103] width 594 height 17
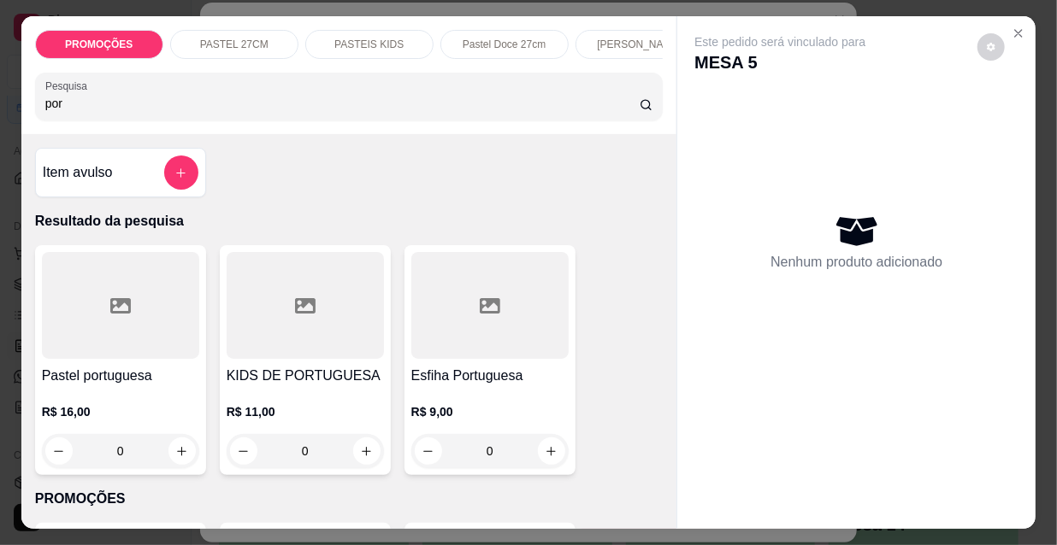
type input "por"
click at [439, 374] on h4 "Esfiha Portuguesa" at bounding box center [489, 376] width 157 height 21
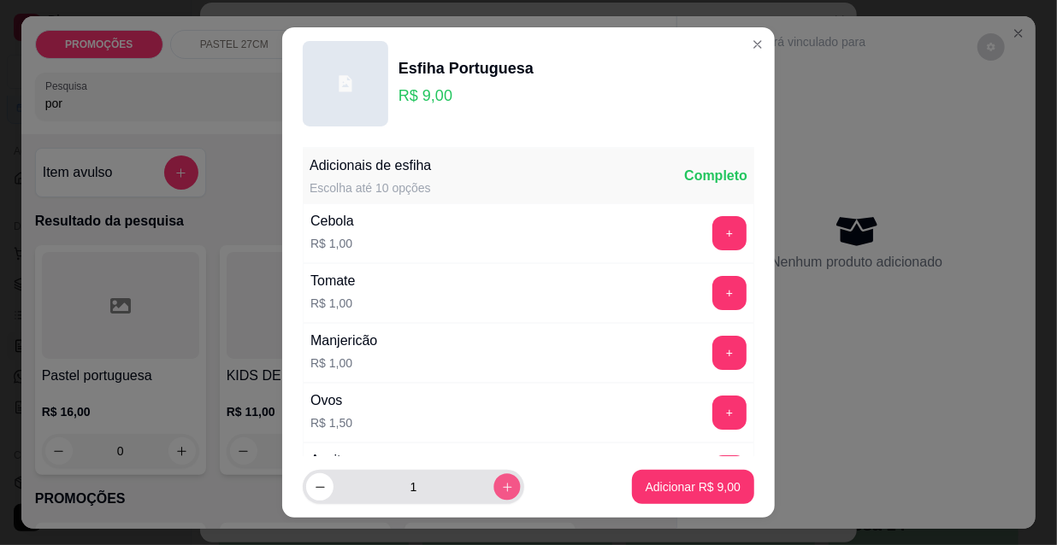
click at [501, 482] on icon "increase-product-quantity" at bounding box center [507, 487] width 13 height 13
click at [501, 484] on icon "increase-product-quantity" at bounding box center [507, 487] width 13 height 13
type input "3"
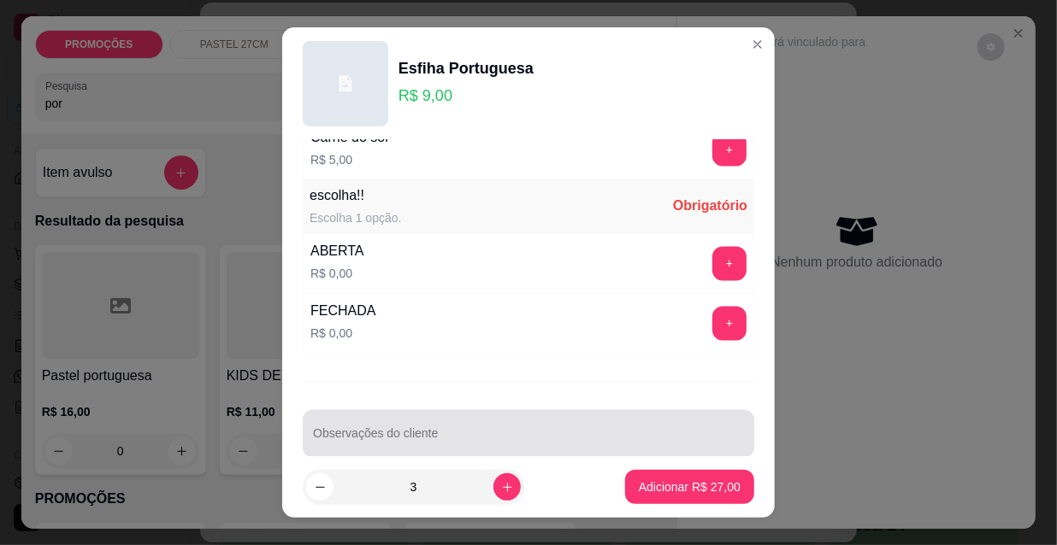
scroll to position [1420, 0]
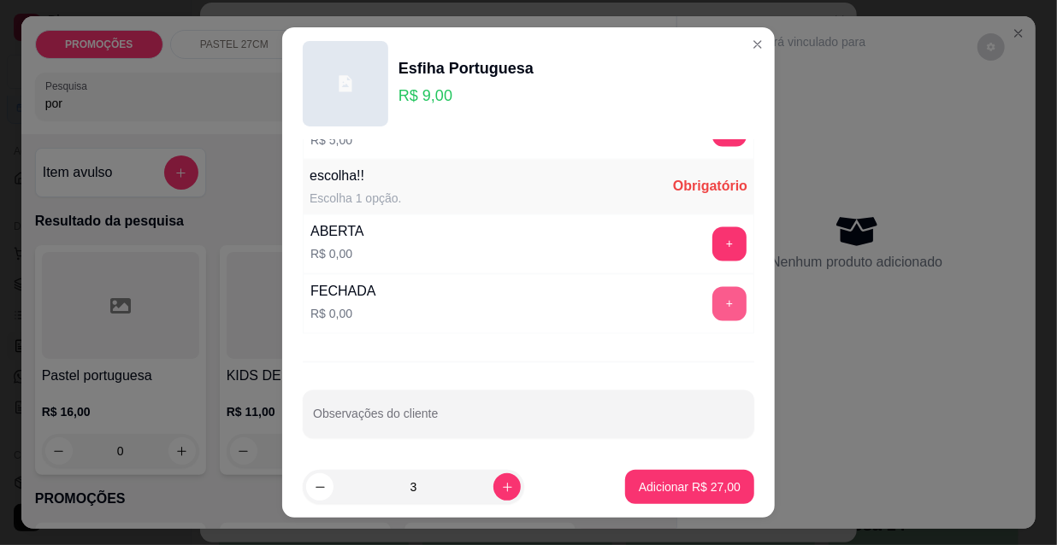
click at [712, 298] on button "+" at bounding box center [729, 304] width 34 height 34
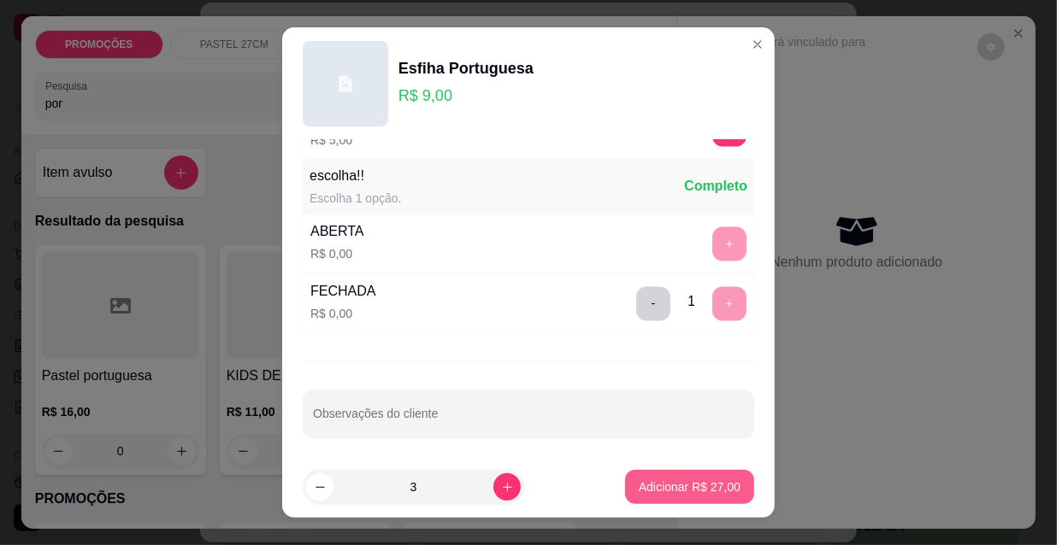
click at [686, 504] on button "Adicionar R$ 27,00" at bounding box center [689, 487] width 129 height 34
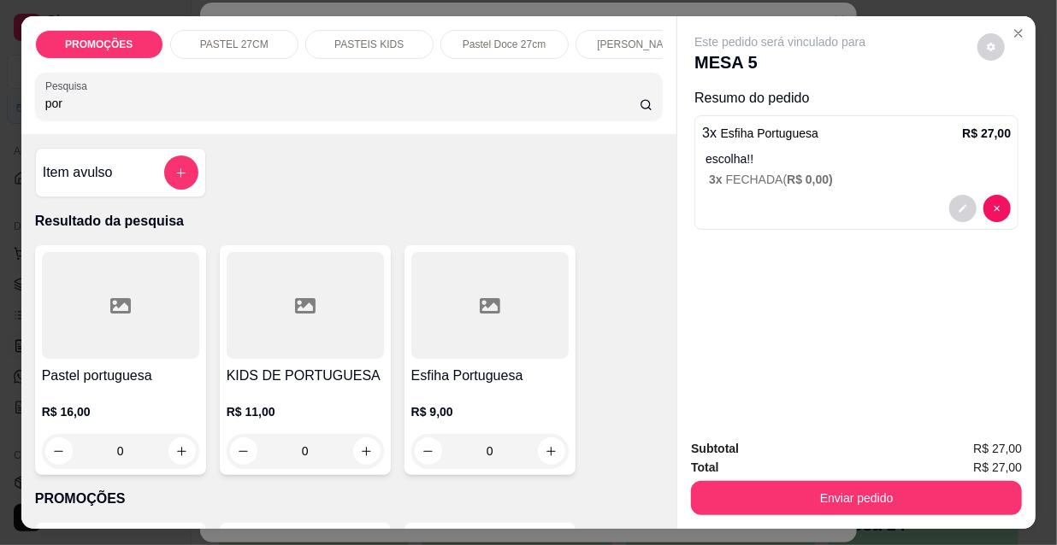
drag, startPoint x: 44, startPoint y: 111, endPoint x: 3, endPoint y: 111, distance: 41.0
click at [13, 111] on div "PROMOÇÕES PASTEL 27CM PASTEIS KIDS Pastel Doce 27cm Esfihas Salgadas Esfihas do…" at bounding box center [528, 272] width 1057 height 545
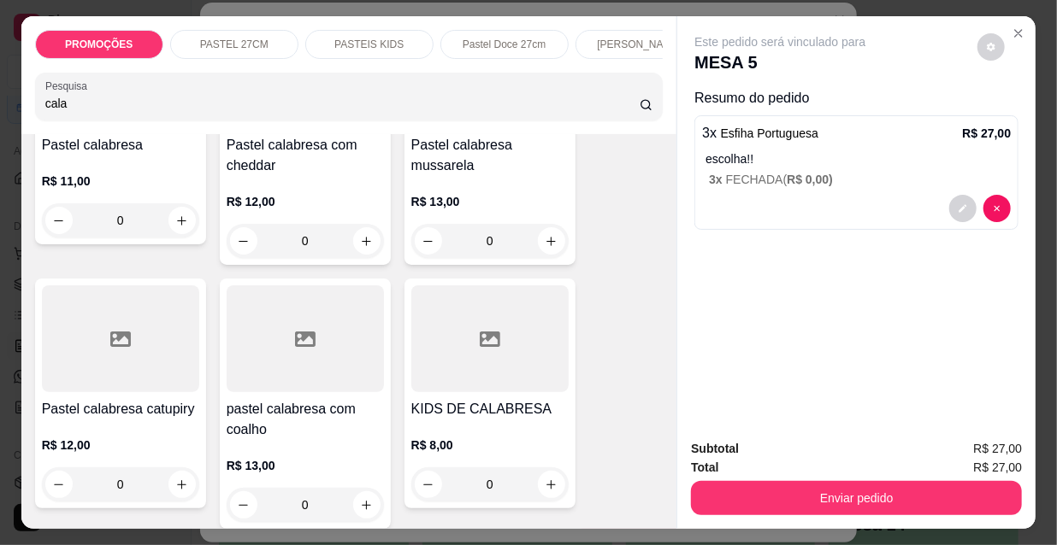
scroll to position [466, 0]
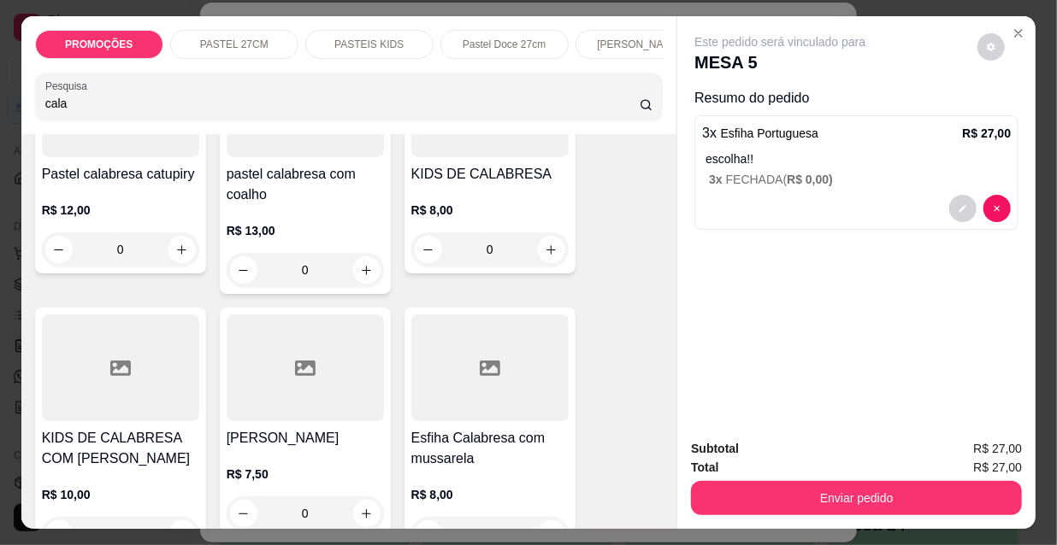
type input "cala"
click at [455, 403] on div at bounding box center [489, 368] width 157 height 107
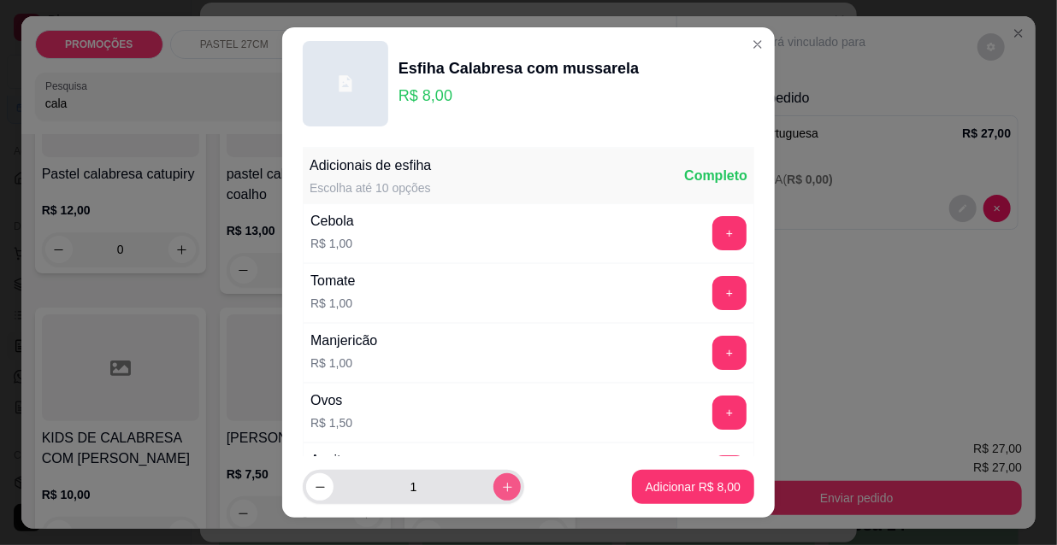
click at [501, 490] on icon "increase-product-quantity" at bounding box center [507, 487] width 13 height 13
type input "2"
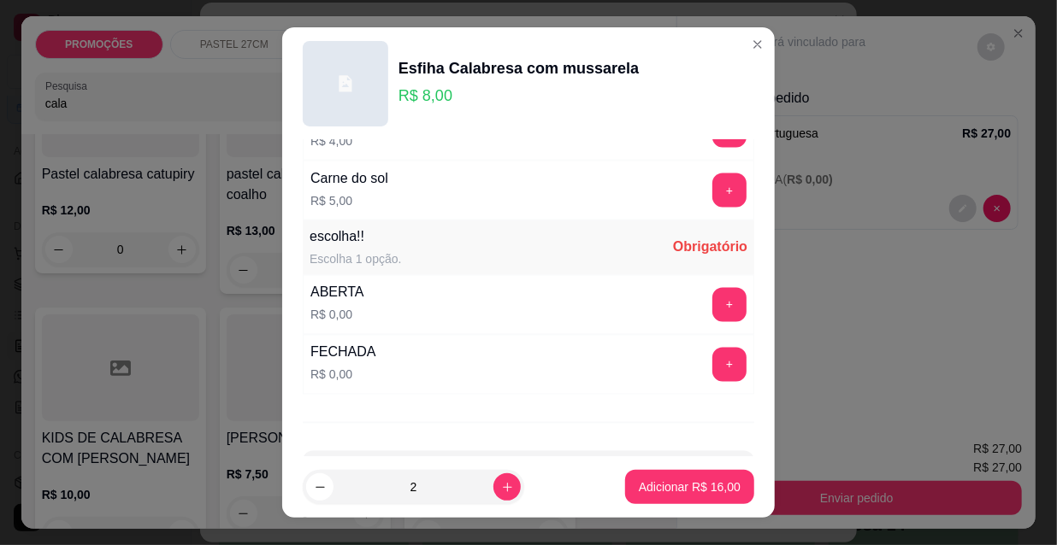
scroll to position [1420, 0]
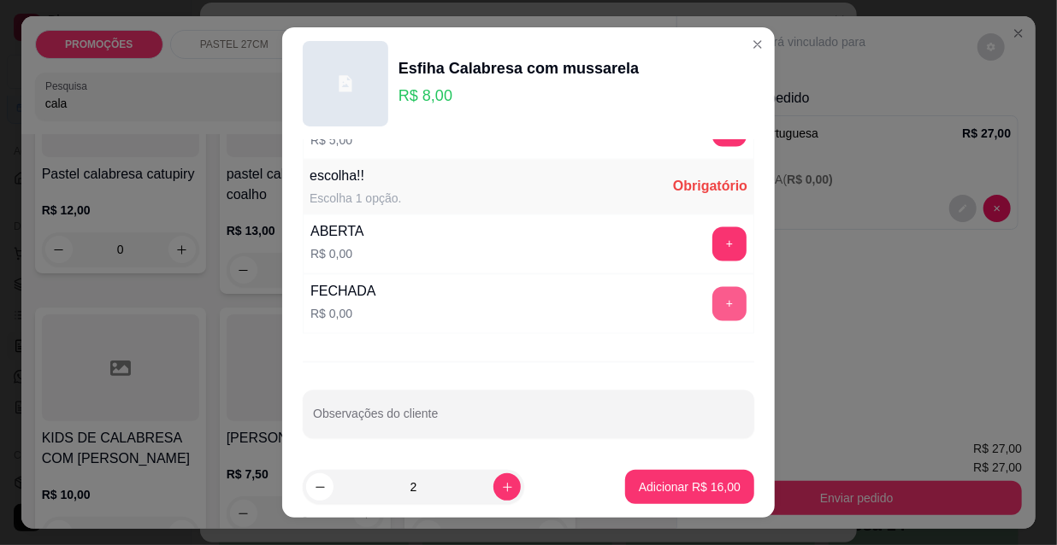
click at [712, 302] on button "+" at bounding box center [729, 304] width 34 height 34
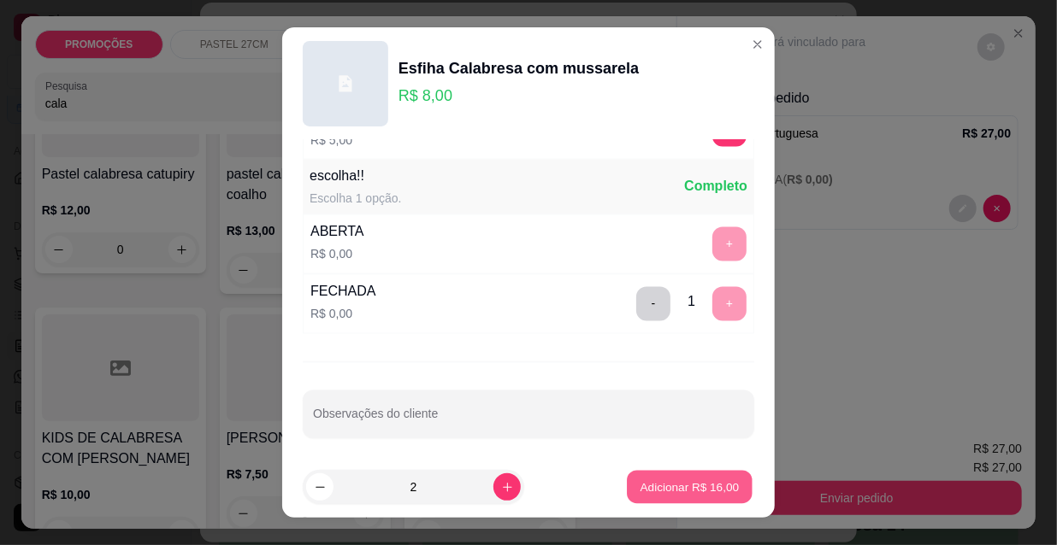
click at [701, 486] on p "Adicionar R$ 16,00" at bounding box center [689, 487] width 99 height 16
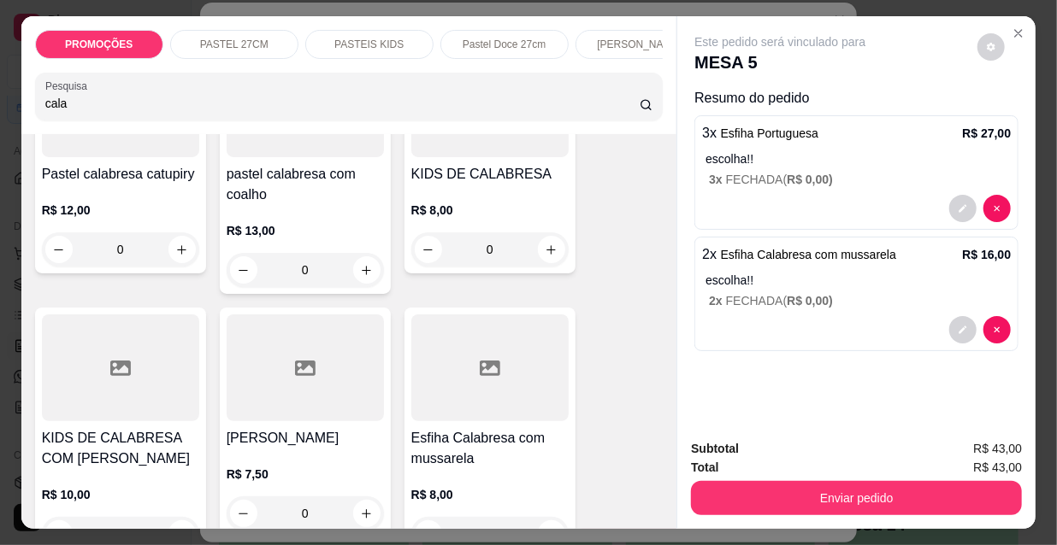
drag, startPoint x: 55, startPoint y: 113, endPoint x: 0, endPoint y: 101, distance: 56.0
click at [6, 110] on div "PROMOÇÕES PASTEL 27CM PASTEIS KIDS Pastel Doce 27cm Esfihas Salgadas Esfihas do…" at bounding box center [528, 272] width 1057 height 545
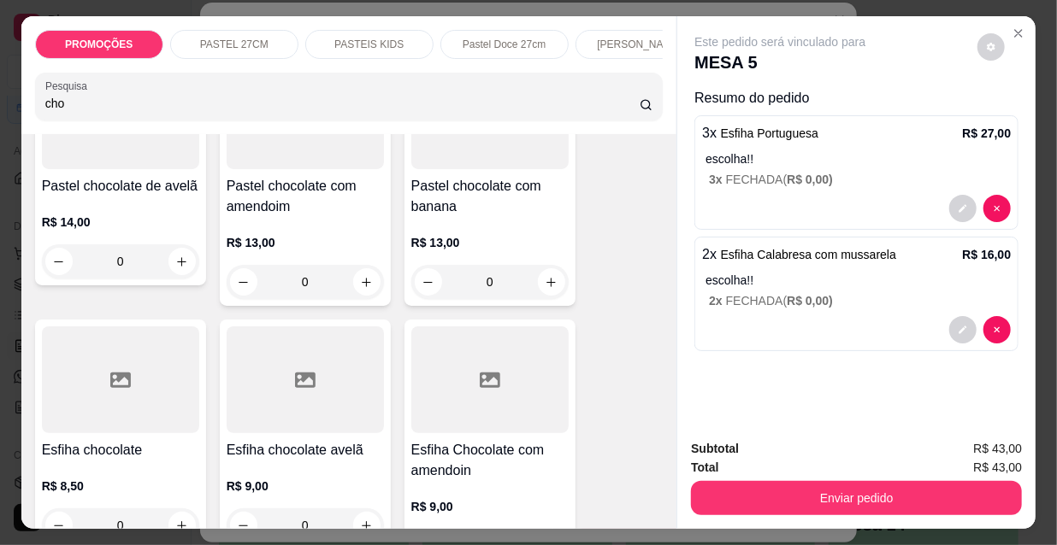
scroll to position [544, 0]
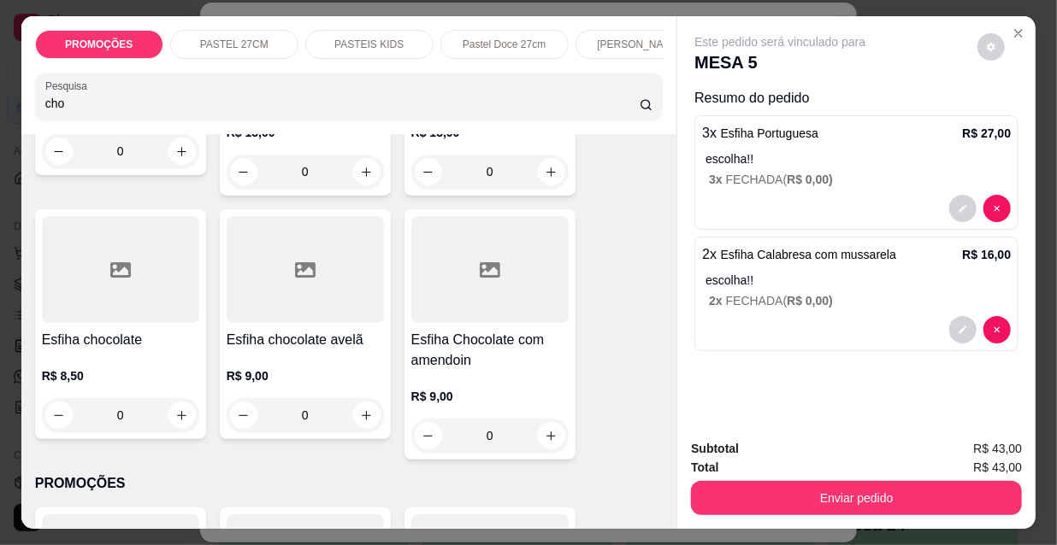
type input "cho"
click at [80, 267] on div at bounding box center [120, 269] width 157 height 107
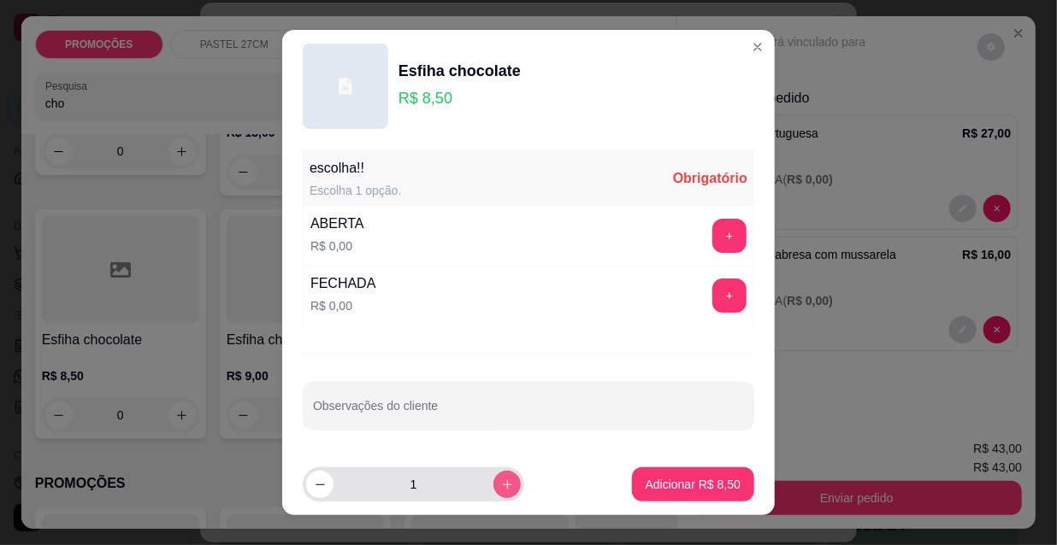
click at [500, 480] on button "increase-product-quantity" at bounding box center [506, 484] width 27 height 27
type input "2"
click at [713, 305] on button "+" at bounding box center [729, 296] width 34 height 34
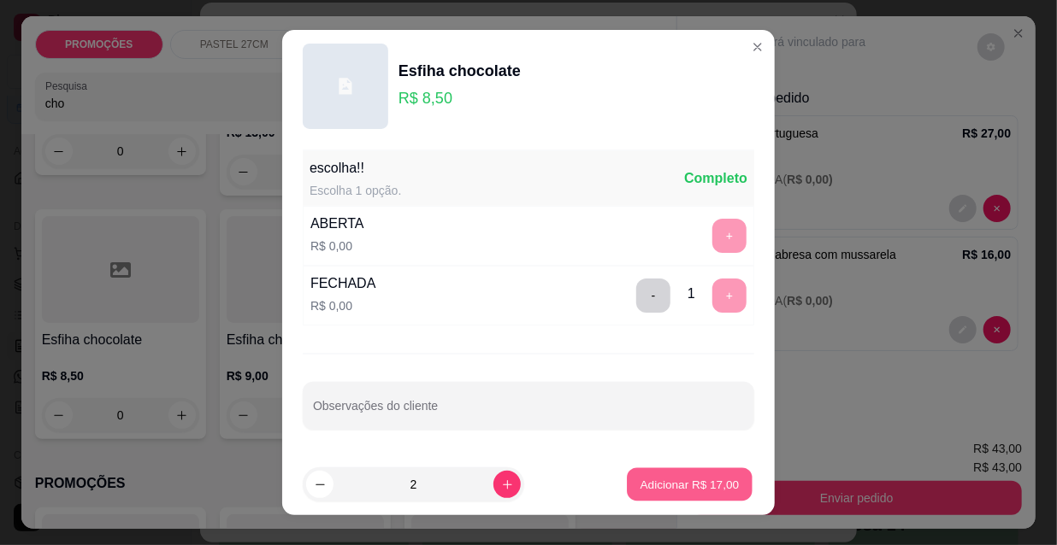
click at [688, 484] on p "Adicionar R$ 17,00" at bounding box center [689, 484] width 99 height 16
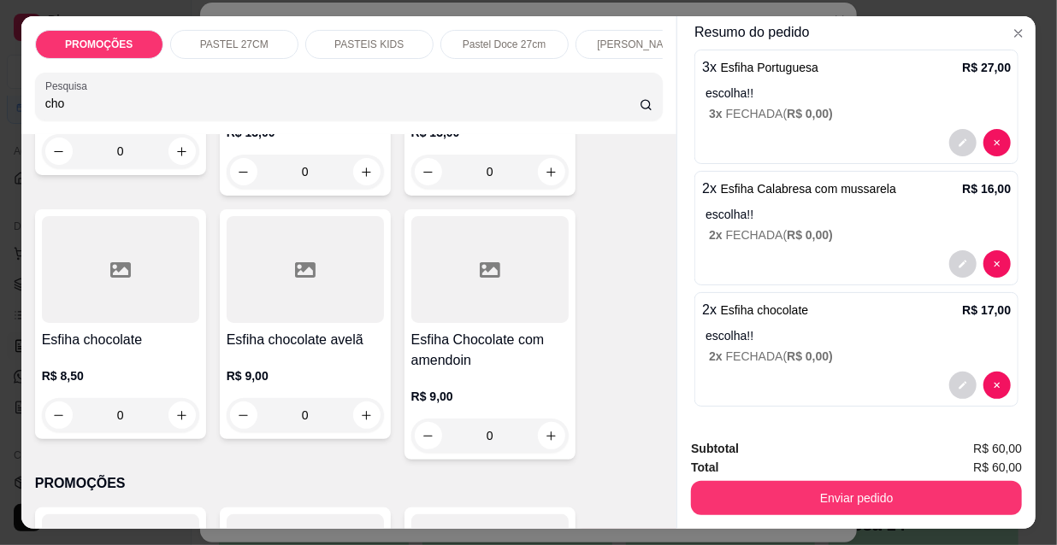
scroll to position [69, 0]
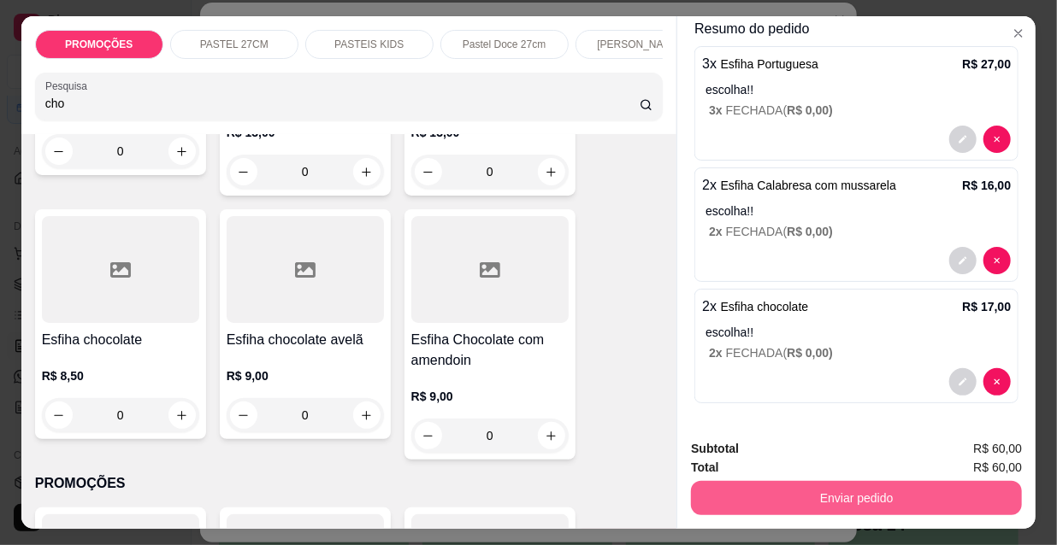
click at [789, 497] on button "Enviar pedido" at bounding box center [856, 498] width 331 height 34
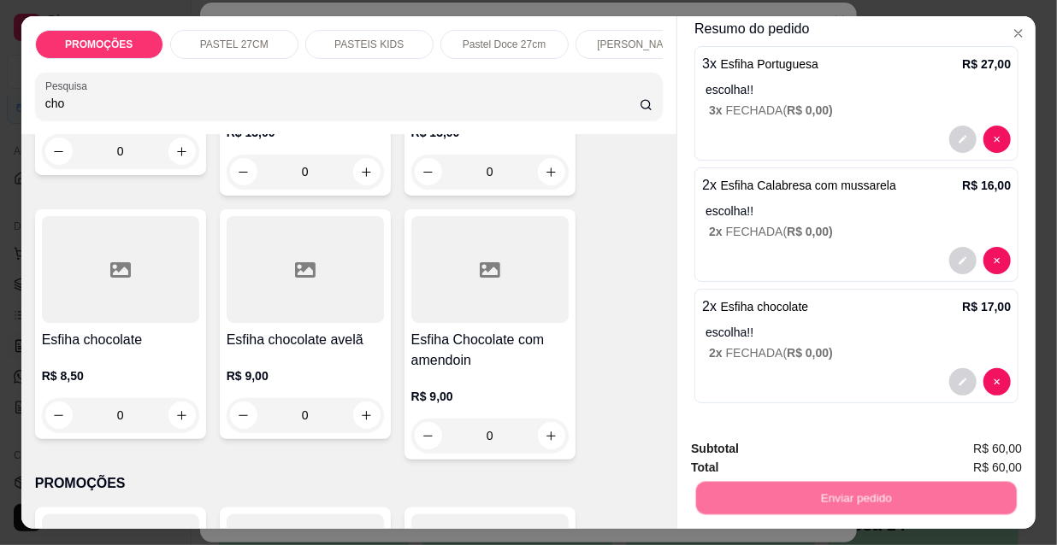
click at [779, 449] on button "Não registrar e enviar pedido" at bounding box center [801, 450] width 173 height 32
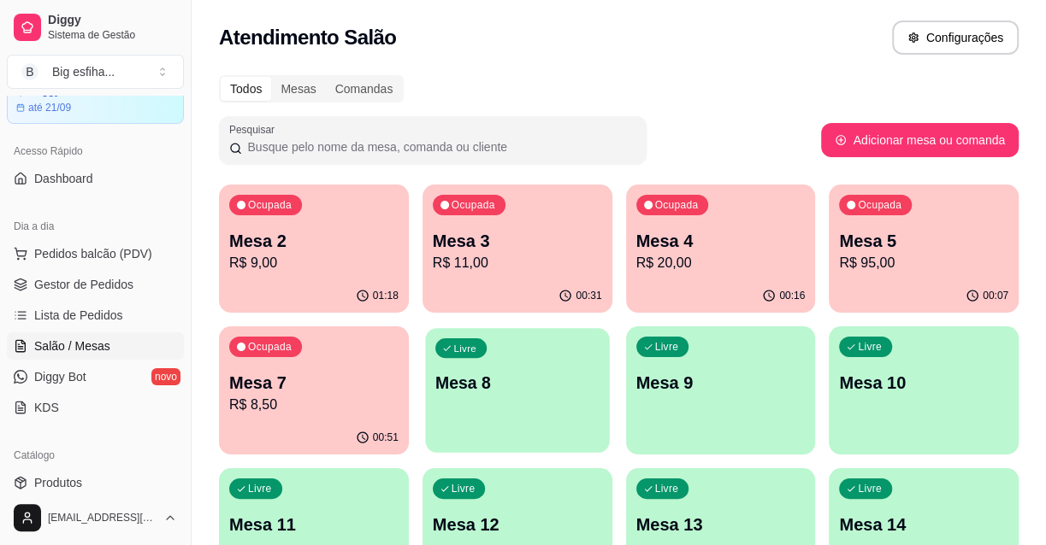
click at [550, 384] on p "Mesa 8" at bounding box center [517, 383] width 164 height 23
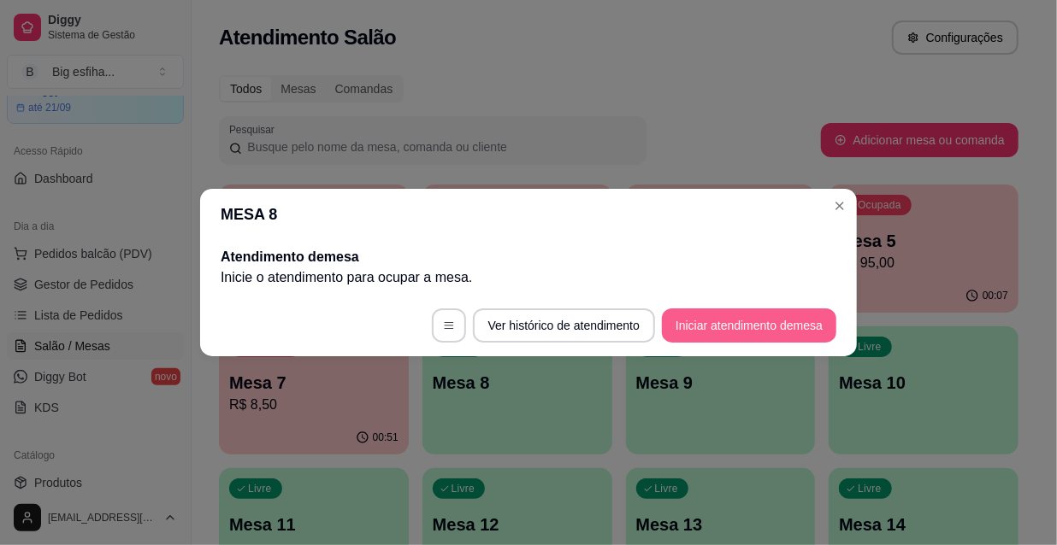
click at [757, 326] on button "Iniciar atendimento de mesa" at bounding box center [749, 326] width 174 height 34
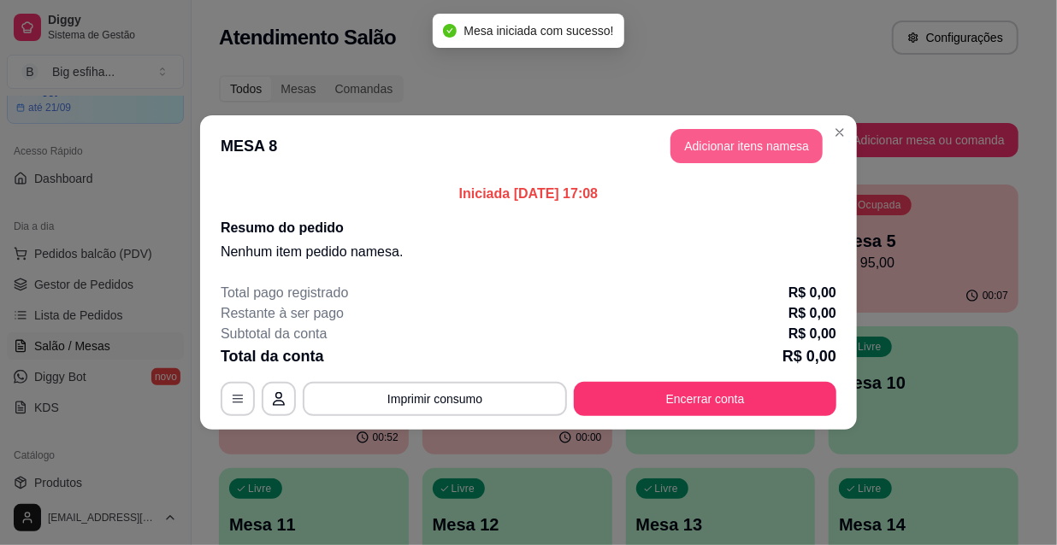
click at [737, 146] on button "Adicionar itens na mesa" at bounding box center [746, 146] width 152 height 34
click at [522, 95] on div at bounding box center [349, 97] width 608 height 34
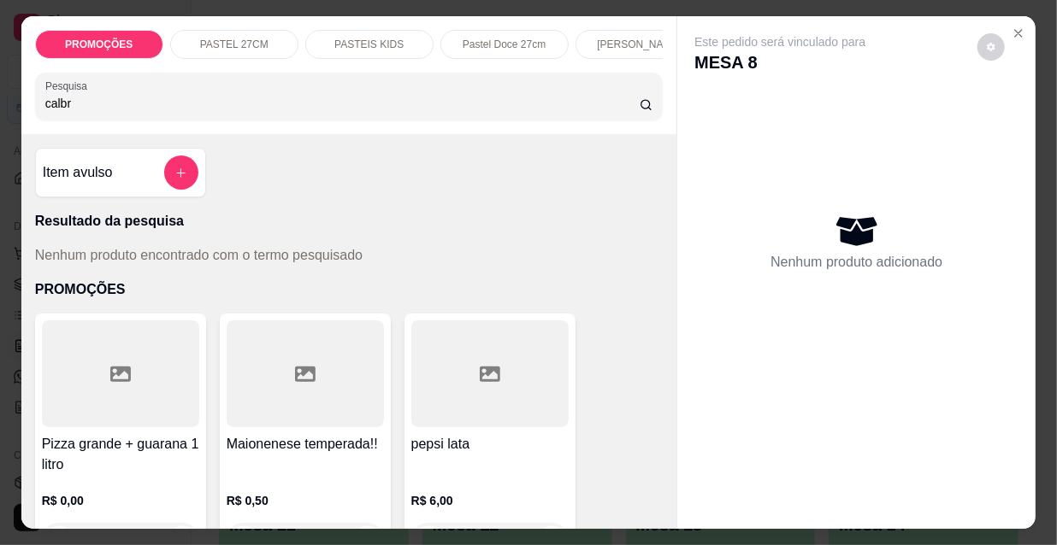
click at [54, 112] on input "calbr" at bounding box center [342, 103] width 594 height 17
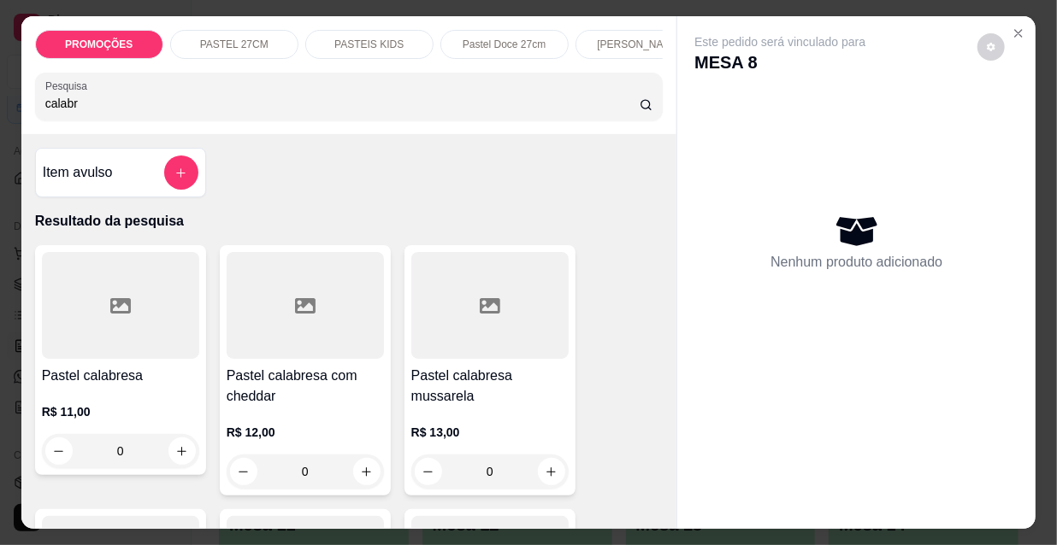
type input "calabr"
click at [471, 376] on h4 "Pastel calabresa mussarela" at bounding box center [489, 386] width 157 height 41
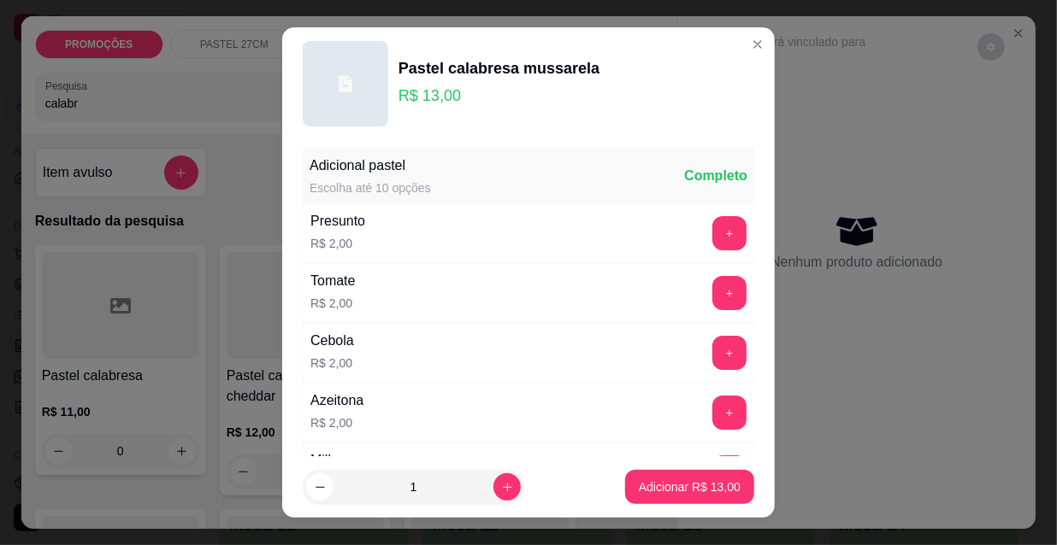
click at [652, 505] on footer "1 Adicionar R$ 13,00" at bounding box center [528, 488] width 492 height 62
click at [667, 485] on p "Adicionar R$ 13,00" at bounding box center [690, 487] width 102 height 17
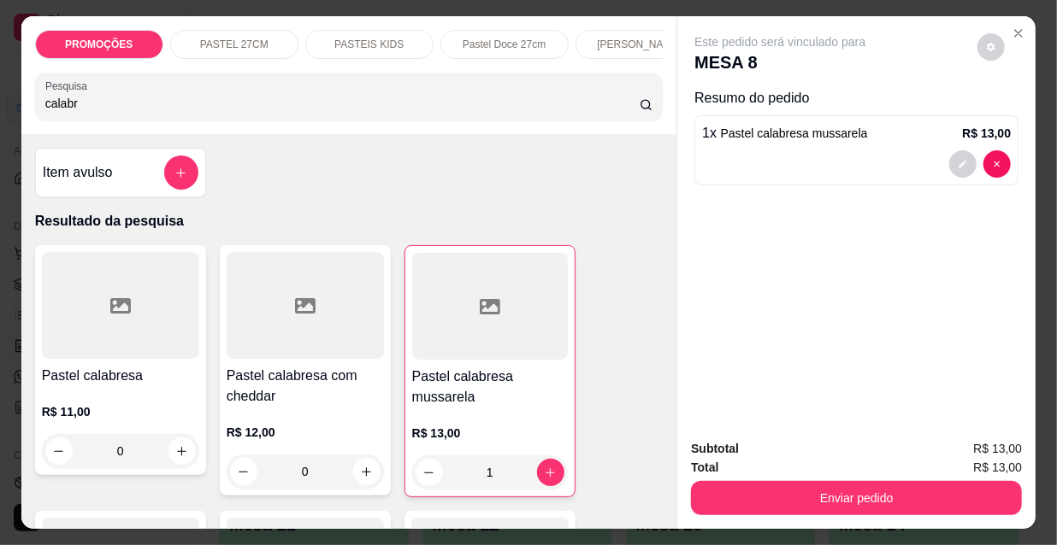
type input "1"
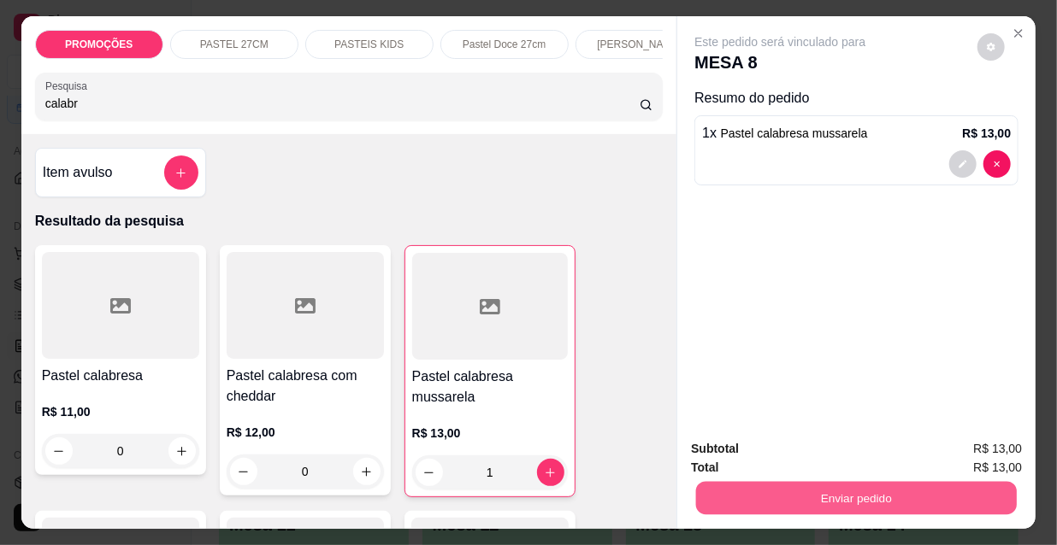
click at [710, 501] on button "Enviar pedido" at bounding box center [856, 497] width 321 height 33
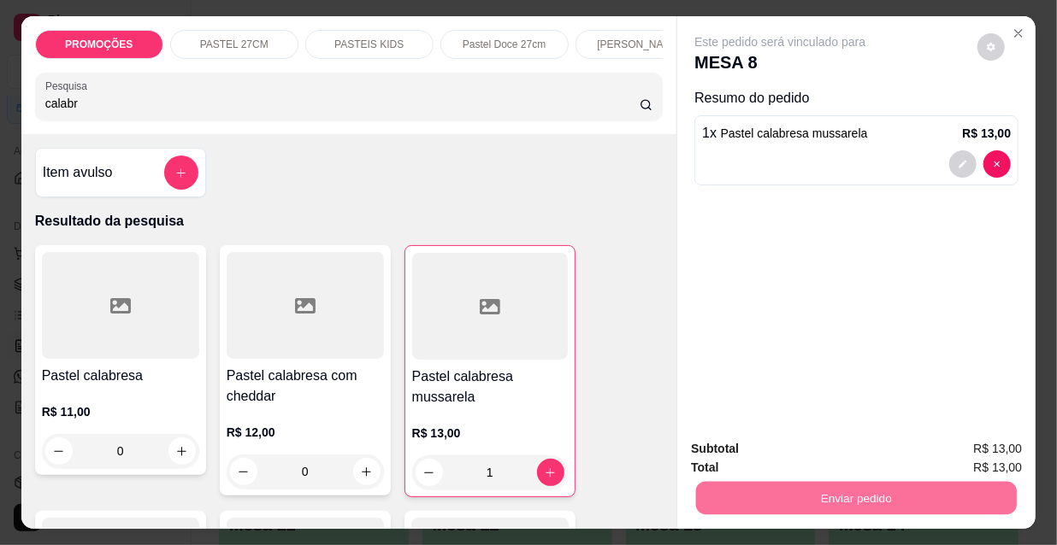
click at [795, 458] on button "Não registrar e enviar pedido" at bounding box center [801, 450] width 178 height 32
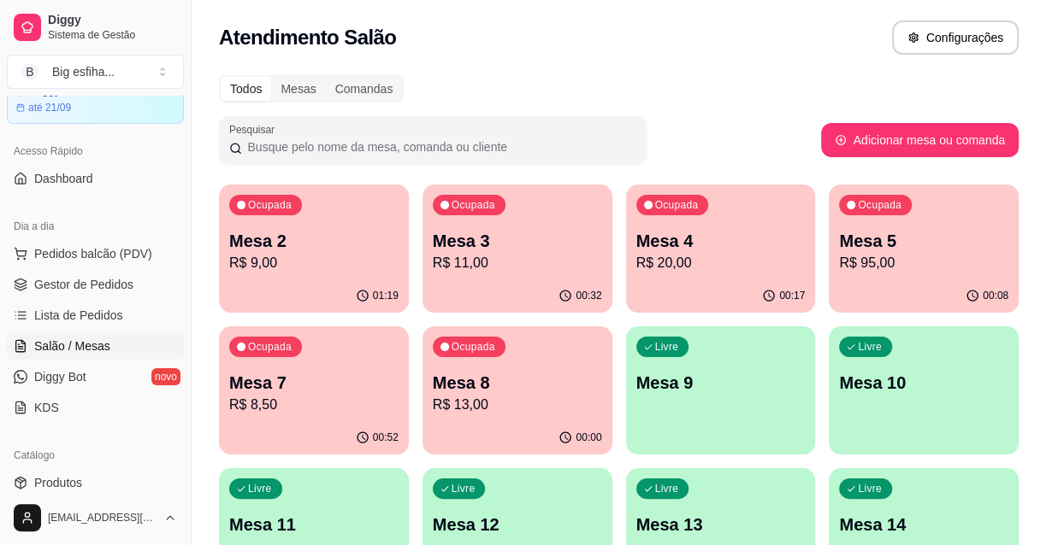
click at [869, 247] on p "Mesa 5" at bounding box center [923, 241] width 169 height 24
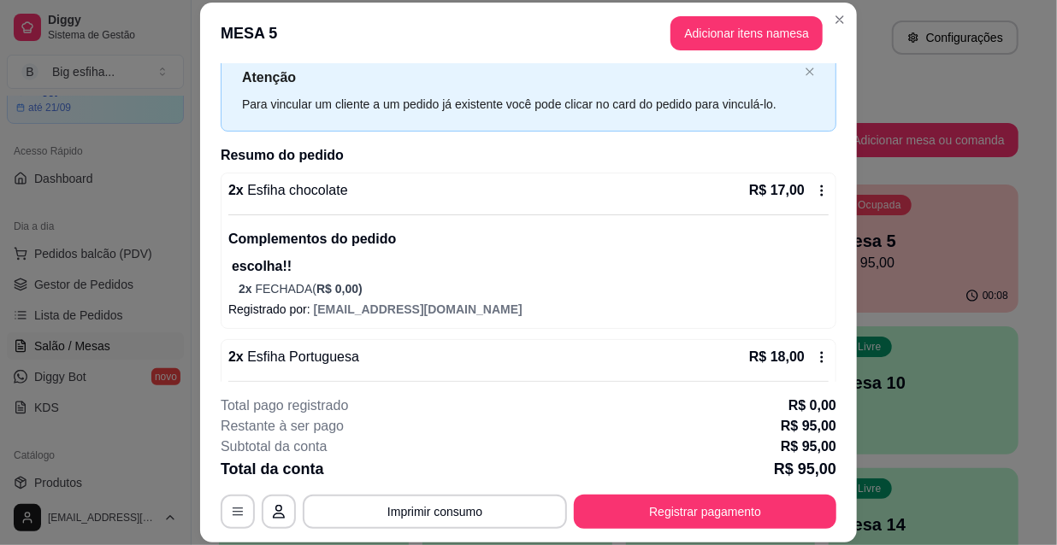
scroll to position [77, 0]
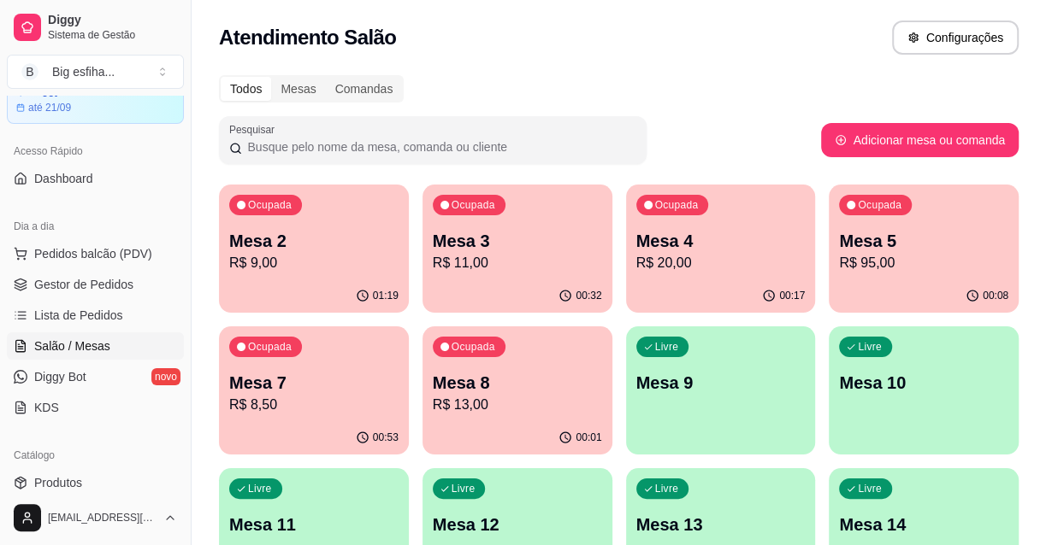
click at [479, 386] on p "Mesa 8" at bounding box center [517, 383] width 169 height 24
click at [292, 371] on p "Mesa 7" at bounding box center [313, 383] width 169 height 24
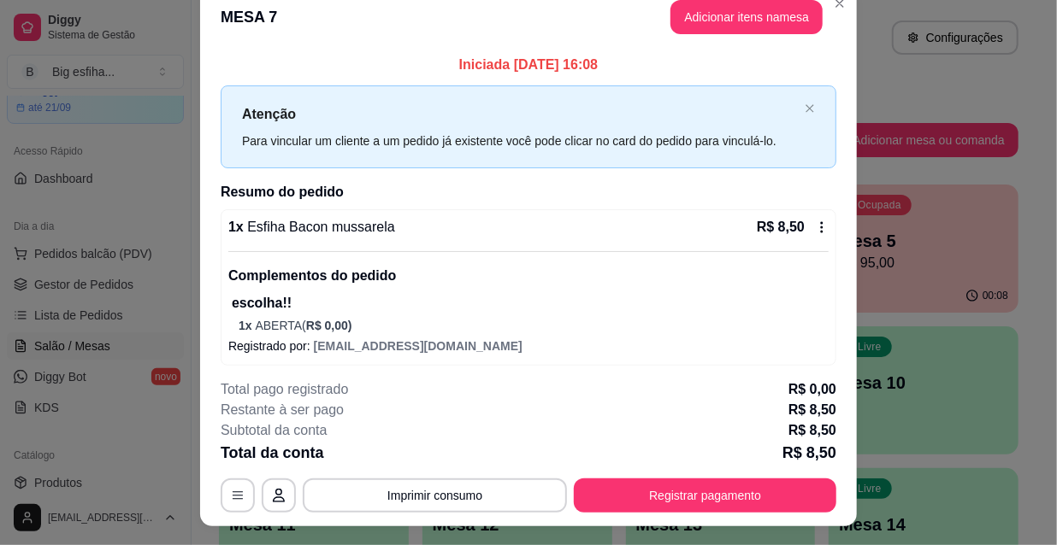
scroll to position [0, 0]
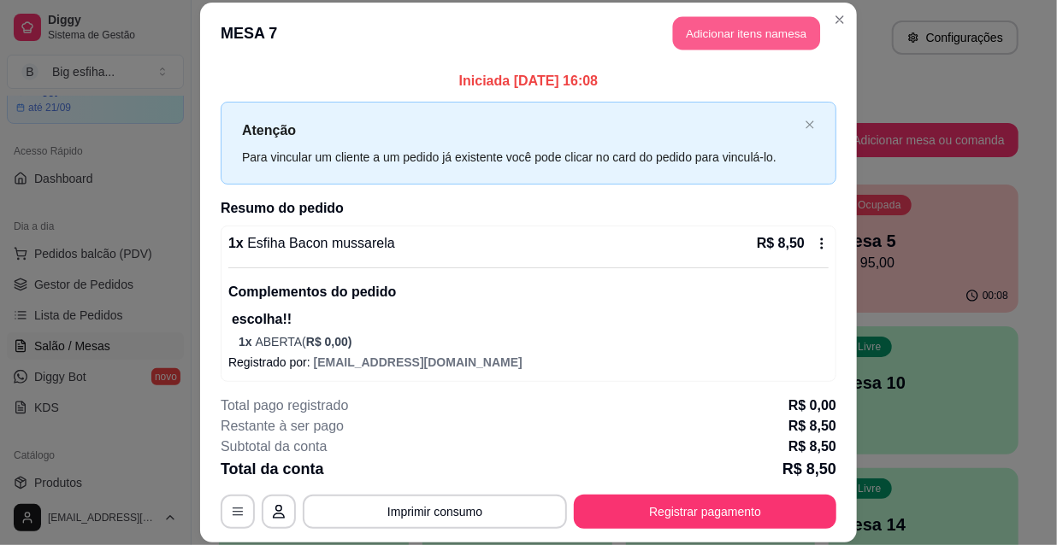
click at [742, 42] on button "Adicionar itens na mesa" at bounding box center [746, 33] width 147 height 33
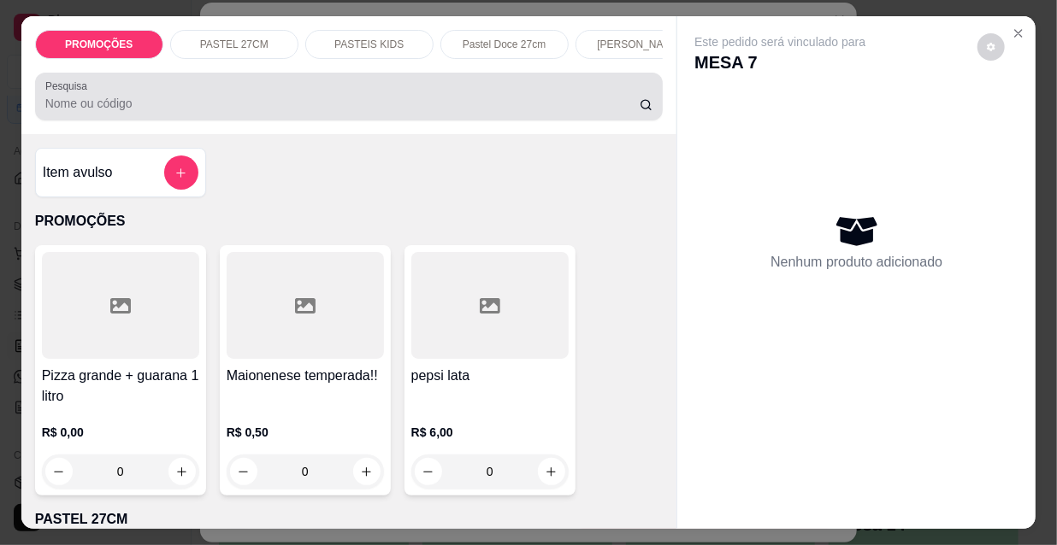
click at [543, 104] on input "Pesquisa" at bounding box center [342, 103] width 594 height 17
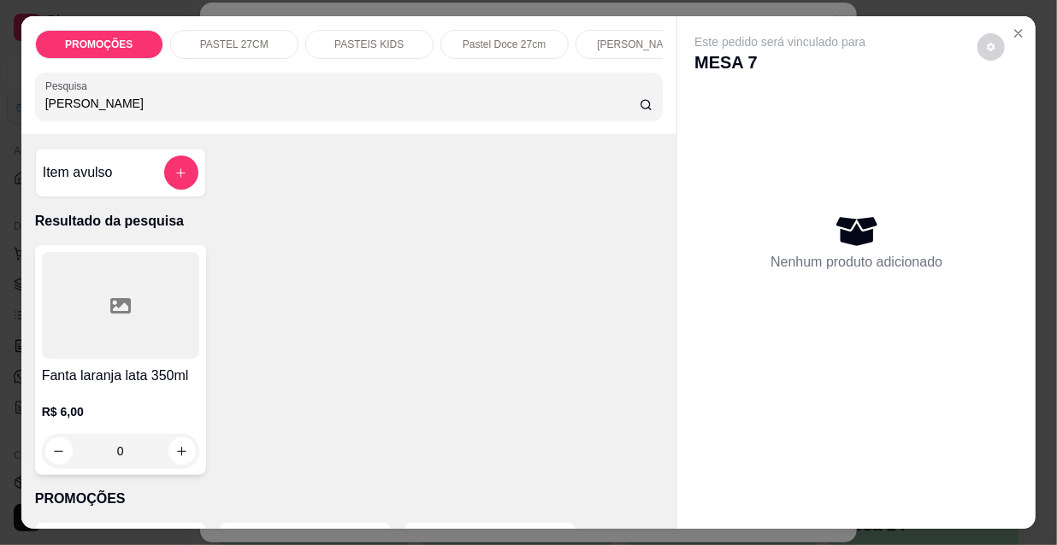
type input "[PERSON_NAME]"
click at [110, 316] on icon at bounding box center [120, 306] width 21 height 21
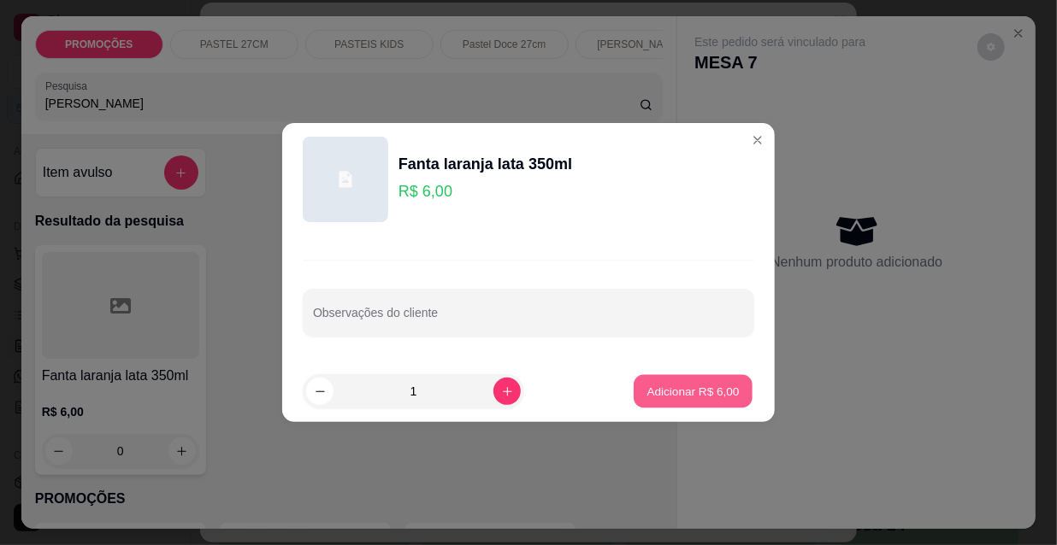
click at [681, 387] on p "Adicionar R$ 6,00" at bounding box center [692, 391] width 92 height 16
type input "1"
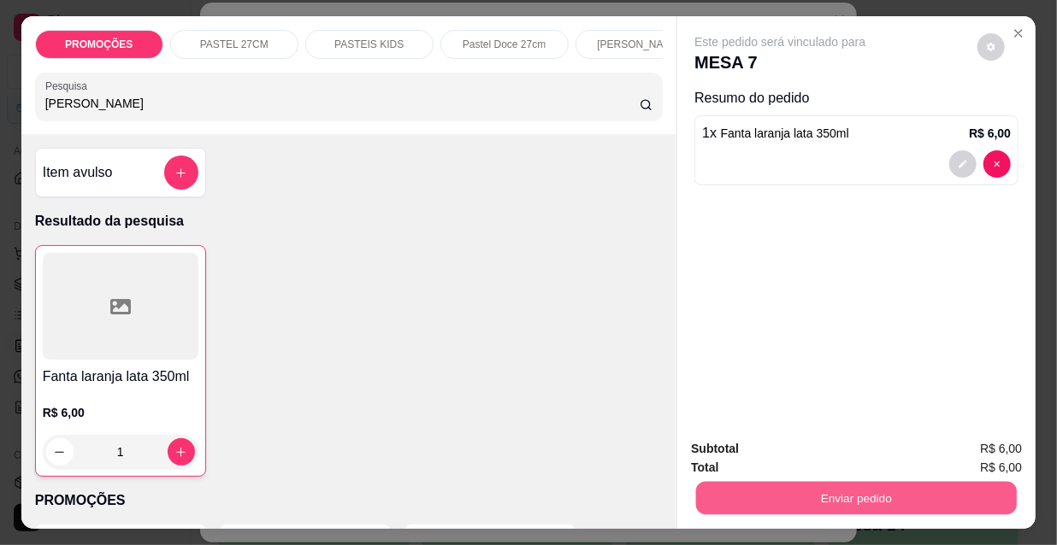
click at [863, 490] on button "Enviar pedido" at bounding box center [856, 497] width 321 height 33
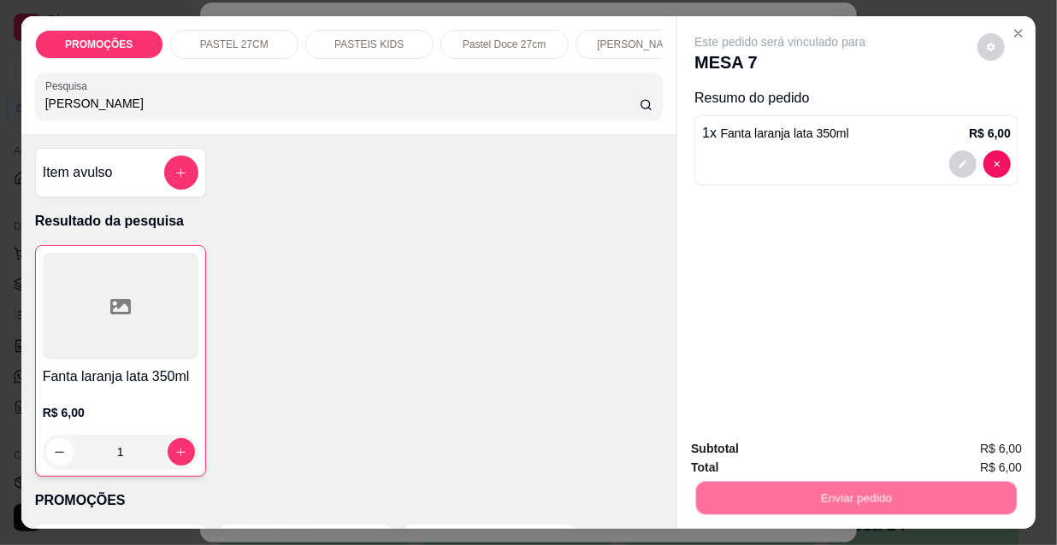
click at [854, 449] on button "Não registrar e enviar pedido" at bounding box center [801, 450] width 173 height 32
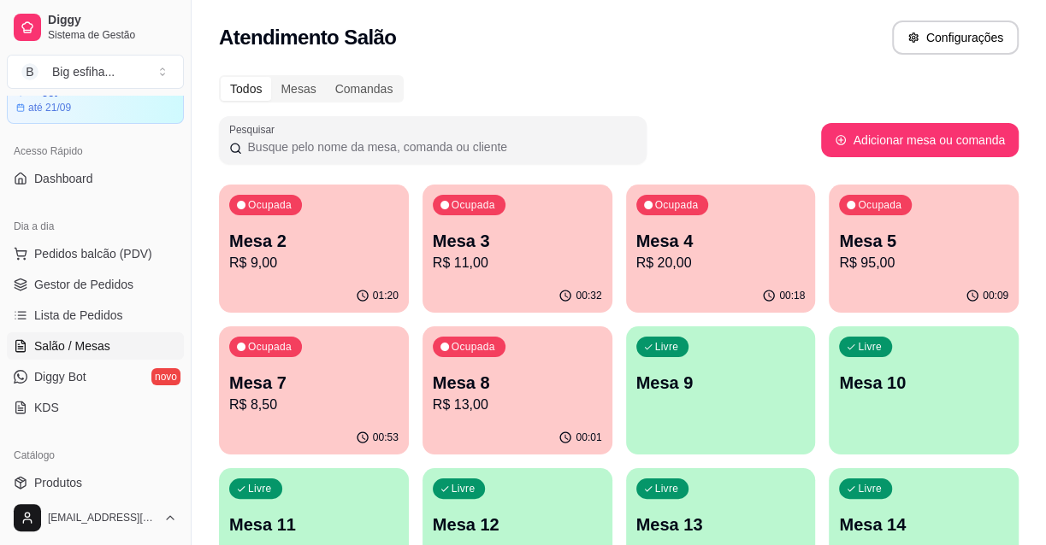
click at [344, 231] on p "Mesa 2" at bounding box center [313, 241] width 169 height 24
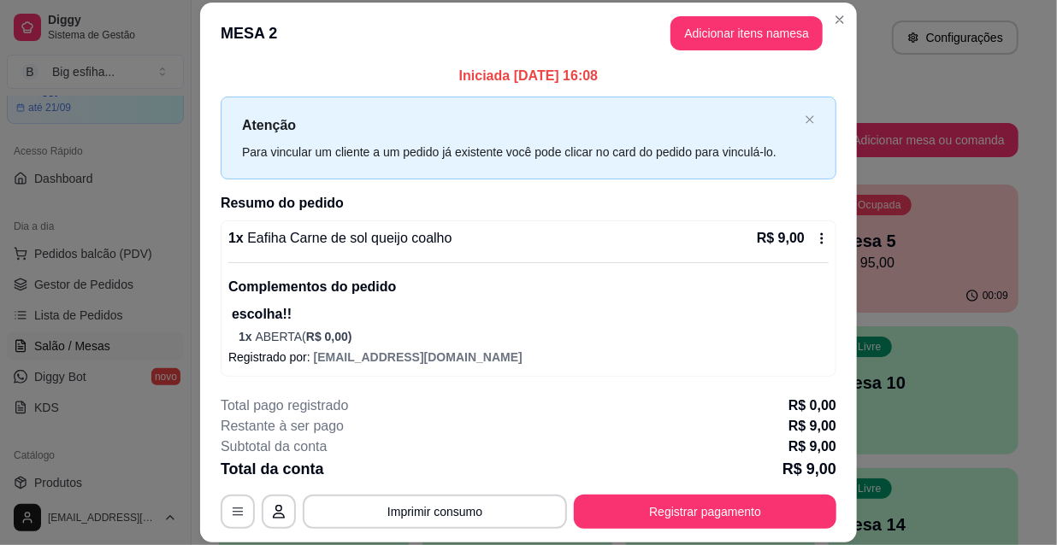
scroll to position [6, 0]
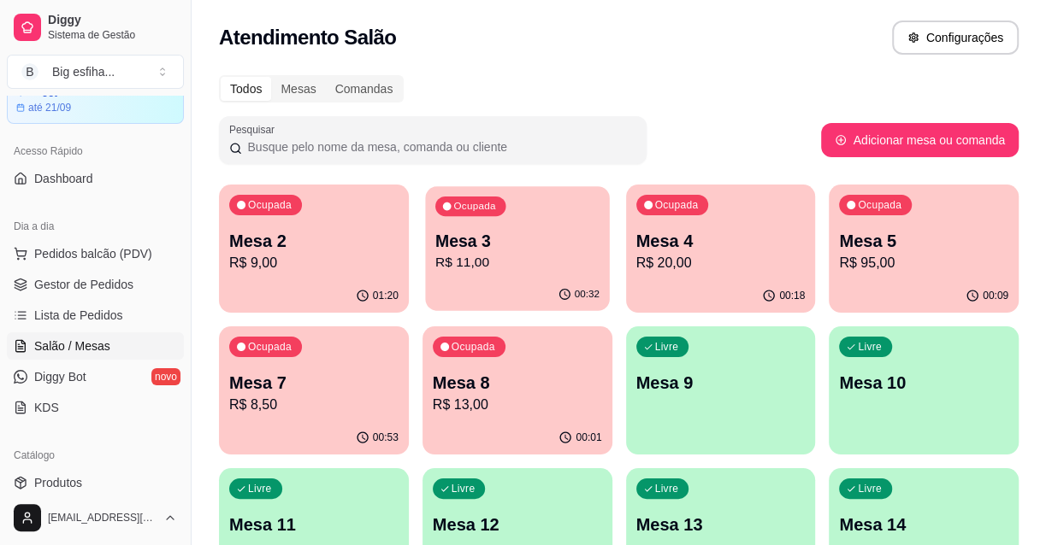
click at [547, 239] on p "Mesa 3" at bounding box center [517, 241] width 164 height 23
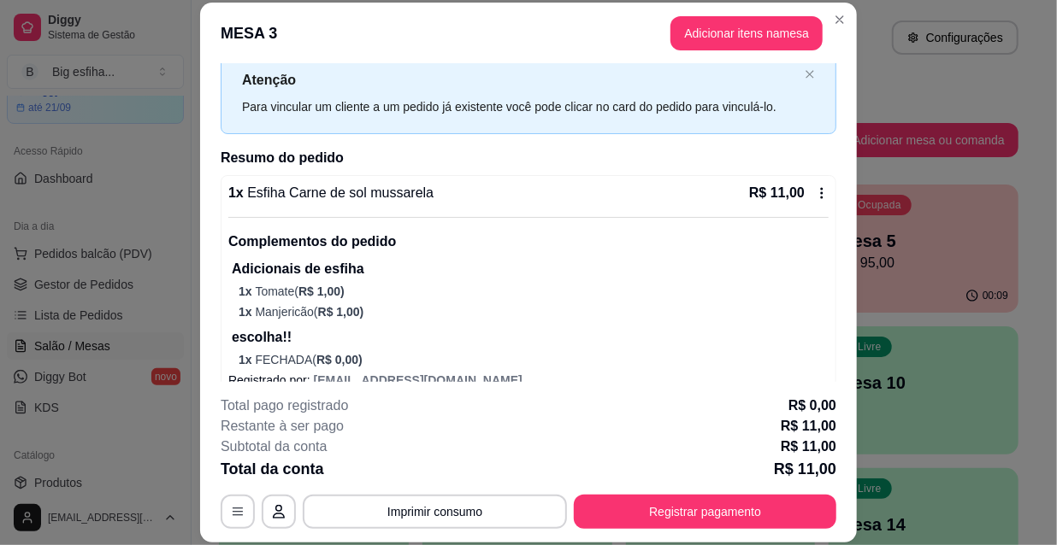
scroll to position [74, 0]
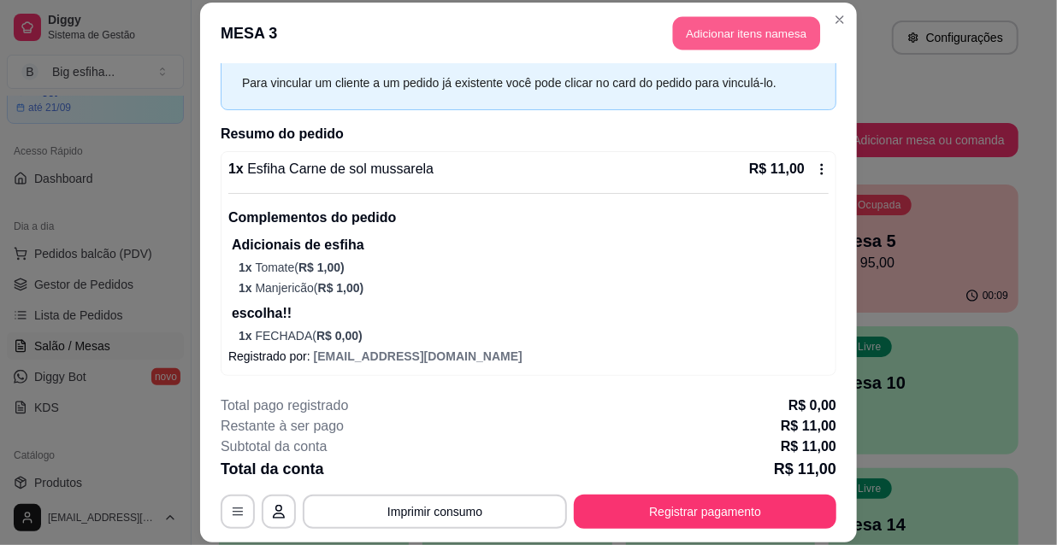
click at [739, 34] on button "Adicionar itens na mesa" at bounding box center [746, 33] width 147 height 33
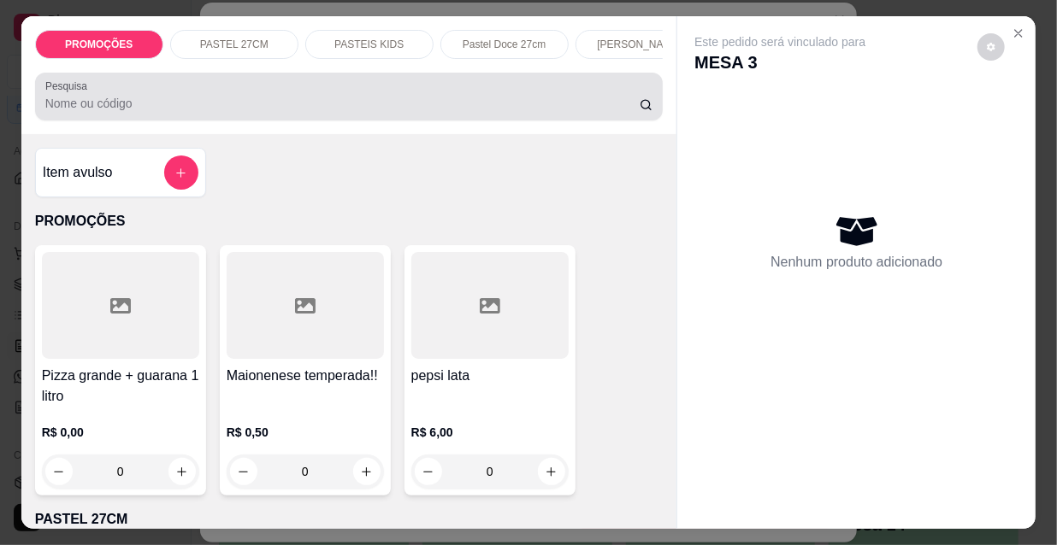
click at [590, 112] on input "Pesquisa" at bounding box center [342, 103] width 594 height 17
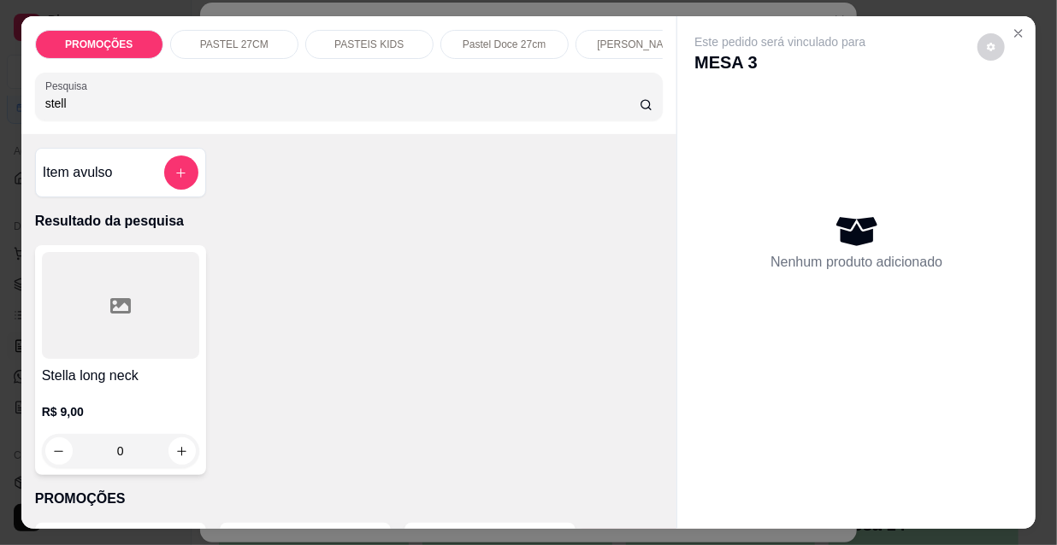
type input "stell"
click at [103, 324] on div at bounding box center [120, 305] width 157 height 107
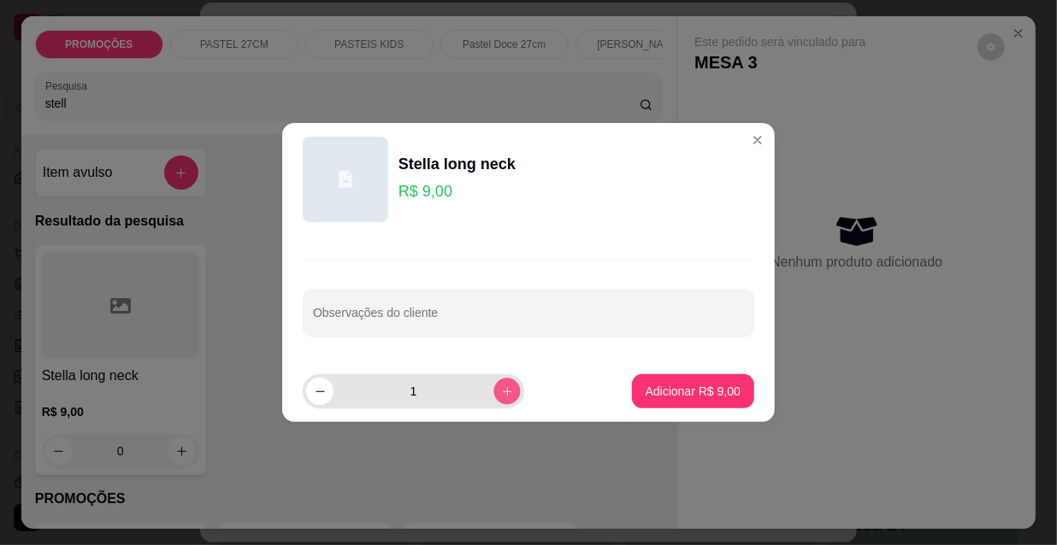
click at [493, 400] on button "increase-product-quantity" at bounding box center [506, 391] width 27 height 27
click at [493, 398] on button "increase-product-quantity" at bounding box center [506, 391] width 27 height 27
type input "3"
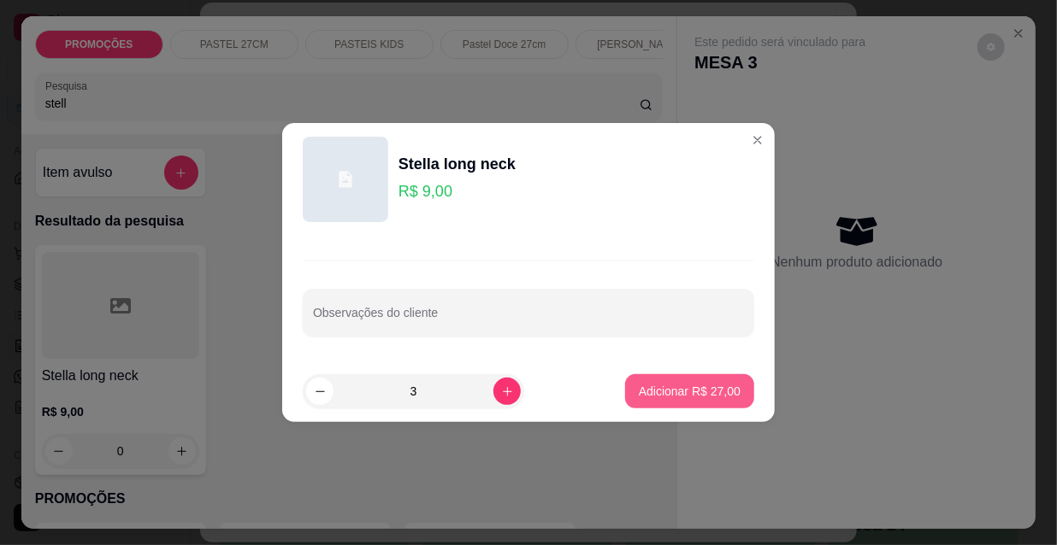
click at [652, 395] on p "Adicionar R$ 27,00" at bounding box center [690, 391] width 102 height 17
type input "3"
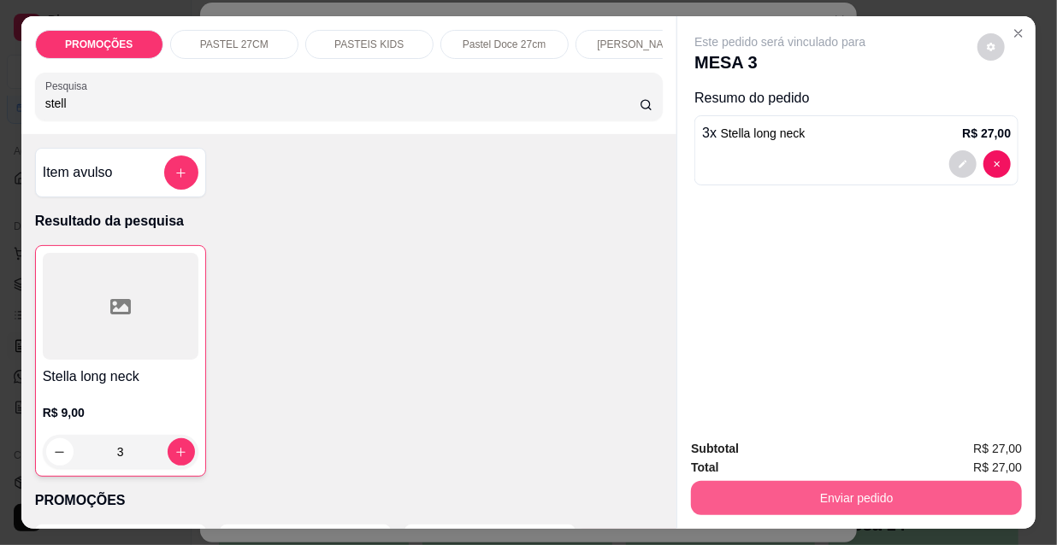
click at [747, 501] on button "Enviar pedido" at bounding box center [856, 498] width 331 height 34
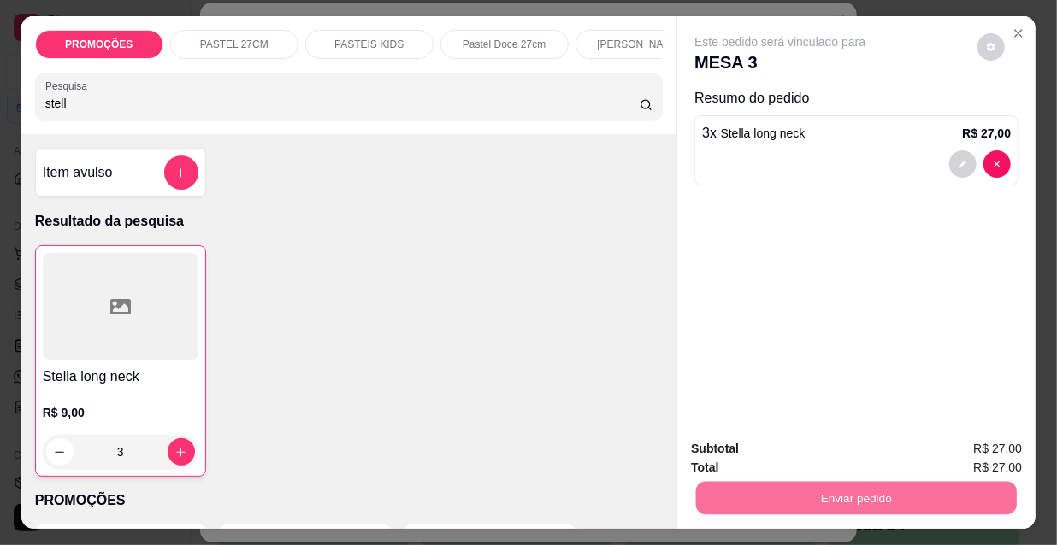
click at [751, 453] on button "Não registrar e enviar pedido" at bounding box center [801, 450] width 173 height 32
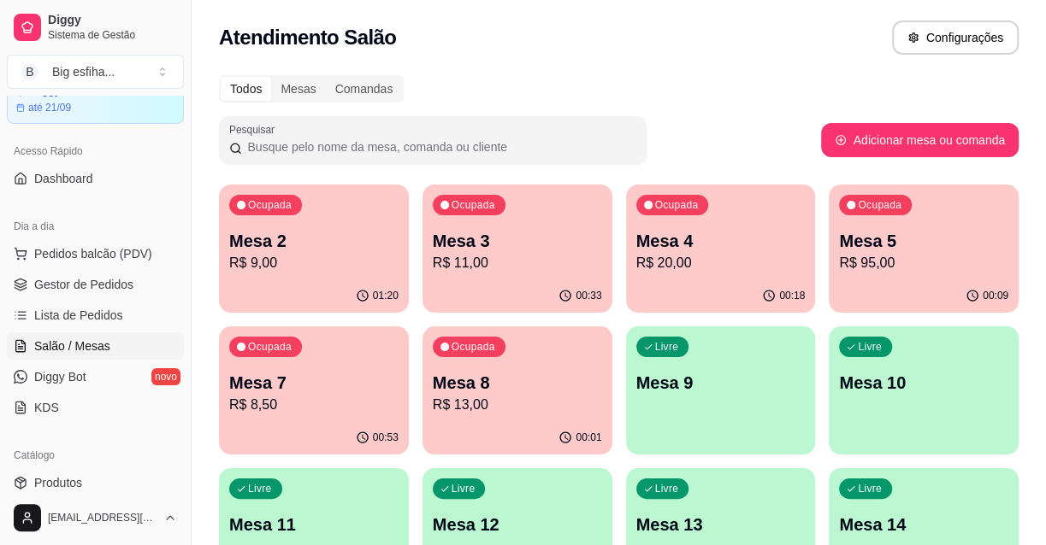
click at [681, 275] on div "Ocupada Mesa 4 R$ 20,00" at bounding box center [721, 232] width 190 height 95
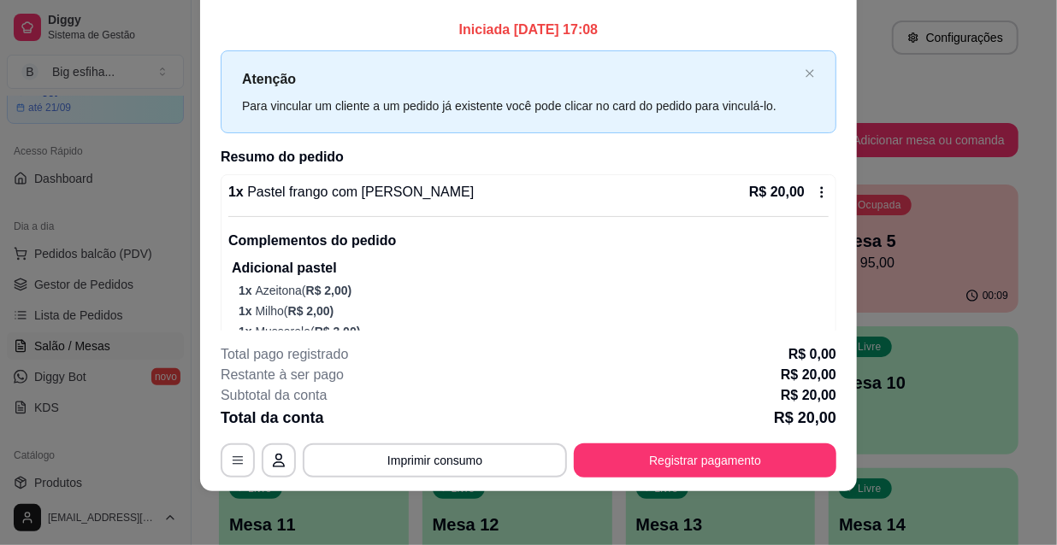
scroll to position [0, 0]
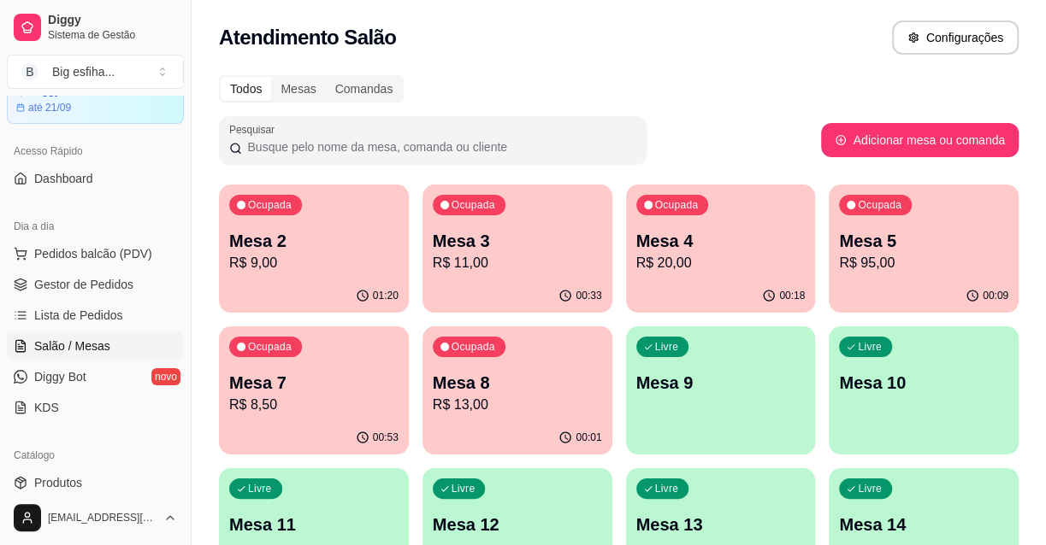
click at [537, 261] on p "R$ 11,00" at bounding box center [517, 263] width 169 height 21
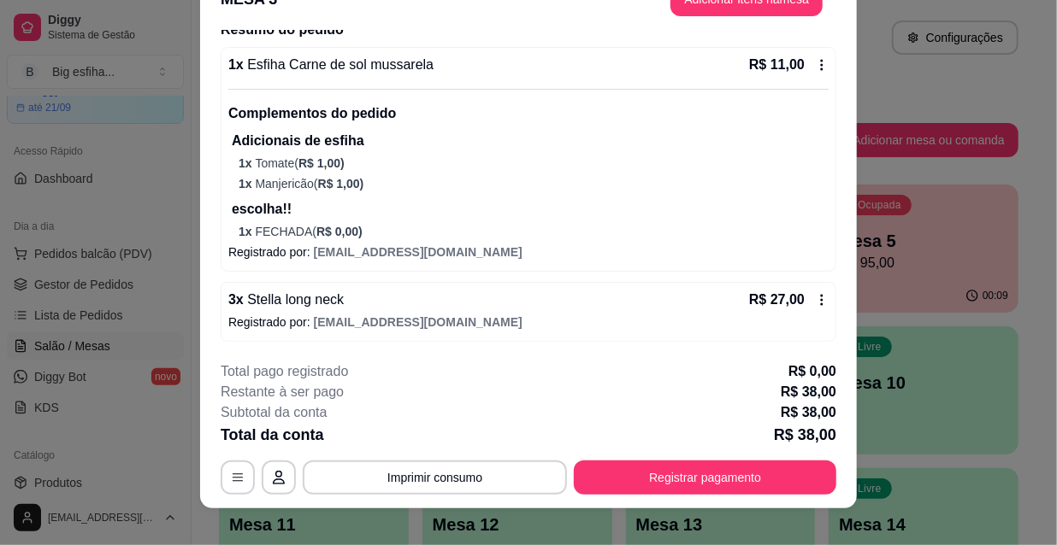
scroll to position [51, 0]
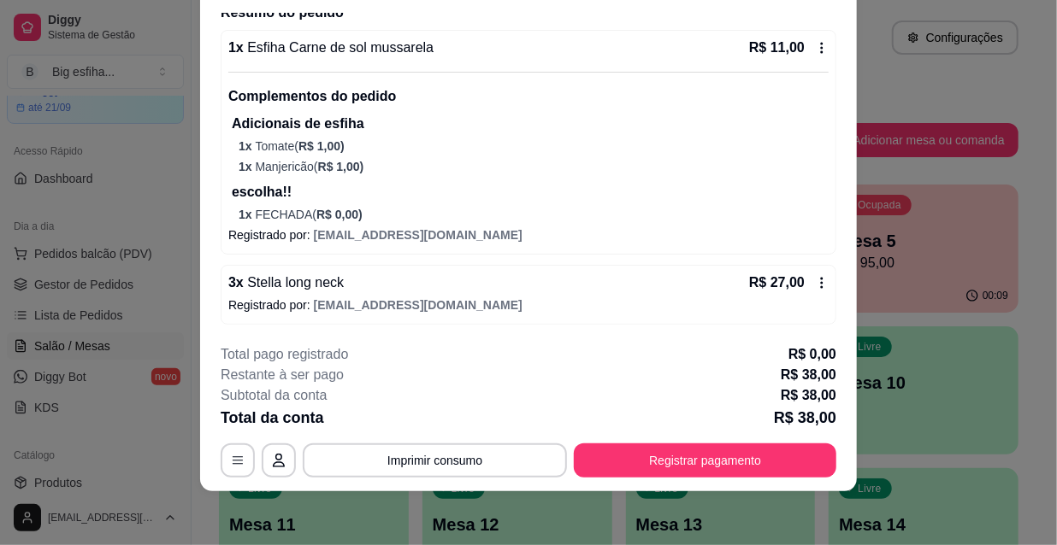
click at [445, 277] on div "3 x Stella long neck R$ 27,00" at bounding box center [528, 283] width 600 height 21
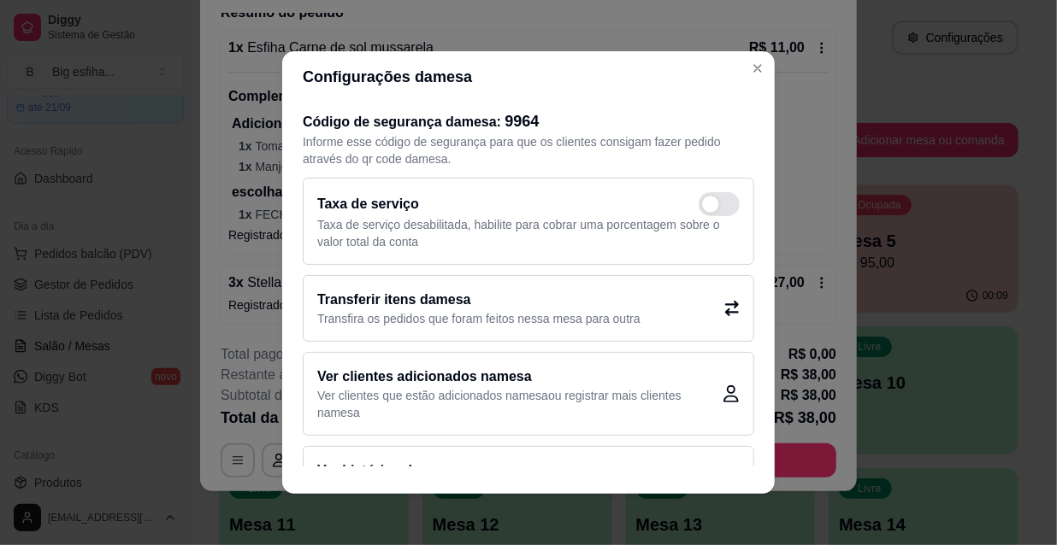
click at [607, 313] on p "Transfira os pedidos que foram feitos nessa mesa para outra" at bounding box center [478, 318] width 323 height 17
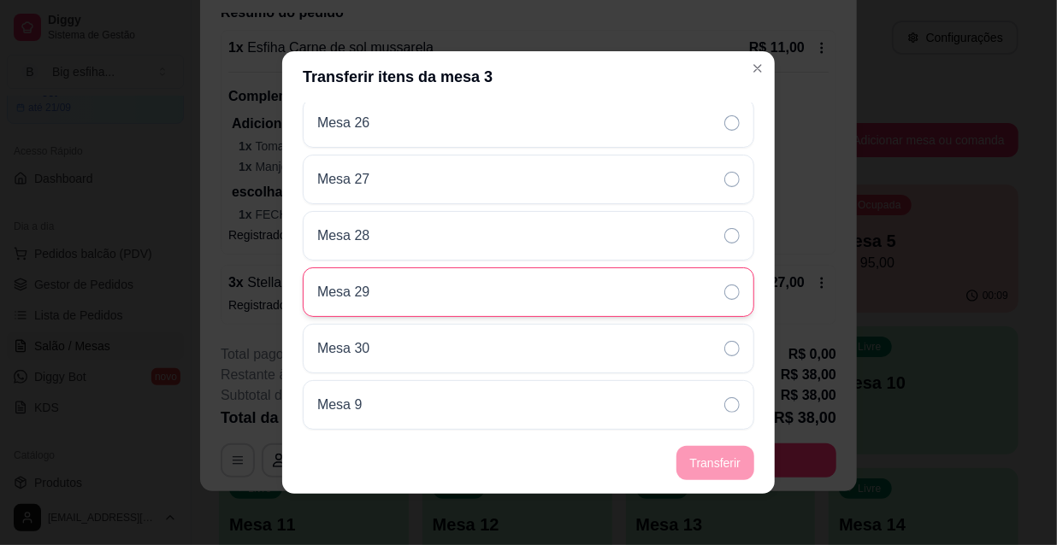
scroll to position [3, 0]
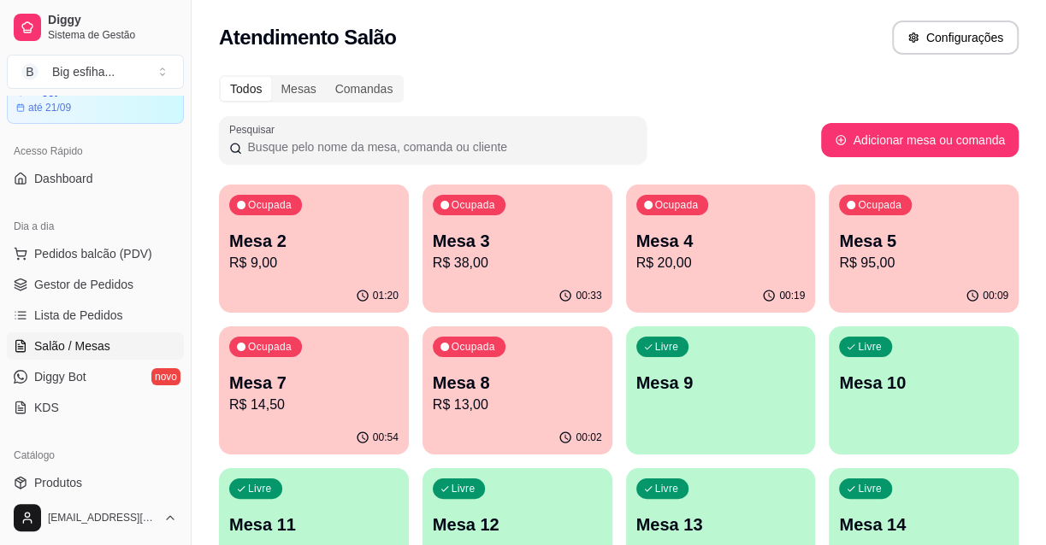
click at [726, 253] on p "R$ 20,00" at bounding box center [720, 263] width 169 height 21
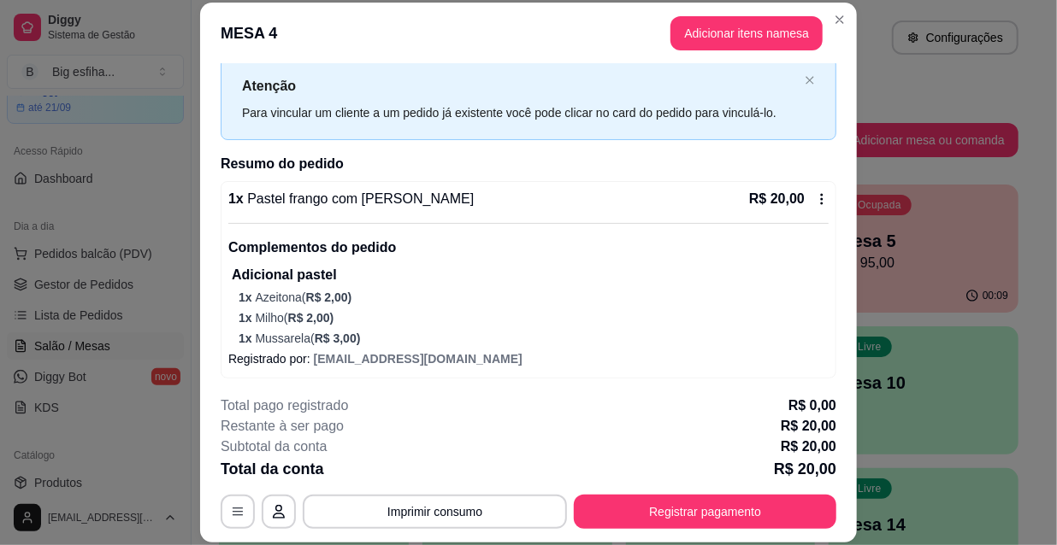
scroll to position [47, 0]
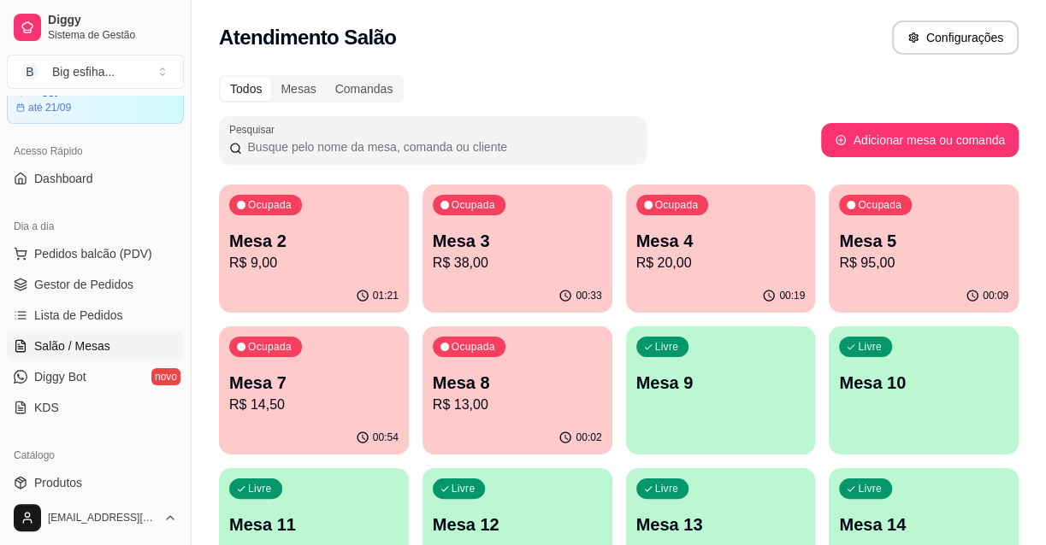
click at [549, 256] on p "R$ 38,00" at bounding box center [517, 263] width 169 height 21
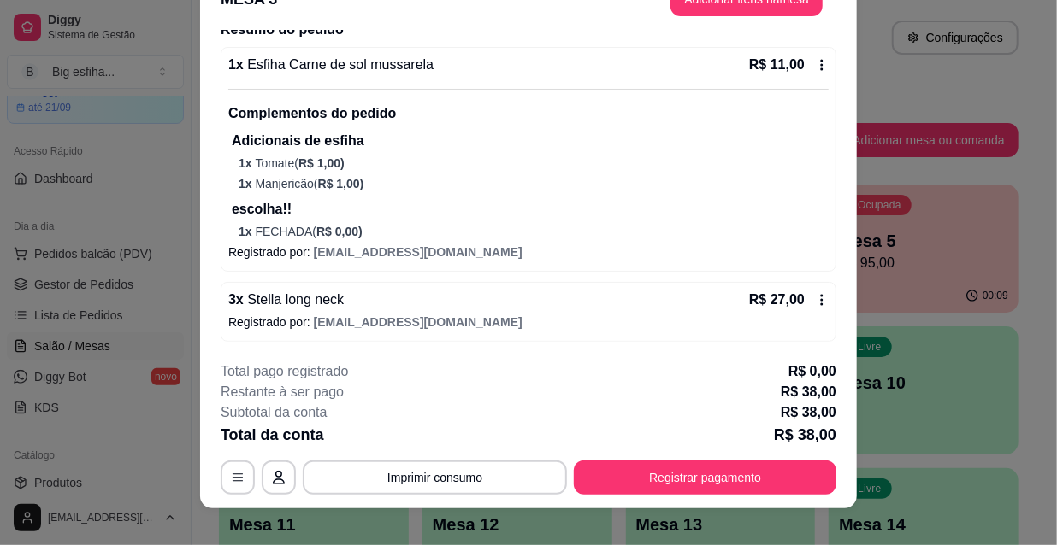
scroll to position [51, 0]
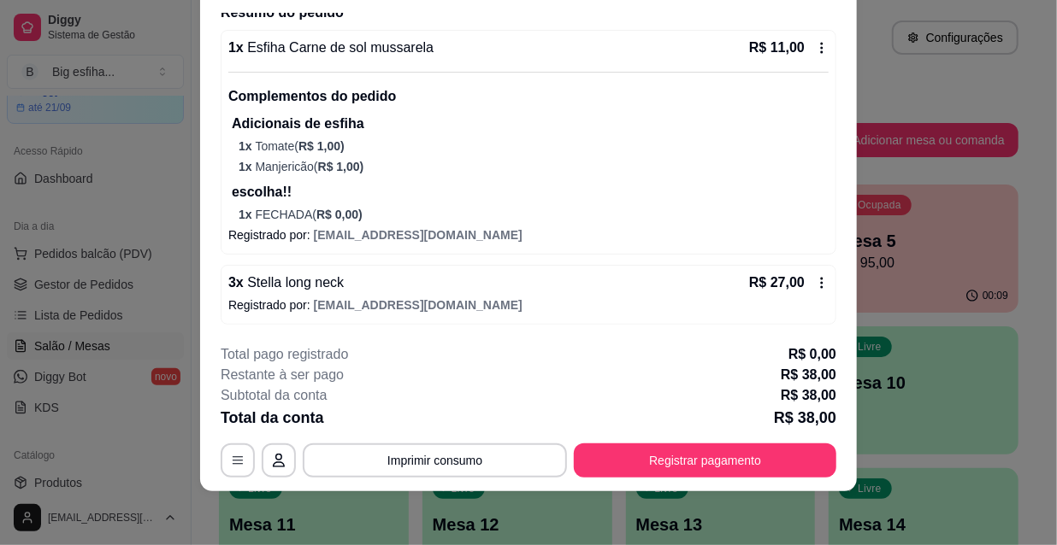
click at [521, 284] on div "3 x Stella long neck R$ 27,00" at bounding box center [528, 283] width 600 height 21
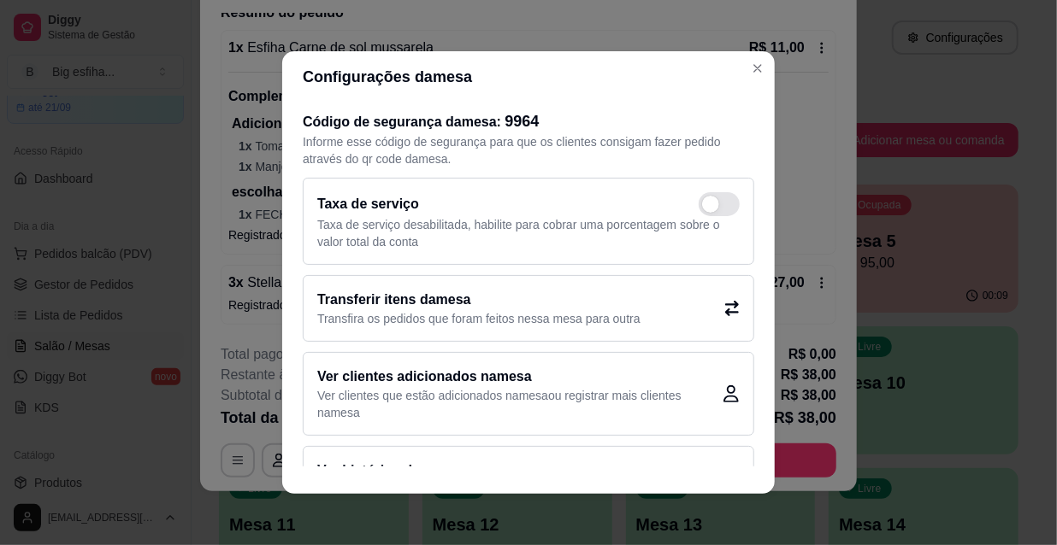
click at [552, 306] on h2 "Transferir itens da mesa" at bounding box center [478, 300] width 323 height 21
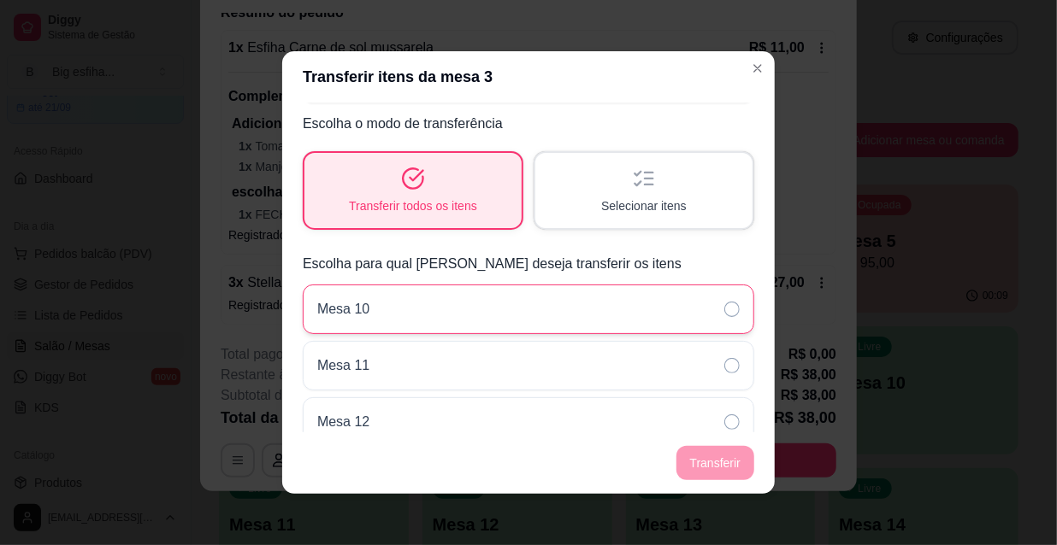
scroll to position [0, 0]
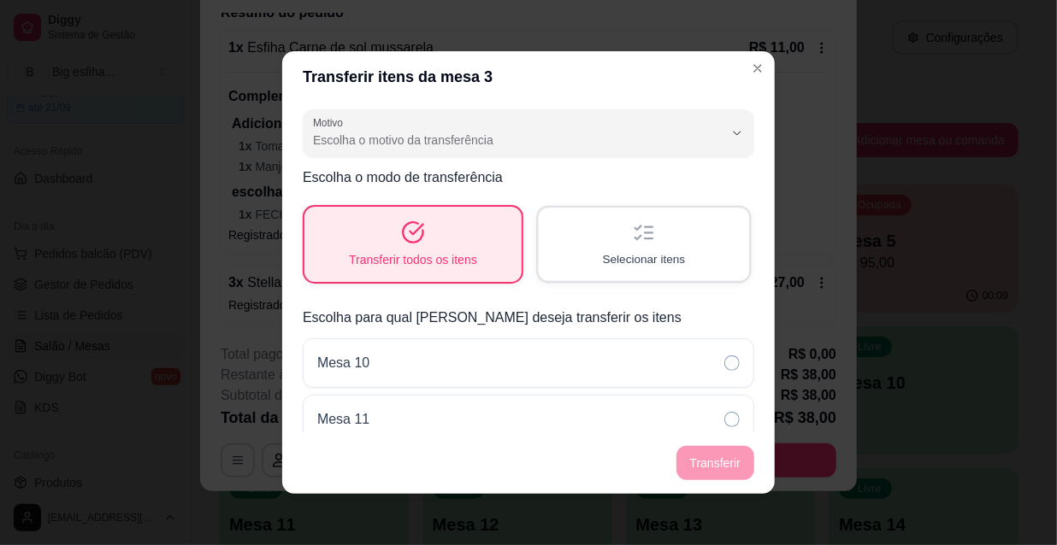
click at [617, 246] on div "Selecionar itens" at bounding box center [644, 244] width 210 height 73
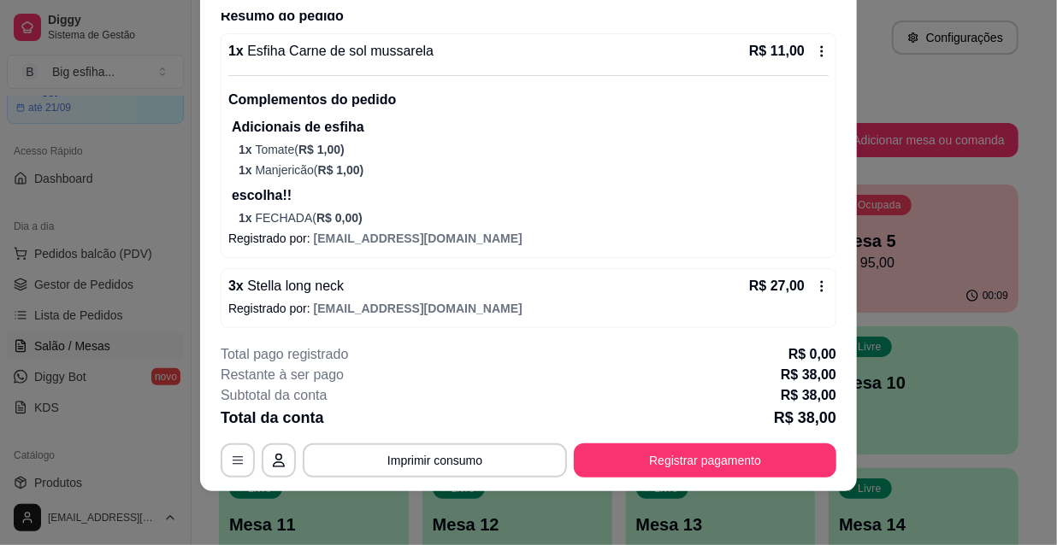
scroll to position [144, 0]
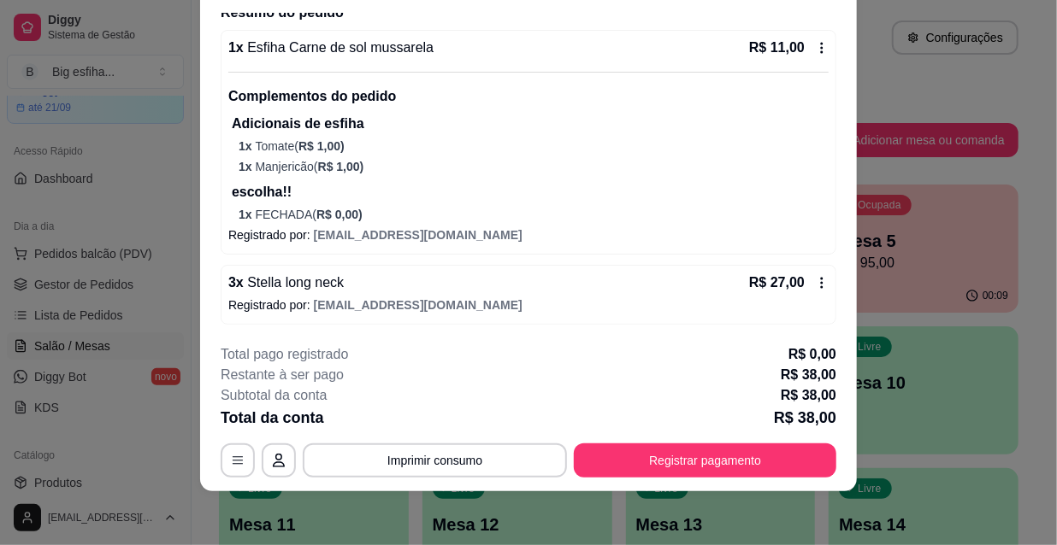
click at [413, 298] on span "[EMAIL_ADDRESS][DOMAIN_NAME]" at bounding box center [418, 305] width 209 height 14
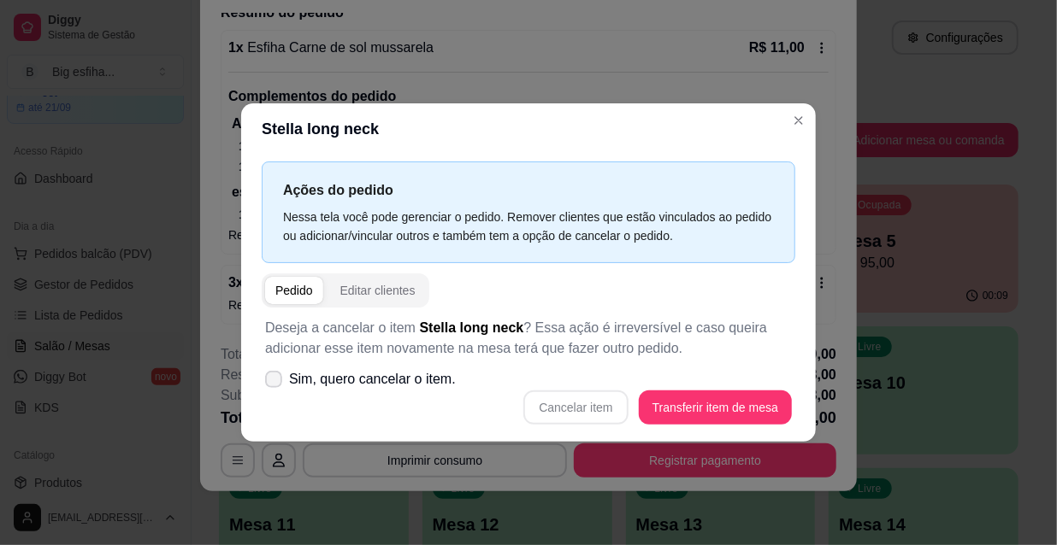
click at [284, 382] on label "Sim, quero cancelar o item." at bounding box center [360, 379] width 204 height 34
click at [275, 383] on input "Sim, quero cancelar o item." at bounding box center [269, 388] width 11 height 11
checkbox input "true"
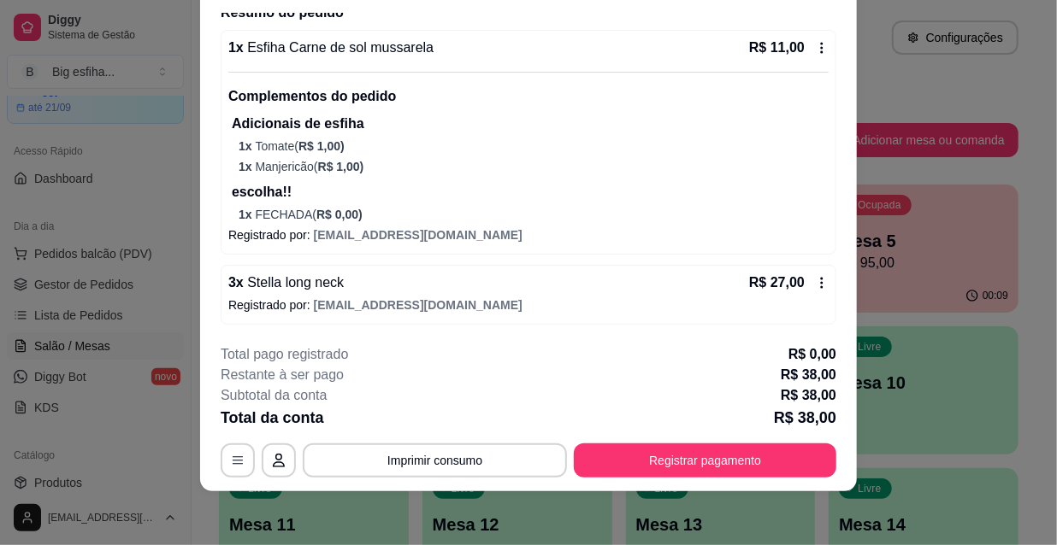
click at [374, 291] on div "3 x Stella long neck R$ 27,00" at bounding box center [528, 283] width 600 height 21
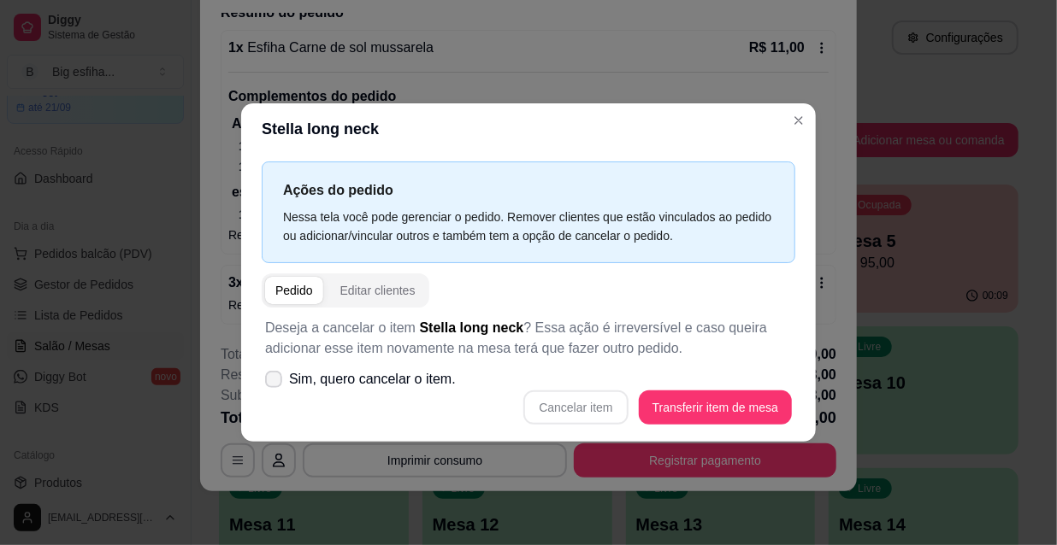
click at [276, 379] on icon at bounding box center [274, 379] width 14 height 10
click at [275, 383] on input "Sim, quero cancelar o item." at bounding box center [269, 388] width 11 height 11
checkbox input "true"
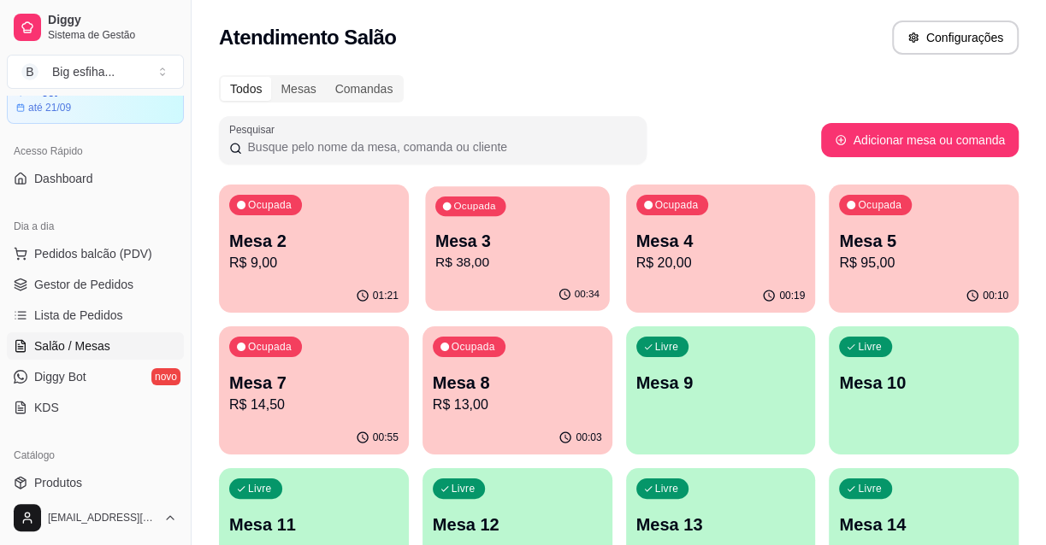
click at [557, 258] on p "R$ 38,00" at bounding box center [517, 263] width 164 height 20
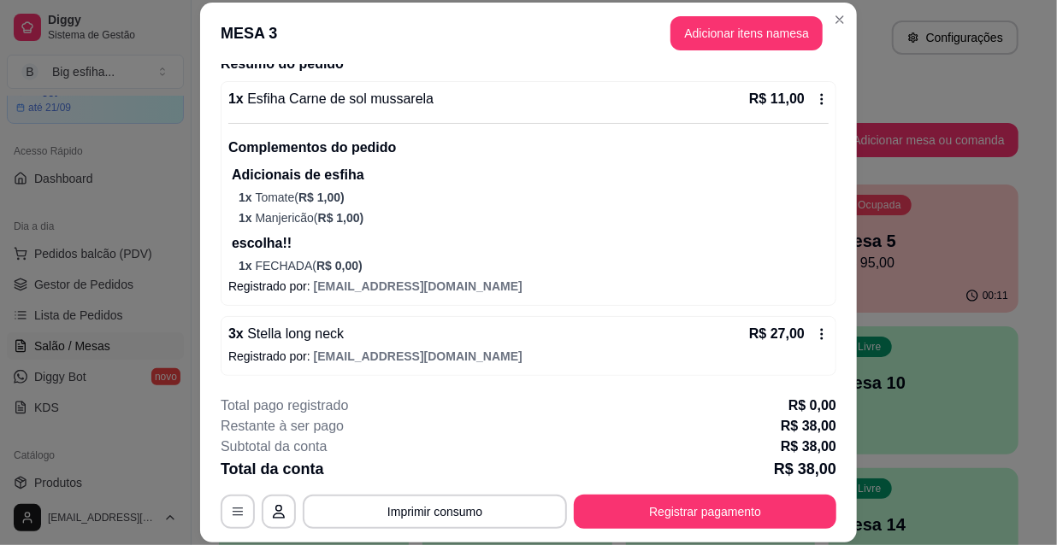
click at [293, 327] on span "Stella long neck" at bounding box center [294, 334] width 100 height 15
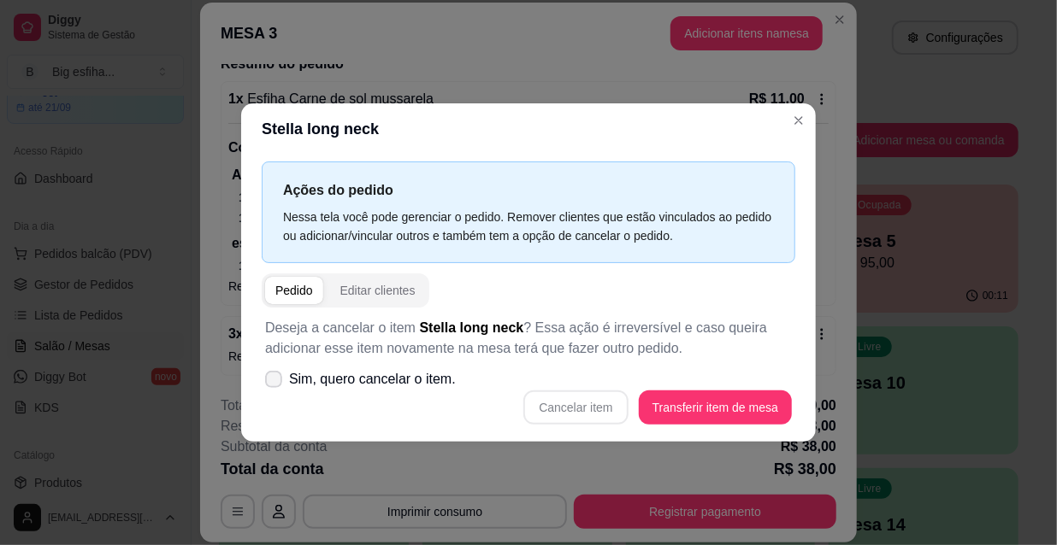
click at [265, 384] on span at bounding box center [273, 379] width 17 height 17
click at [265, 384] on input "Sim, quero cancelar o item." at bounding box center [269, 388] width 11 height 11
checkbox input "true"
click at [580, 412] on button "Cancelar item" at bounding box center [575, 408] width 104 height 34
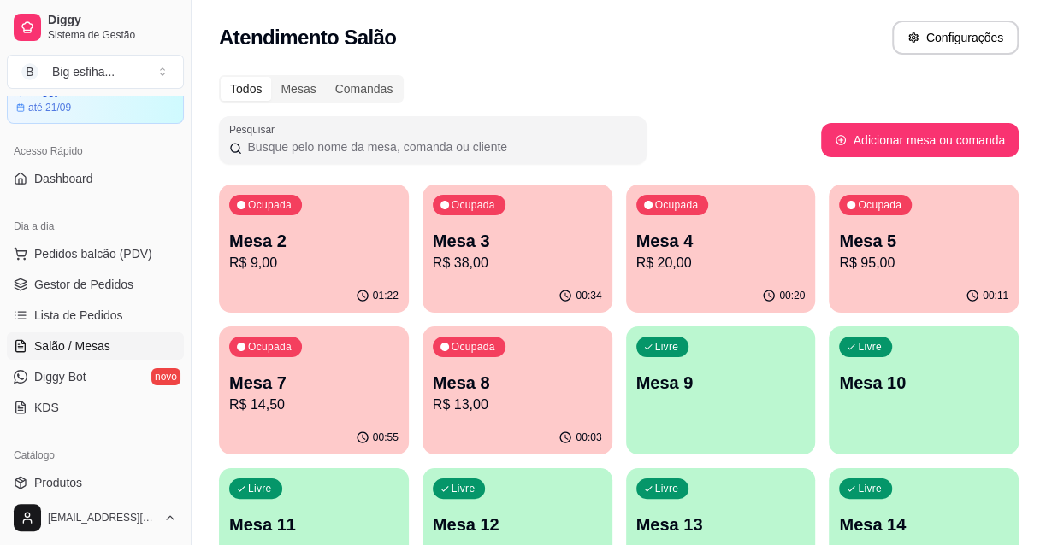
click at [731, 260] on p "R$ 20,00" at bounding box center [720, 263] width 169 height 21
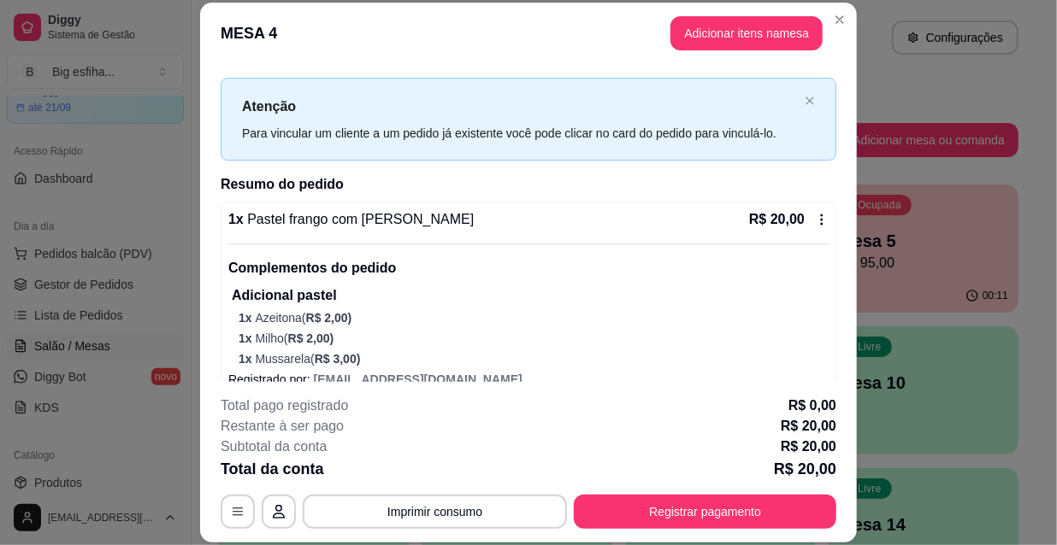
scroll to position [47, 0]
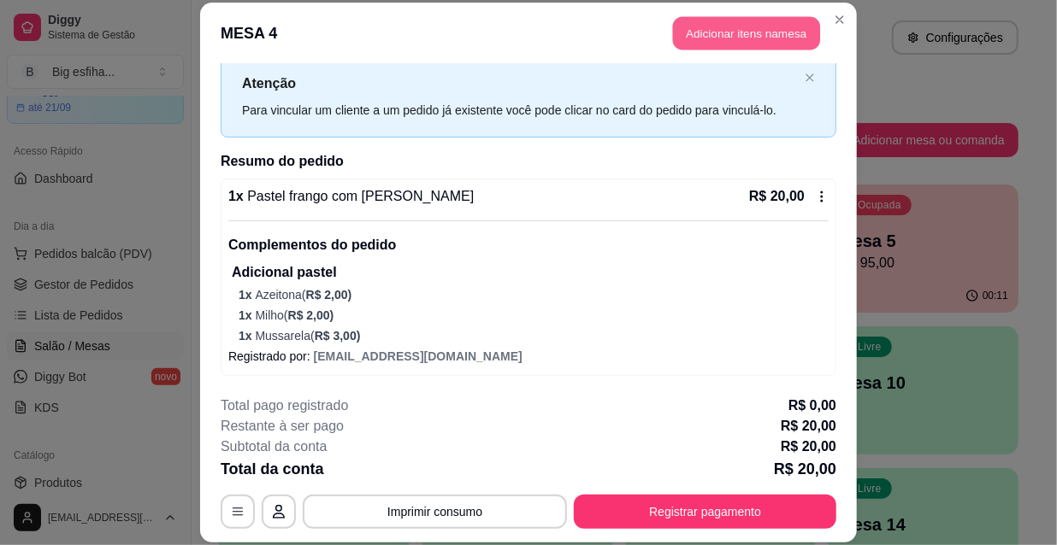
click at [725, 32] on button "Adicionar itens na mesa" at bounding box center [746, 33] width 147 height 33
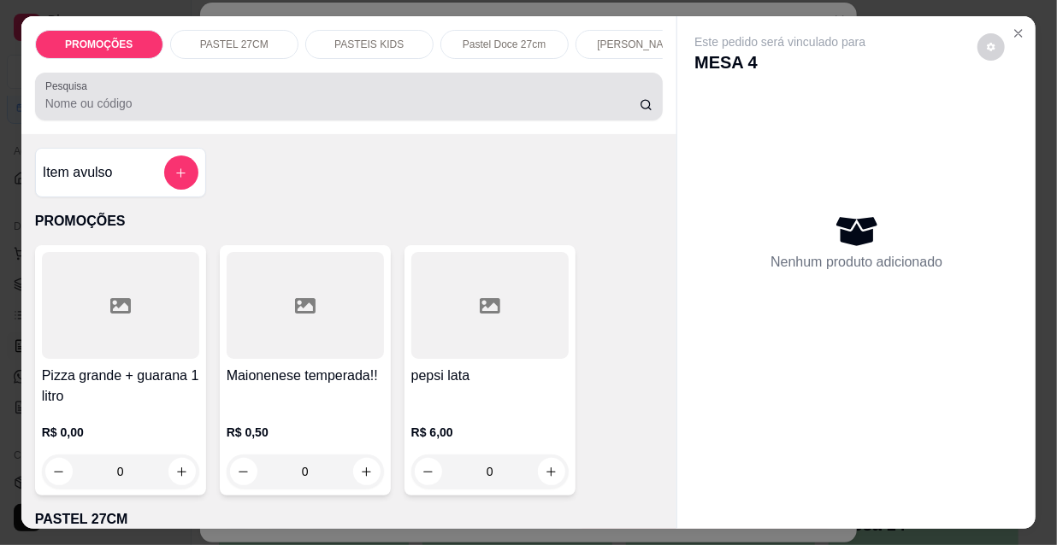
click at [479, 108] on input "Pesquisa" at bounding box center [342, 103] width 594 height 17
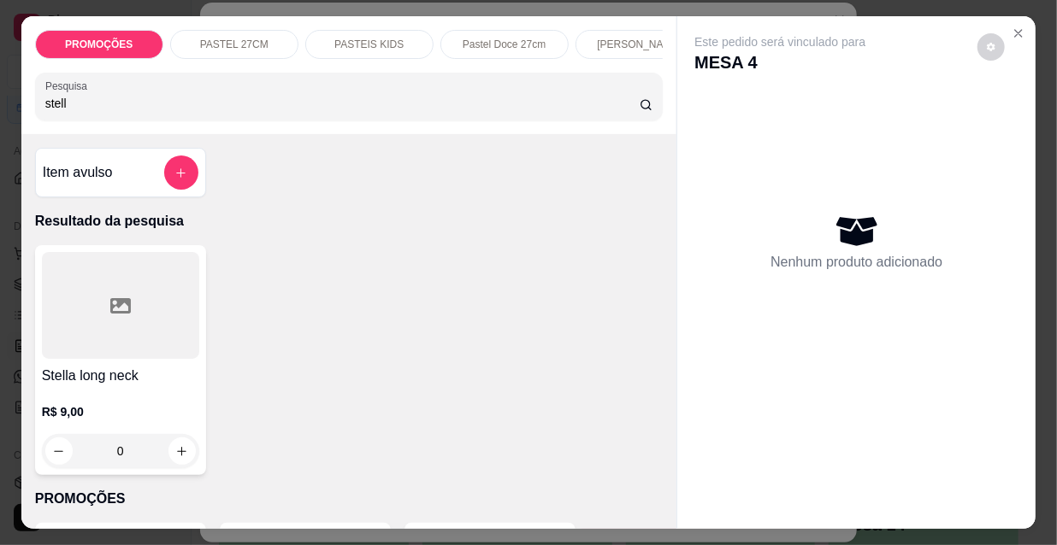
type input "stell"
click at [147, 333] on div at bounding box center [120, 305] width 157 height 107
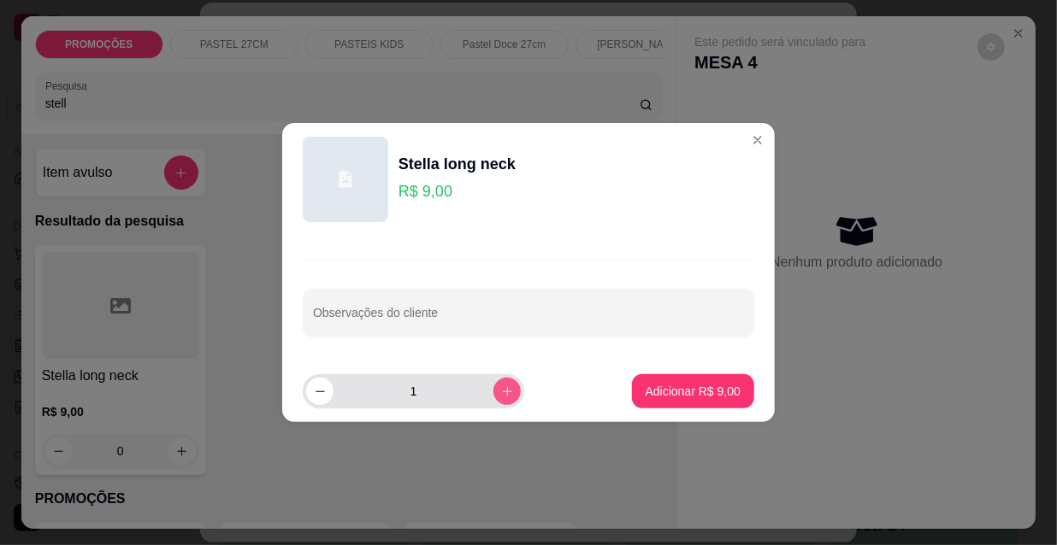
click at [493, 401] on button "increase-product-quantity" at bounding box center [506, 391] width 27 height 27
click at [501, 390] on icon "increase-product-quantity" at bounding box center [507, 392] width 13 height 13
type input "3"
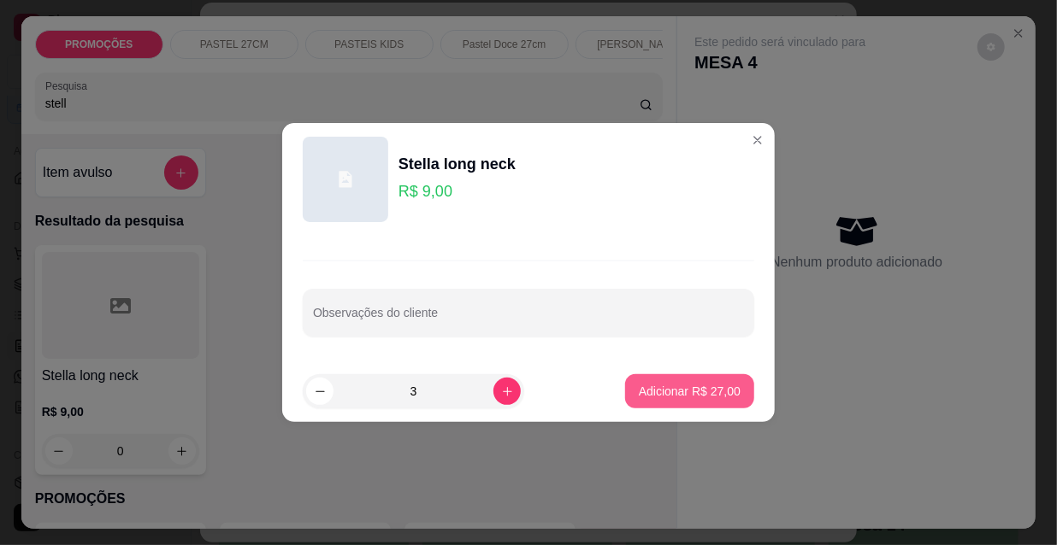
click at [701, 391] on p "Adicionar R$ 27,00" at bounding box center [690, 391] width 102 height 17
type input "3"
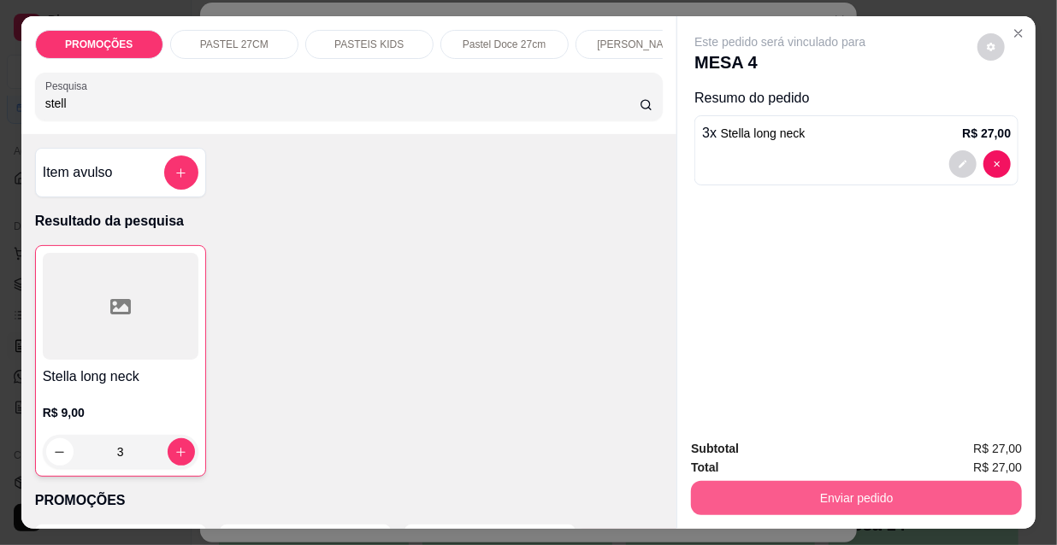
click at [792, 481] on button "Enviar pedido" at bounding box center [856, 498] width 331 height 34
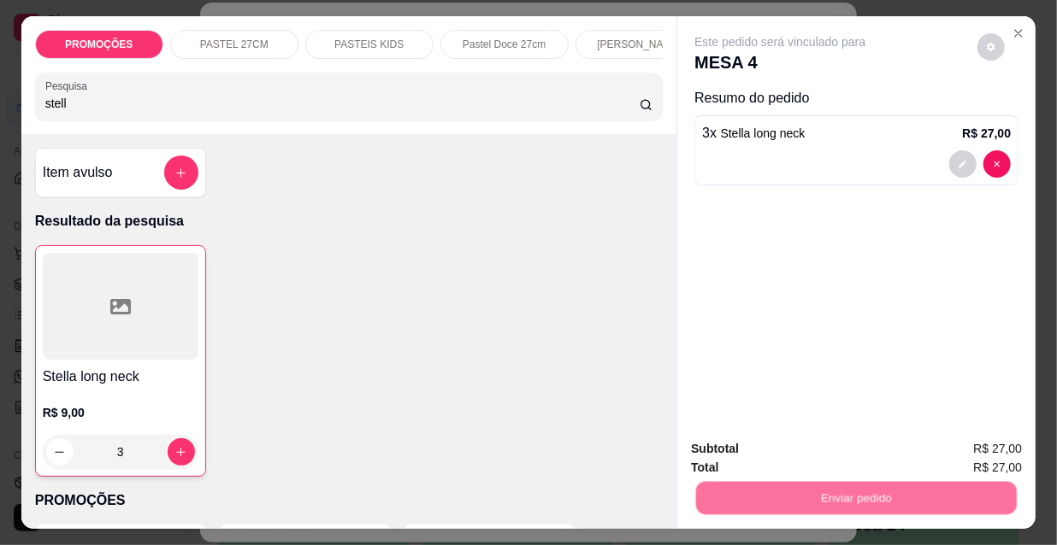
click at [772, 442] on button "Não registrar e enviar pedido" at bounding box center [801, 450] width 178 height 32
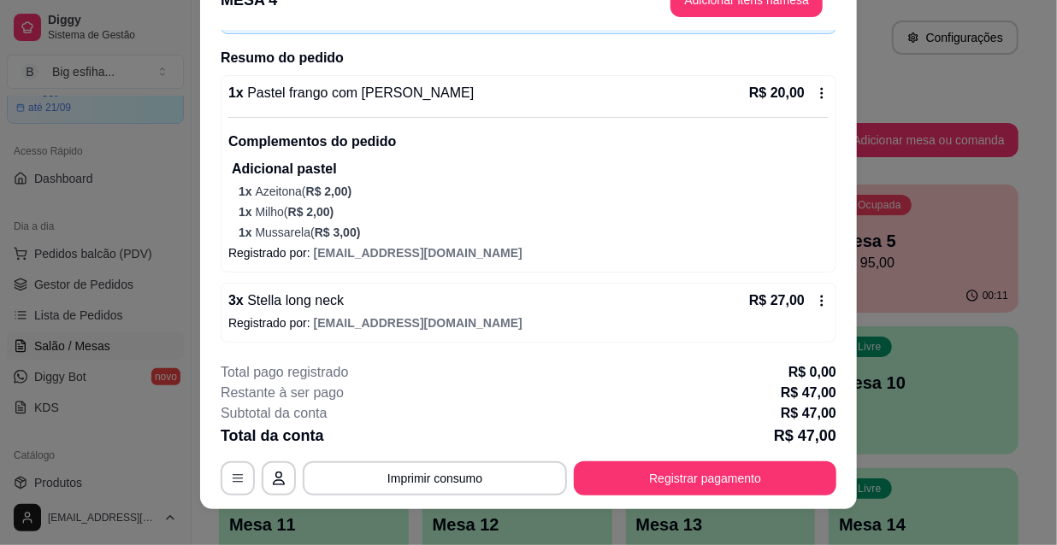
scroll to position [51, 0]
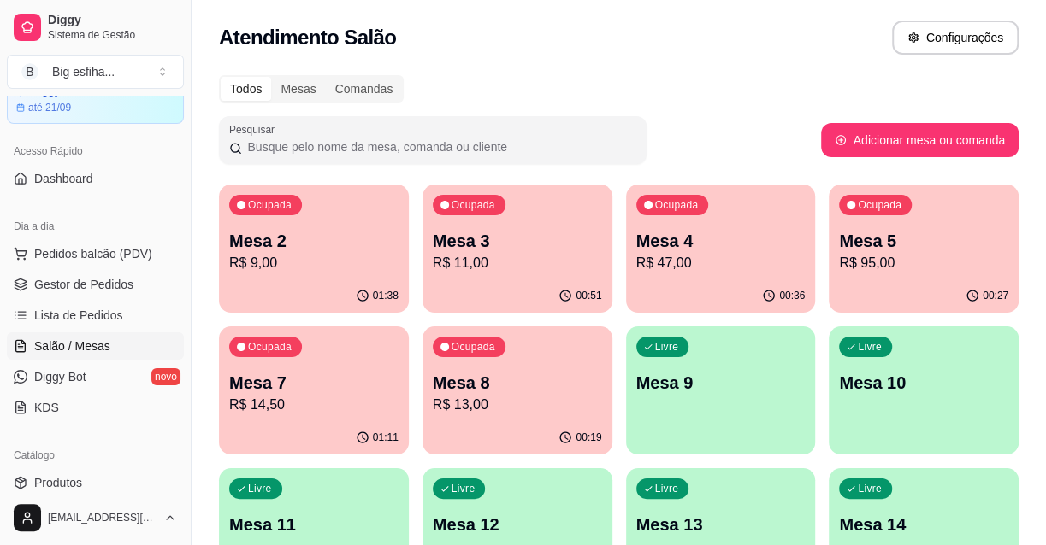
click at [518, 248] on p "Mesa 3" at bounding box center [517, 241] width 169 height 24
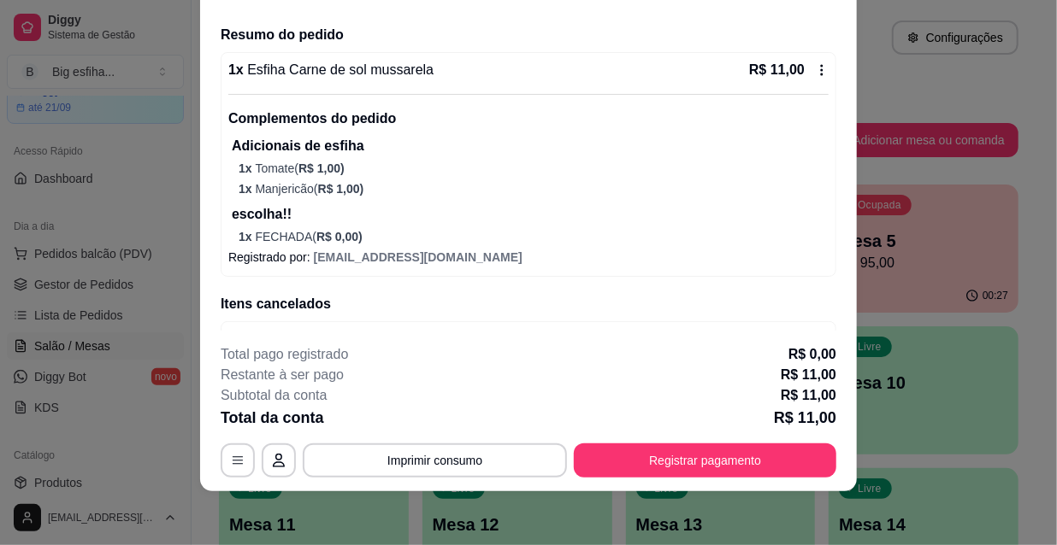
scroll to position [171, 0]
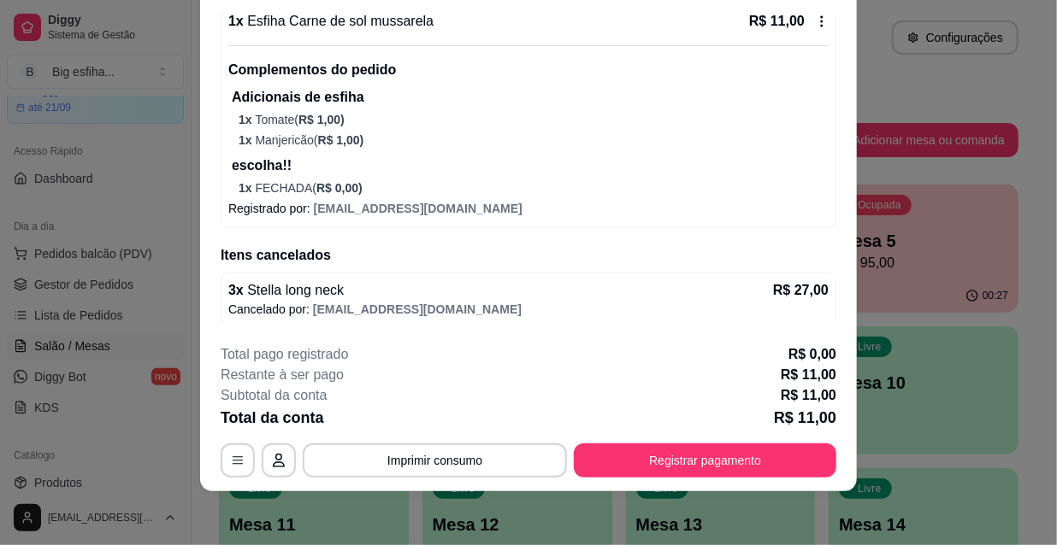
click at [641, 308] on p "Cancelado por: [EMAIL_ADDRESS][DOMAIN_NAME]" at bounding box center [528, 309] width 600 height 17
click at [367, 297] on div "3 x Stella long neck R$ 27,00" at bounding box center [528, 290] width 600 height 21
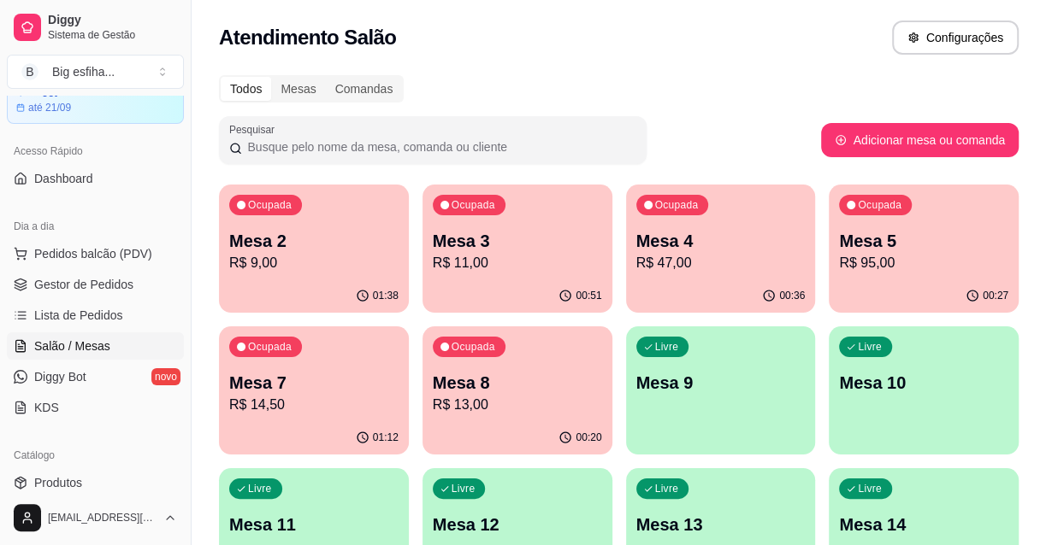
click at [298, 389] on p "Mesa 7" at bounding box center [313, 383] width 169 height 24
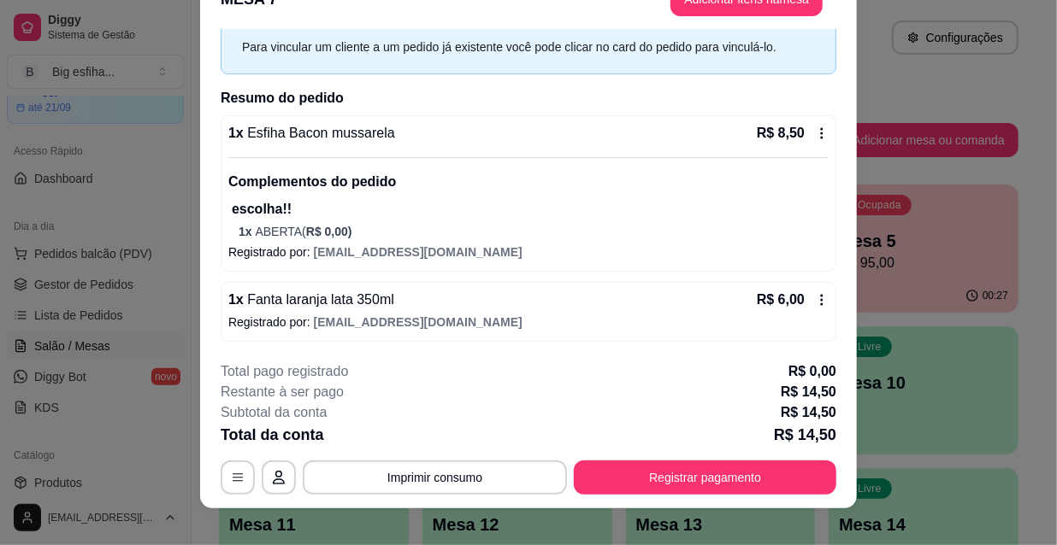
scroll to position [51, 0]
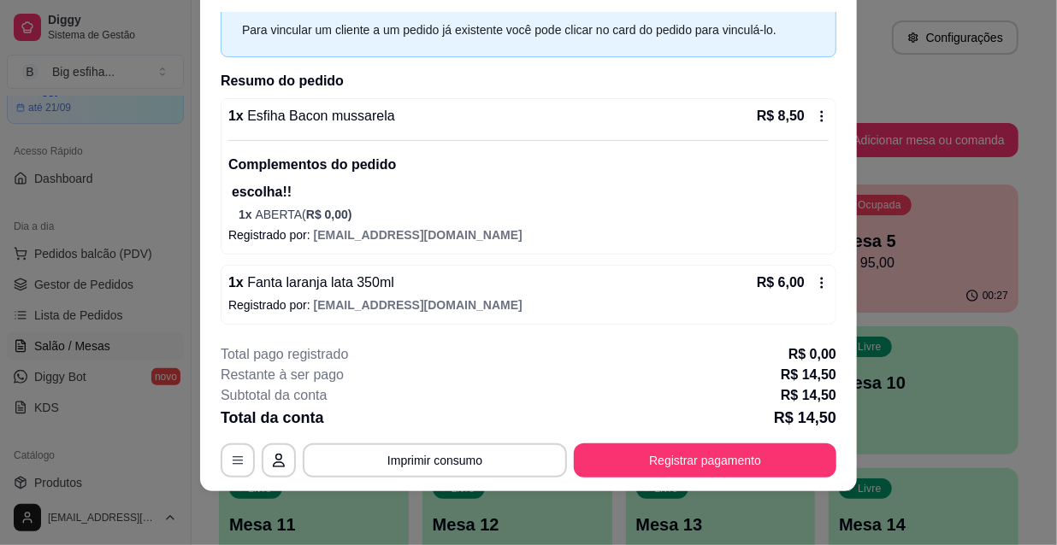
click at [665, 453] on button "Registrar pagamento" at bounding box center [705, 461] width 262 height 34
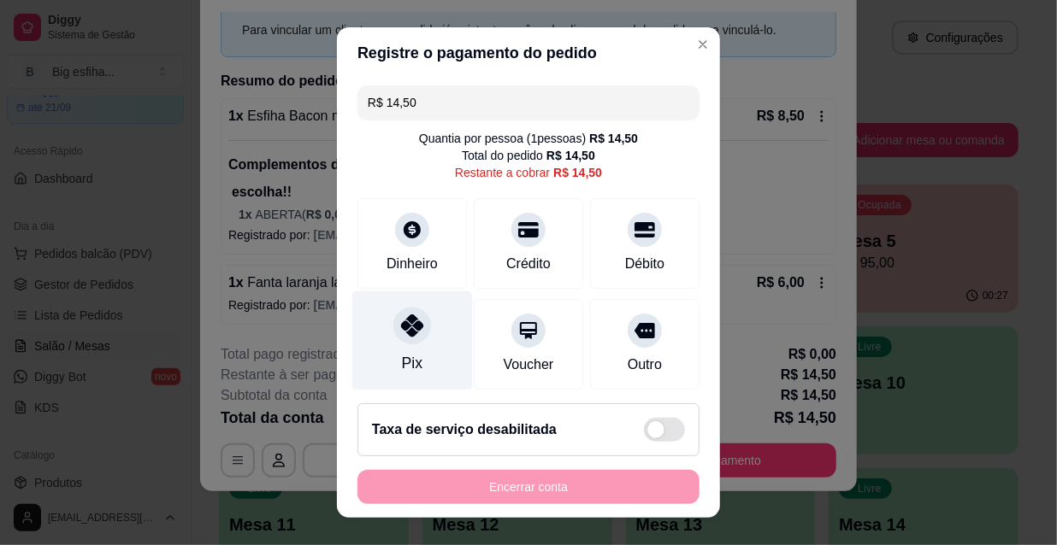
click at [393, 327] on div at bounding box center [412, 326] width 38 height 38
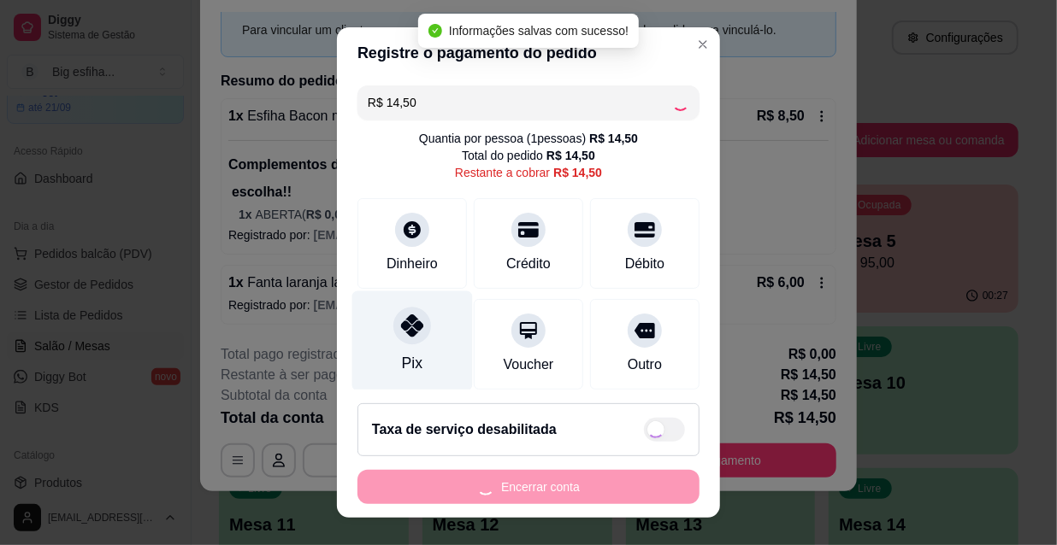
type input "R$ 0,00"
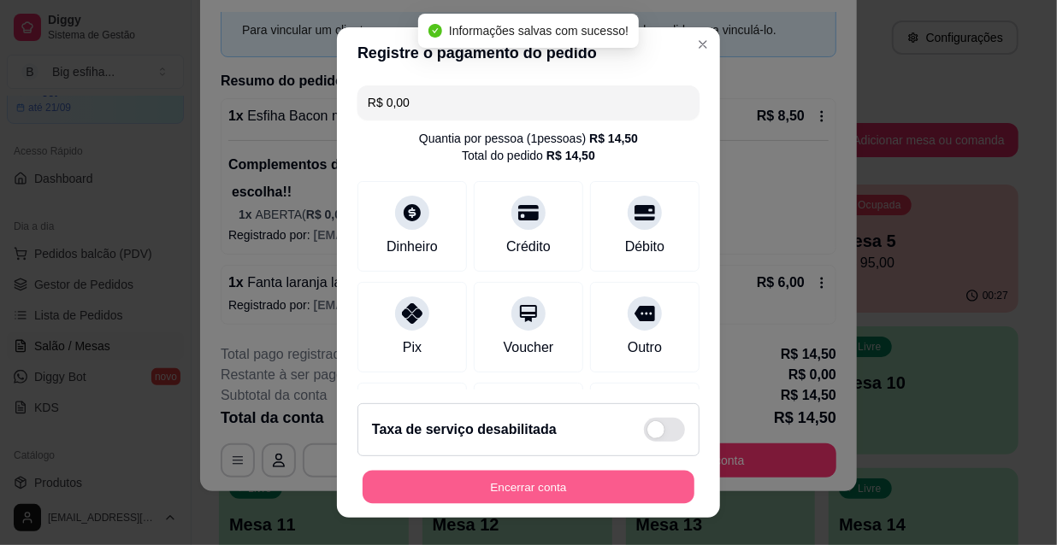
click at [545, 486] on button "Encerrar conta" at bounding box center [528, 487] width 332 height 33
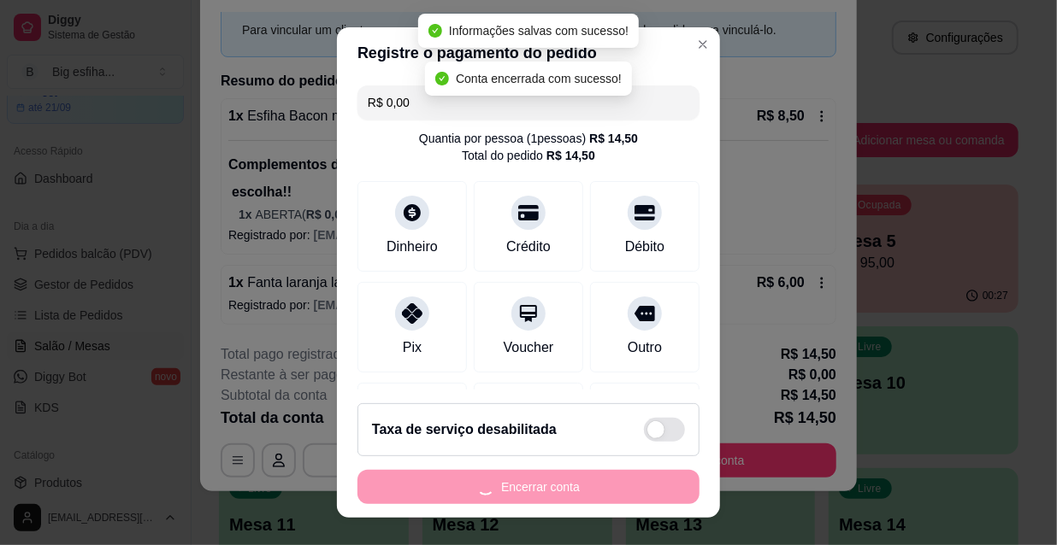
scroll to position [0, 0]
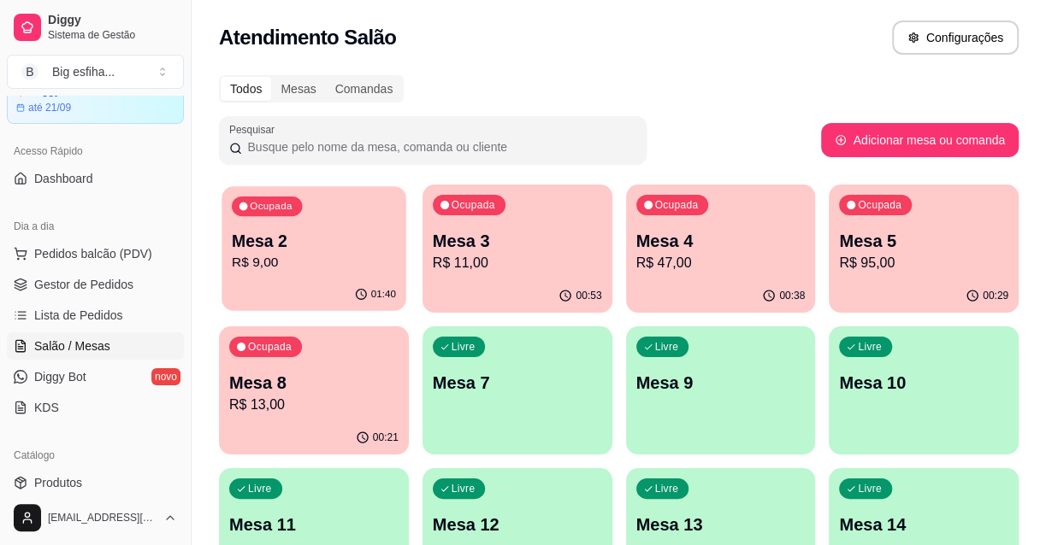
click at [325, 266] on p "R$ 9,00" at bounding box center [314, 263] width 164 height 20
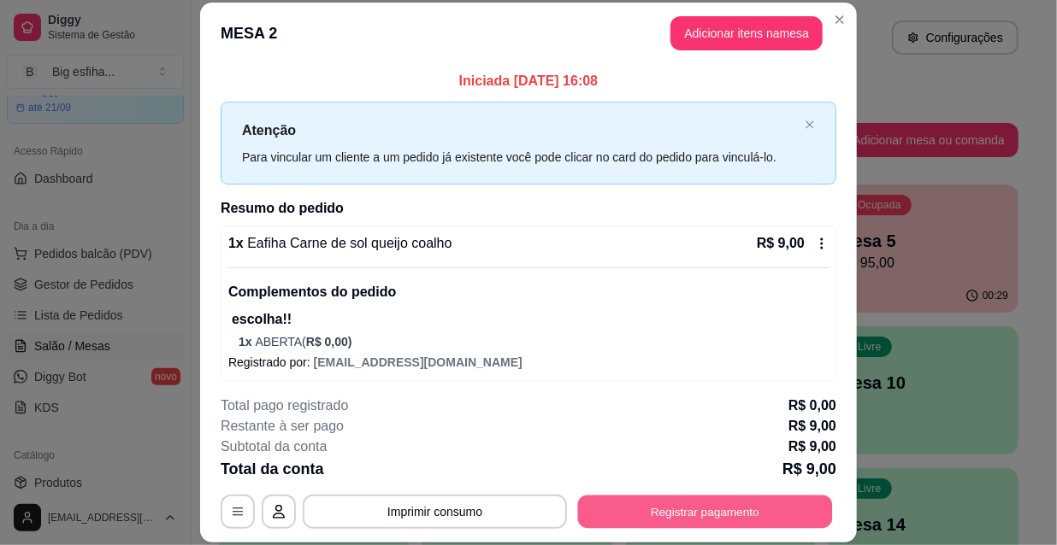
click at [726, 516] on button "Registrar pagamento" at bounding box center [705, 511] width 255 height 33
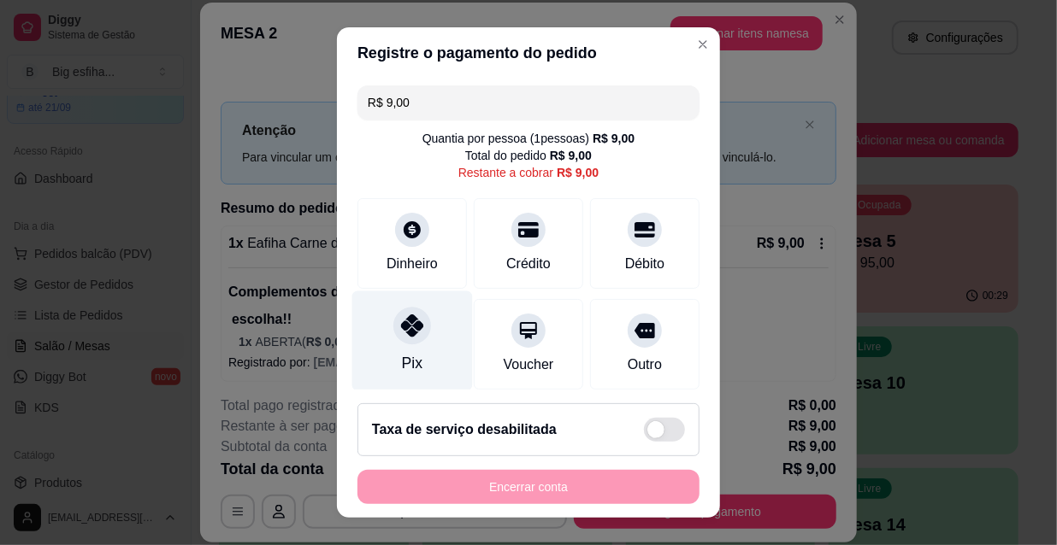
click at [404, 311] on div at bounding box center [412, 326] width 38 height 38
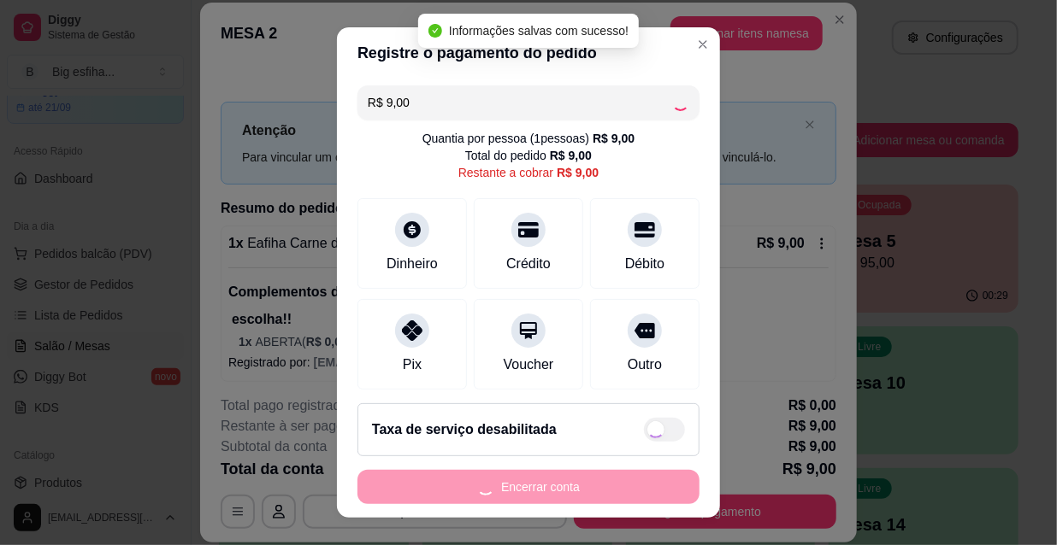
type input "R$ 0,00"
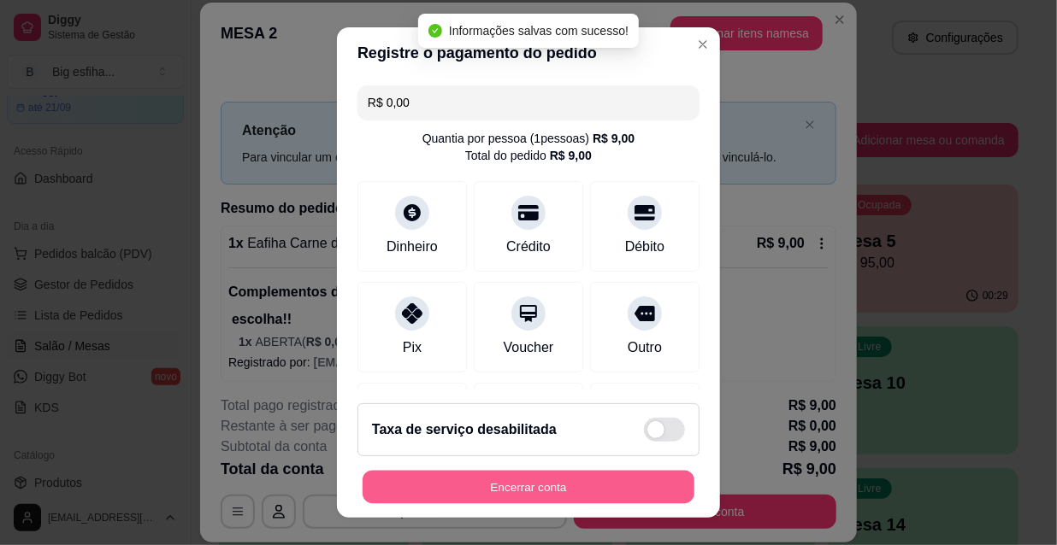
click at [480, 486] on button "Encerrar conta" at bounding box center [528, 487] width 332 height 33
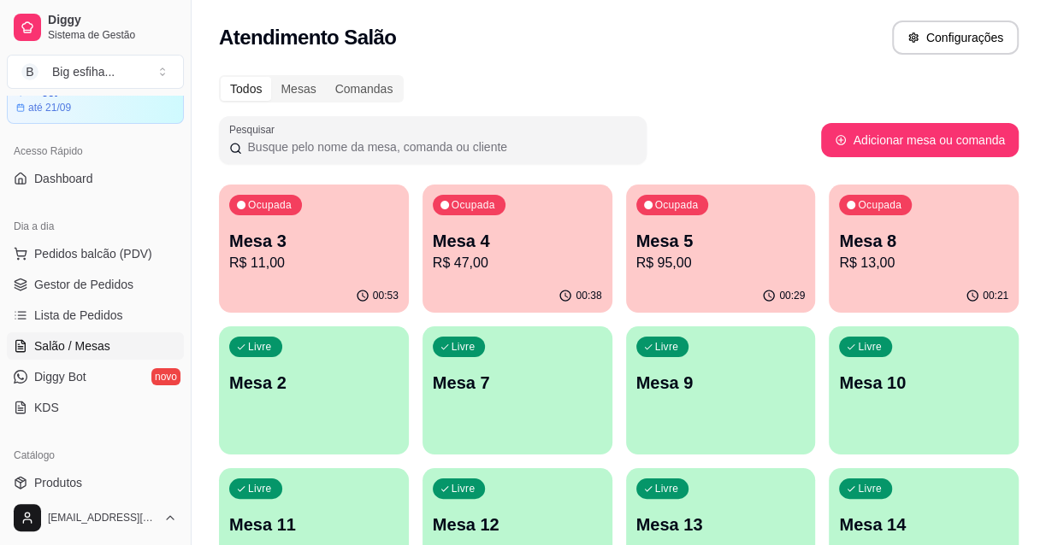
click at [630, 265] on div "Ocupada Mesa 5 R$ 95,00" at bounding box center [721, 232] width 190 height 95
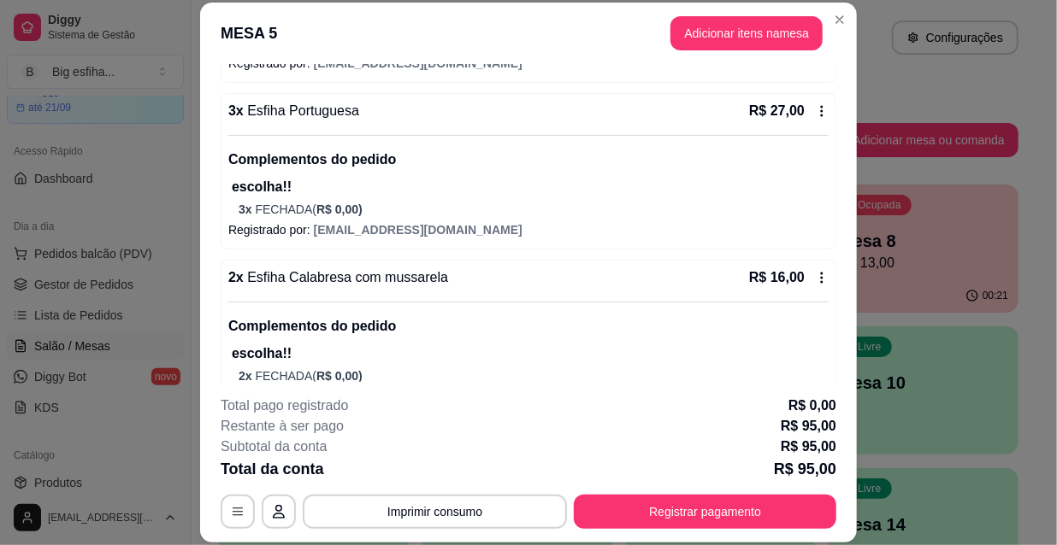
scroll to position [2, 0]
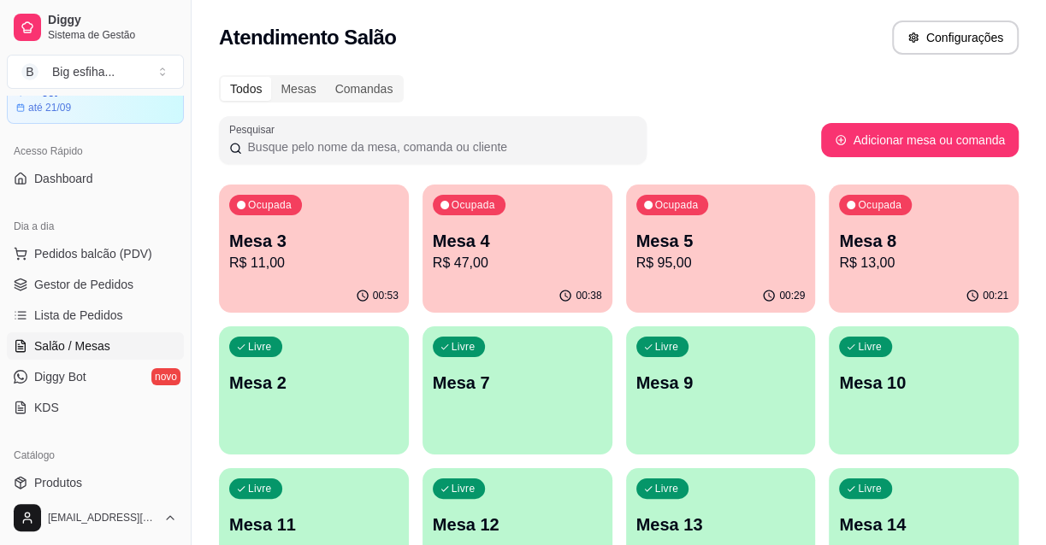
click at [527, 232] on p "Mesa 4" at bounding box center [517, 241] width 169 height 24
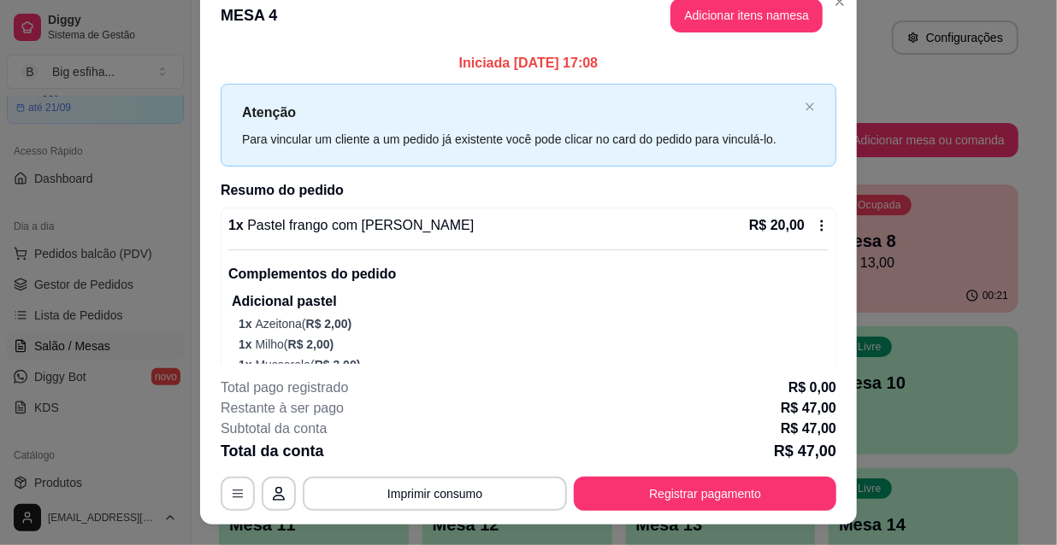
scroll to position [0, 0]
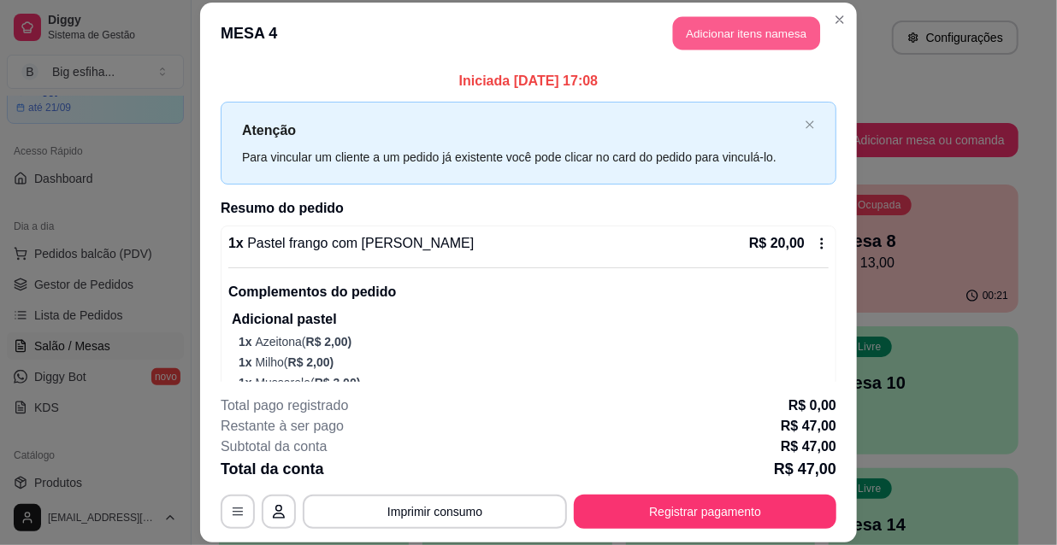
click at [745, 42] on button "Adicionar itens na mesa" at bounding box center [746, 33] width 147 height 33
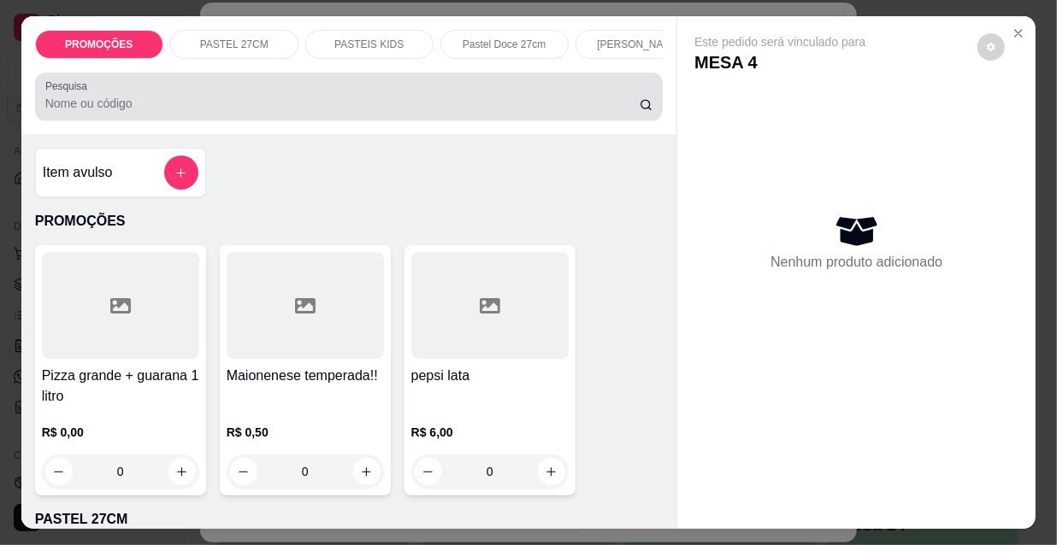
click at [218, 112] on input "Pesquisa" at bounding box center [342, 103] width 594 height 17
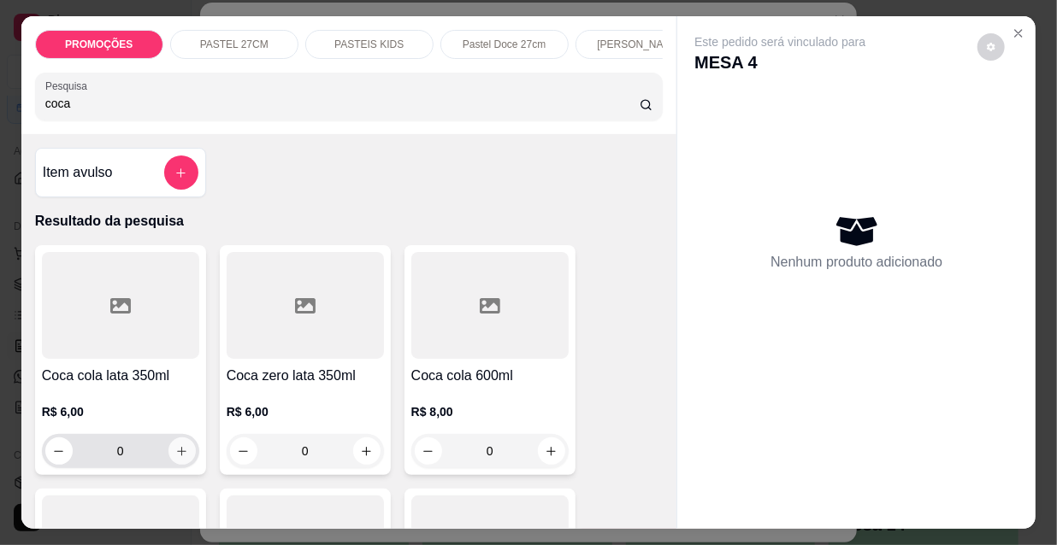
type input "coca"
click at [175, 458] on icon "increase-product-quantity" at bounding box center [181, 451] width 13 height 13
type input "1"
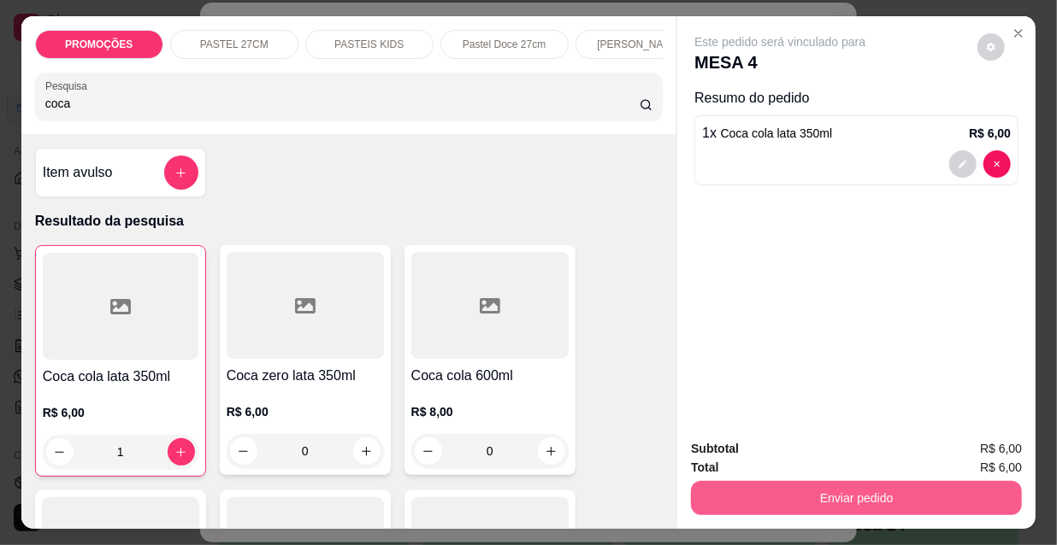
click at [782, 502] on button "Enviar pedido" at bounding box center [856, 498] width 331 height 34
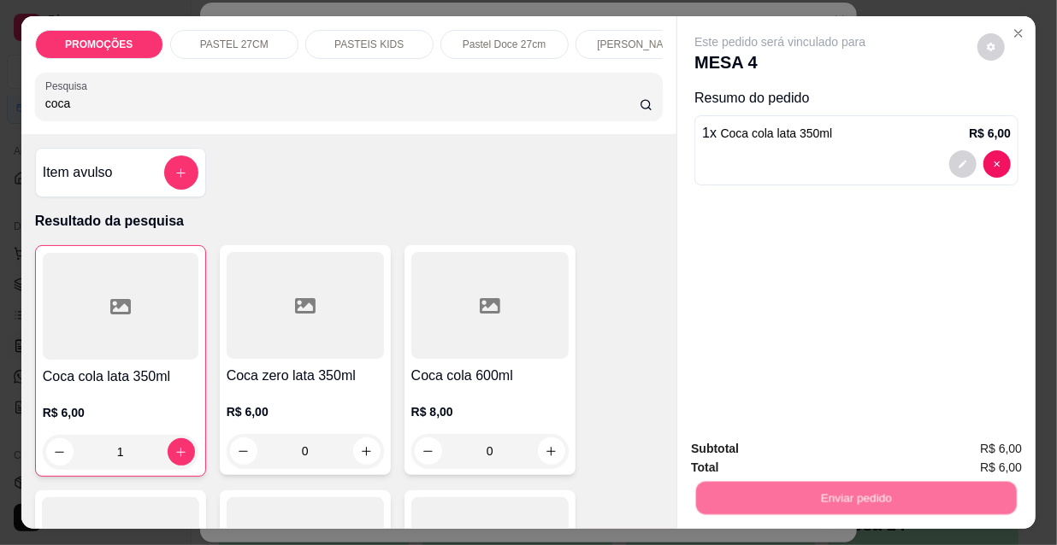
click at [765, 455] on button "Não registrar e enviar pedido" at bounding box center [801, 450] width 178 height 32
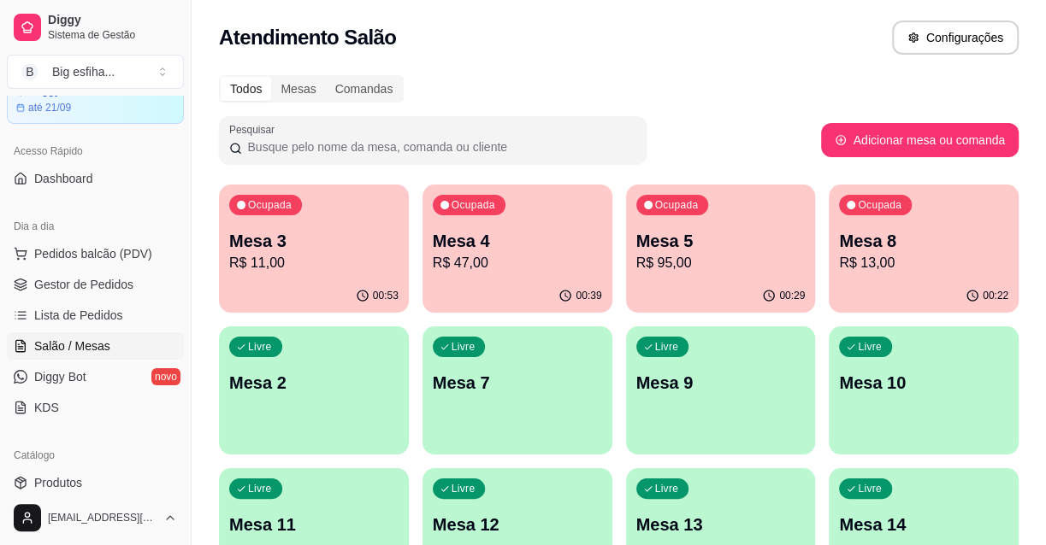
click at [909, 291] on div "00:22" at bounding box center [923, 296] width 190 height 33
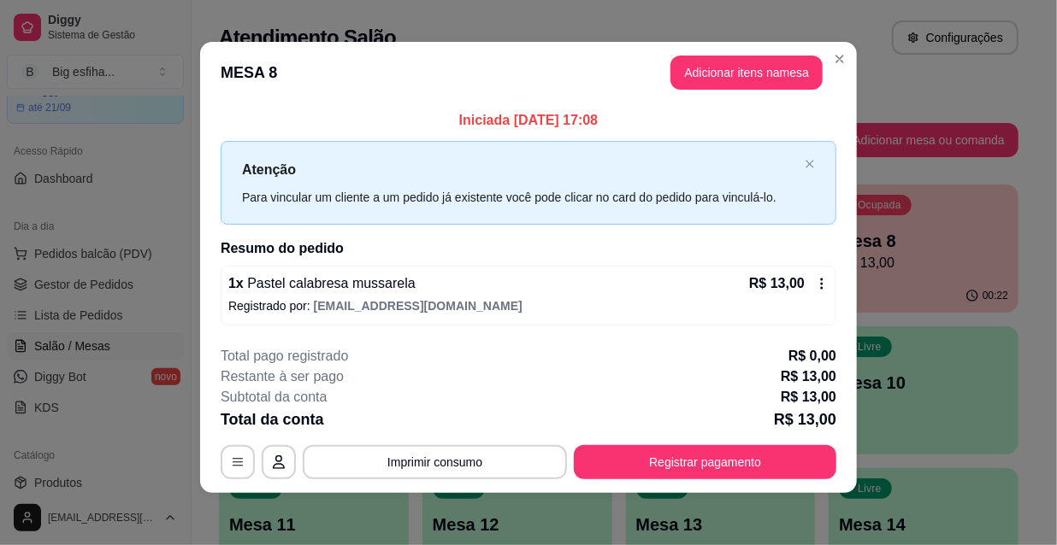
scroll to position [7, 0]
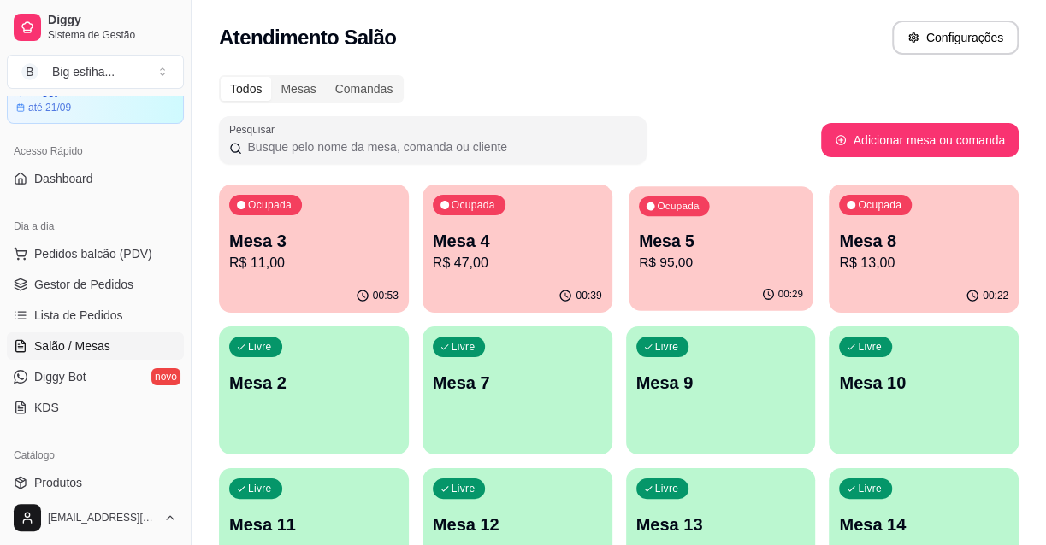
click at [710, 262] on p "R$ 95,00" at bounding box center [720, 263] width 164 height 20
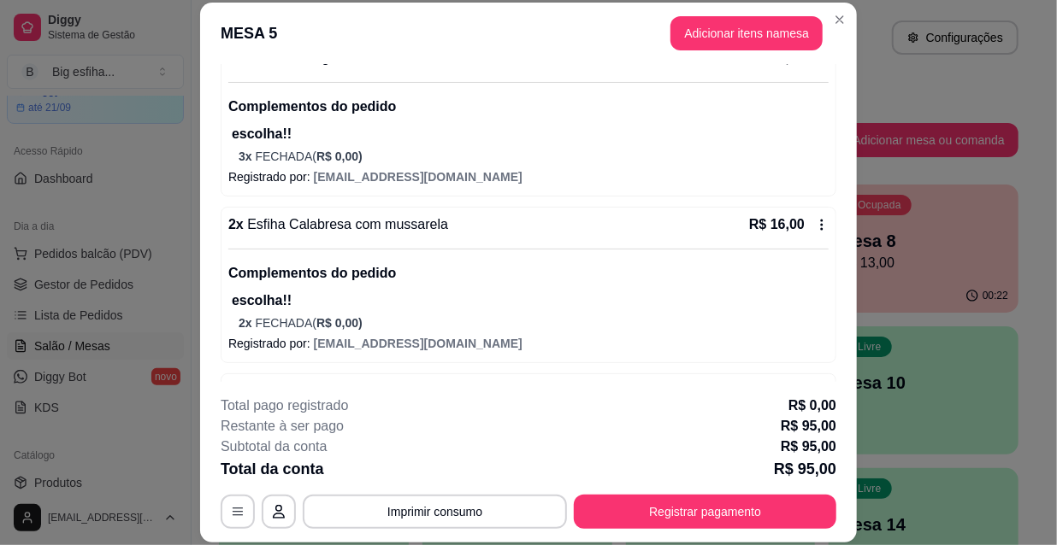
scroll to position [672, 0]
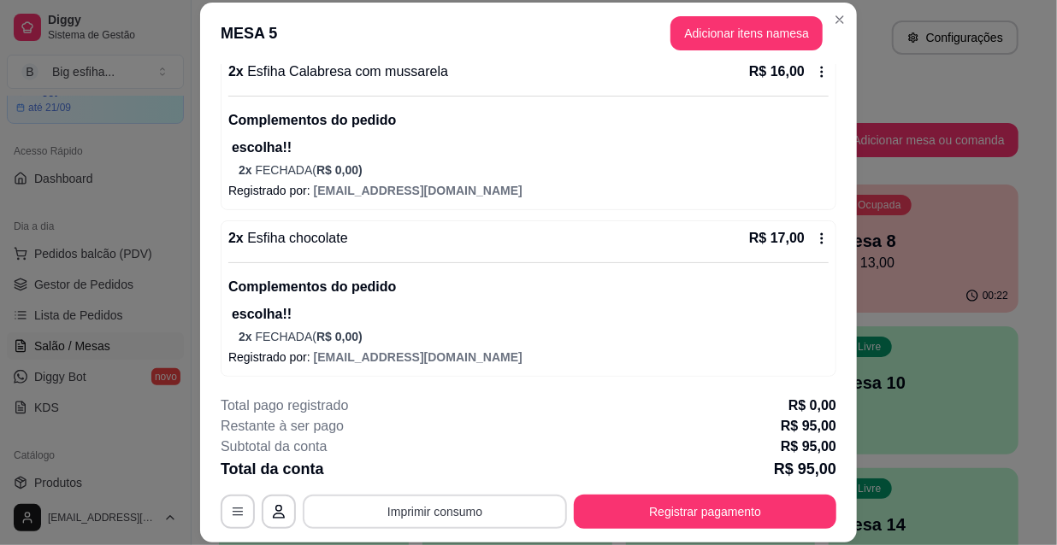
click at [477, 527] on button "Imprimir consumo" at bounding box center [435, 512] width 264 height 34
click at [428, 474] on button "IMPRESSORA" at bounding box center [435, 472] width 124 height 27
click at [659, 492] on div "**********" at bounding box center [529, 462] width 616 height 133
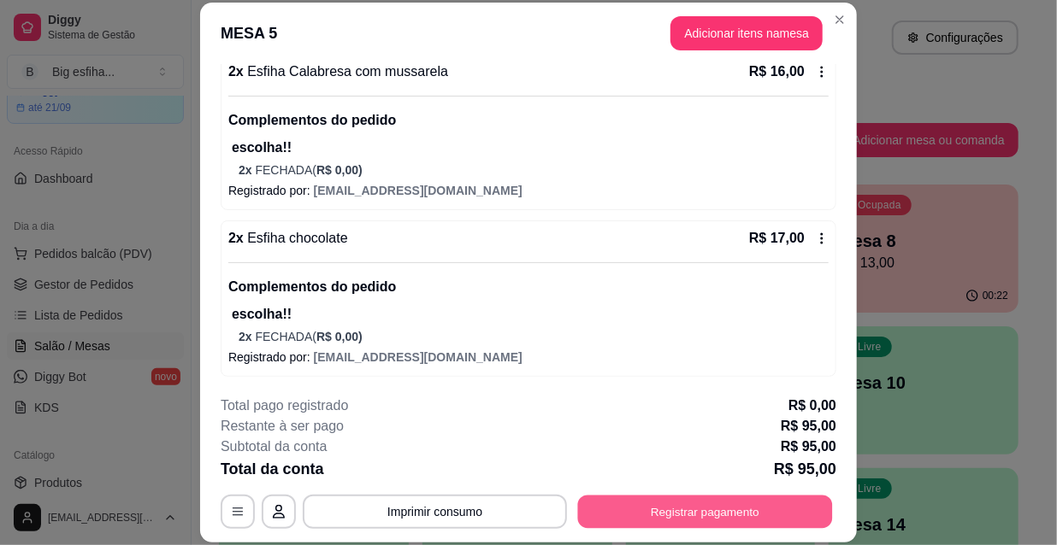
click at [681, 504] on button "Registrar pagamento" at bounding box center [705, 511] width 255 height 33
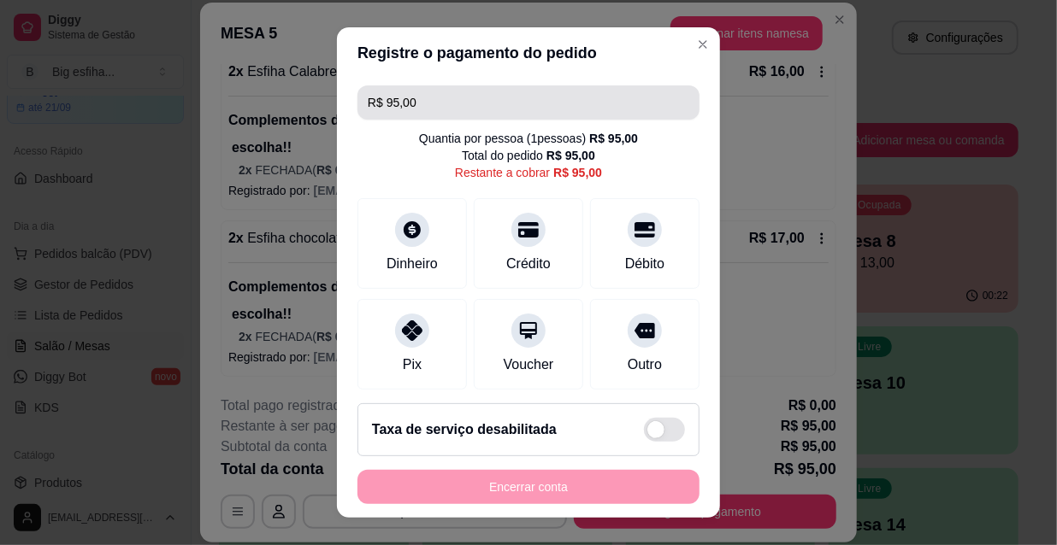
click at [427, 115] on input "R$ 95,00" at bounding box center [528, 102] width 321 height 34
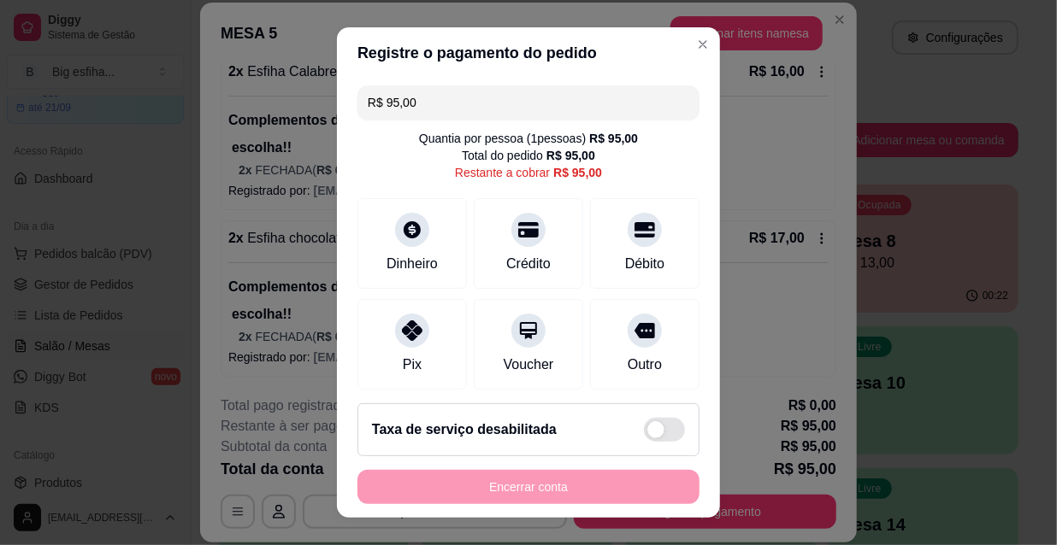
click at [427, 115] on input "R$ 95,00" at bounding box center [528, 102] width 321 height 34
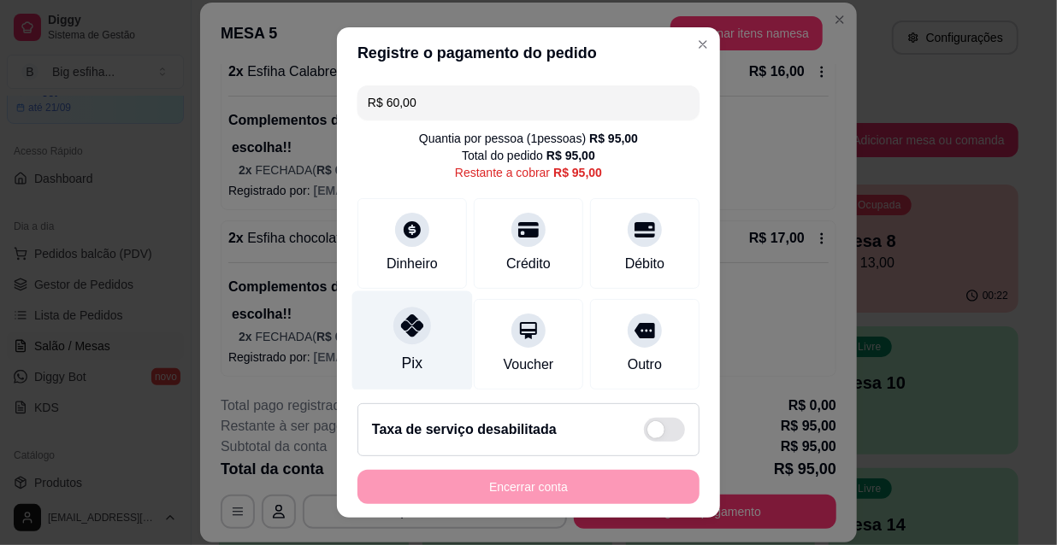
click at [393, 334] on div at bounding box center [412, 326] width 38 height 38
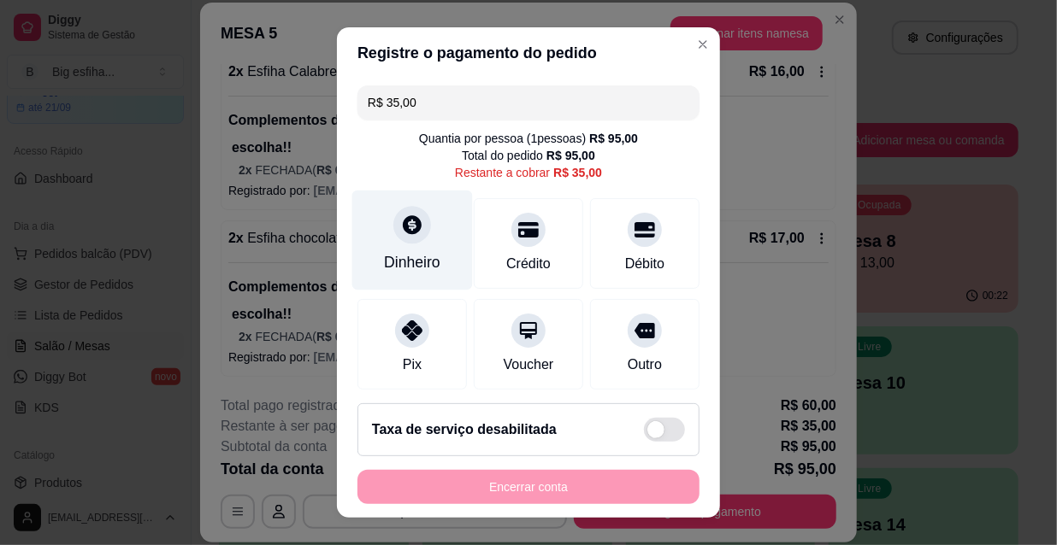
click at [382, 240] on div "Dinheiro" at bounding box center [412, 241] width 121 height 100
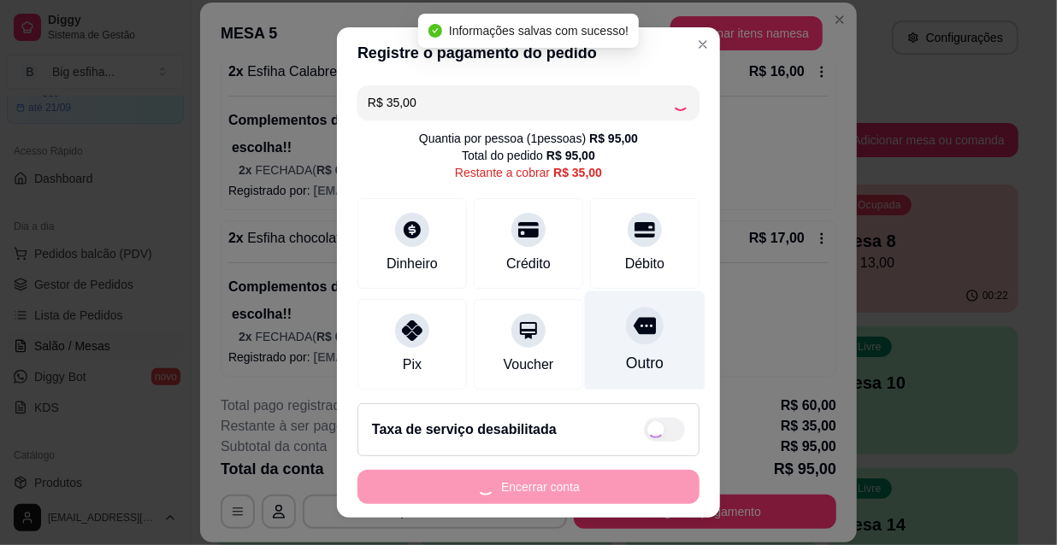
type input "R$ 0,00"
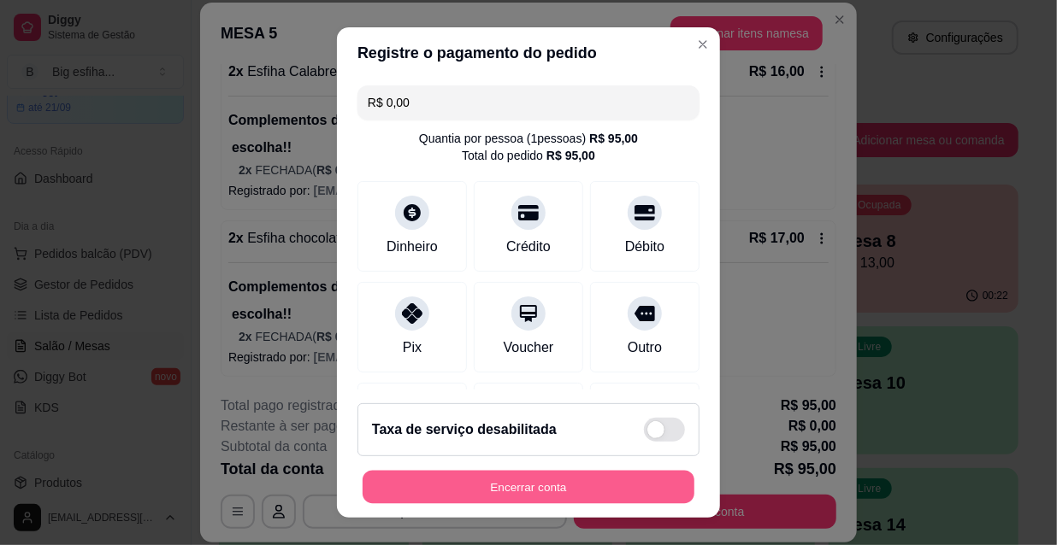
click at [586, 492] on button "Encerrar conta" at bounding box center [528, 487] width 332 height 33
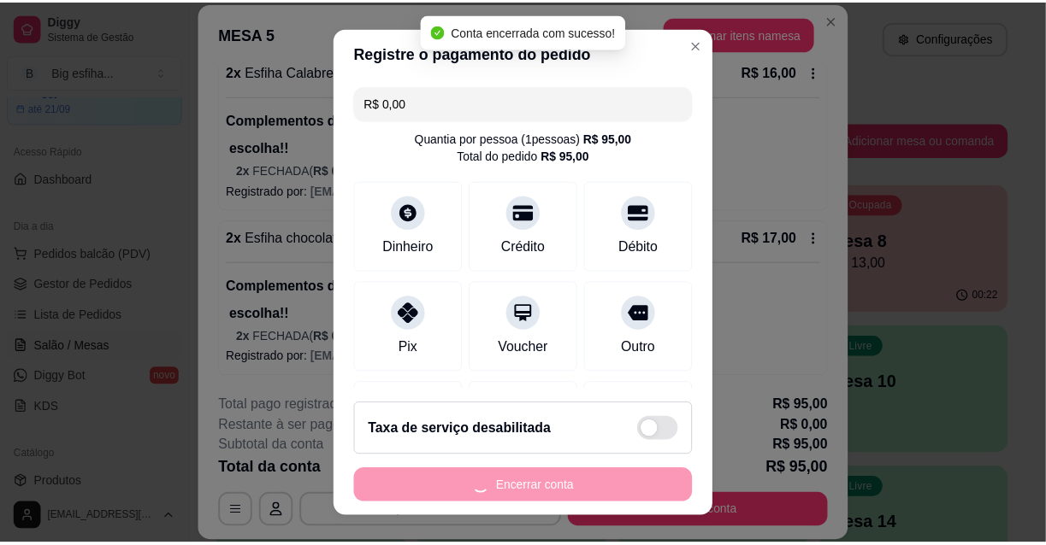
scroll to position [0, 0]
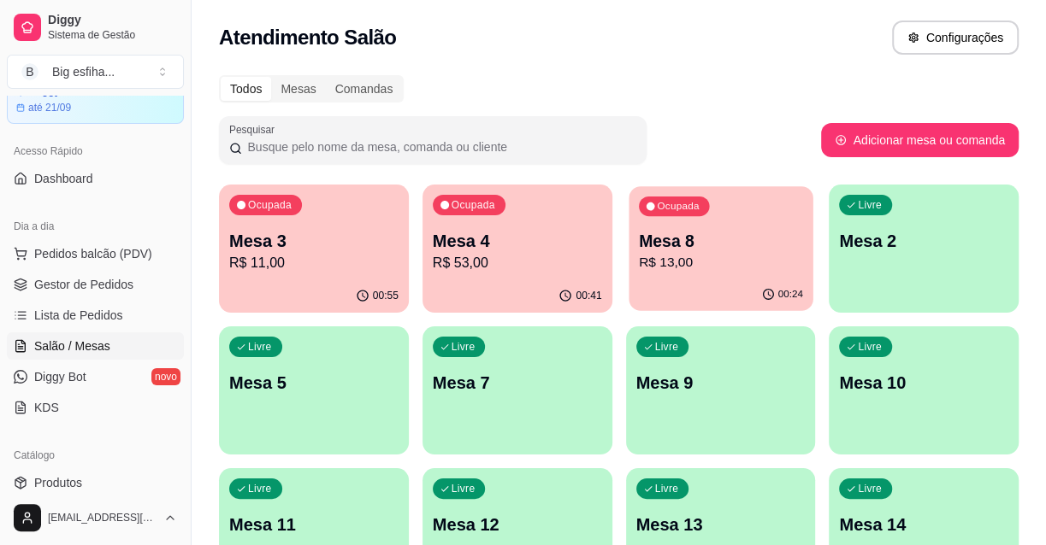
click at [761, 242] on p "Mesa 8" at bounding box center [720, 241] width 164 height 23
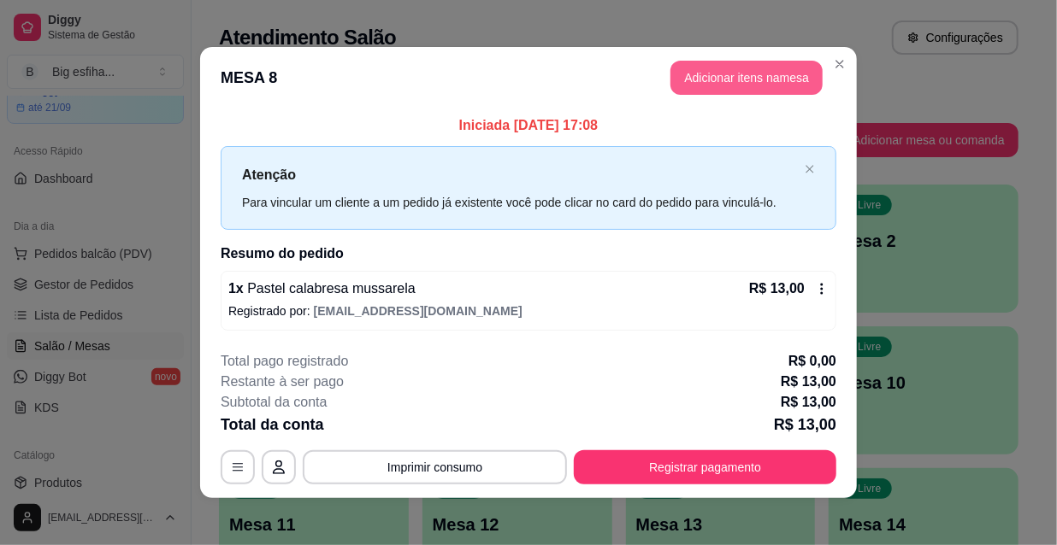
click at [752, 83] on button "Adicionar itens na mesa" at bounding box center [746, 78] width 152 height 34
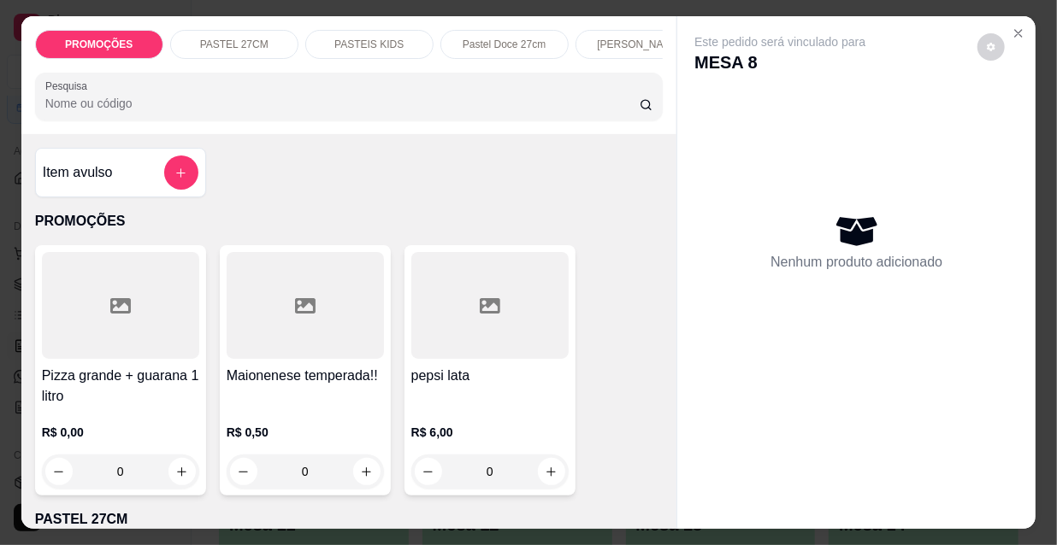
click at [340, 127] on div "PROMOÇÕES PASTEL 27CM PASTEIS KIDS Pastel Doce 27cm Esfihas Salgadas Esfihas do…" at bounding box center [349, 75] width 656 height 118
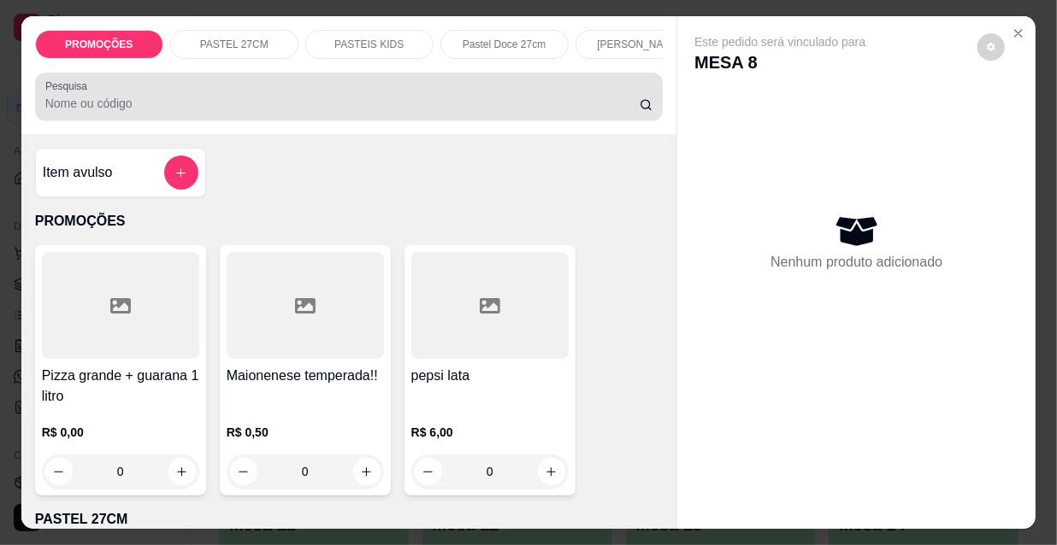
click at [313, 121] on div "Pesquisa" at bounding box center [349, 97] width 628 height 48
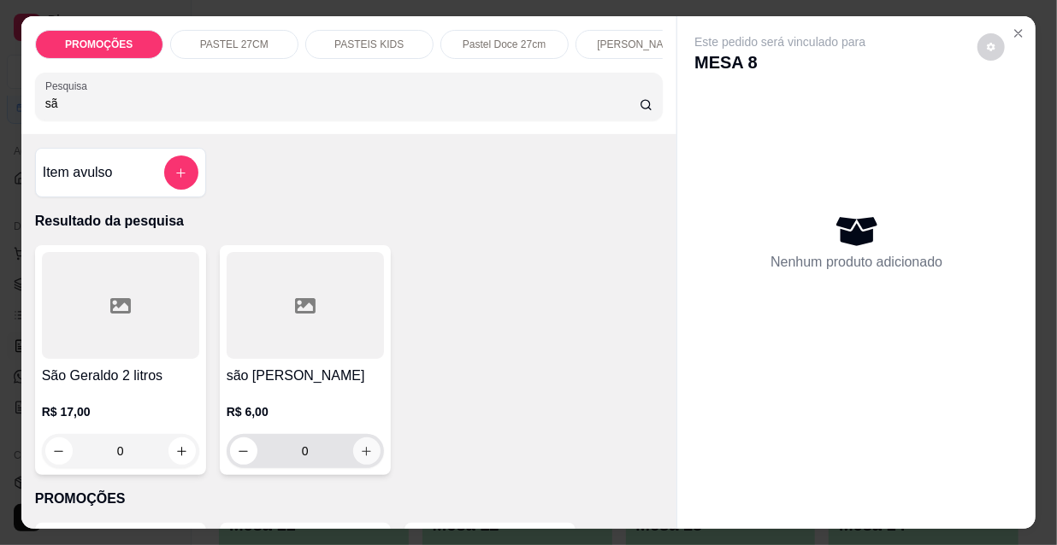
type input "sã"
click at [363, 453] on icon "increase-product-quantity" at bounding box center [366, 451] width 13 height 13
type input "1"
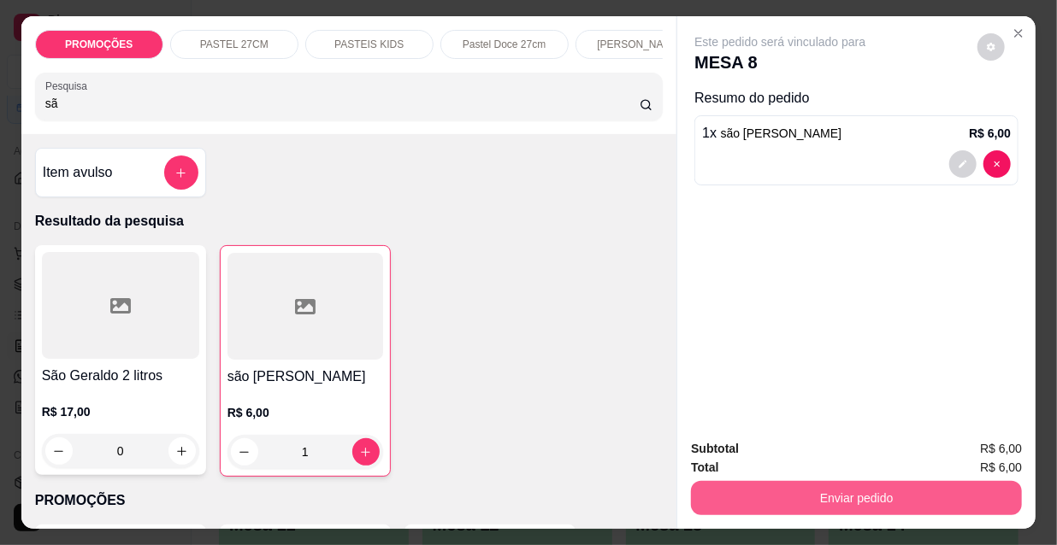
click at [787, 487] on button "Enviar pedido" at bounding box center [856, 498] width 331 height 34
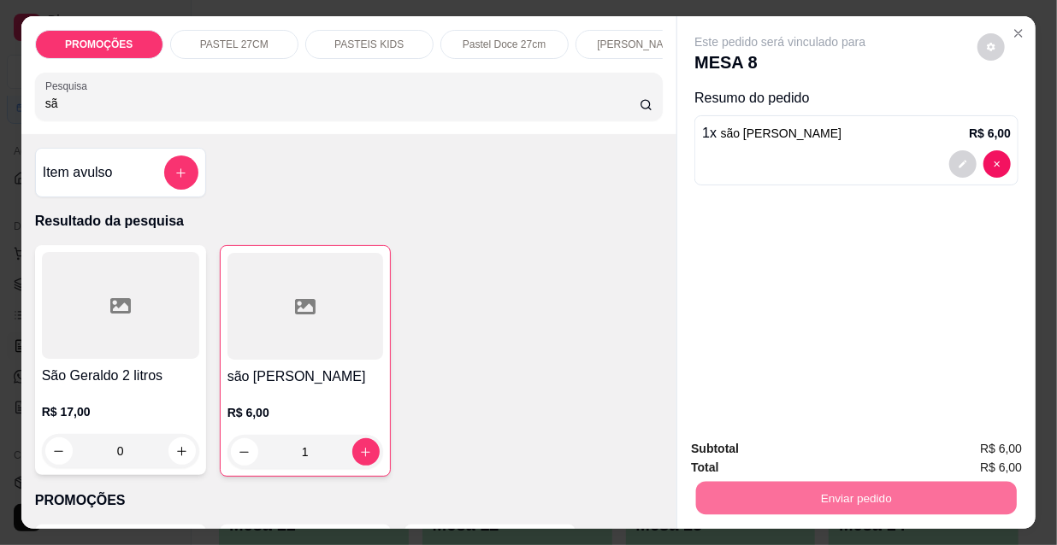
click at [780, 463] on button "Não registrar e enviar pedido" at bounding box center [801, 450] width 173 height 32
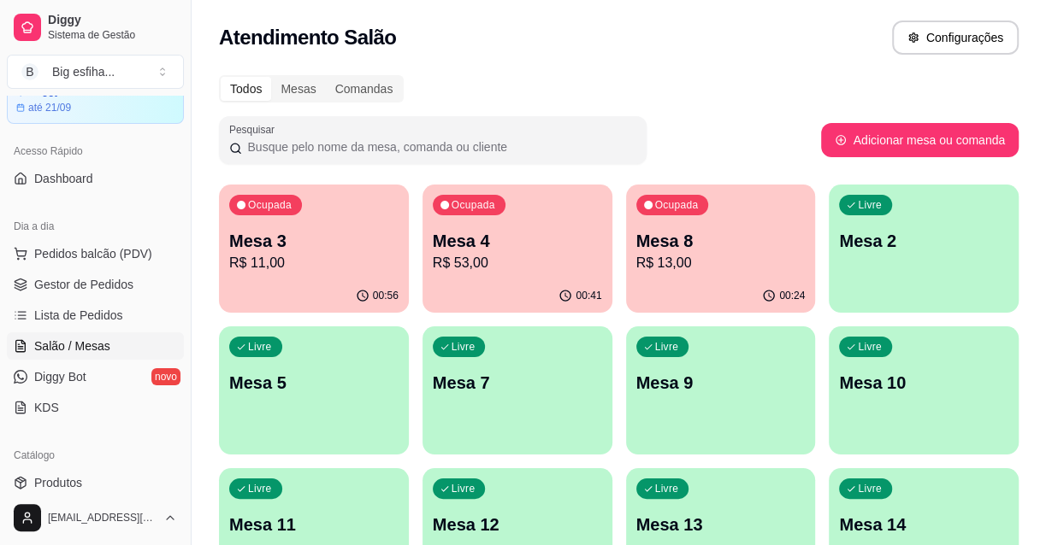
click at [349, 254] on p "R$ 11,00" at bounding box center [313, 263] width 169 height 21
